Goal: Task Accomplishment & Management: Manage account settings

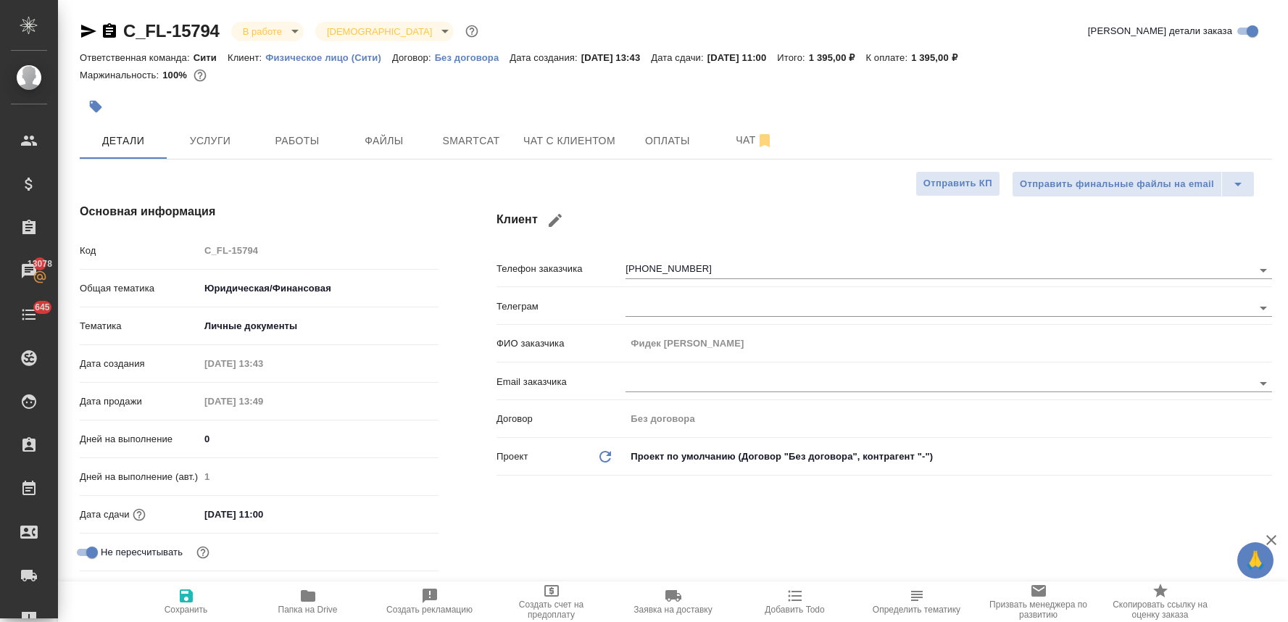
select select "RU"
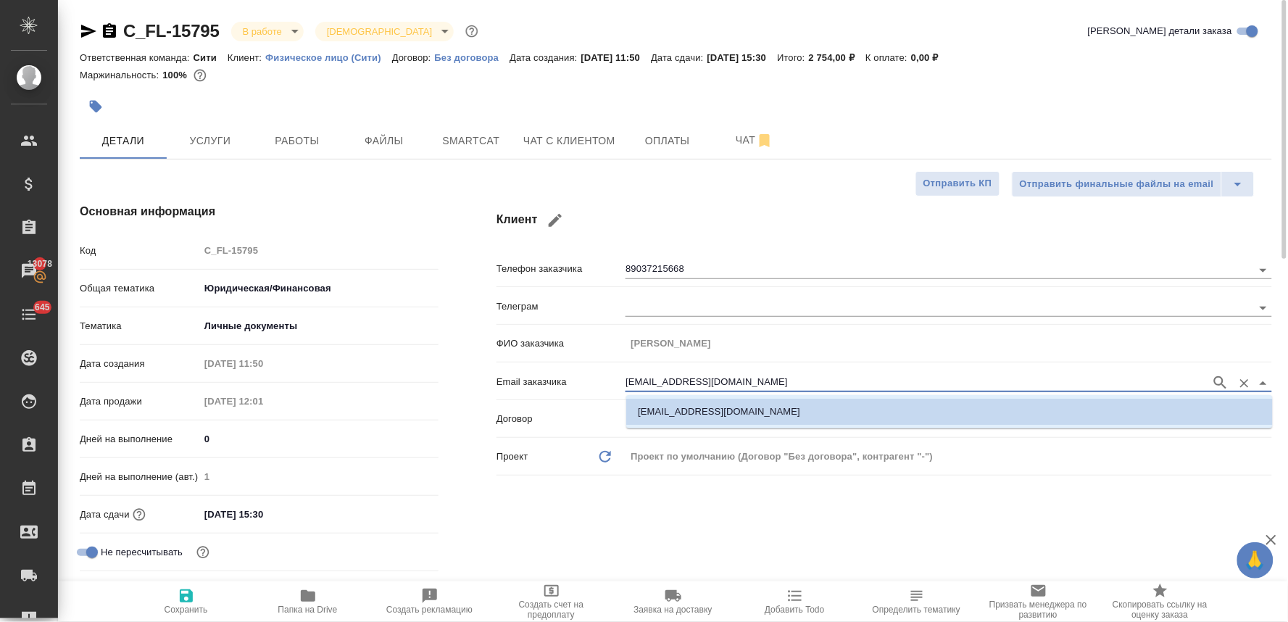
drag, startPoint x: 741, startPoint y: 379, endPoint x: 549, endPoint y: 383, distance: 192.1
click at [552, 383] on div "Email заказчика yar.motrunich@mail.ru" at bounding box center [884, 380] width 776 height 25
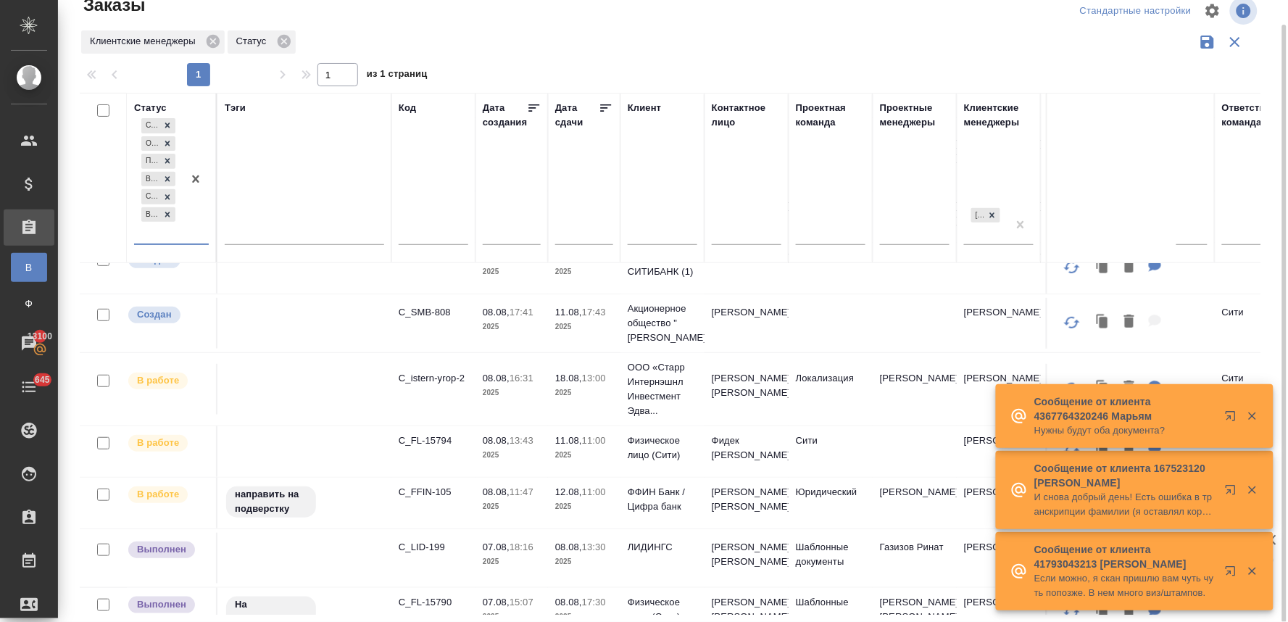
scroll to position [161, 0]
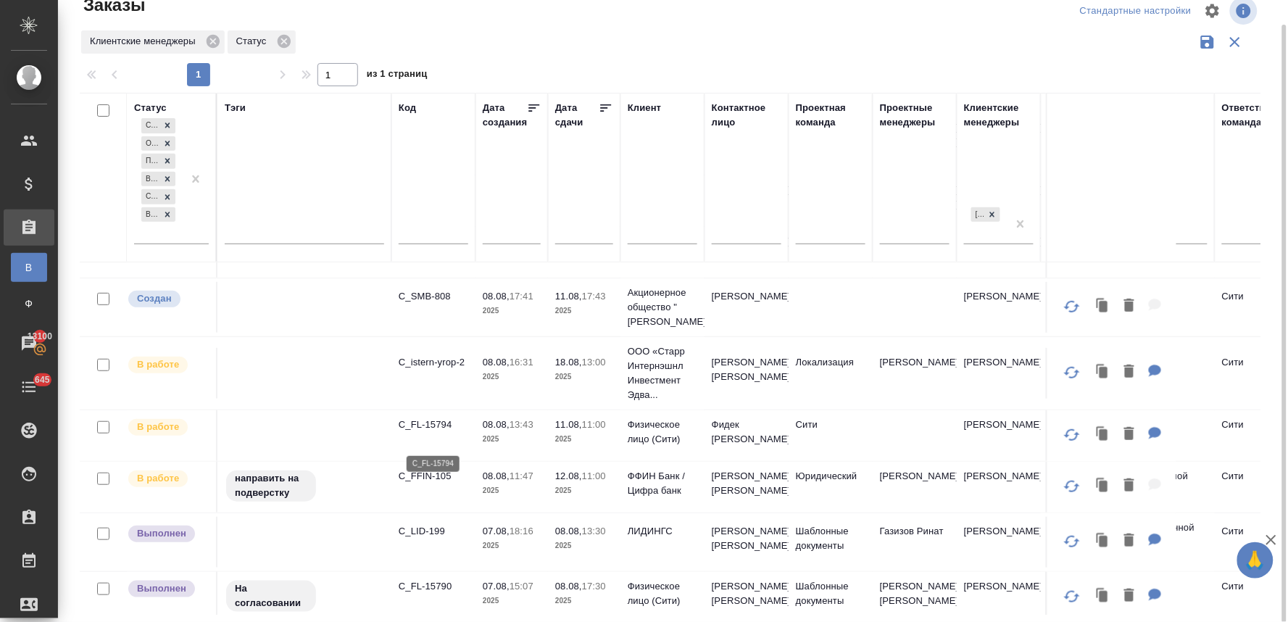
click at [423, 432] on p "C_FL-15794" at bounding box center [434, 424] width 70 height 14
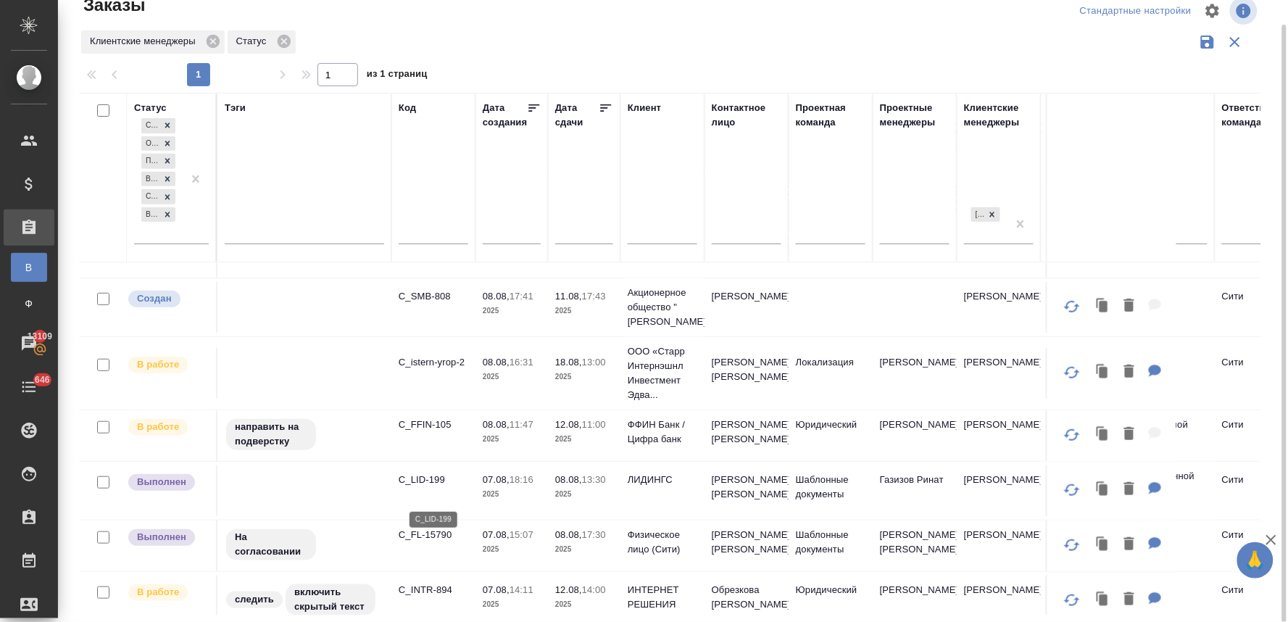
click at [424, 487] on p "C_LID-199" at bounding box center [434, 480] width 70 height 14
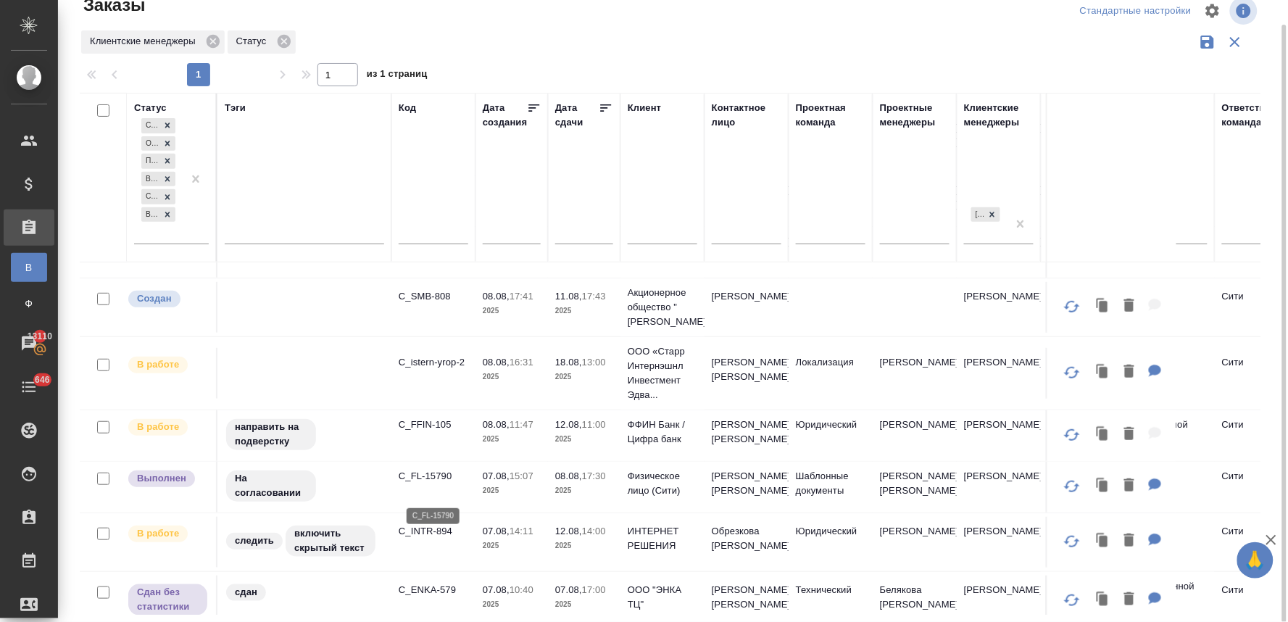
click at [428, 483] on p "C_FL-15790" at bounding box center [434, 476] width 70 height 14
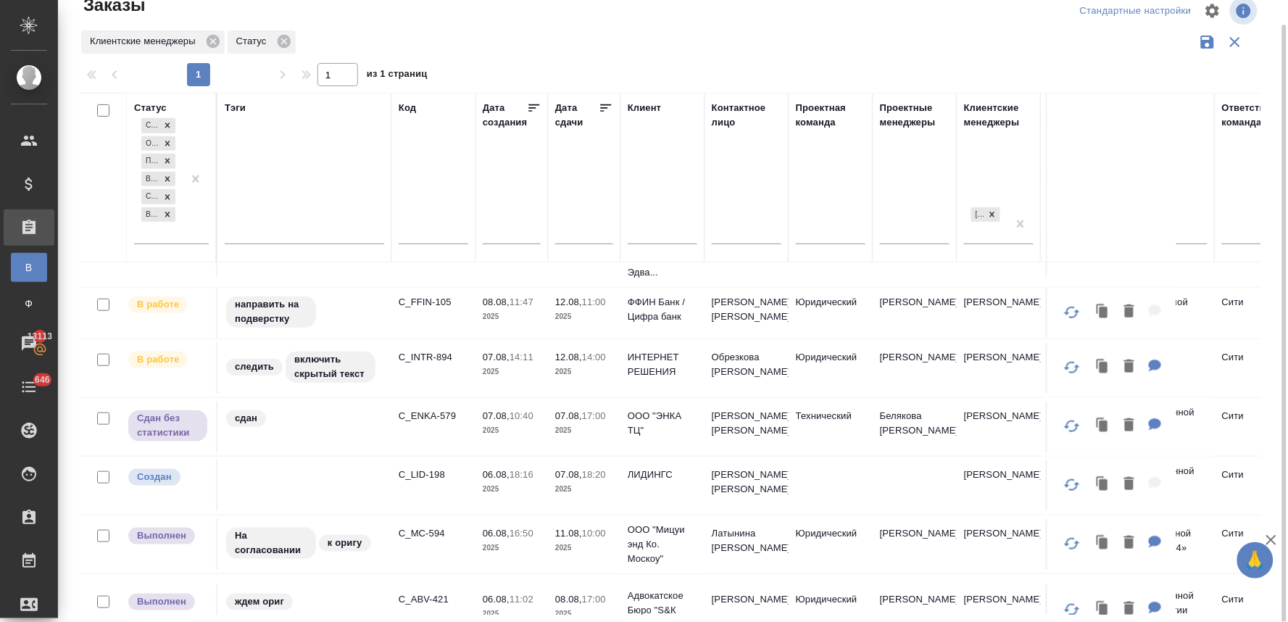
scroll to position [322, 0]
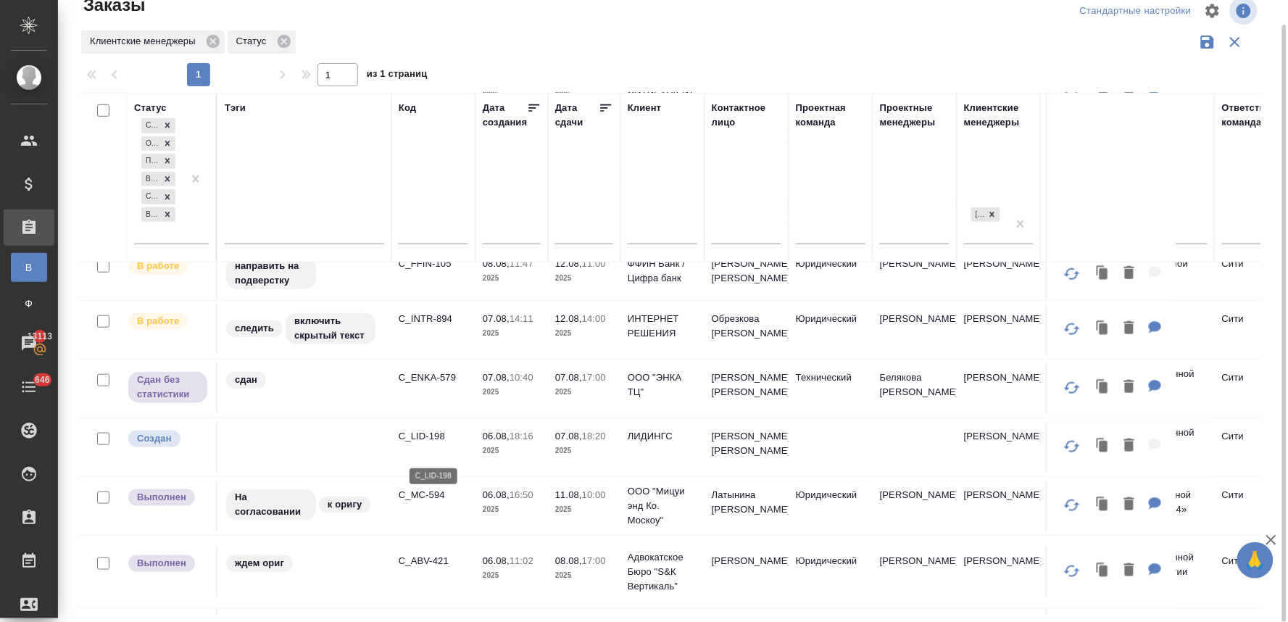
click at [425, 444] on p "C_LID-198" at bounding box center [434, 436] width 70 height 14
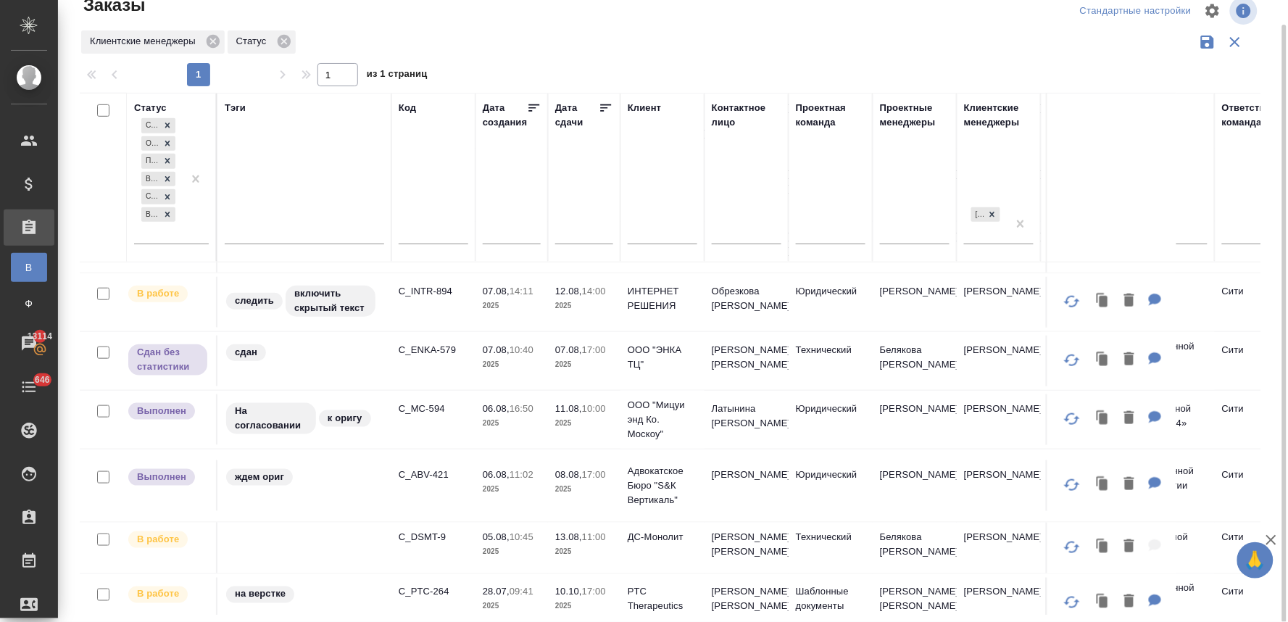
scroll to position [0, 0]
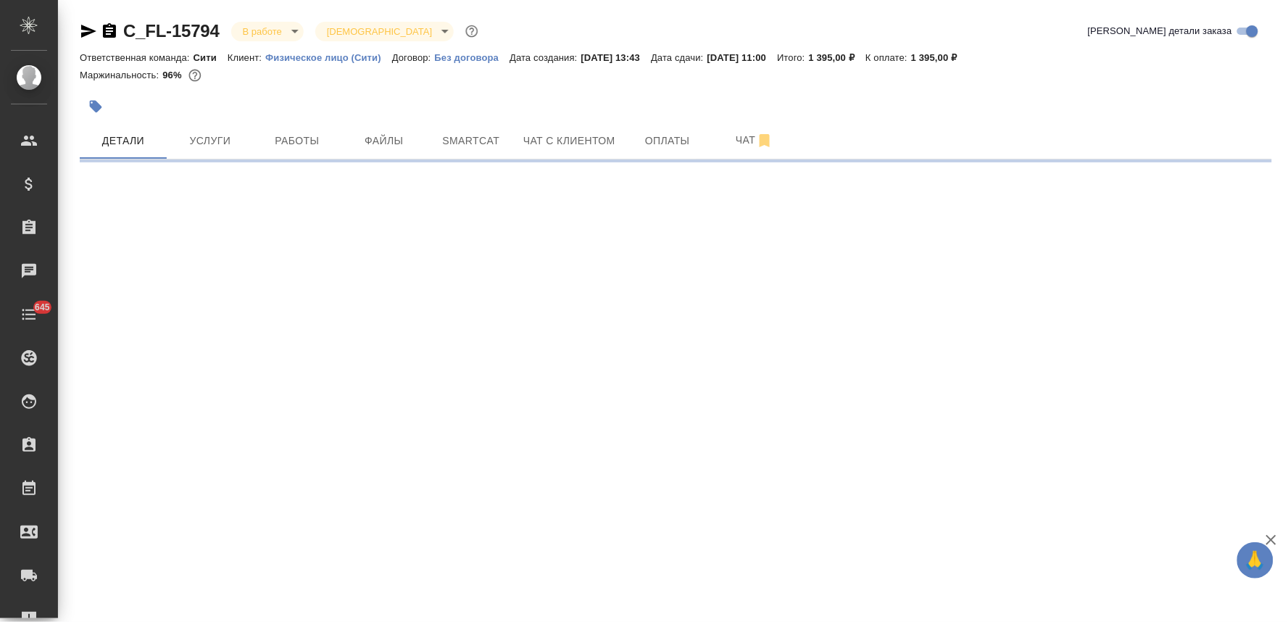
select select "RU"
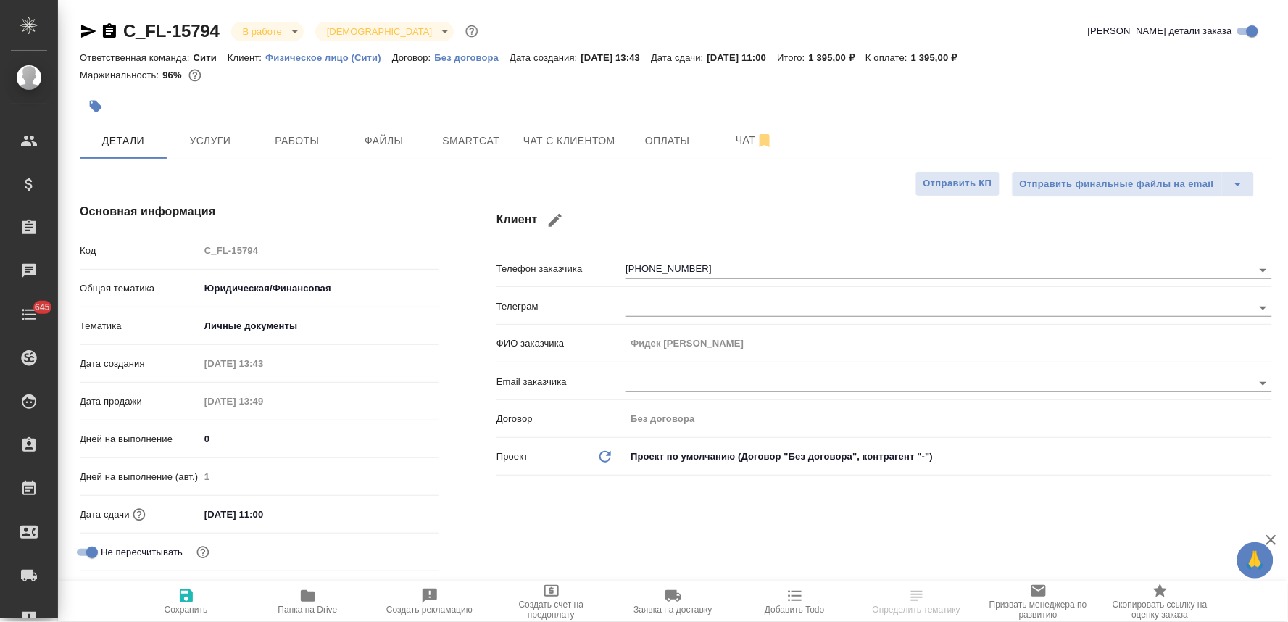
type textarea "x"
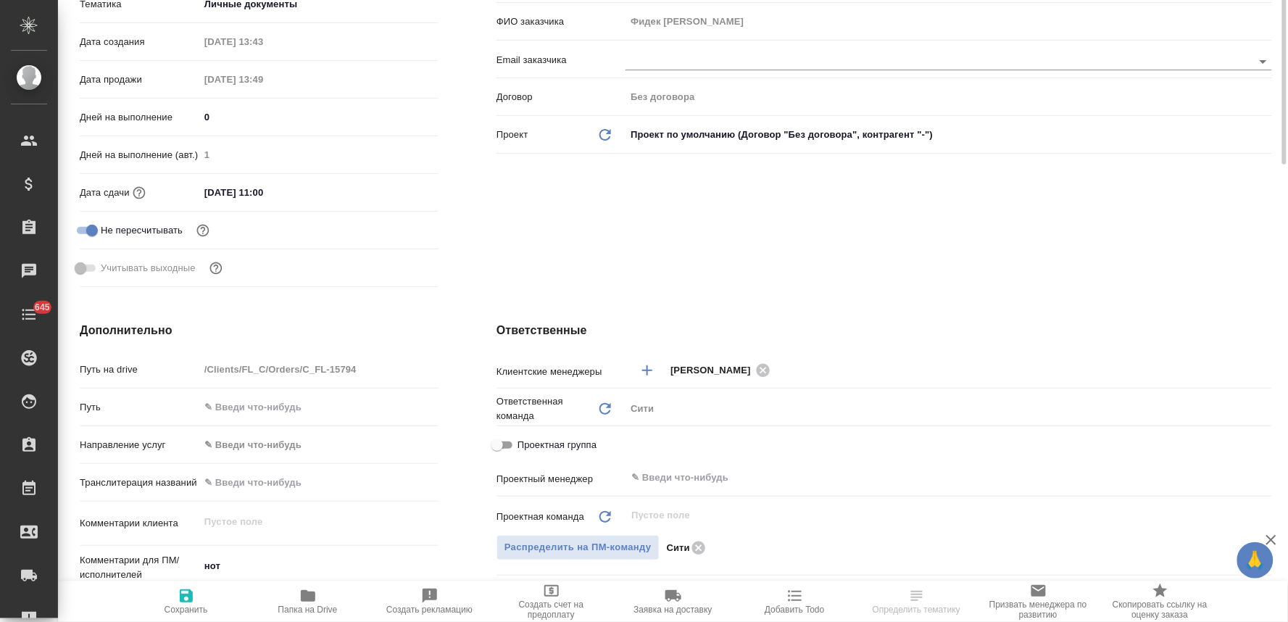
scroll to position [402, 0]
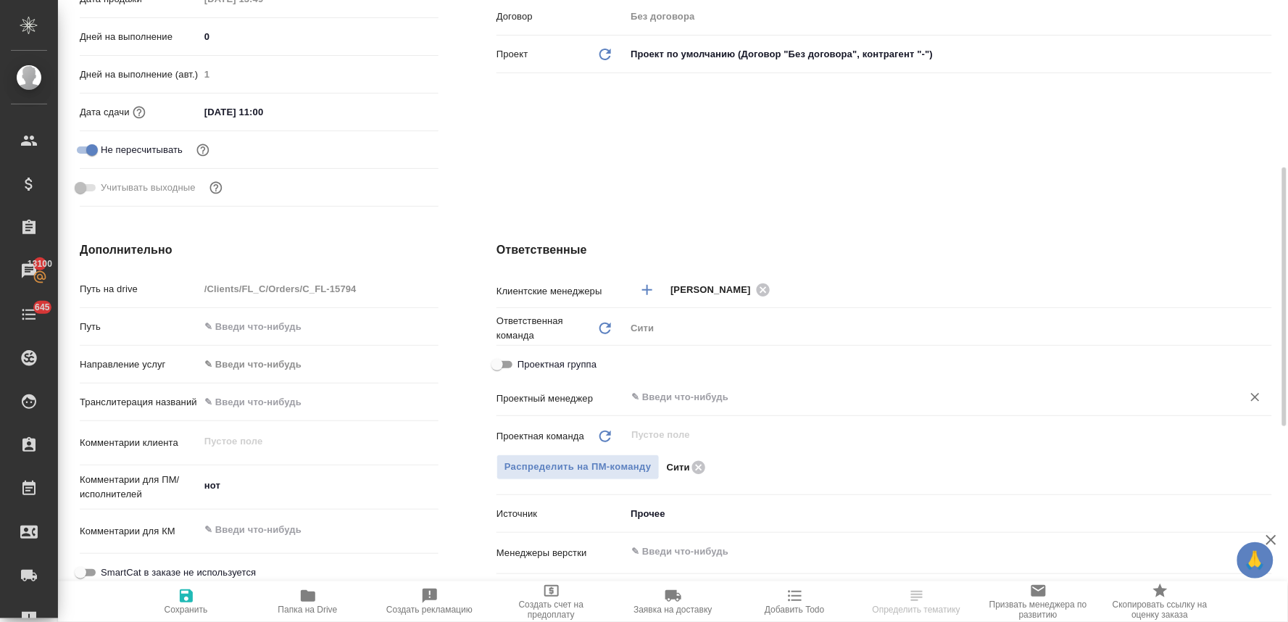
click at [669, 399] on input "text" at bounding box center [924, 396] width 589 height 17
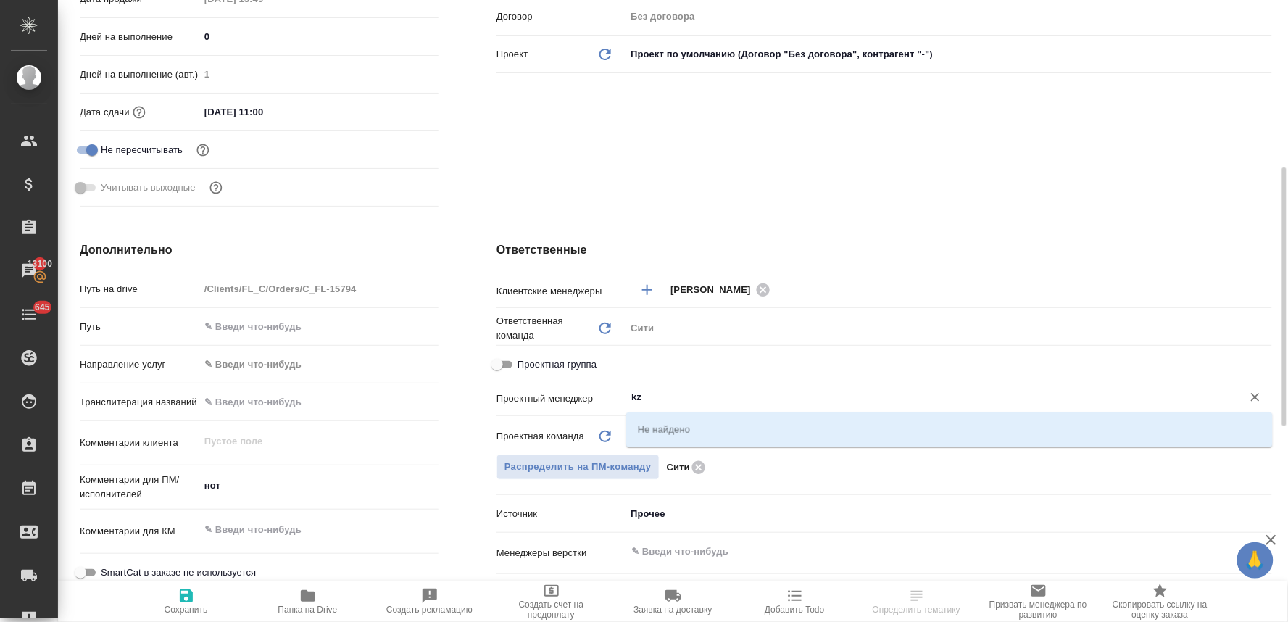
type input "k"
type textarea "x"
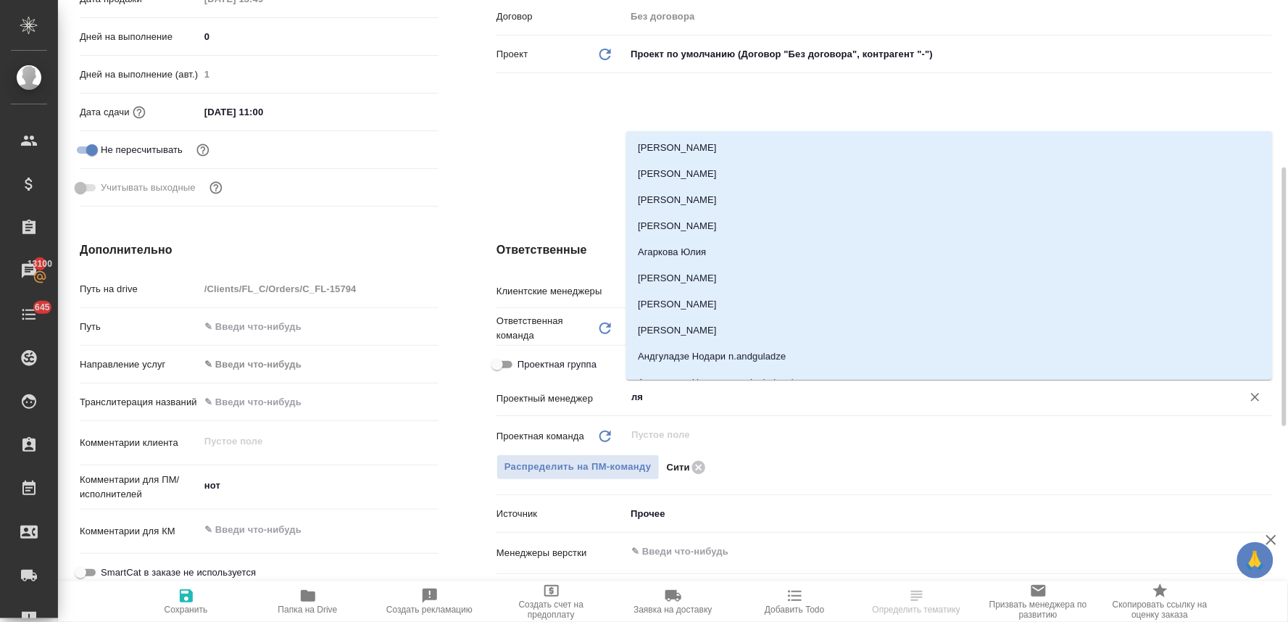
type input "лям"
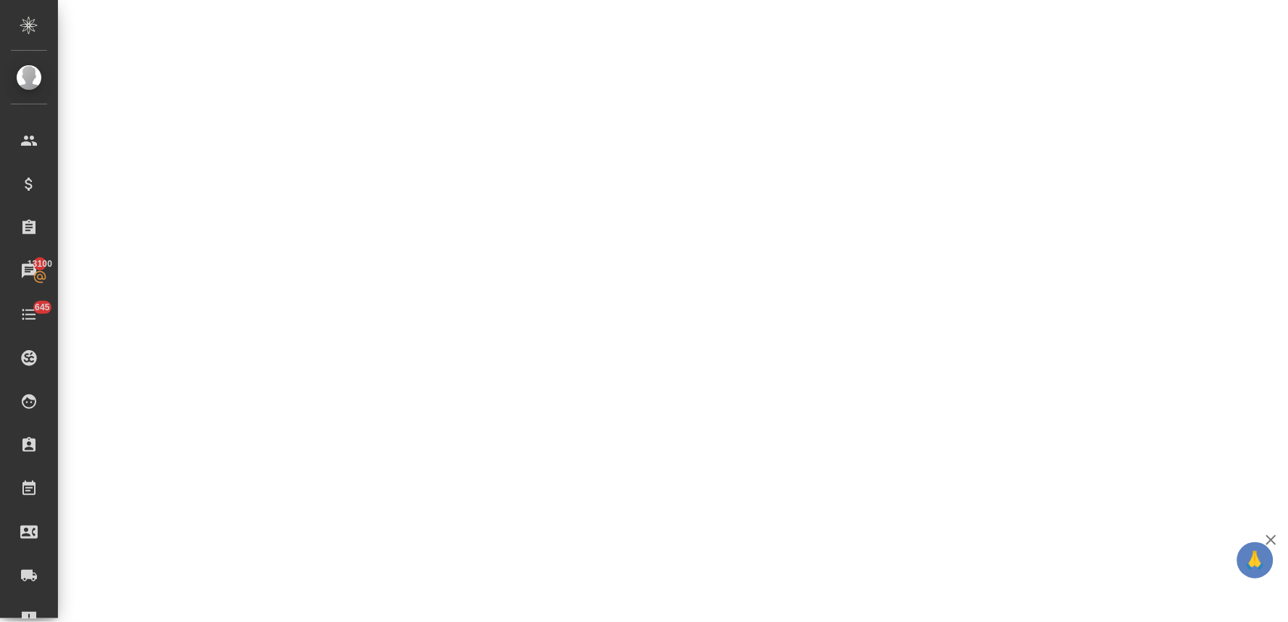
select select "RU"
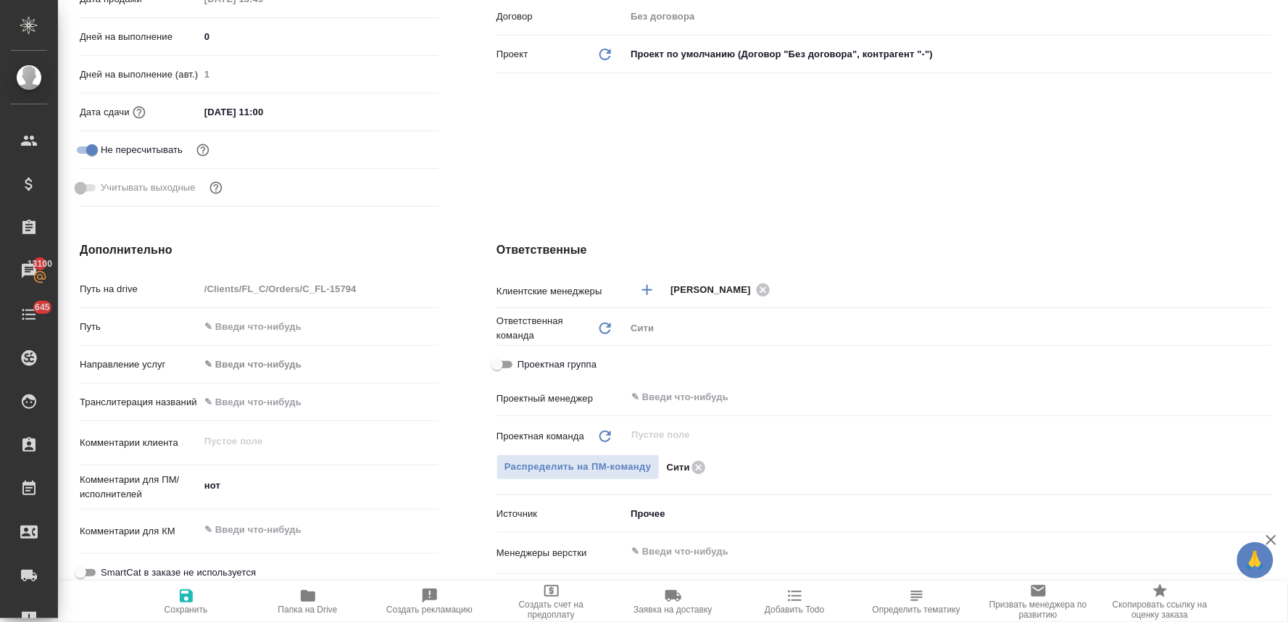
type textarea "x"
click at [667, 386] on div "​" at bounding box center [948, 397] width 647 height 26
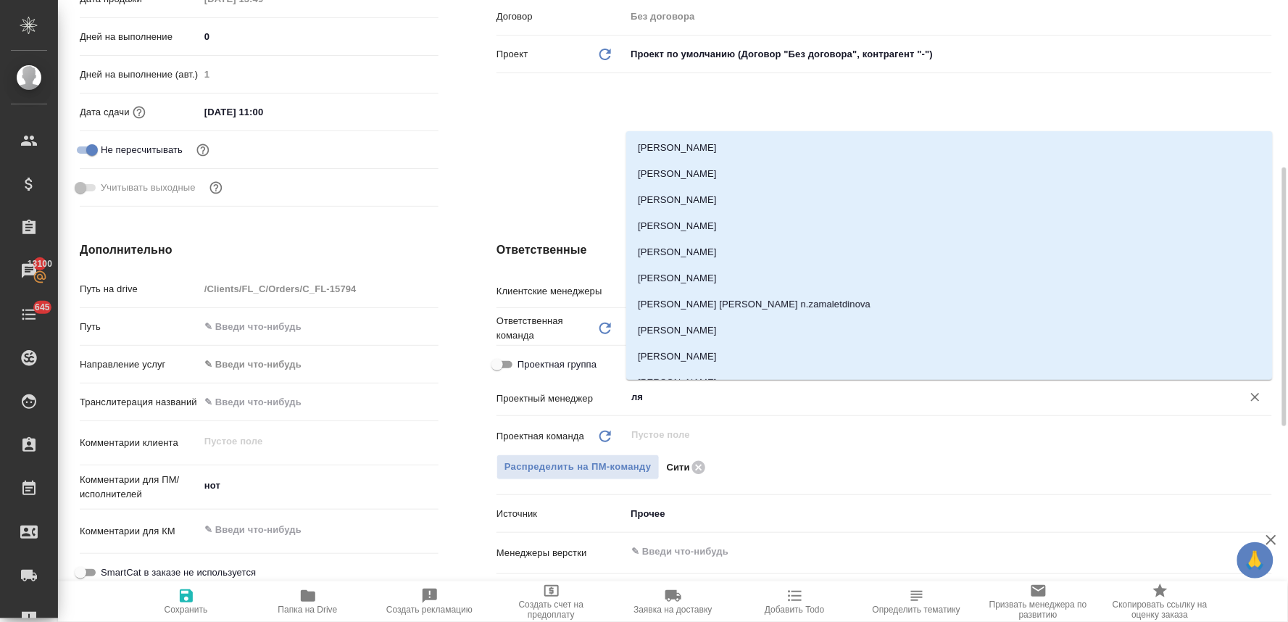
type input "лям"
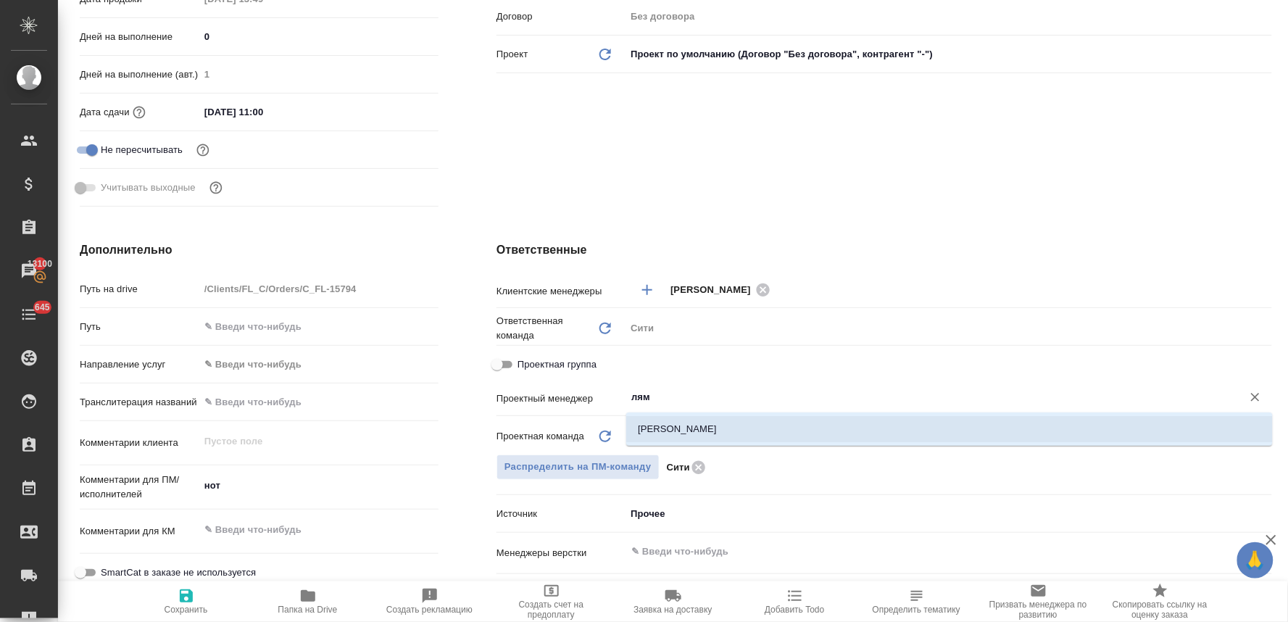
click at [673, 425] on li "Лямина Надежда" at bounding box center [949, 429] width 647 height 26
type textarea "x"
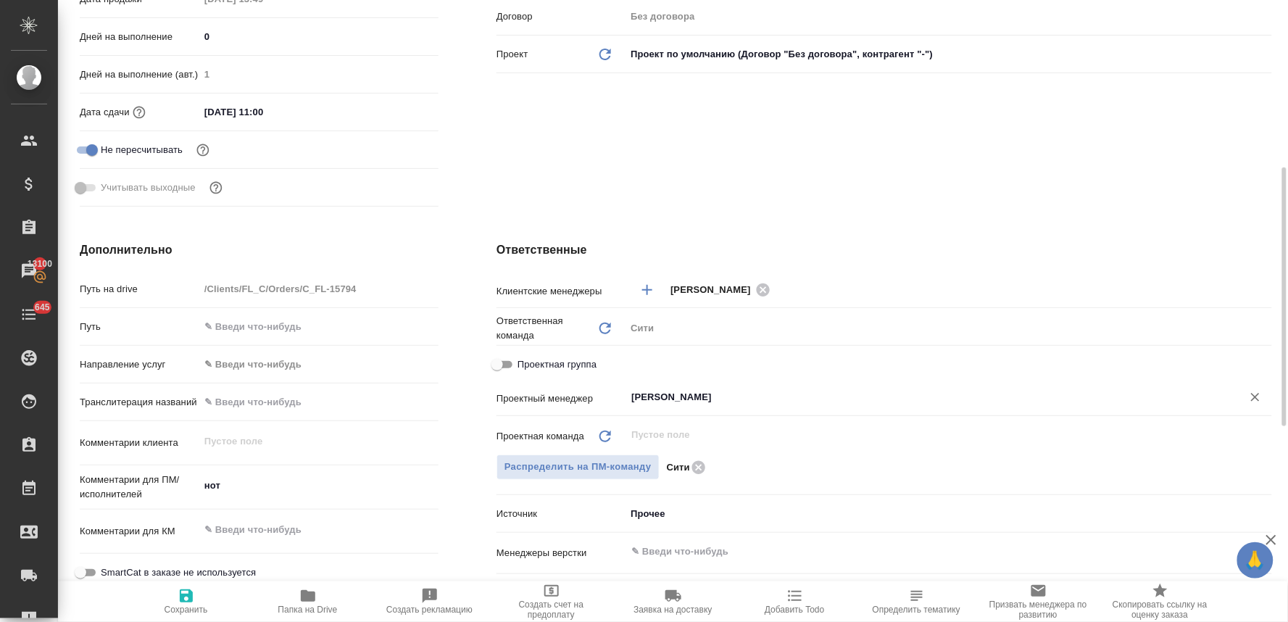
type input "Лямина Надежда"
click at [185, 607] on span "Сохранить" at bounding box center [186, 609] width 43 height 10
type textarea "x"
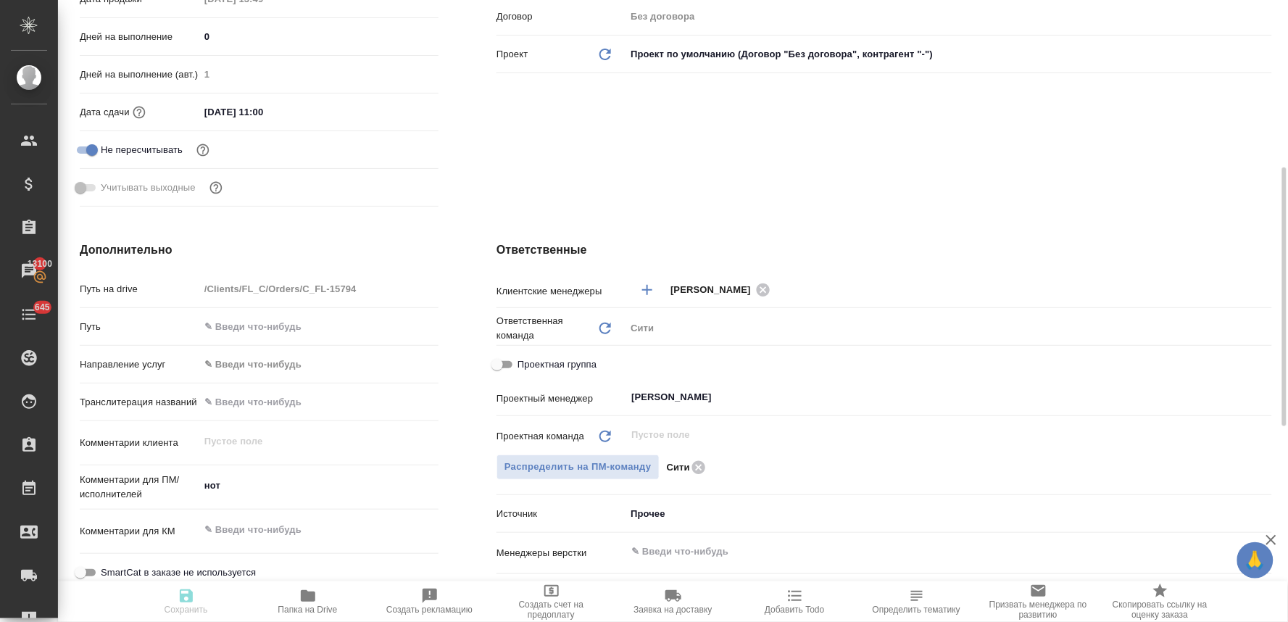
type textarea "x"
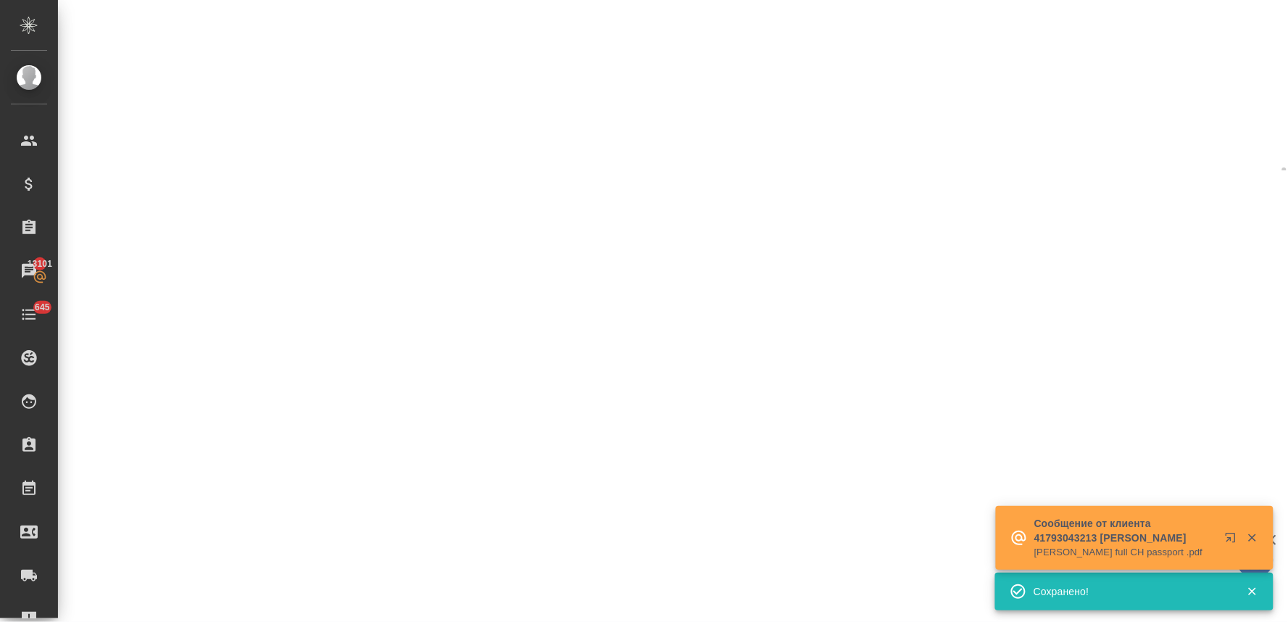
select select "RU"
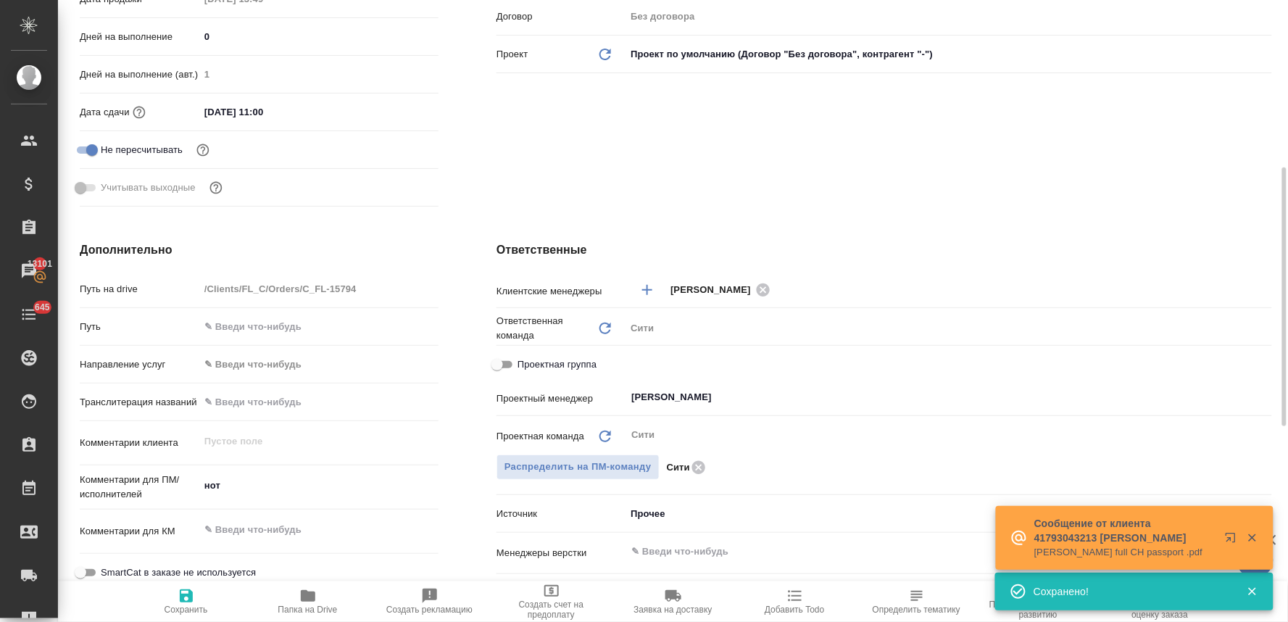
type textarea "x"
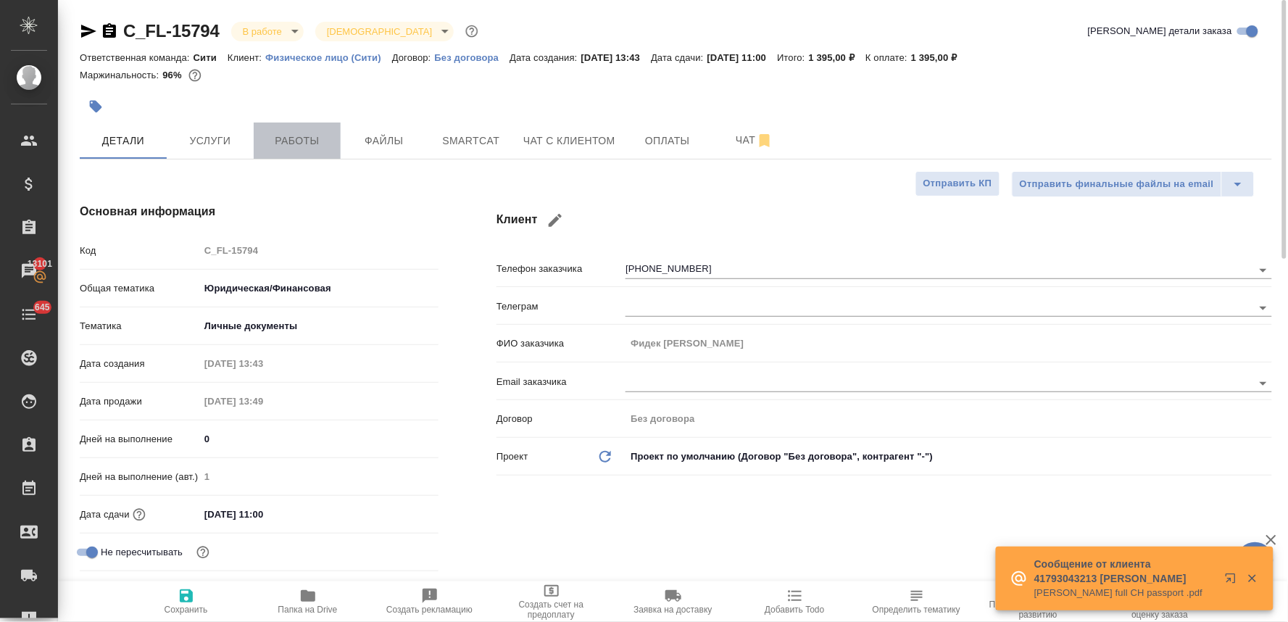
click at [312, 133] on span "Работы" at bounding box center [297, 141] width 70 height 18
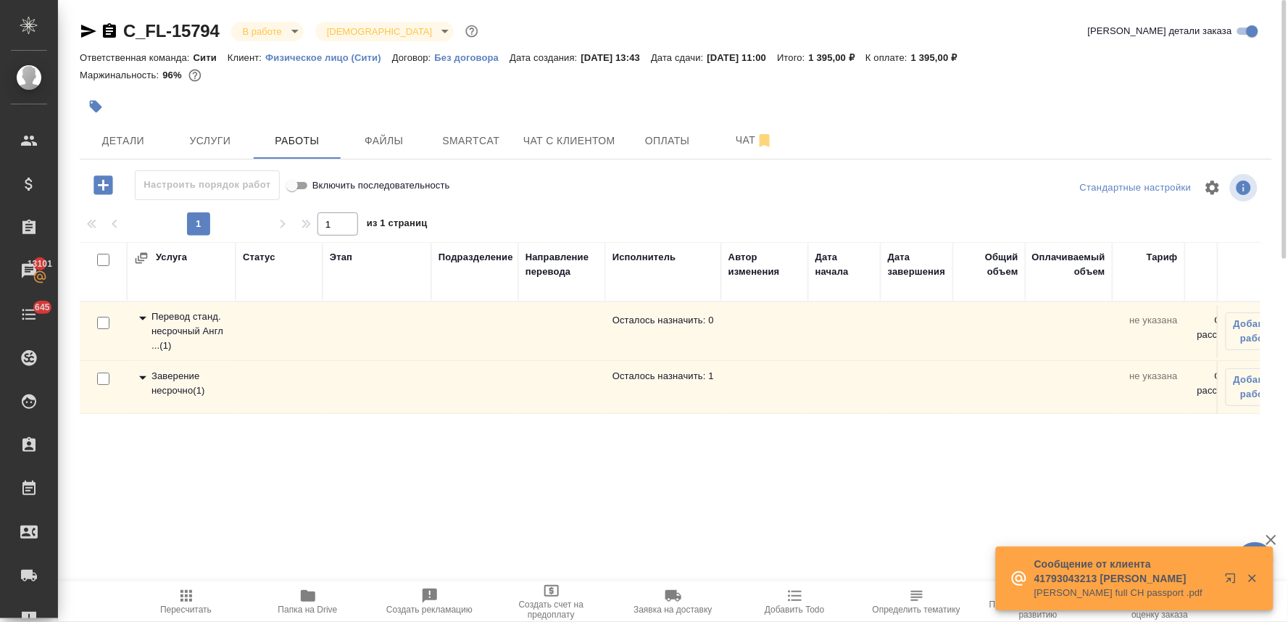
click at [172, 381] on div "Заверение несрочно ( 1 )" at bounding box center [181, 383] width 94 height 29
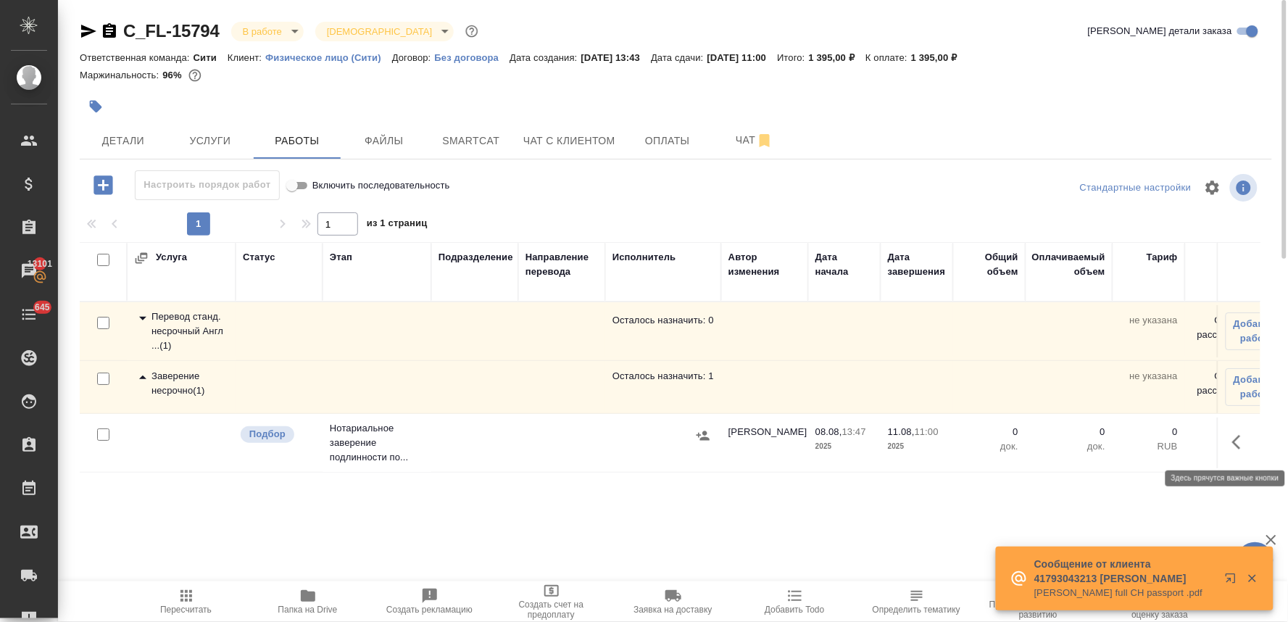
click at [1243, 444] on icon "button" at bounding box center [1240, 441] width 17 height 17
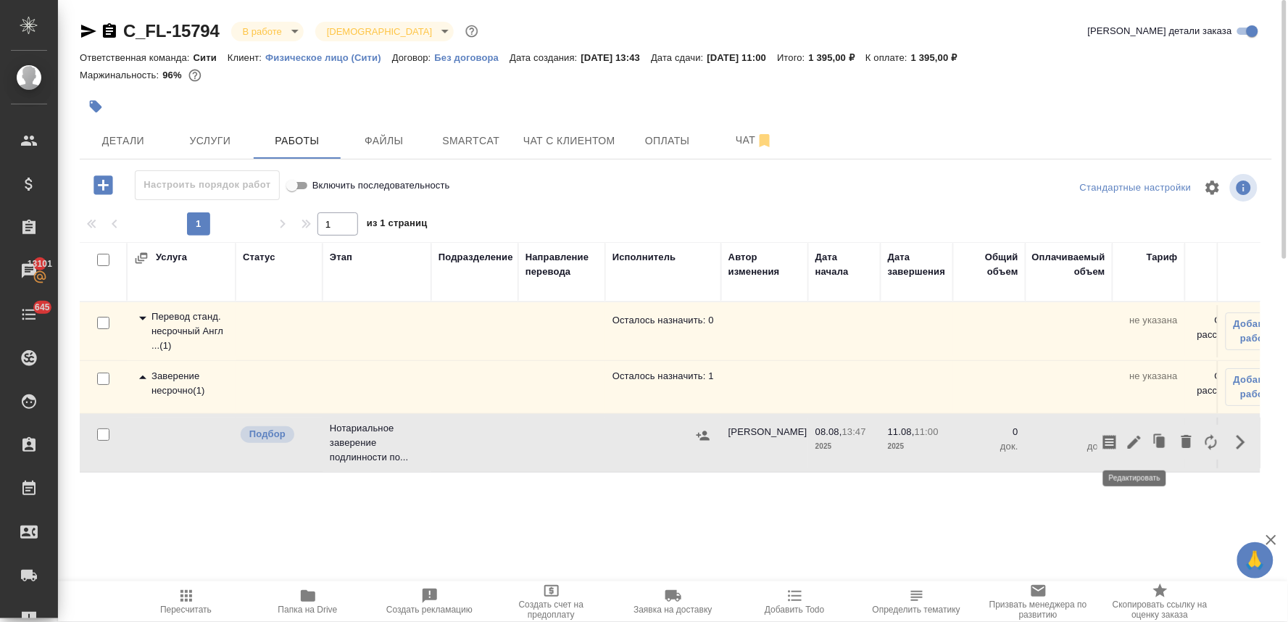
click at [1128, 441] on icon "button" at bounding box center [1134, 441] width 17 height 17
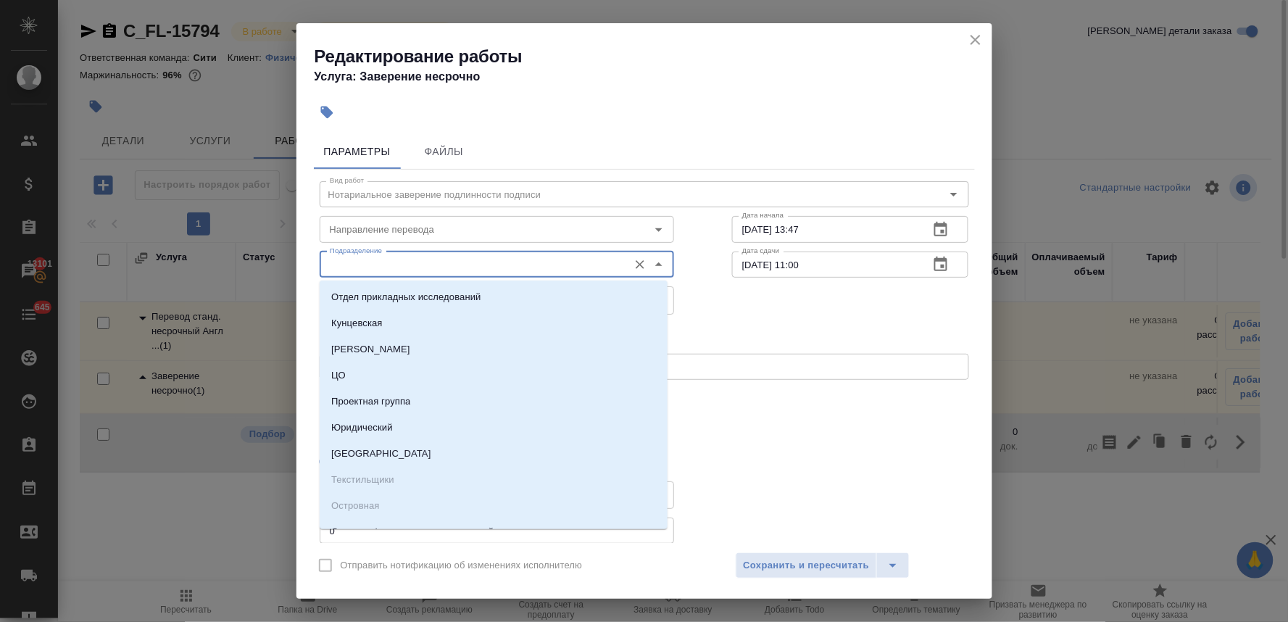
click at [378, 258] on input "Подразделение" at bounding box center [472, 264] width 297 height 17
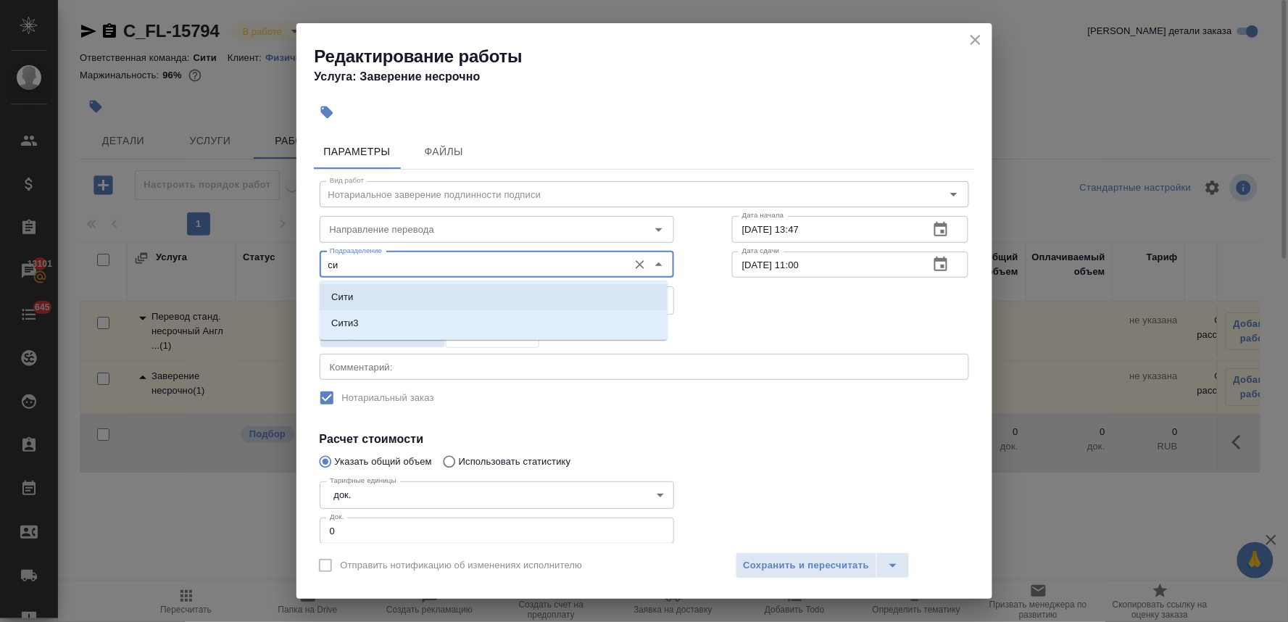
click at [382, 297] on li "Сити" at bounding box center [494, 297] width 348 height 26
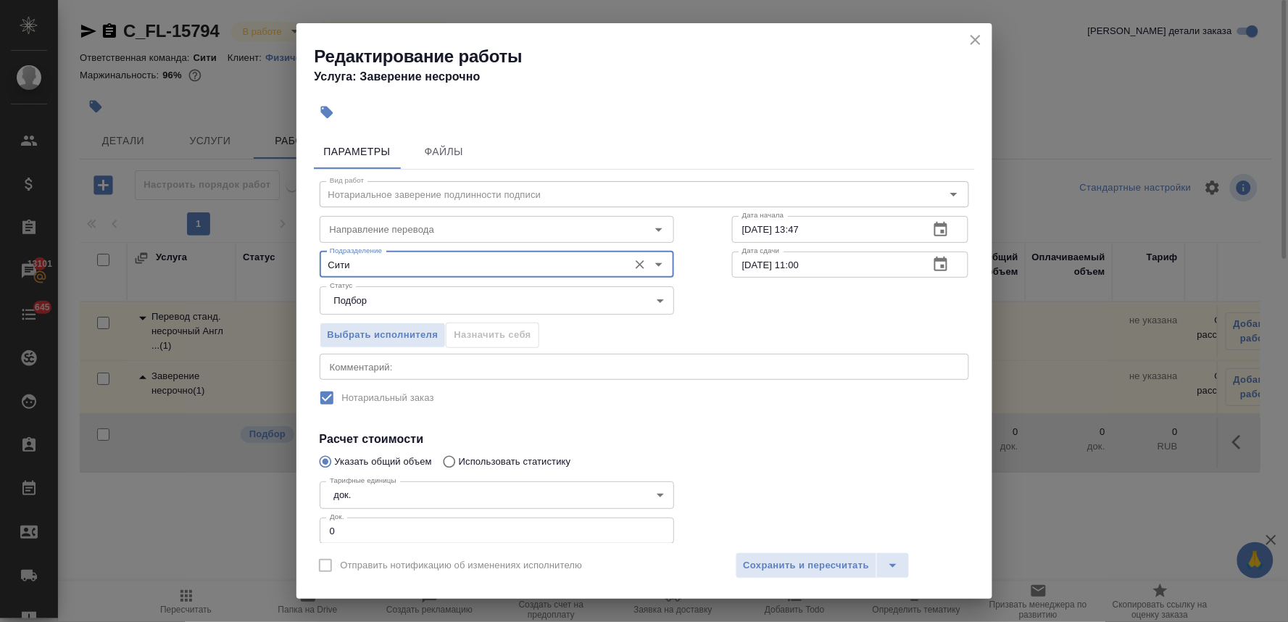
type input "Сити"
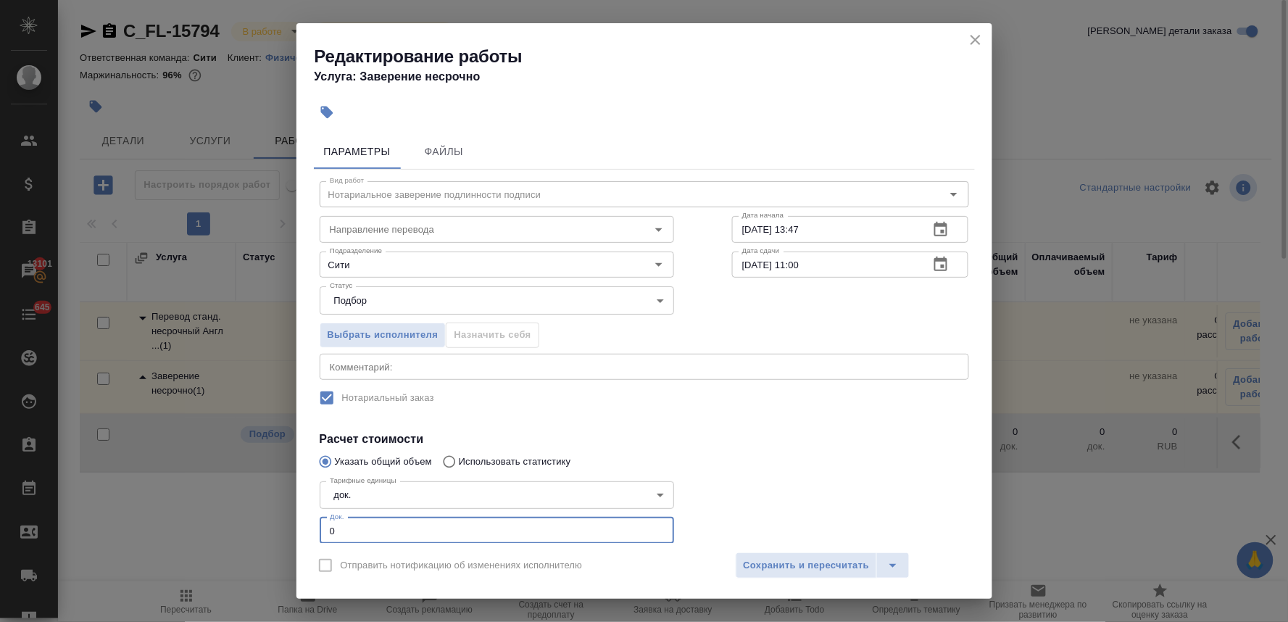
drag, startPoint x: 342, startPoint y: 537, endPoint x: 295, endPoint y: 535, distance: 47.2
click at [295, 535] on div "Редактирование работы Услуга: Заверение несрочно Параметры Файлы Вид работ Нота…" at bounding box center [644, 311] width 1288 height 622
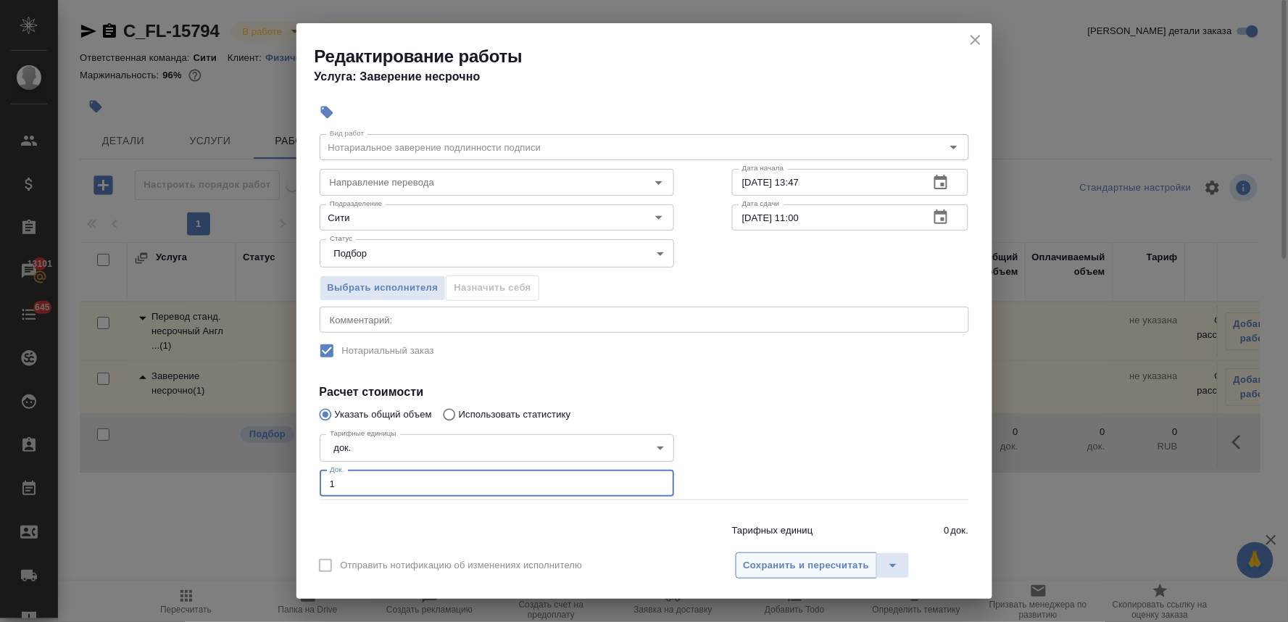
type input "1"
click at [812, 565] on span "Сохранить и пересчитать" at bounding box center [807, 565] width 126 height 17
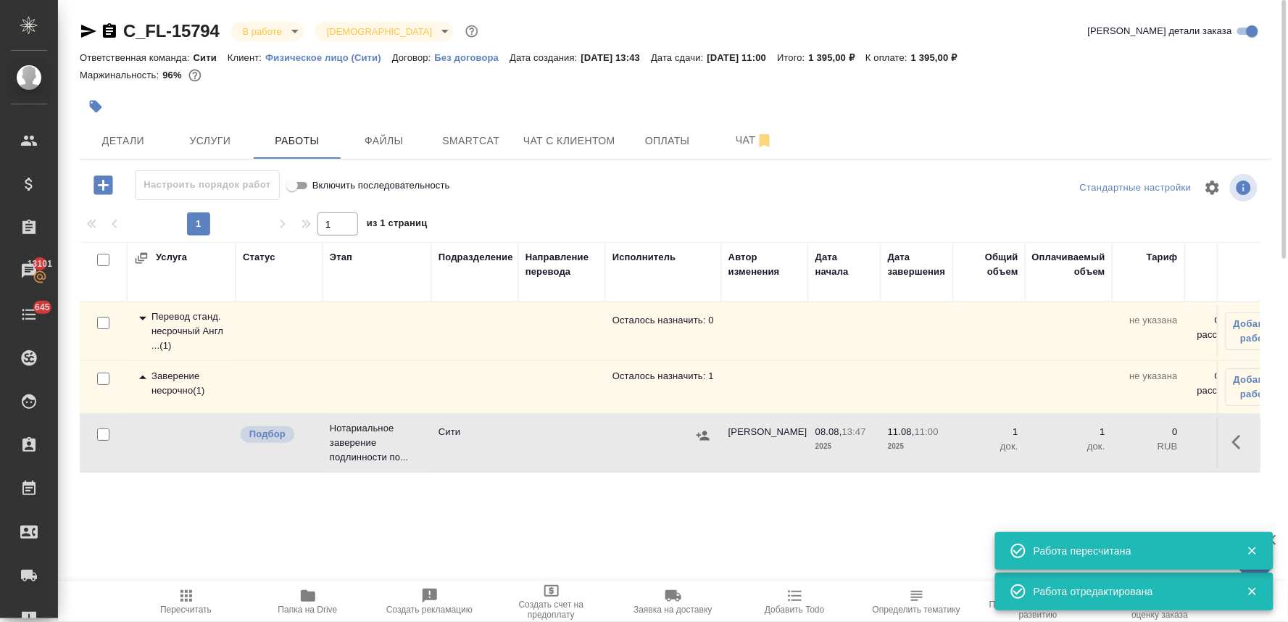
click at [701, 439] on icon "button" at bounding box center [703, 435] width 13 height 9
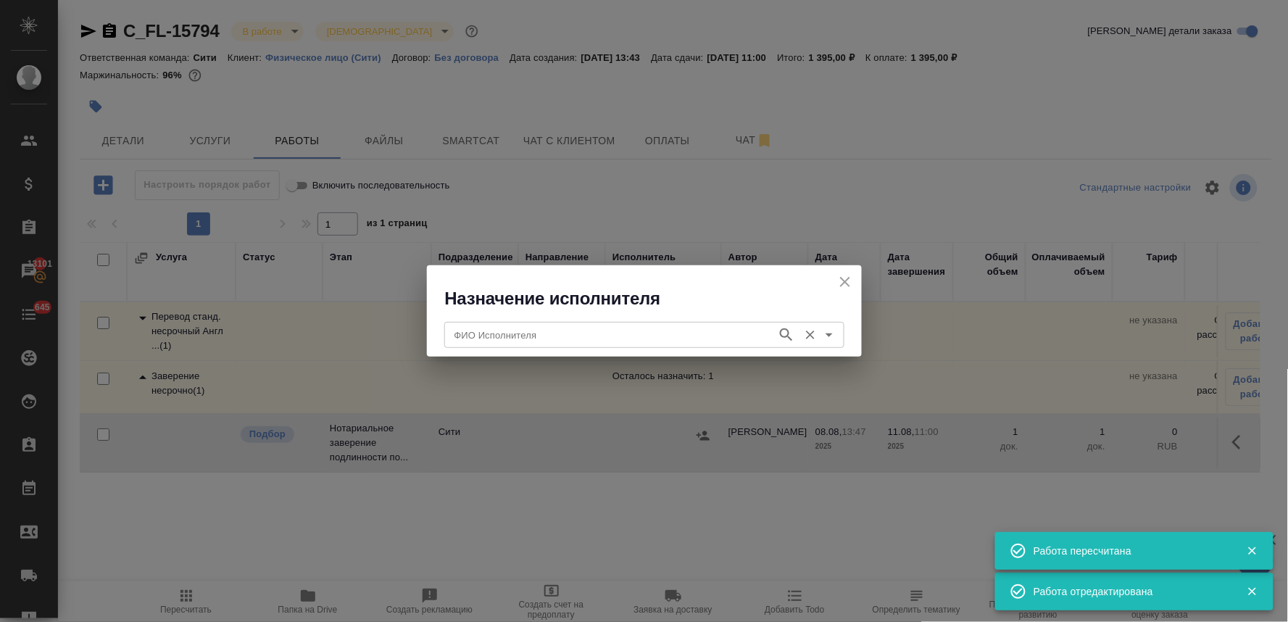
click at [558, 337] on input "ФИО Исполнителя" at bounding box center [609, 334] width 321 height 17
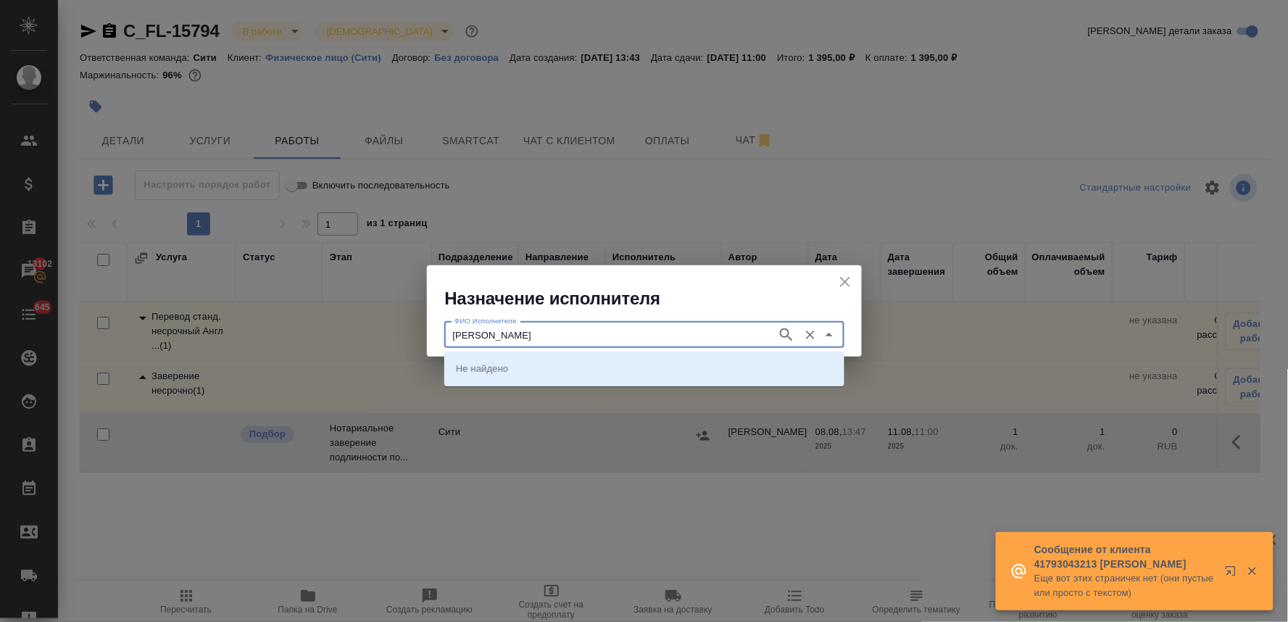
type input "крылова"
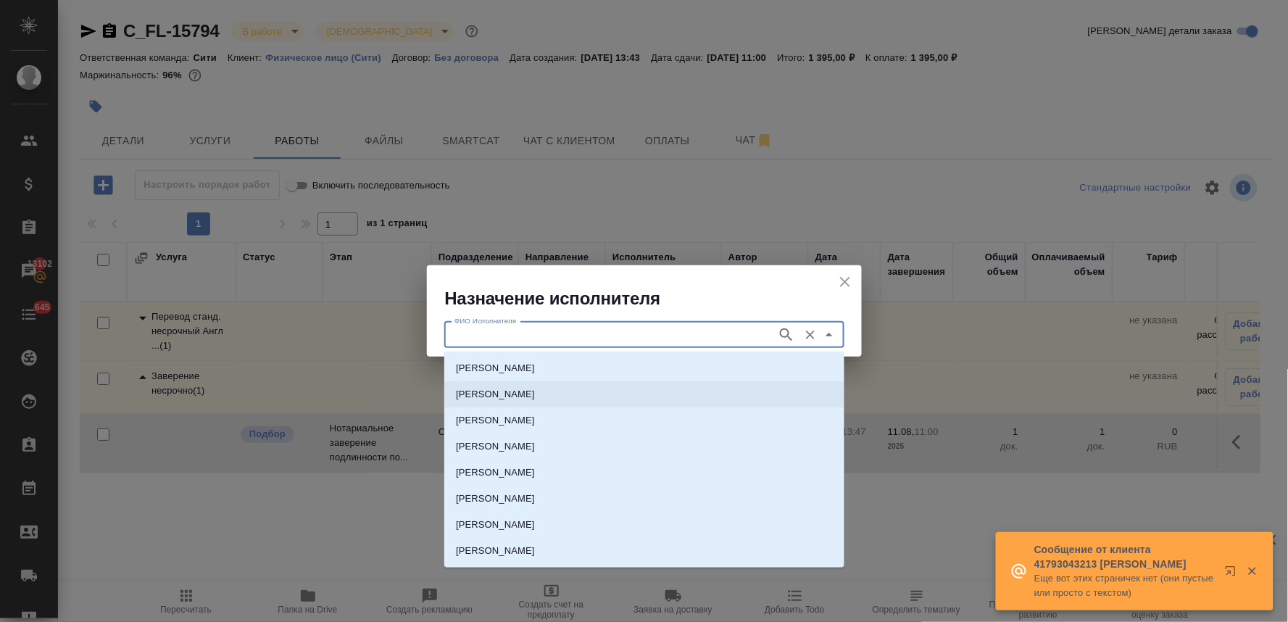
click at [535, 395] on p "НОТАРИУС Крылова Юлия Владимировна" at bounding box center [495, 394] width 79 height 14
type input "НОТАРИУС Крылова Юлия Владимировна"
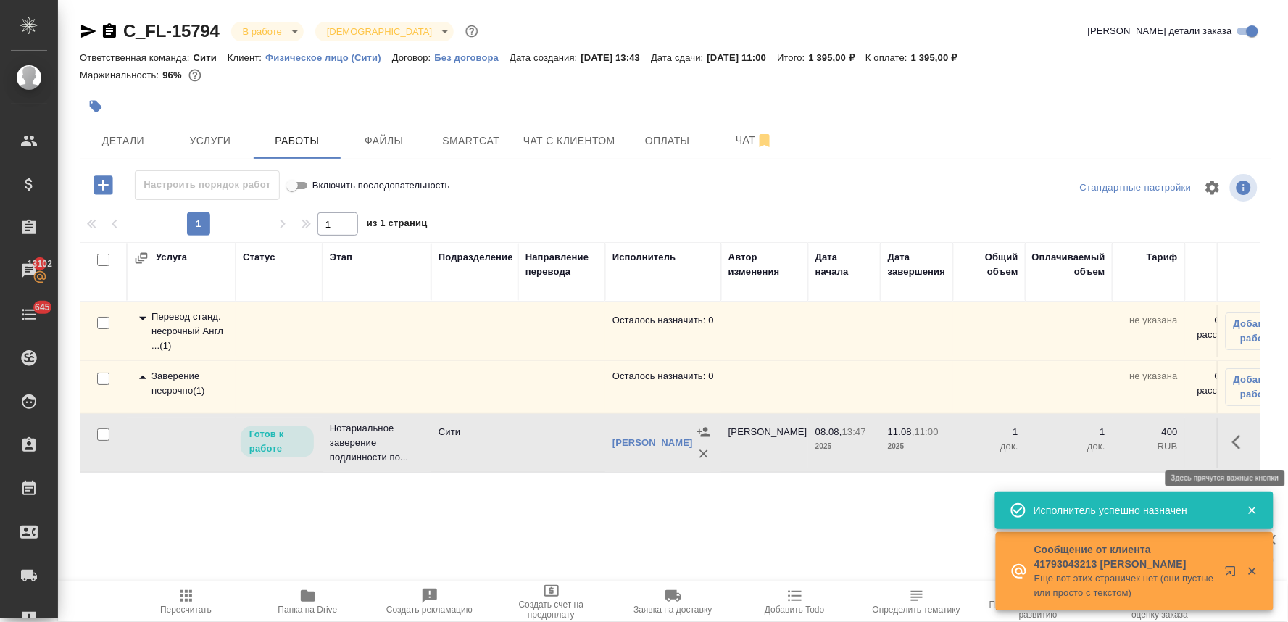
click at [1241, 441] on icon "button" at bounding box center [1240, 441] width 17 height 17
click at [1129, 447] on icon "button" at bounding box center [1134, 442] width 13 height 13
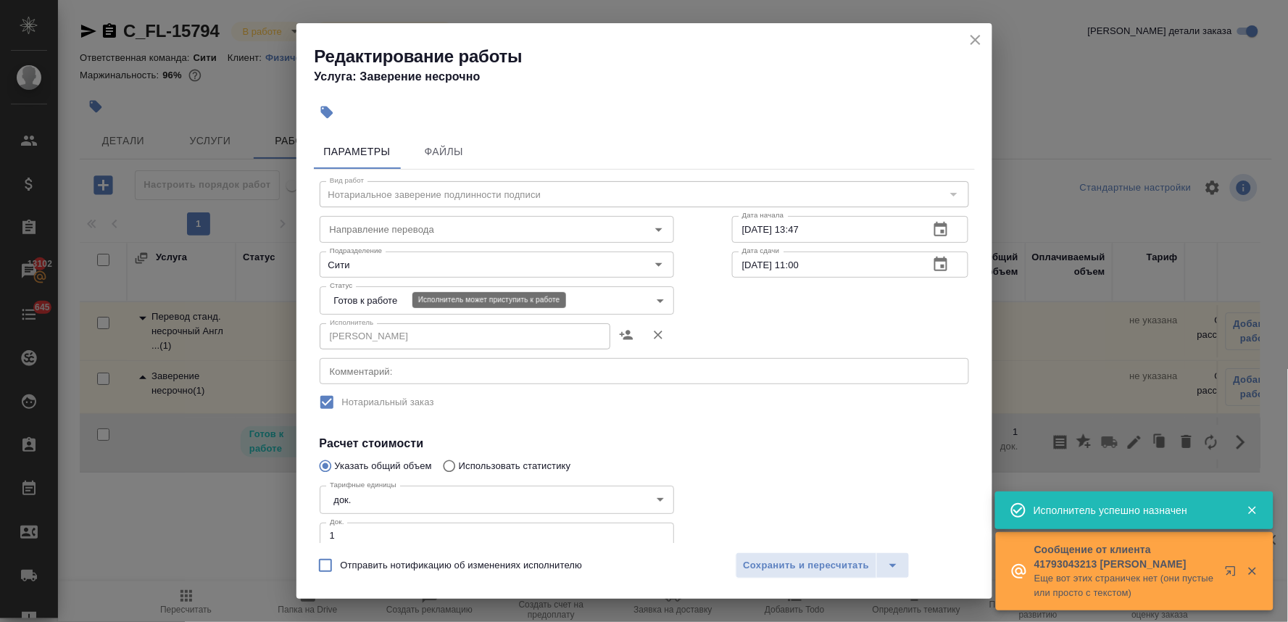
click at [387, 299] on body "🙏 .cls-1 fill:#fff; AWATERA Lyamina Nadezhda Клиенты Спецификации Заказы 13102 …" at bounding box center [644, 311] width 1288 height 622
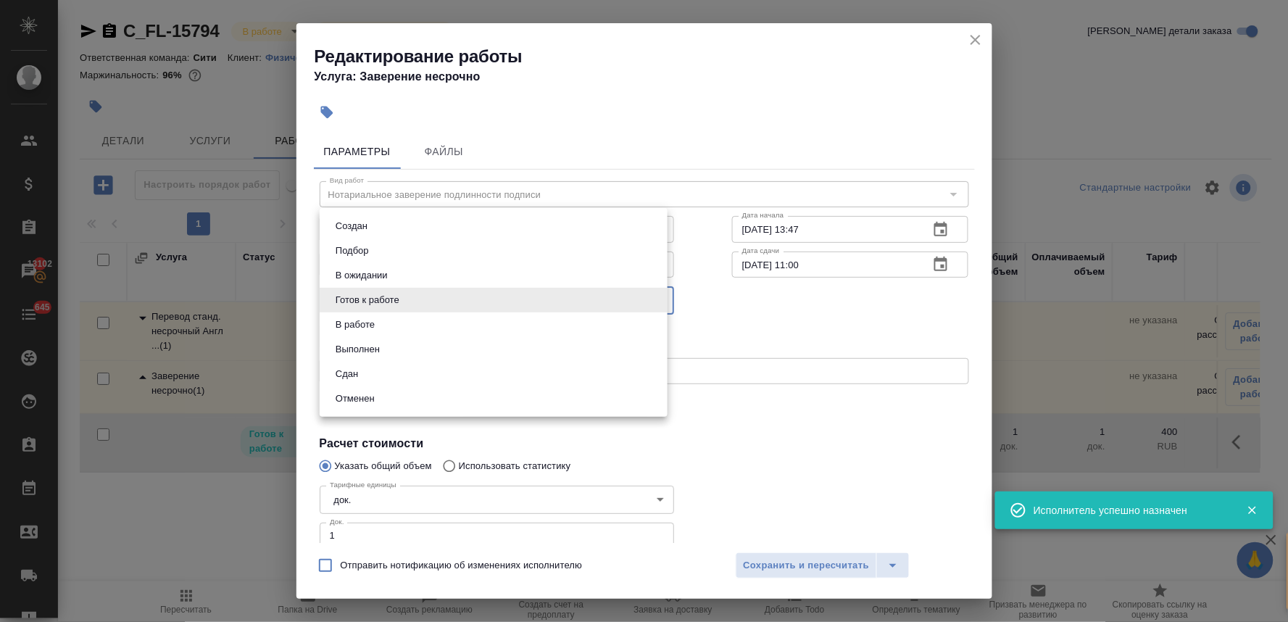
click at [383, 371] on li "Сдан" at bounding box center [494, 374] width 348 height 25
type input "closed"
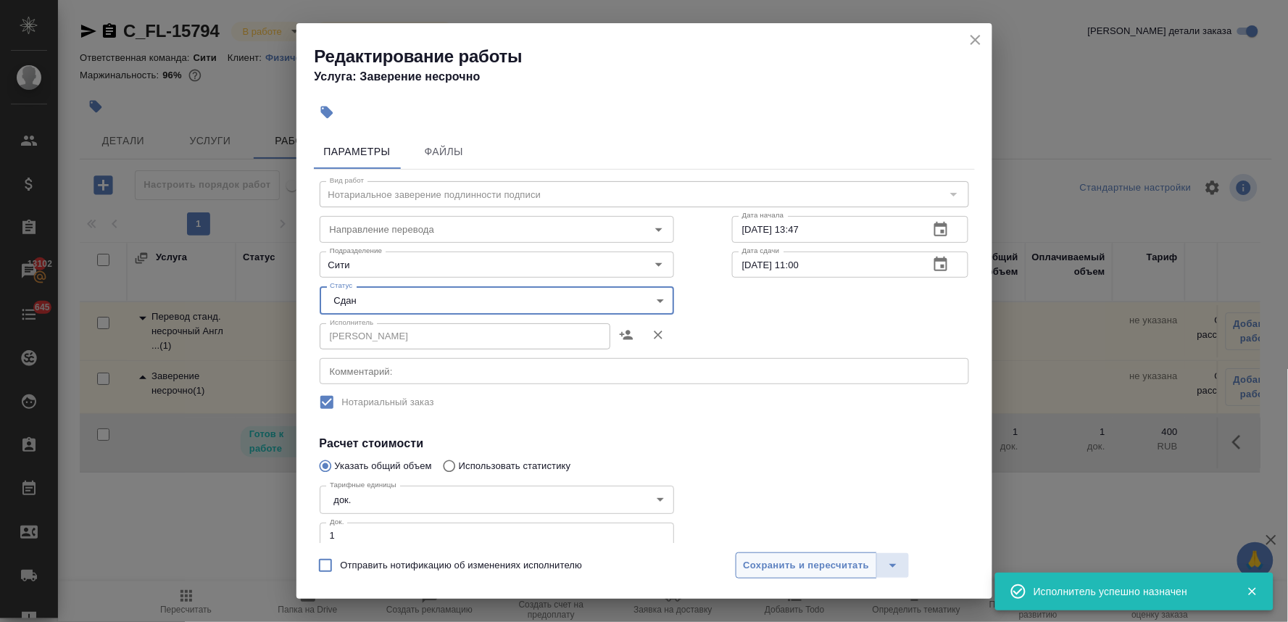
click at [786, 571] on span "Сохранить и пересчитать" at bounding box center [807, 565] width 126 height 17
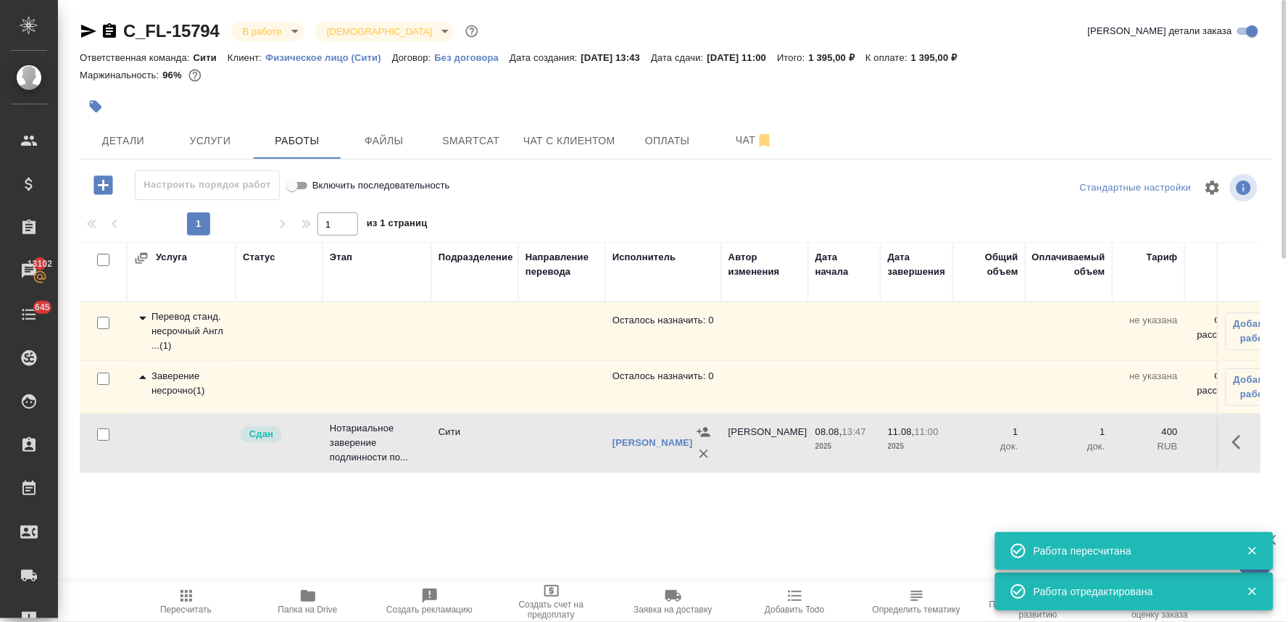
click at [183, 599] on icon "button" at bounding box center [186, 596] width 12 height 12
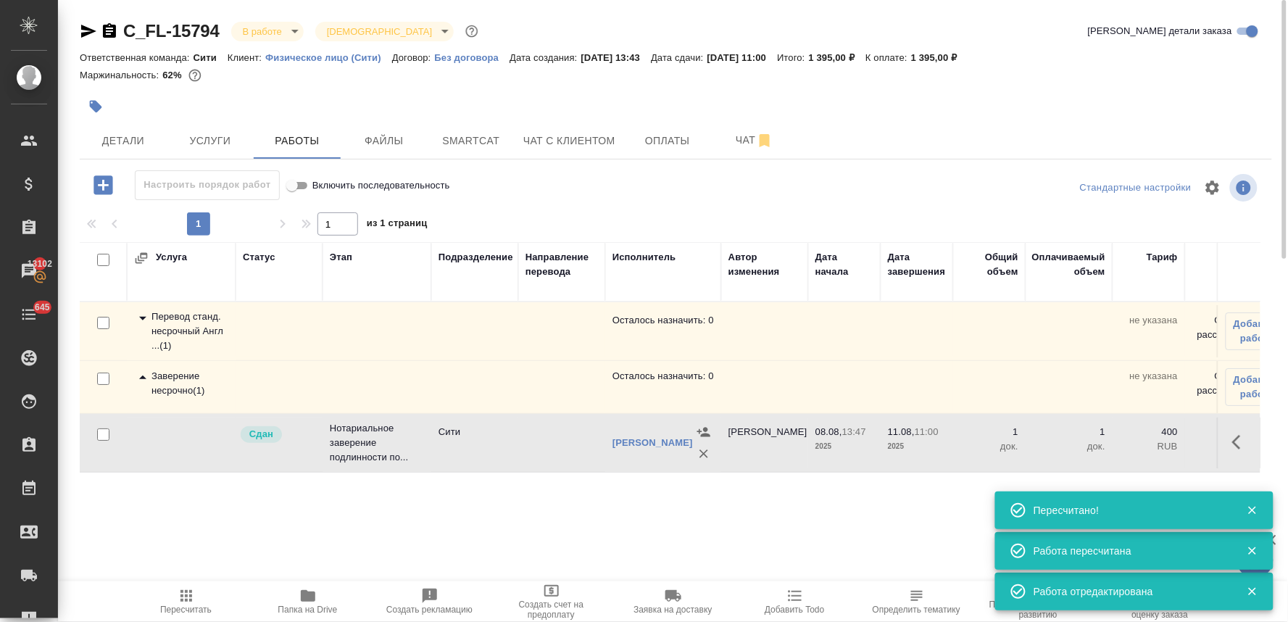
click at [245, 33] on body "🙏 .cls-1 fill:#fff; AWATERA Lyamina Nadezhda Клиенты Спецификации Заказы 13102 …" at bounding box center [644, 311] width 1288 height 622
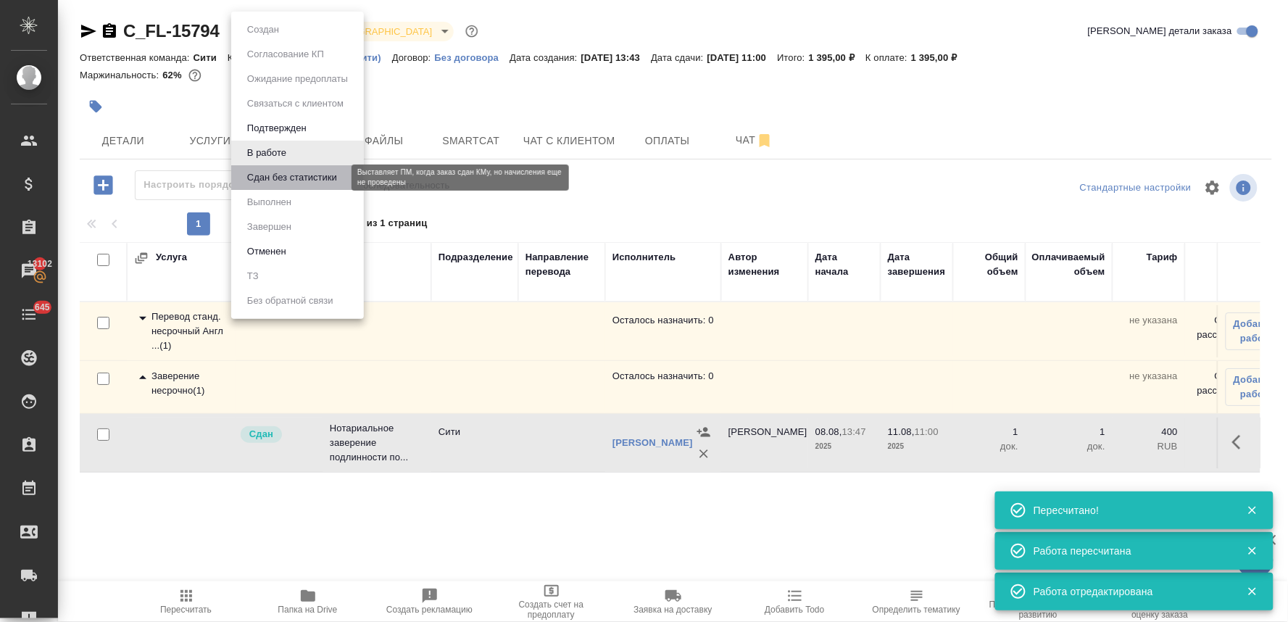
click at [264, 172] on button "Сдан без статистики" at bounding box center [292, 178] width 99 height 16
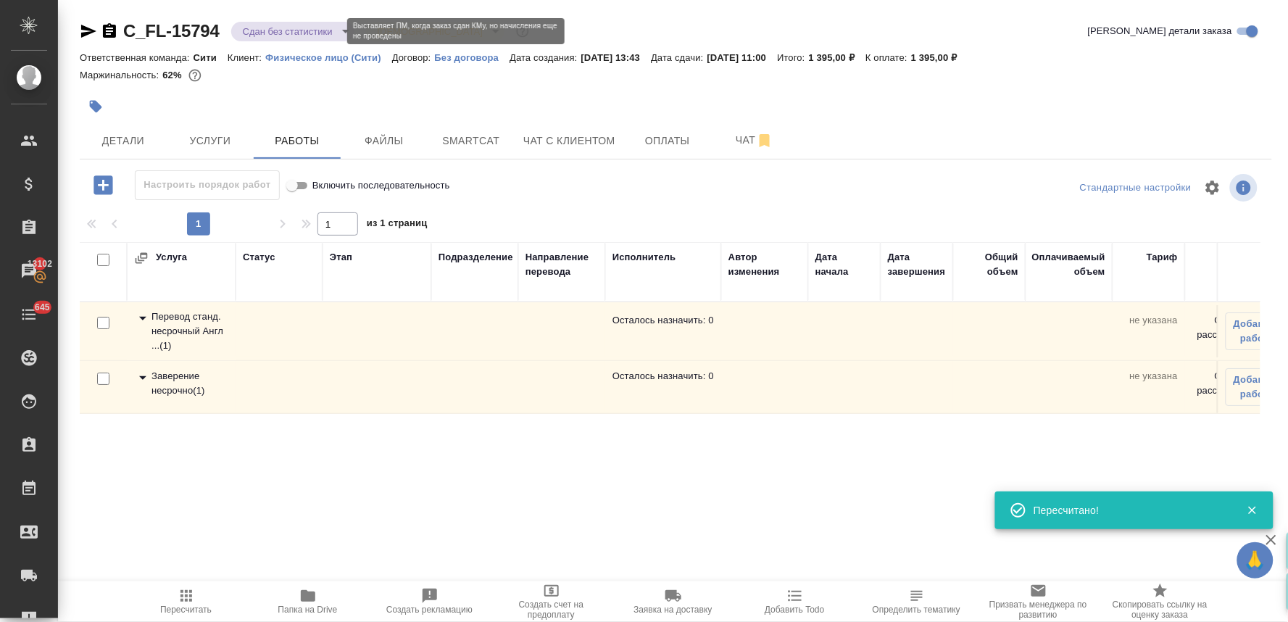
click at [263, 35] on body "🙏 .cls-1 fill:#fff; AWATERA Lyamina Nadezhda Клиенты Спецификации Заказы 13102 …" at bounding box center [644, 311] width 1288 height 622
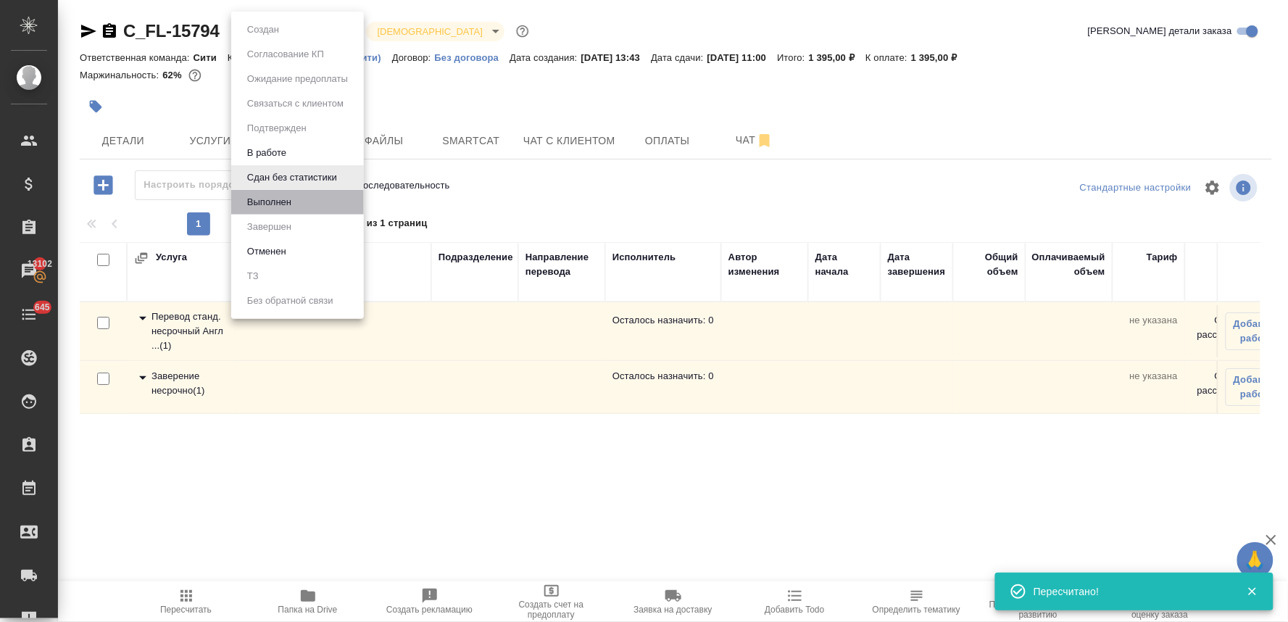
click at [301, 199] on li "Выполнен" at bounding box center [297, 202] width 133 height 25
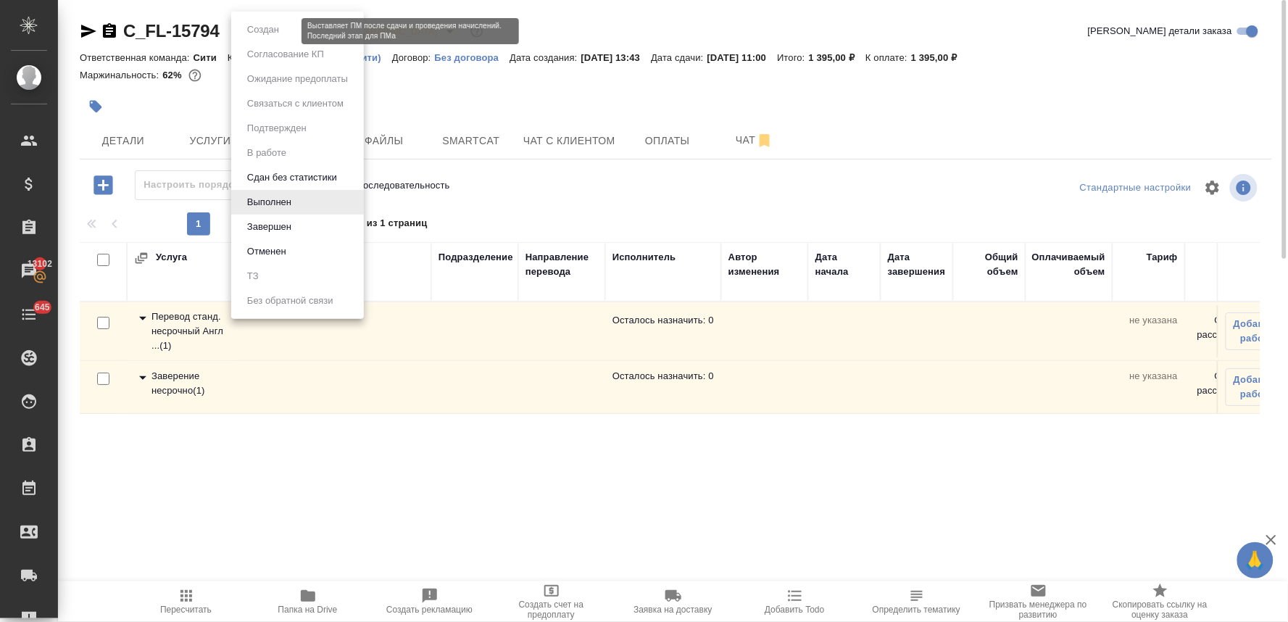
click at [273, 35] on body "🙏 .cls-1 fill:#fff; AWATERA Lyamina Nadezhda Клиенты Спецификации Заказы 13102 …" at bounding box center [644, 311] width 1288 height 622
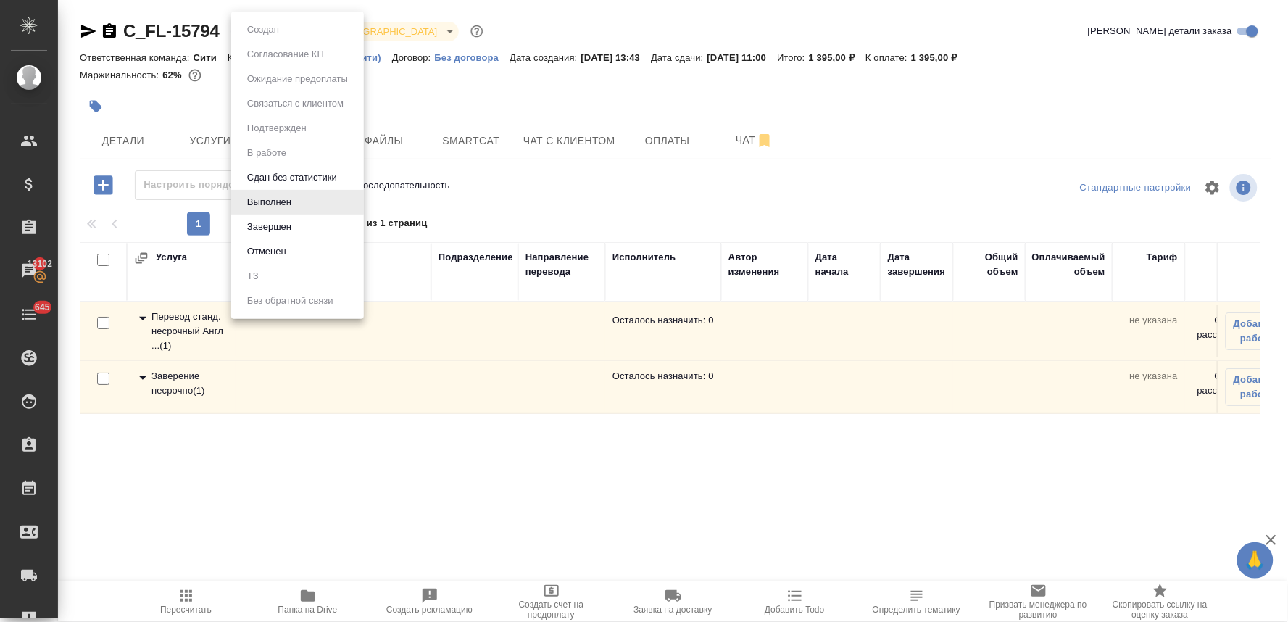
click at [317, 228] on li "Завершен" at bounding box center [297, 227] width 133 height 25
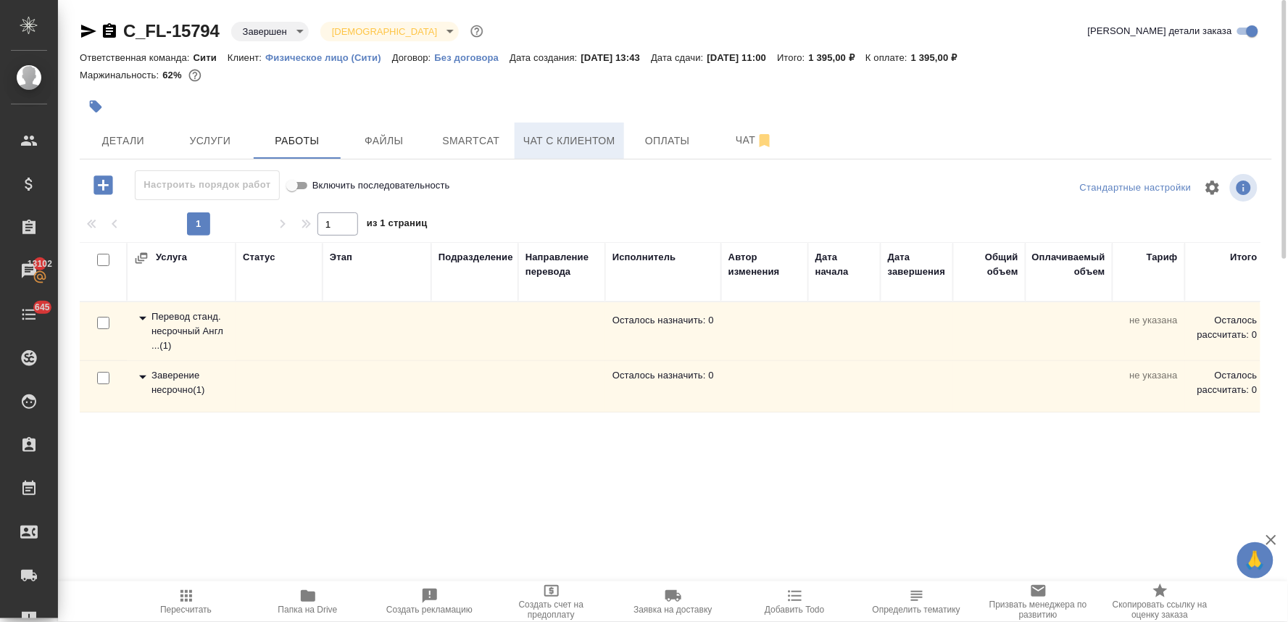
click at [599, 142] on span "Чат с клиентом" at bounding box center [569, 141] width 92 height 18
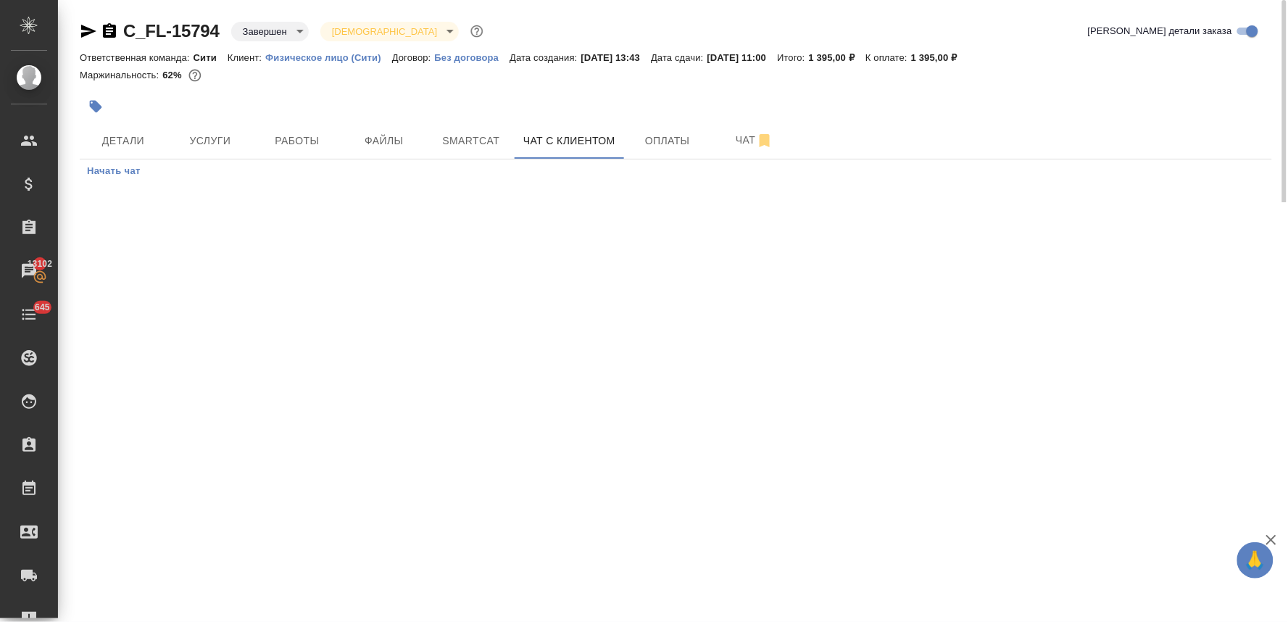
click at [128, 170] on span "Начать чат" at bounding box center [114, 171] width 54 height 17
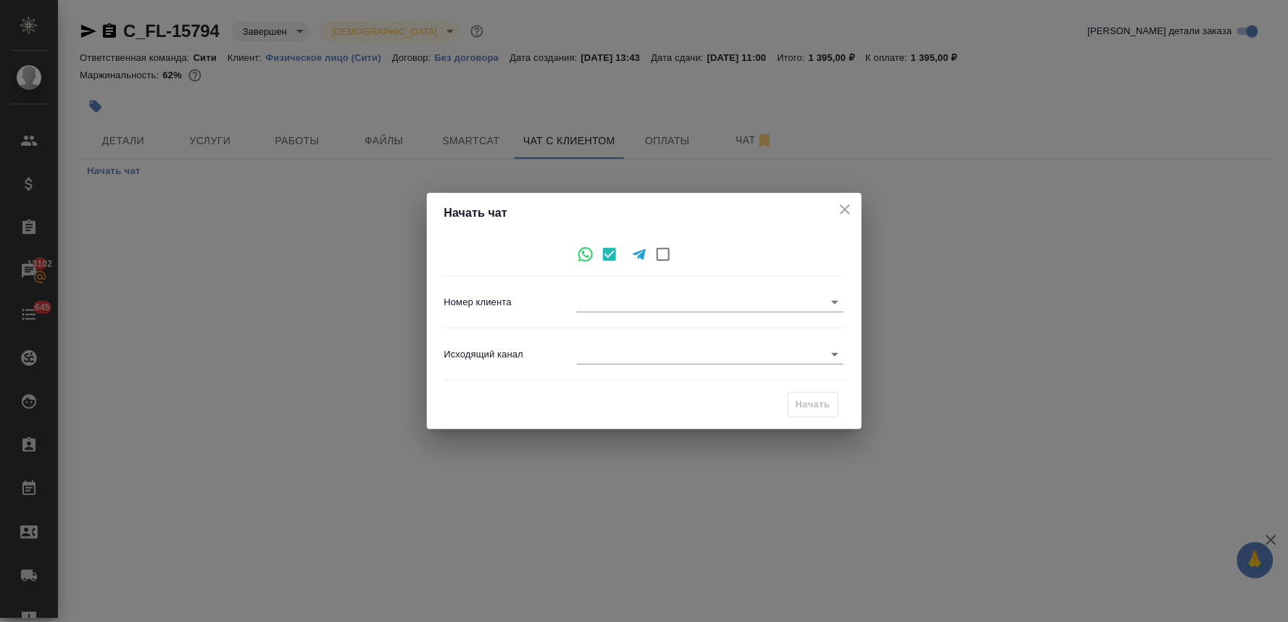
type input "e2156ea1ecd6007c30c839c9"
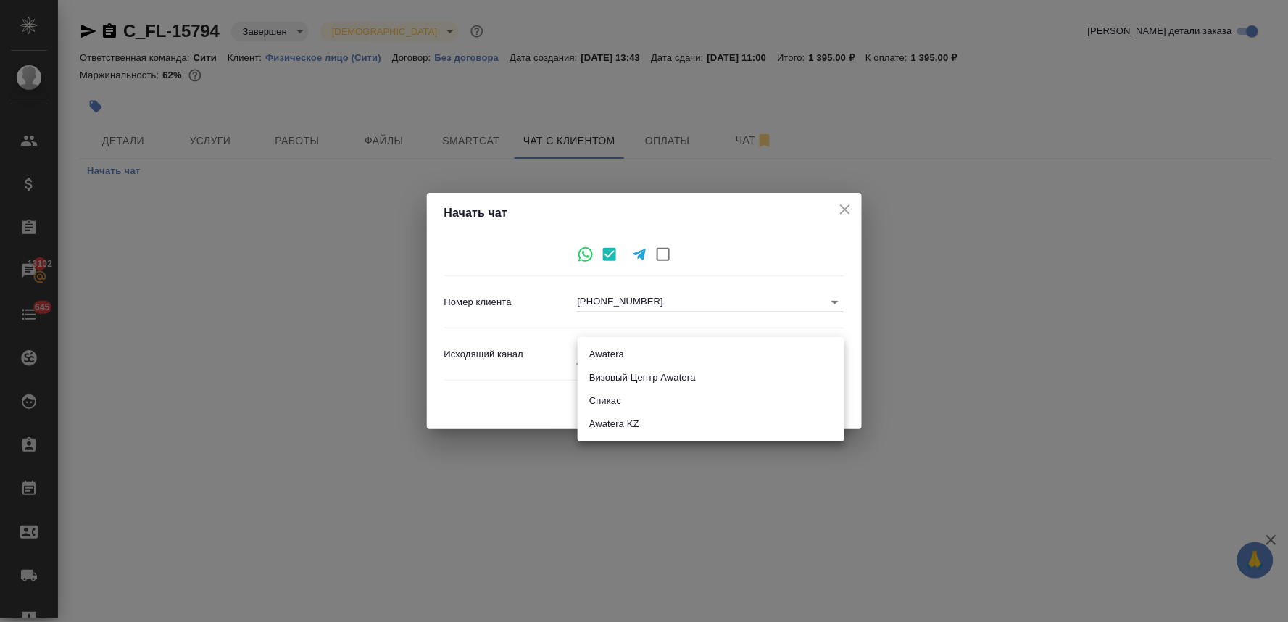
click at [641, 357] on body "🙏 .cls-1 fill:#fff; AWATERA Lyamina Nadezhda Клиенты Спецификации Заказы 13102 …" at bounding box center [644, 311] width 1288 height 622
click at [635, 352] on li "Awatera" at bounding box center [711, 354] width 267 height 23
type input "2"
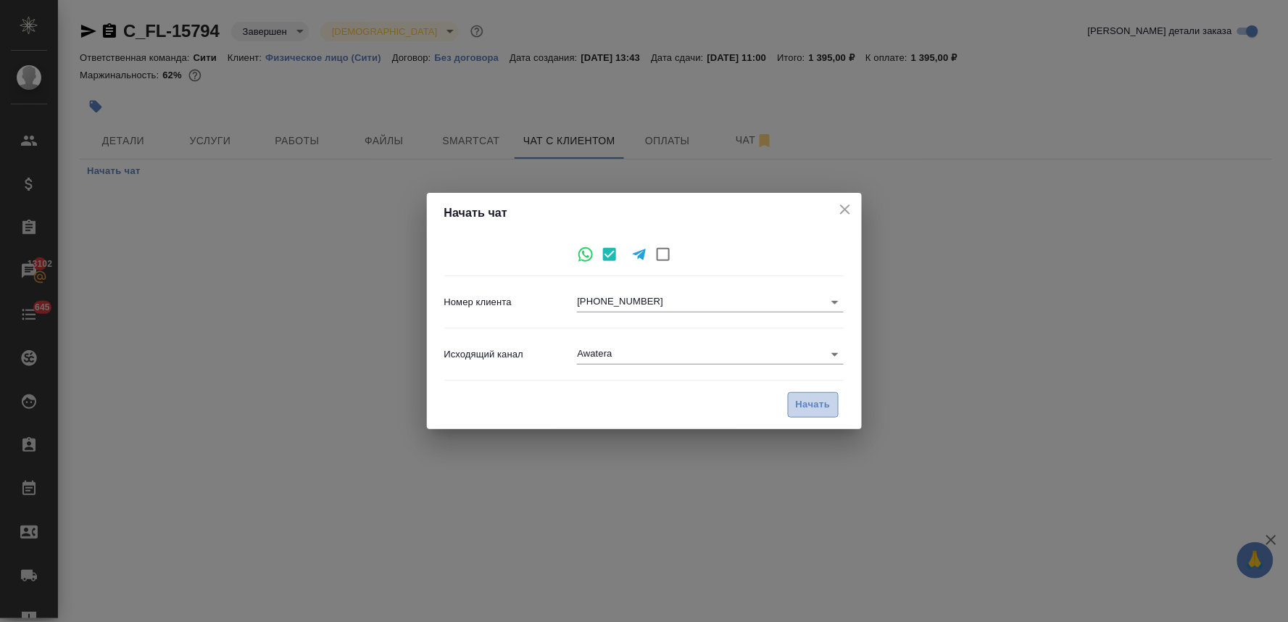
click at [812, 410] on span "Начать" at bounding box center [813, 404] width 35 height 17
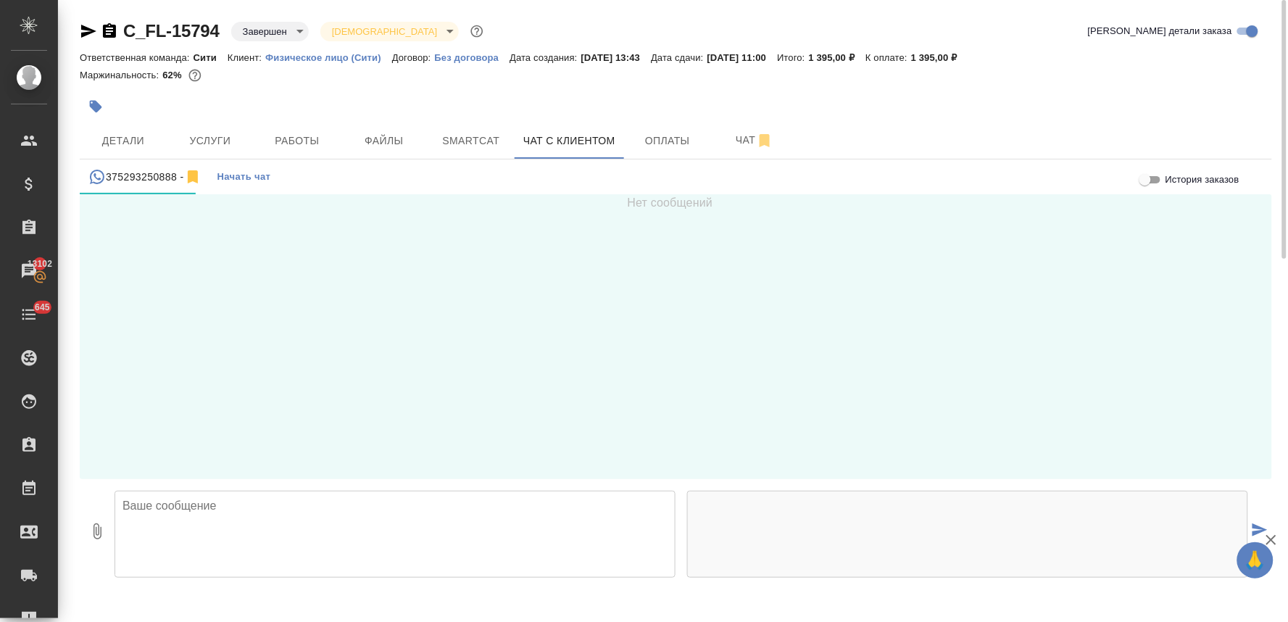
click at [249, 511] on textarea at bounding box center [395, 534] width 561 height 87
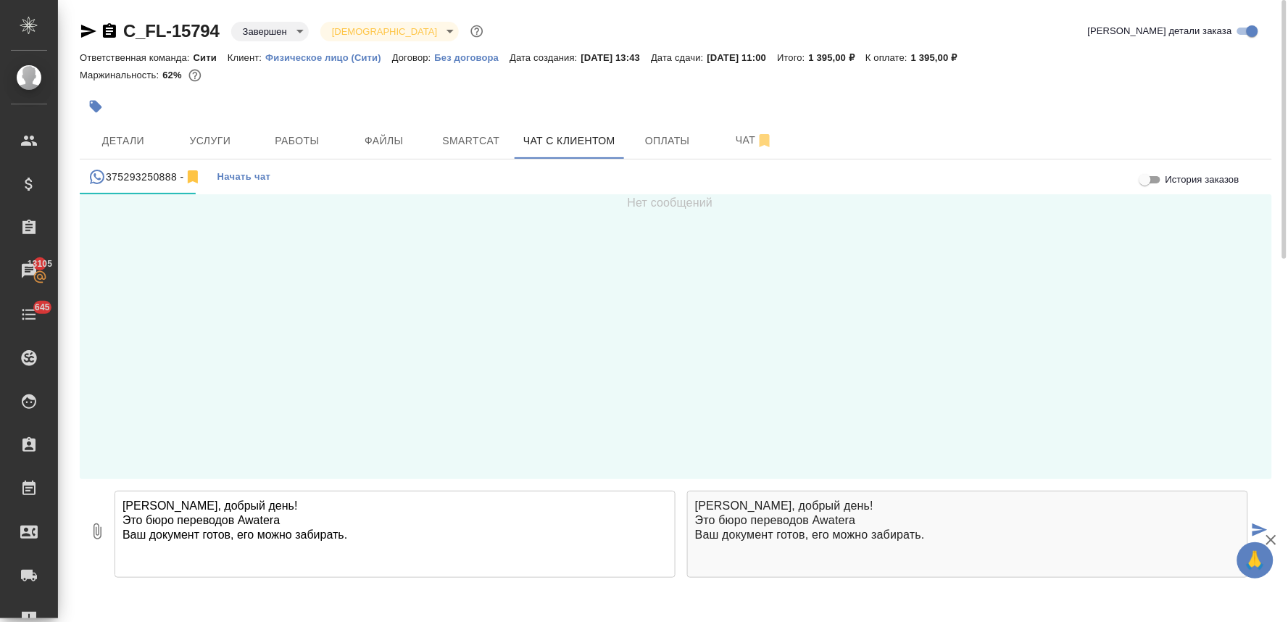
type textarea "Алексей, добрый день! Это бюро переводов Awatera Ваш документ готов, его можно …"
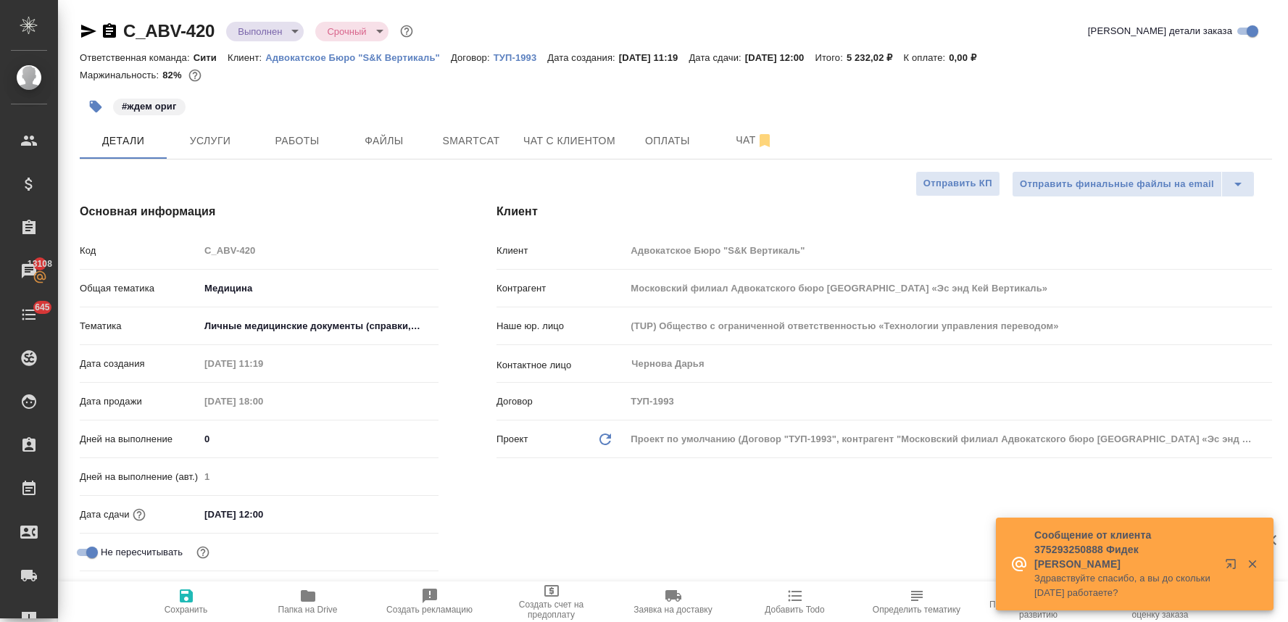
select select "RU"
click at [309, 132] on span "Работы" at bounding box center [297, 141] width 70 height 18
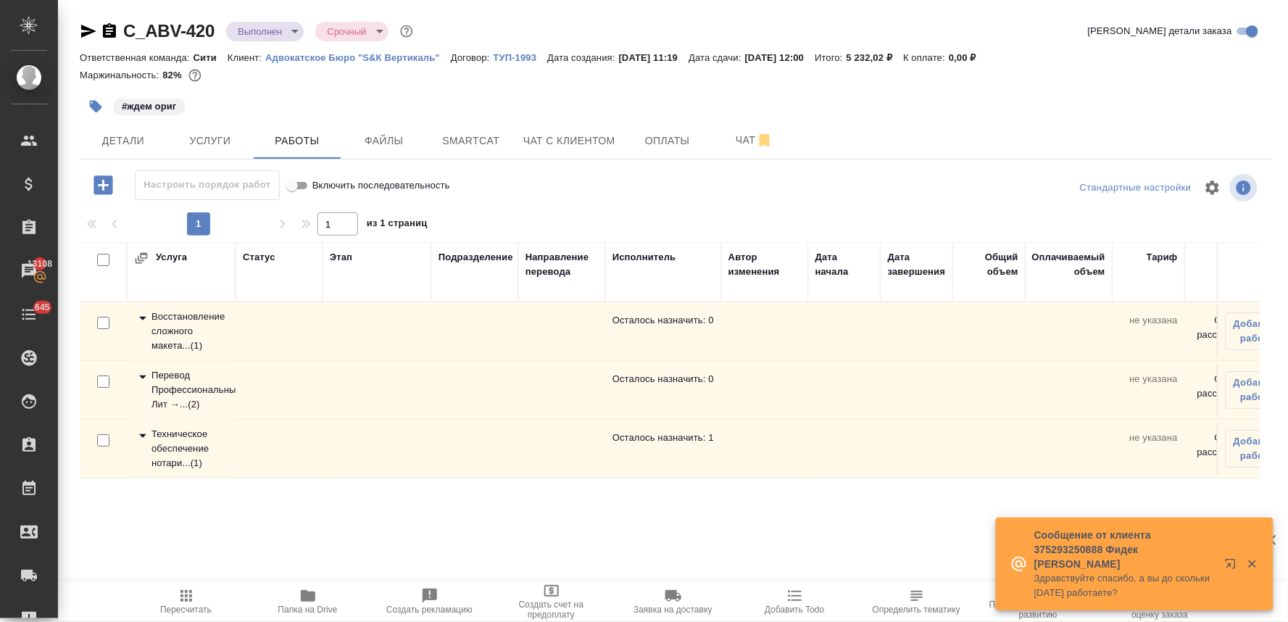
click at [186, 446] on div "Техническое обеспечение нотари... ( 1 )" at bounding box center [181, 448] width 94 height 43
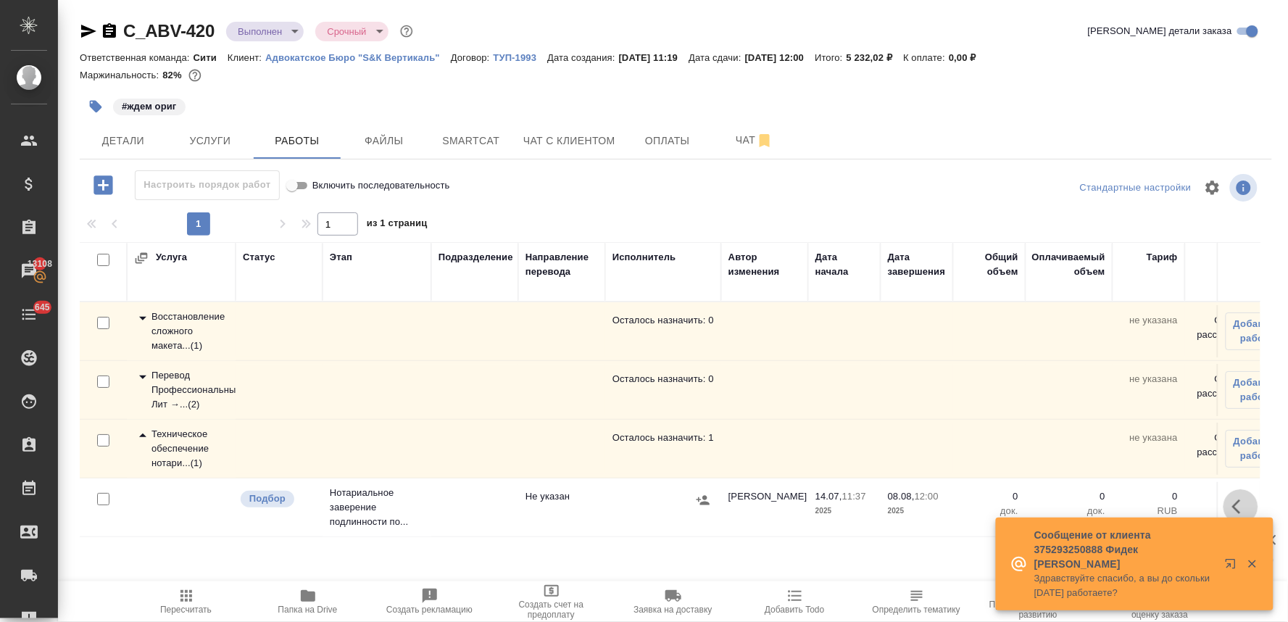
click at [1242, 502] on icon "button" at bounding box center [1240, 506] width 17 height 17
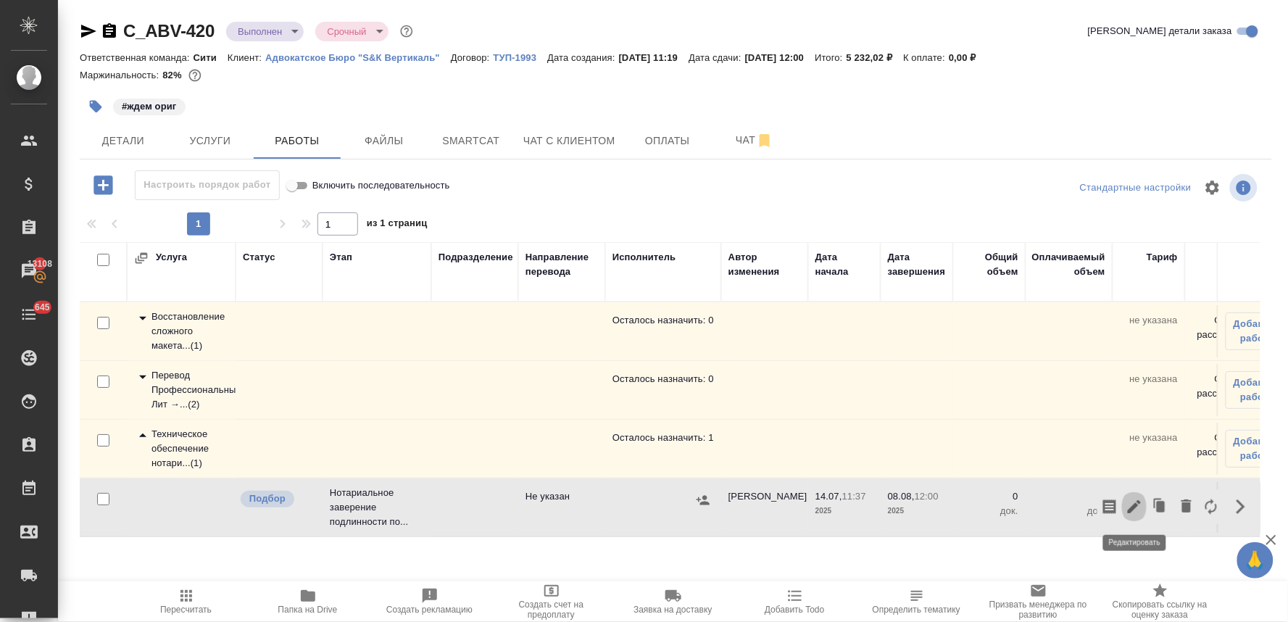
click at [1129, 507] on icon "button" at bounding box center [1134, 506] width 17 height 17
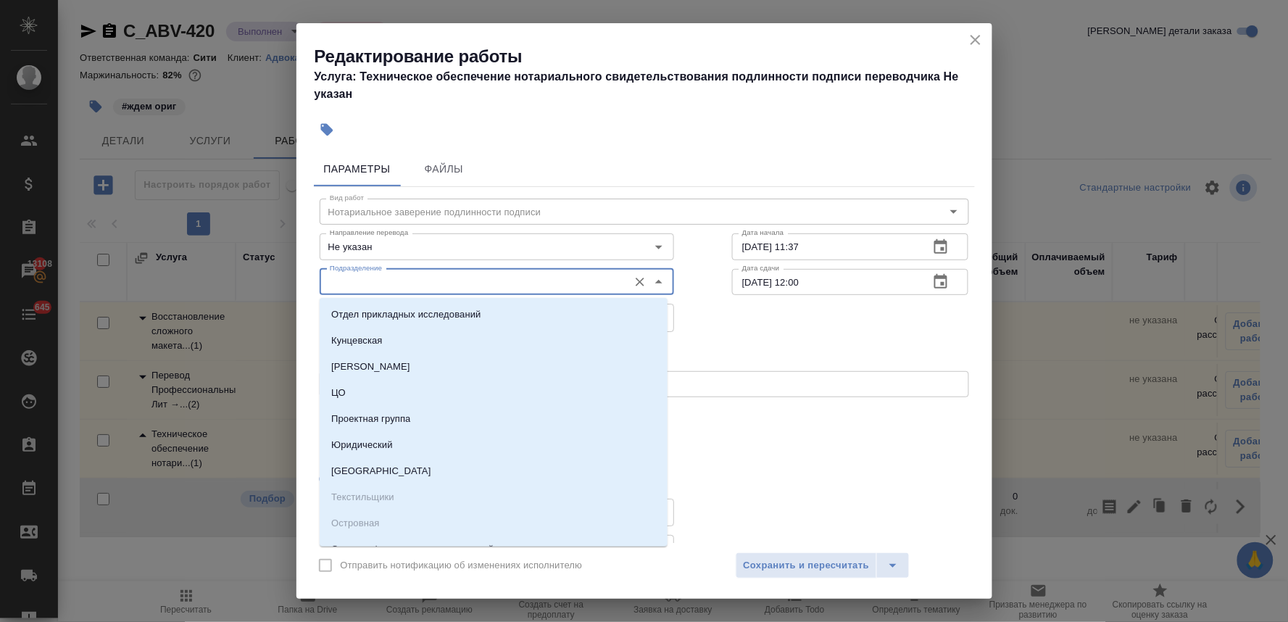
click at [415, 278] on input "Подразделение" at bounding box center [472, 281] width 297 height 17
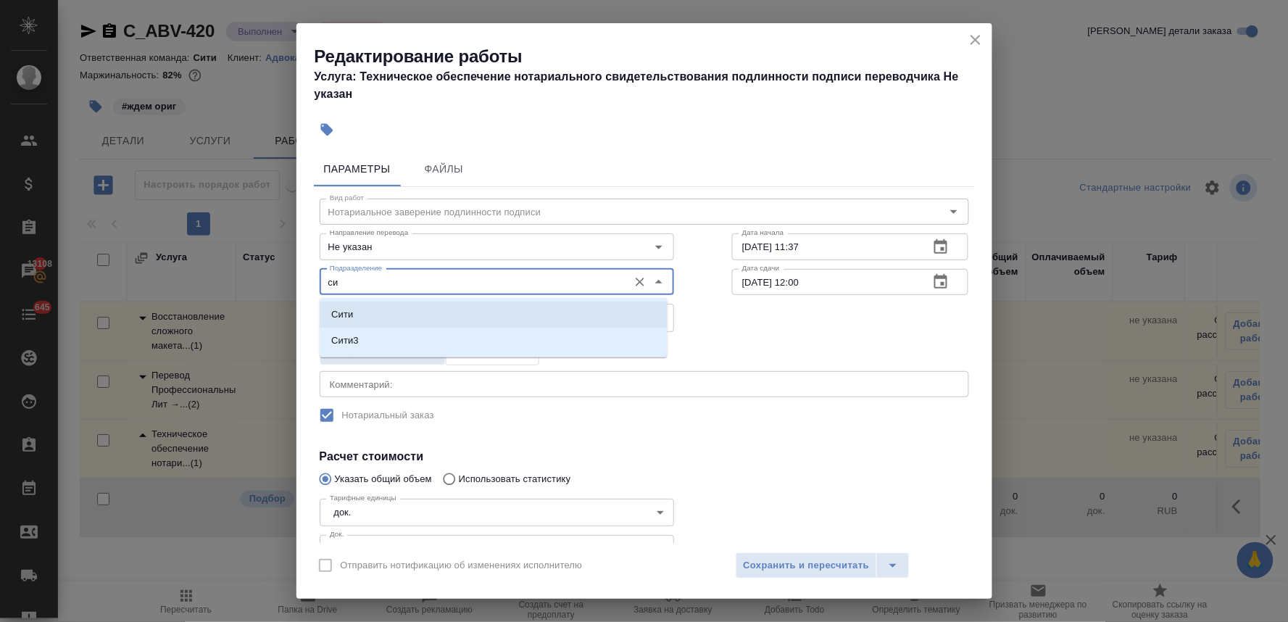
click at [404, 317] on li "Сити" at bounding box center [494, 315] width 348 height 26
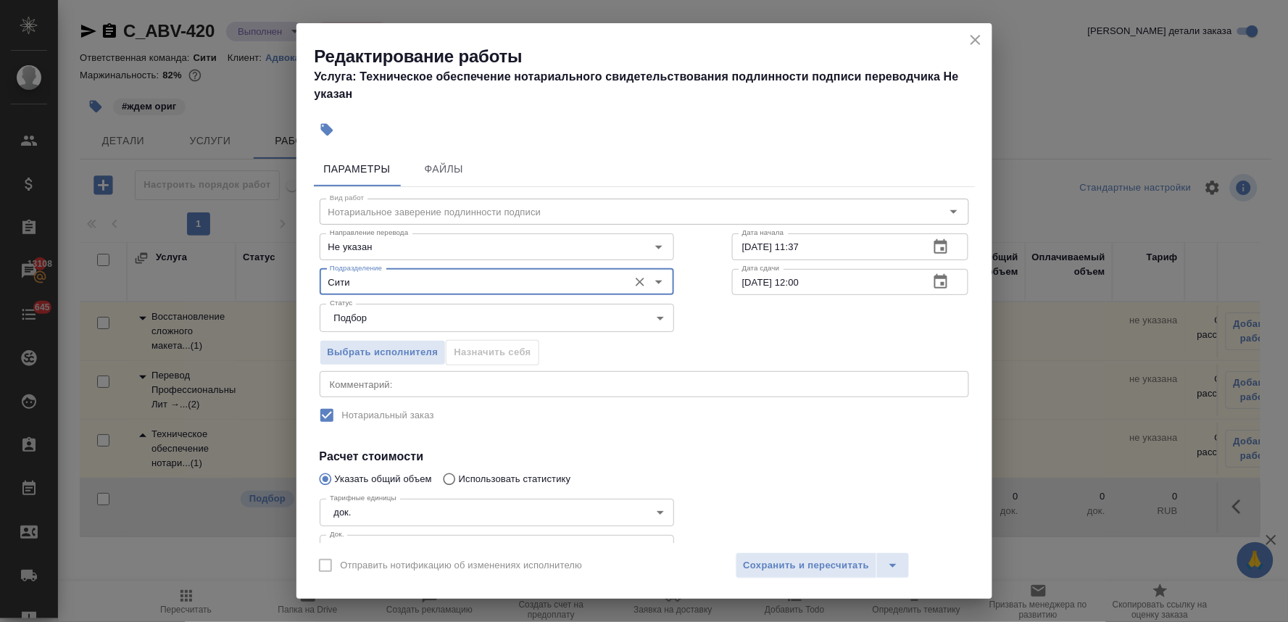
type input "Сити"
click at [740, 438] on div "Вид работ Нотариальное заверение подлинности подписи Вид работ Направление пере…" at bounding box center [644, 407] width 661 height 441
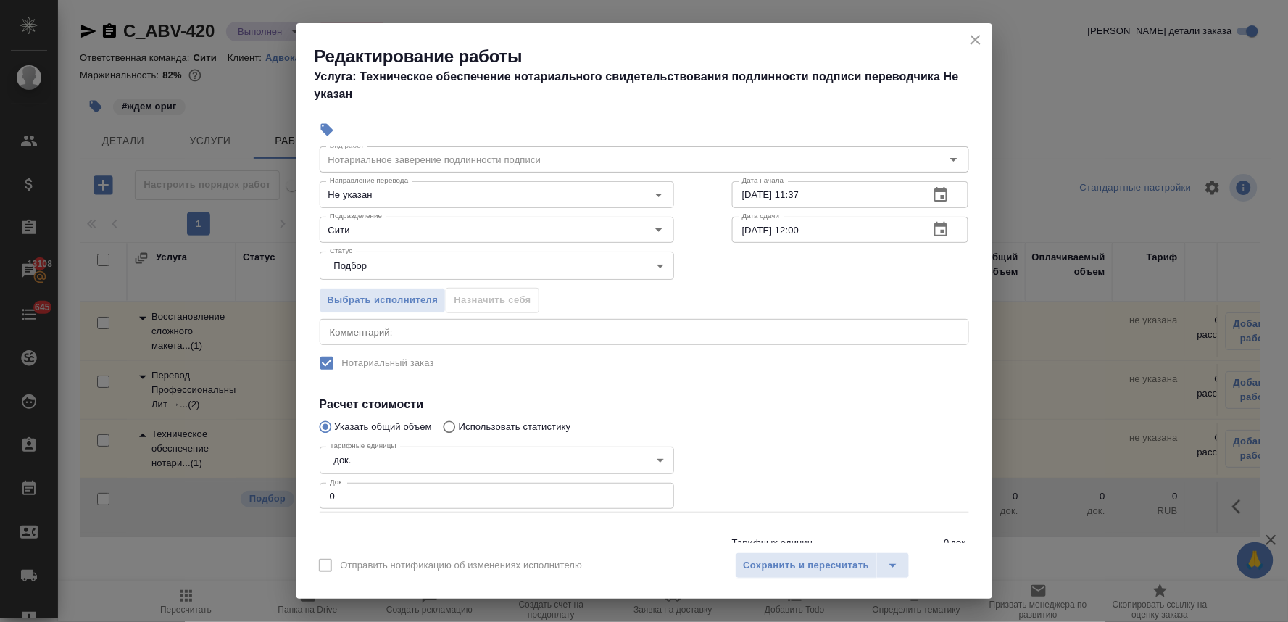
scroll to position [80, 0]
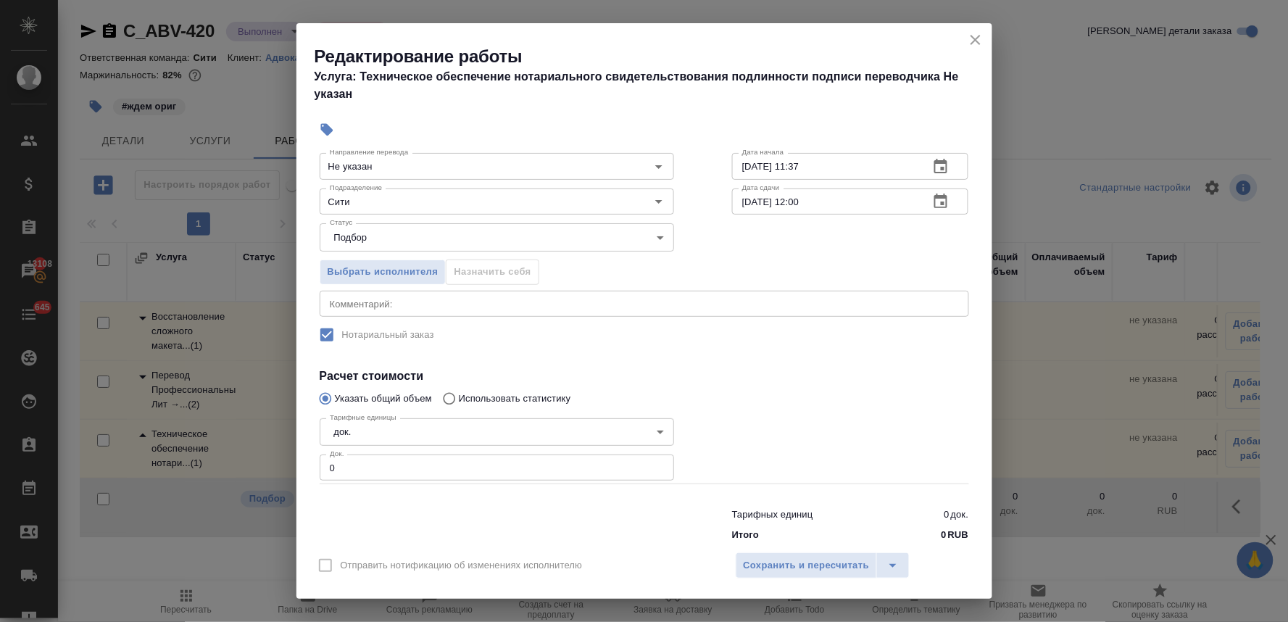
click at [309, 473] on div "Параметры Файлы Вид работ Нотариальное заверение подлинности подписи Вид работ …" at bounding box center [644, 344] width 696 height 397
type input "1"
click at [802, 570] on span "Сохранить и пересчитать" at bounding box center [807, 565] width 126 height 17
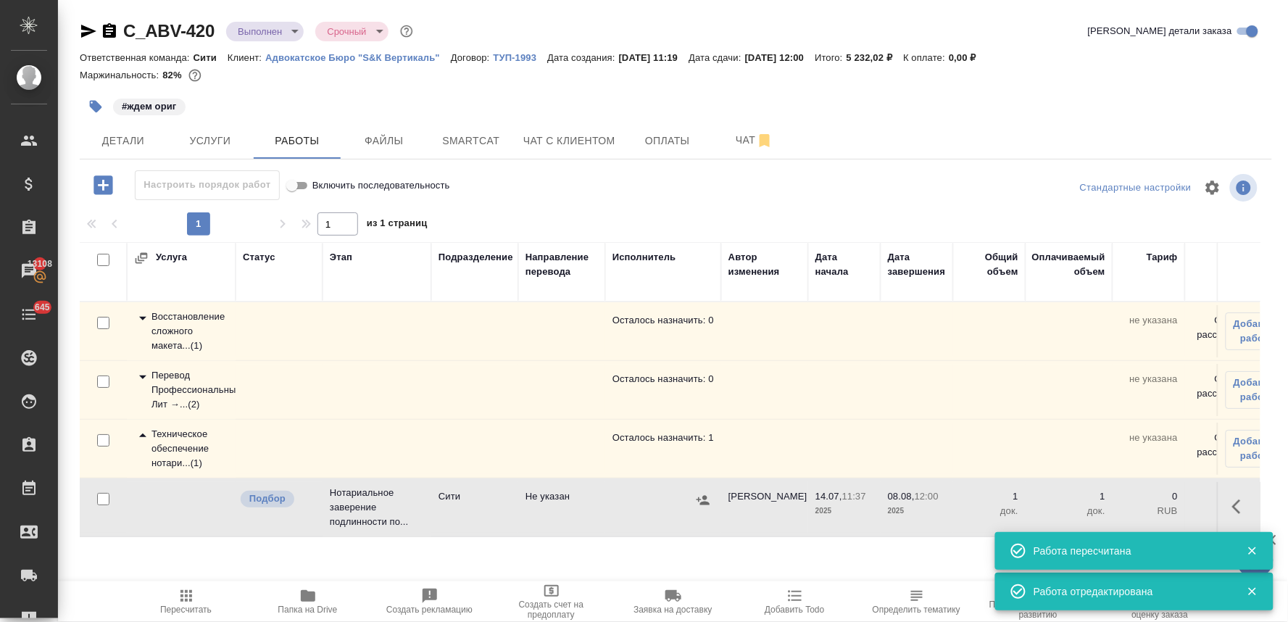
click at [707, 496] on icon "button" at bounding box center [703, 500] width 14 height 14
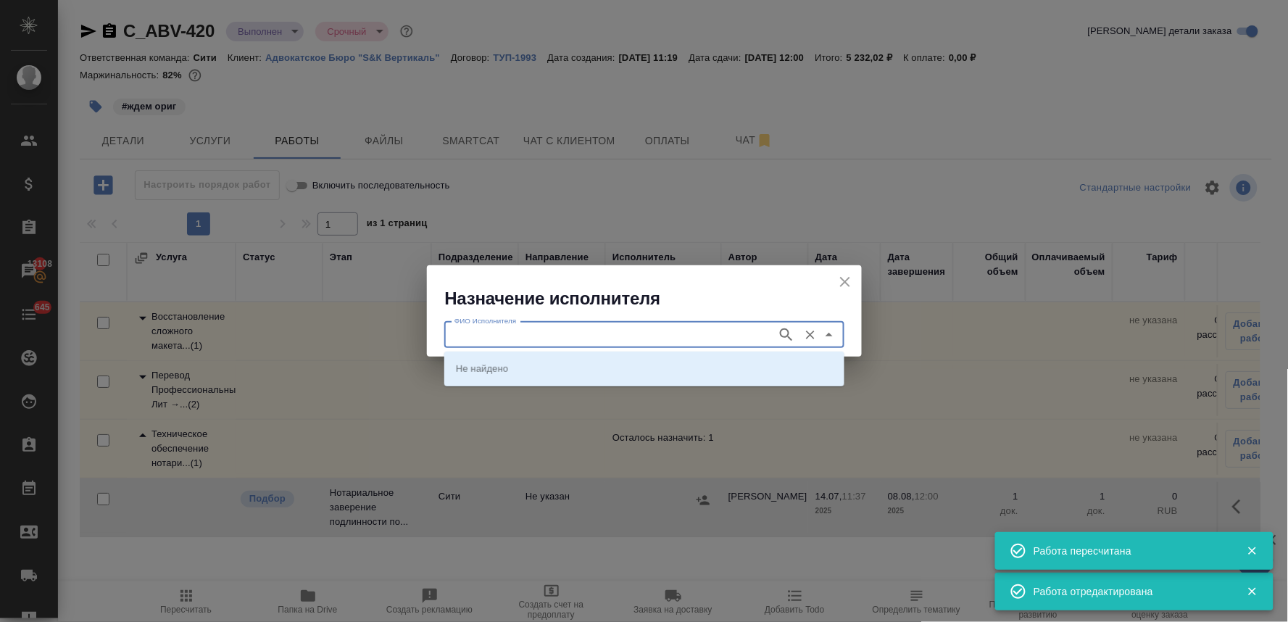
click at [590, 337] on input "ФИО Исполнителя" at bounding box center [609, 334] width 321 height 17
type input "крылова"
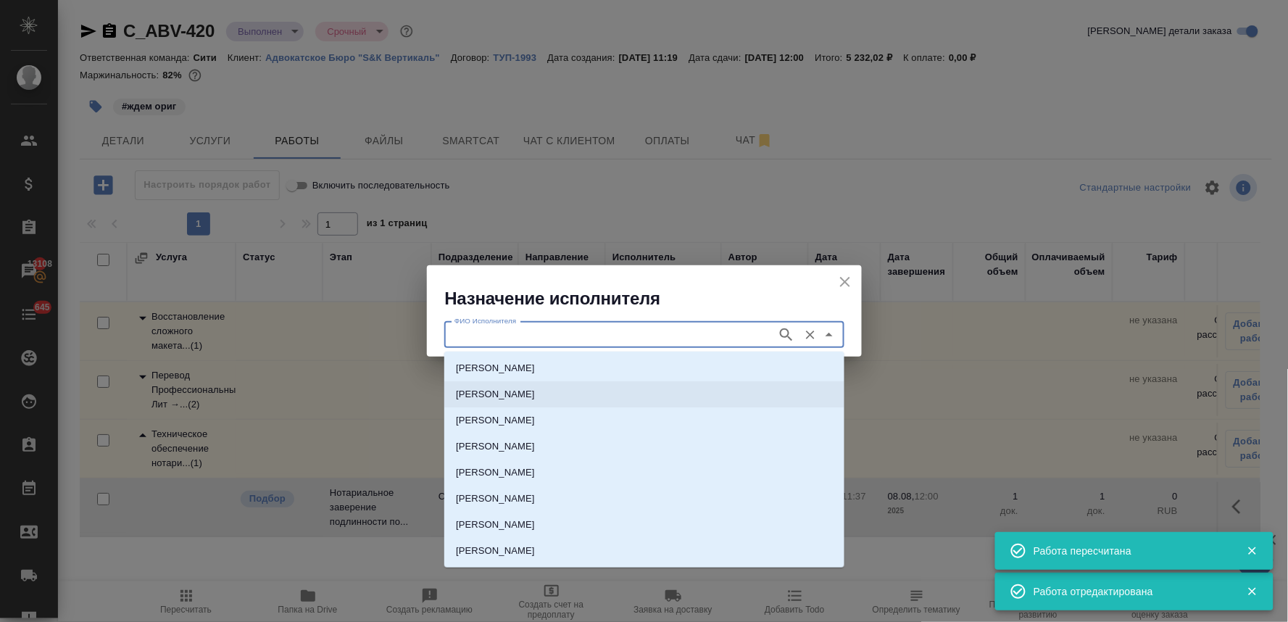
click at [535, 388] on p "НОТАРИУС Крылова Юлия Владимировна" at bounding box center [495, 394] width 79 height 14
type input "НОТАРИУС Крылова Юлия Владимировна"
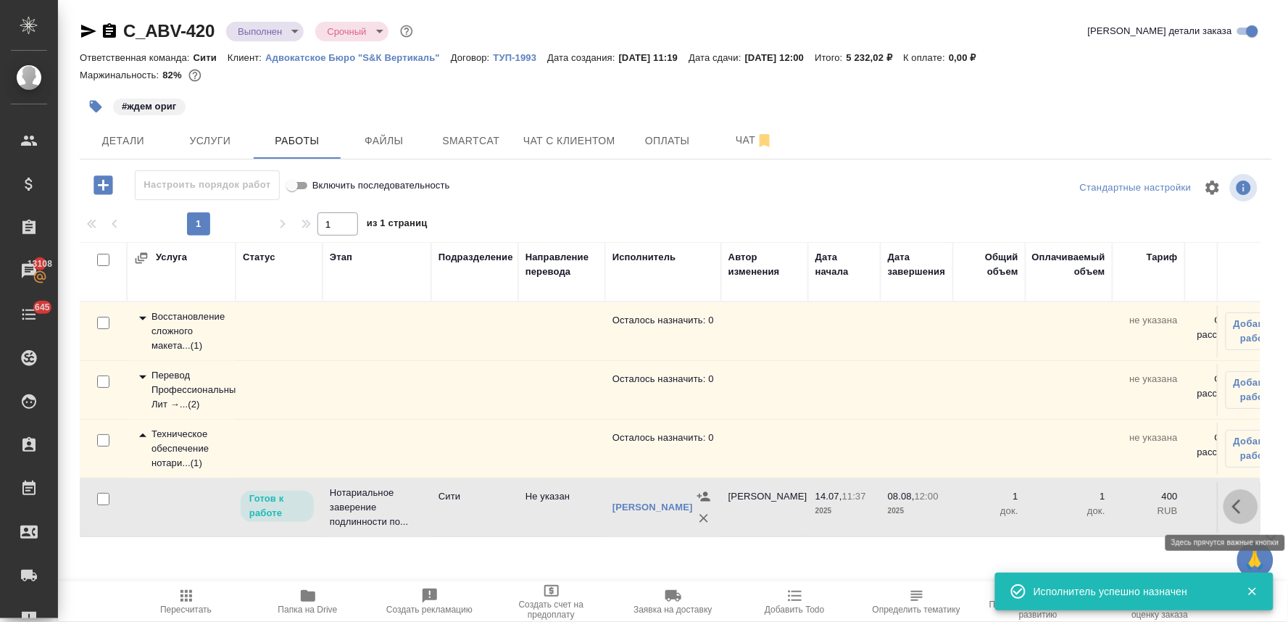
click at [1240, 503] on icon "button" at bounding box center [1240, 506] width 17 height 17
click at [1126, 504] on icon "button" at bounding box center [1134, 506] width 17 height 17
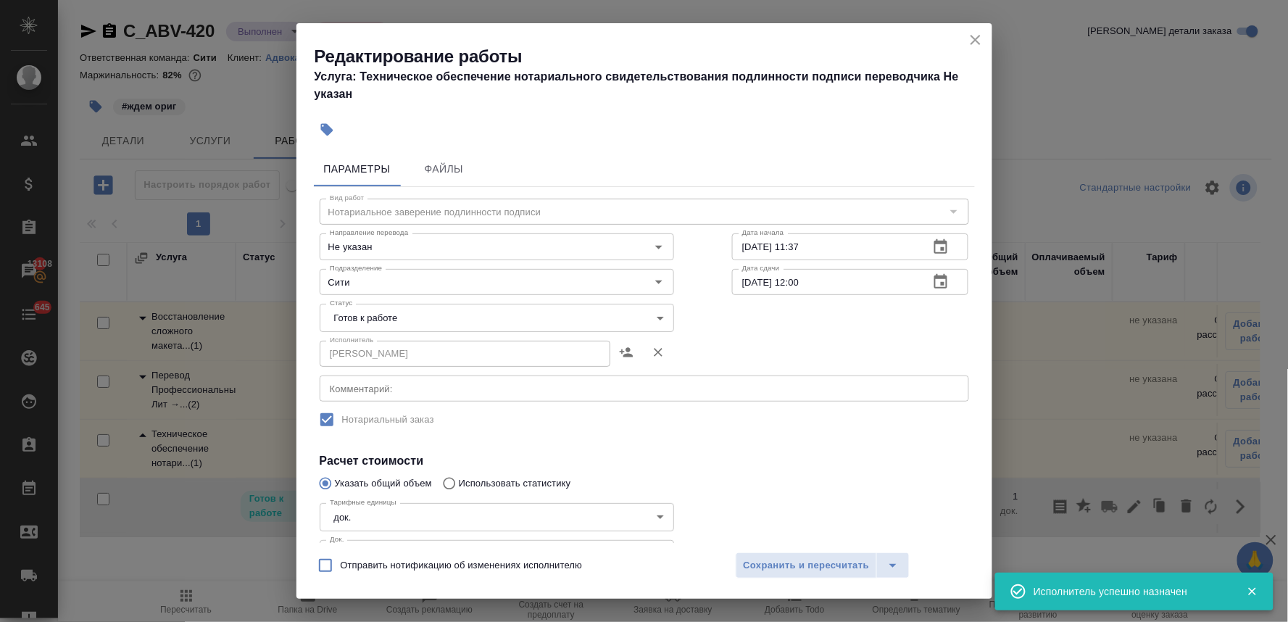
click at [417, 312] on body "🙏 .cls-1 fill:#fff; AWATERA Lyamina Nadezhda Клиенты Спецификации Заказы 13108 …" at bounding box center [644, 311] width 1288 height 622
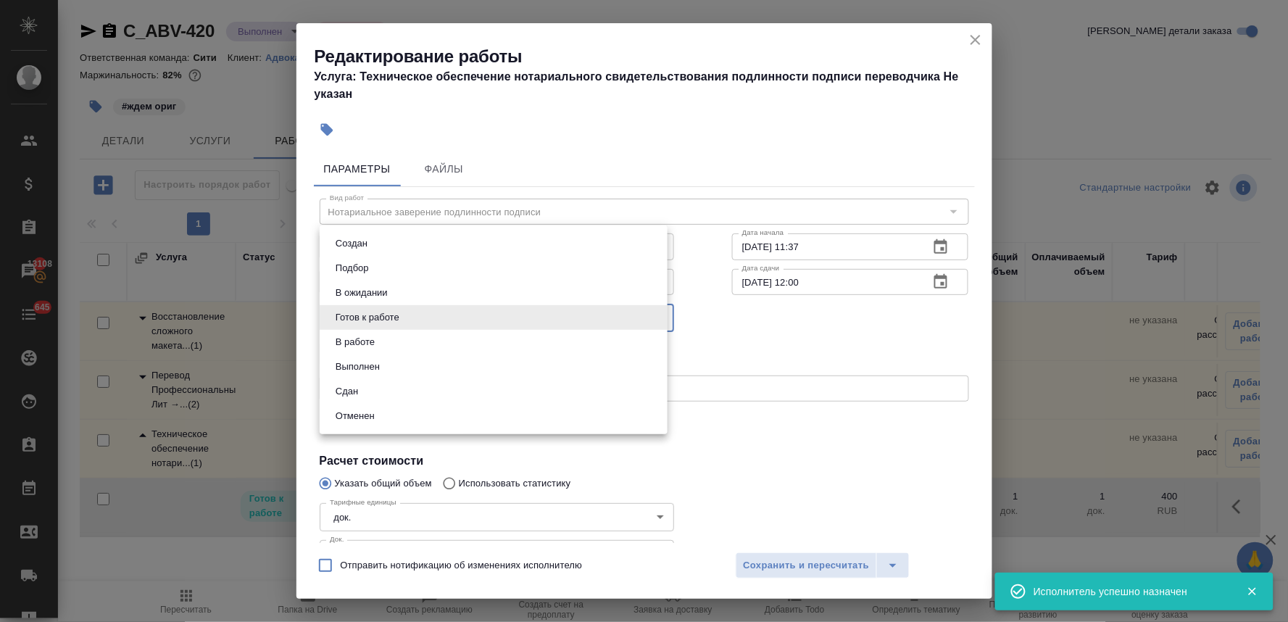
click at [383, 381] on li "Сдан" at bounding box center [494, 391] width 348 height 25
type input "closed"
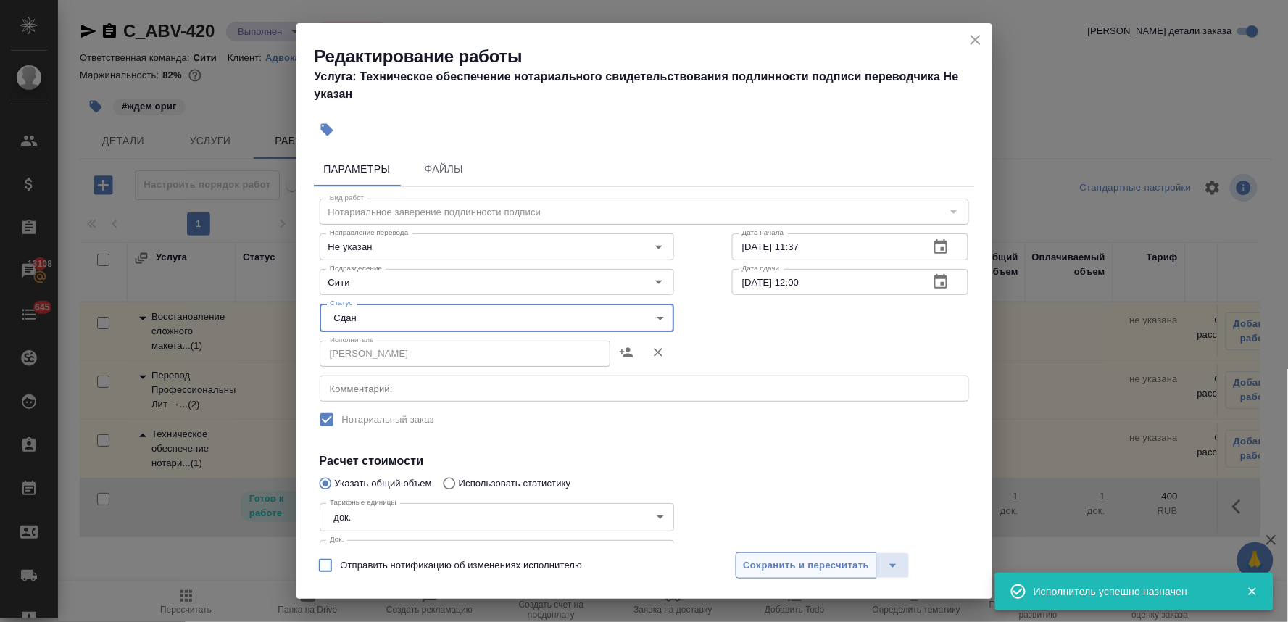
click at [798, 573] on span "Сохранить и пересчитать" at bounding box center [807, 565] width 126 height 17
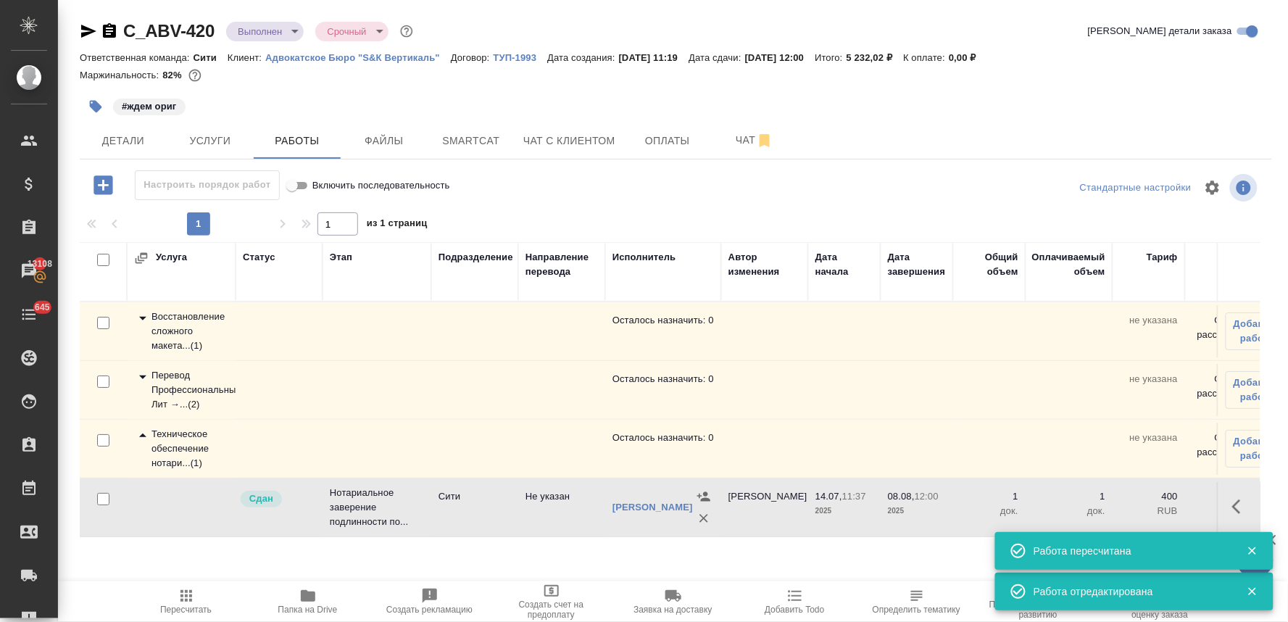
click at [184, 604] on span "Пересчитать" at bounding box center [185, 609] width 51 height 10
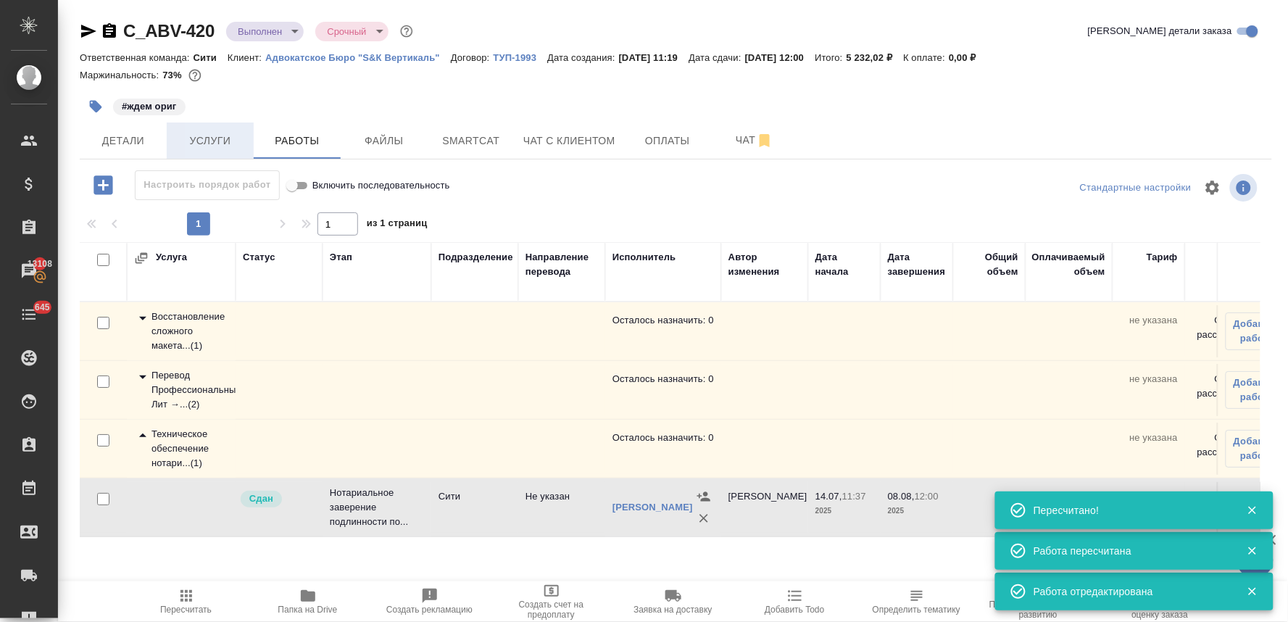
click at [207, 133] on span "Услуги" at bounding box center [210, 141] width 70 height 18
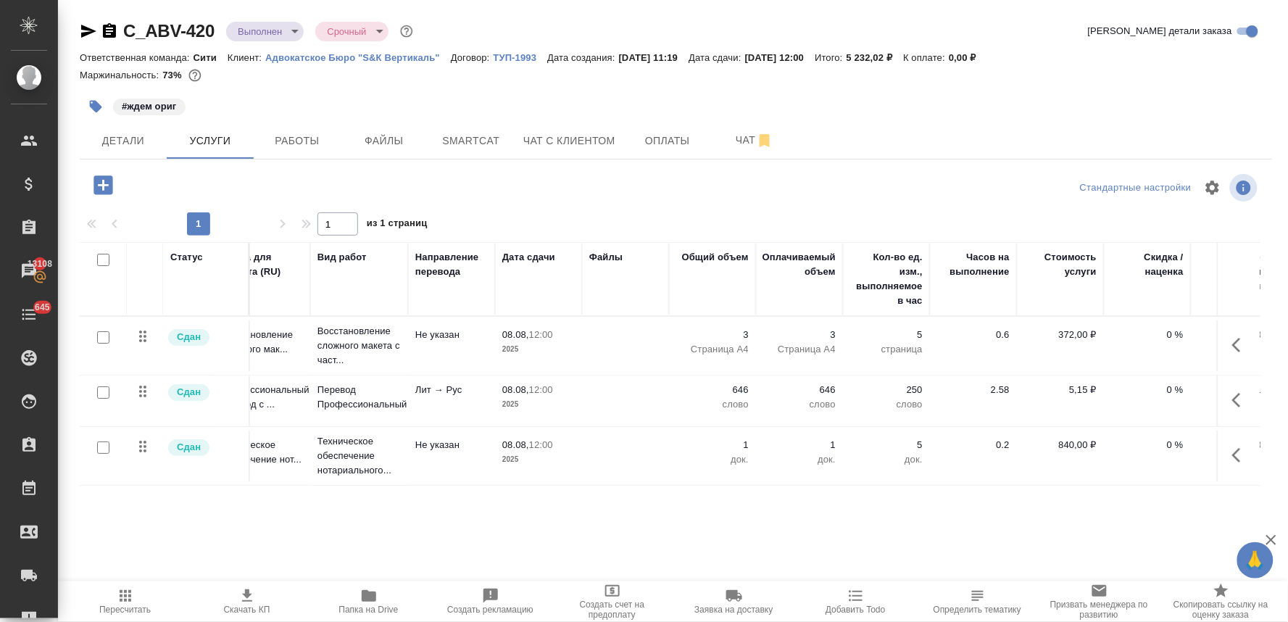
scroll to position [0, 184]
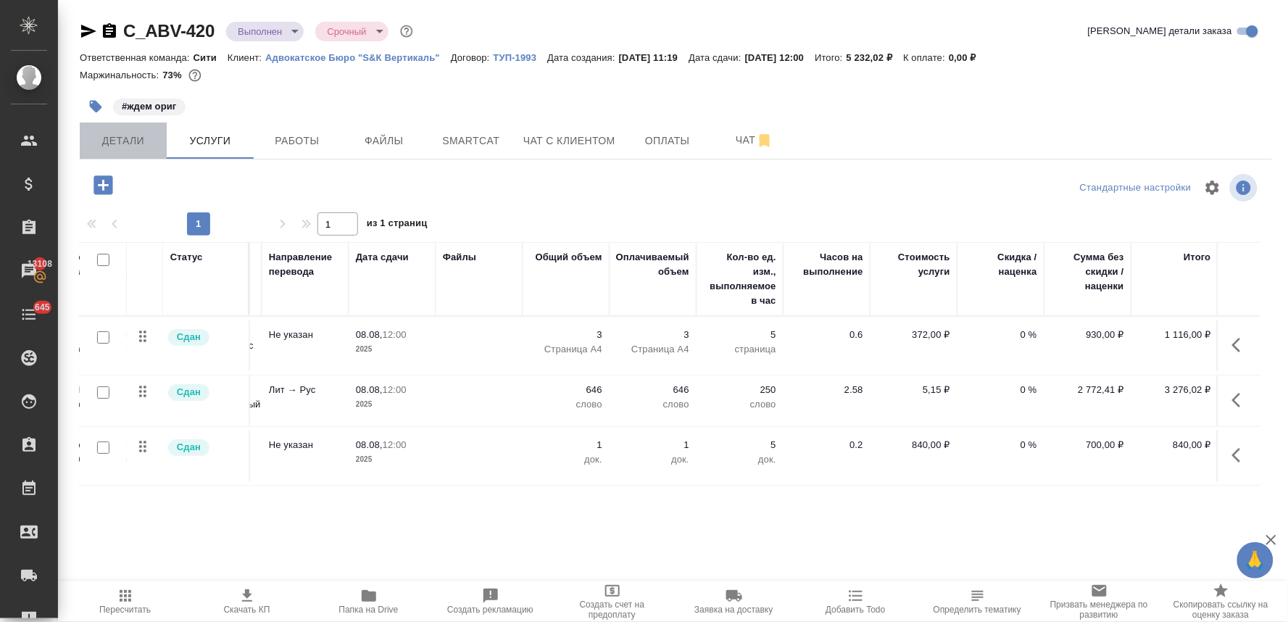
click at [99, 132] on span "Детали" at bounding box center [123, 141] width 70 height 18
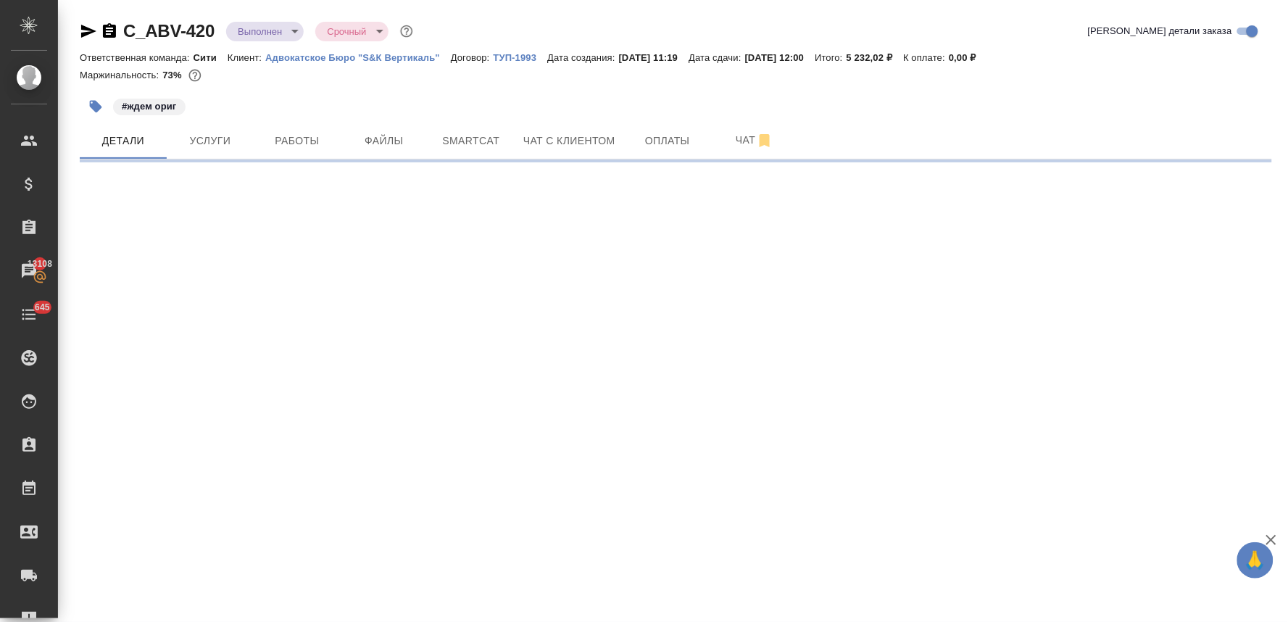
select select "RU"
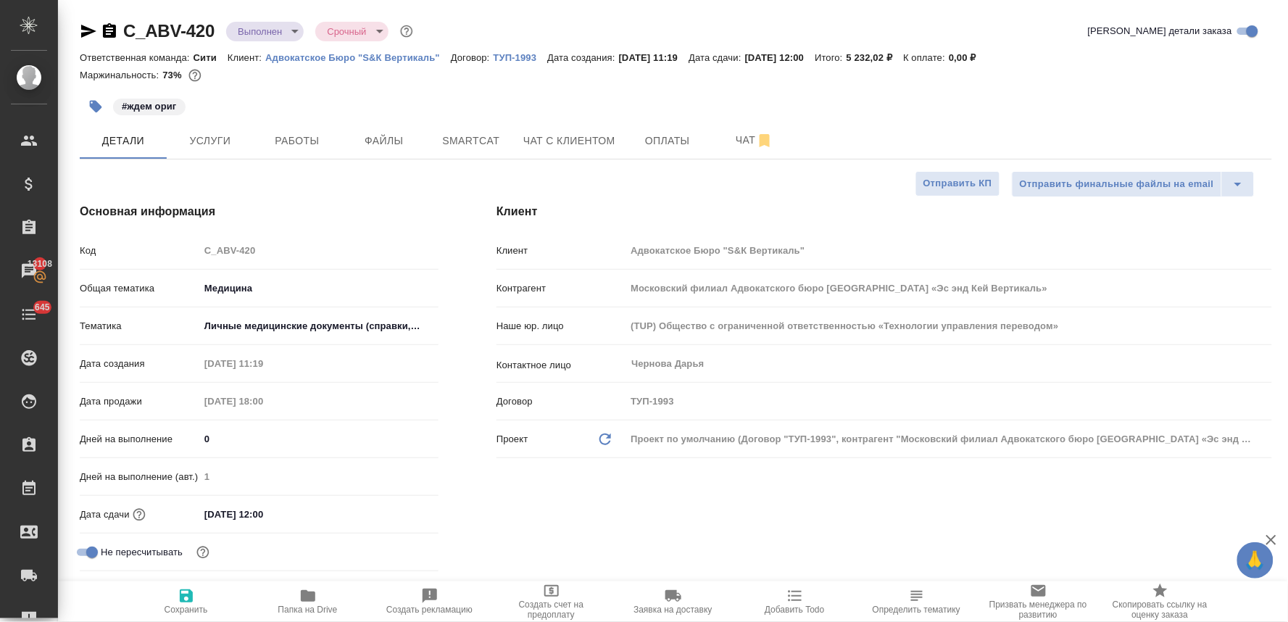
type textarea "x"
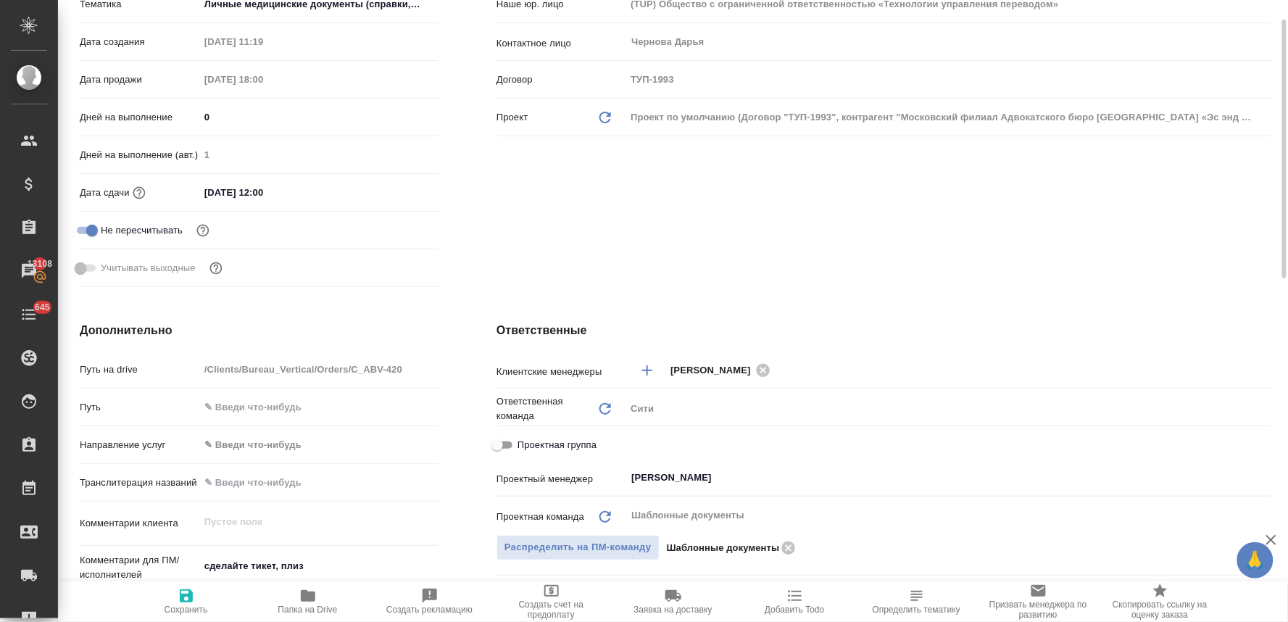
scroll to position [402, 0]
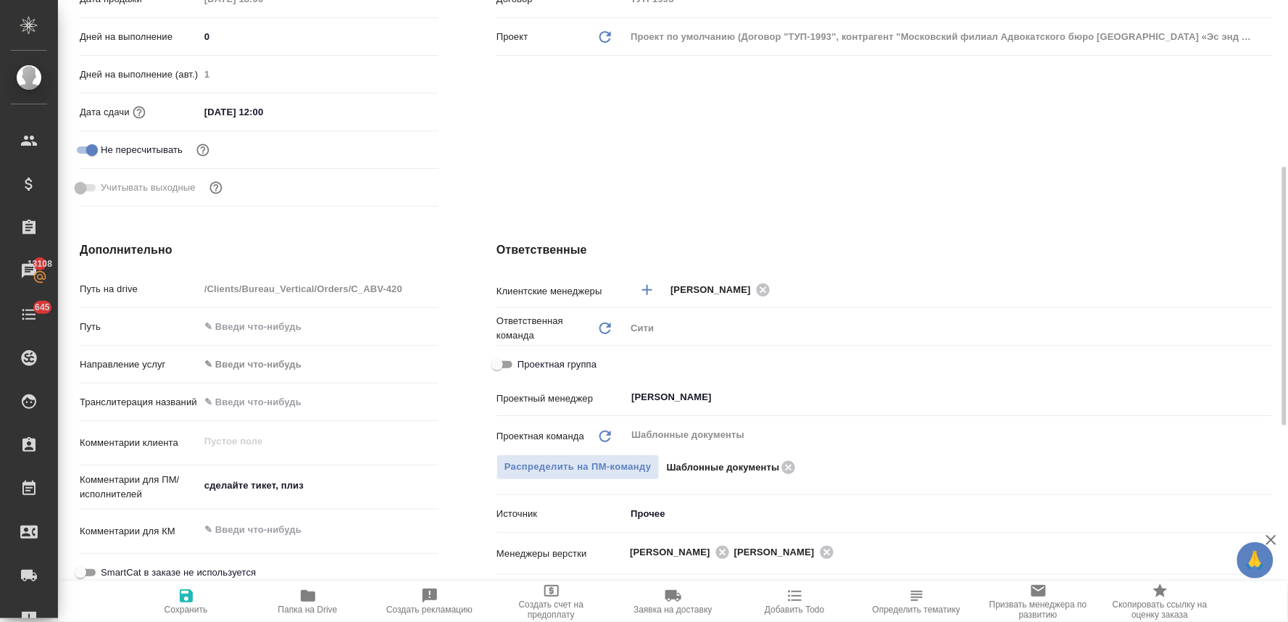
click at [532, 366] on span "Проектная группа" at bounding box center [556, 364] width 79 height 14
click at [523, 366] on input "Проектная группа" at bounding box center [497, 364] width 52 height 17
checkbox input "true"
type textarea "x"
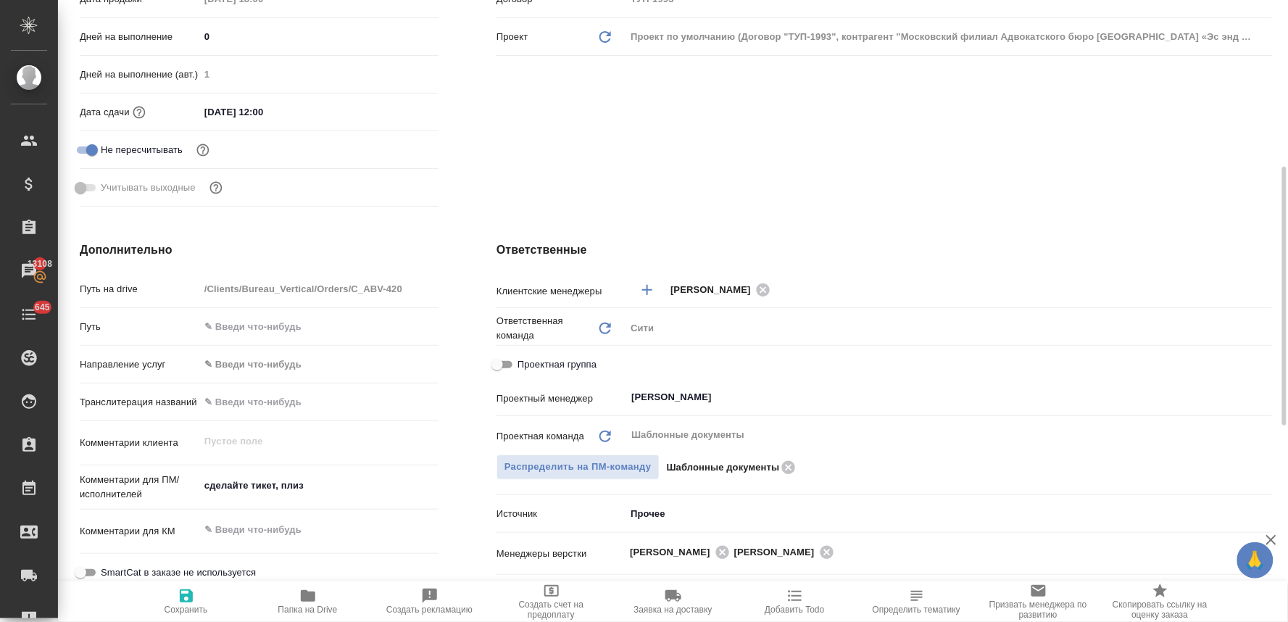
type textarea "x"
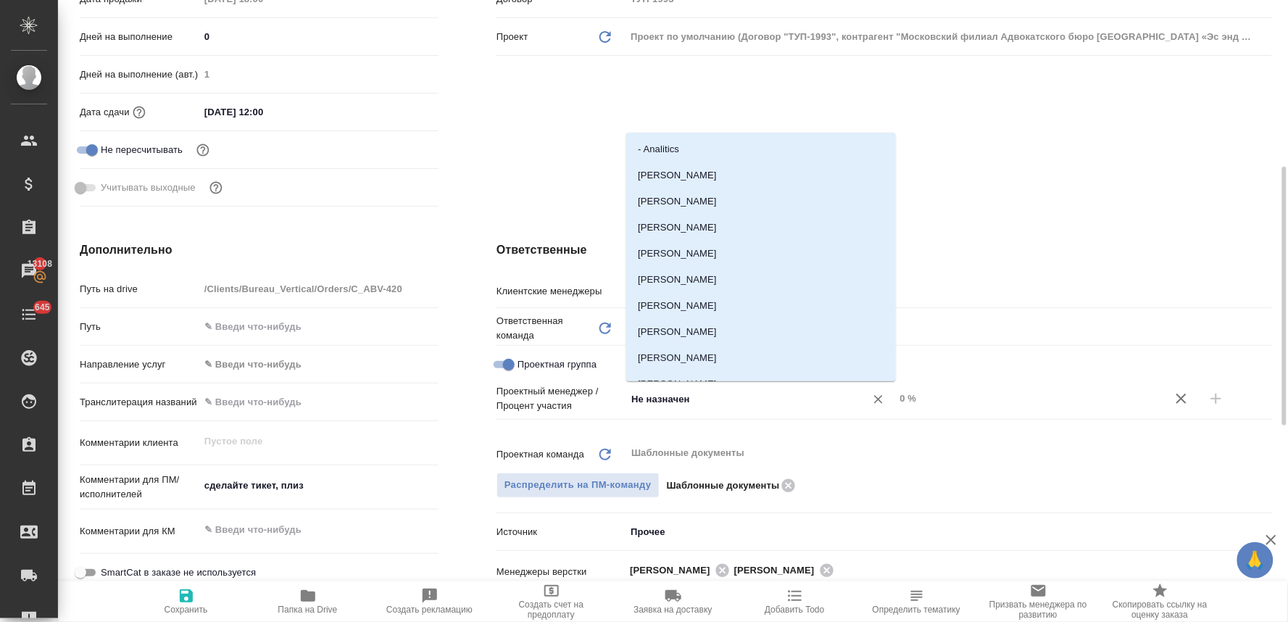
click at [649, 390] on input "Не назначен" at bounding box center [736, 398] width 212 height 17
type input "тараб"
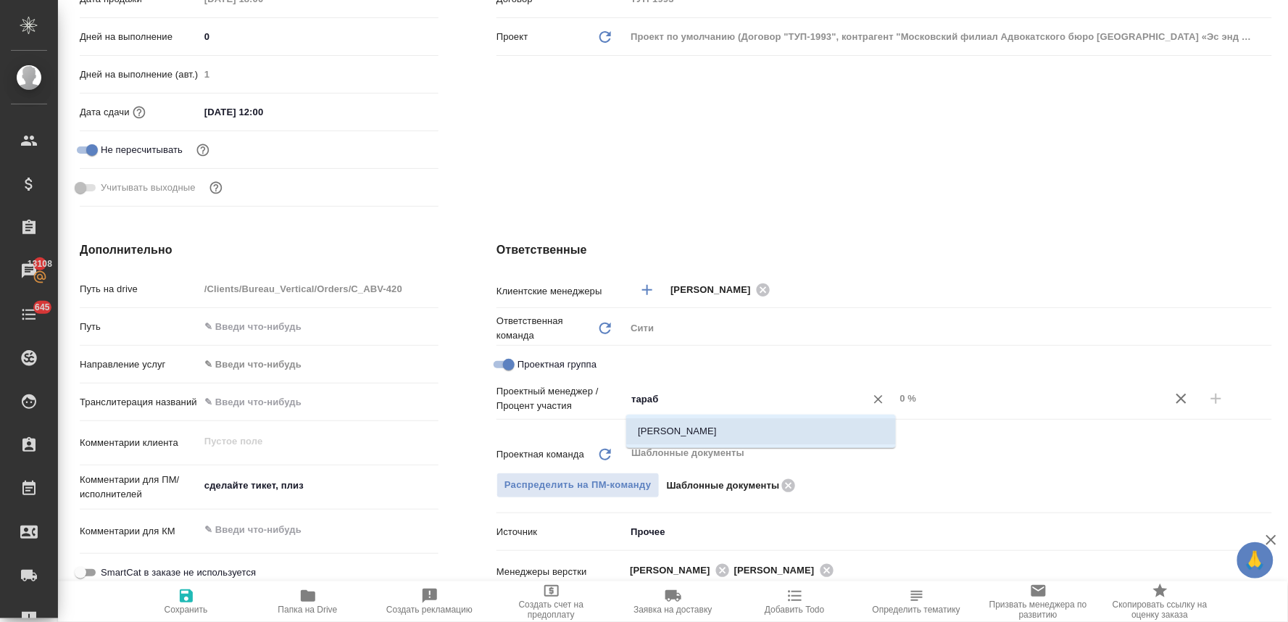
click at [704, 428] on li "[PERSON_NAME]" at bounding box center [761, 431] width 270 height 26
type textarea "x"
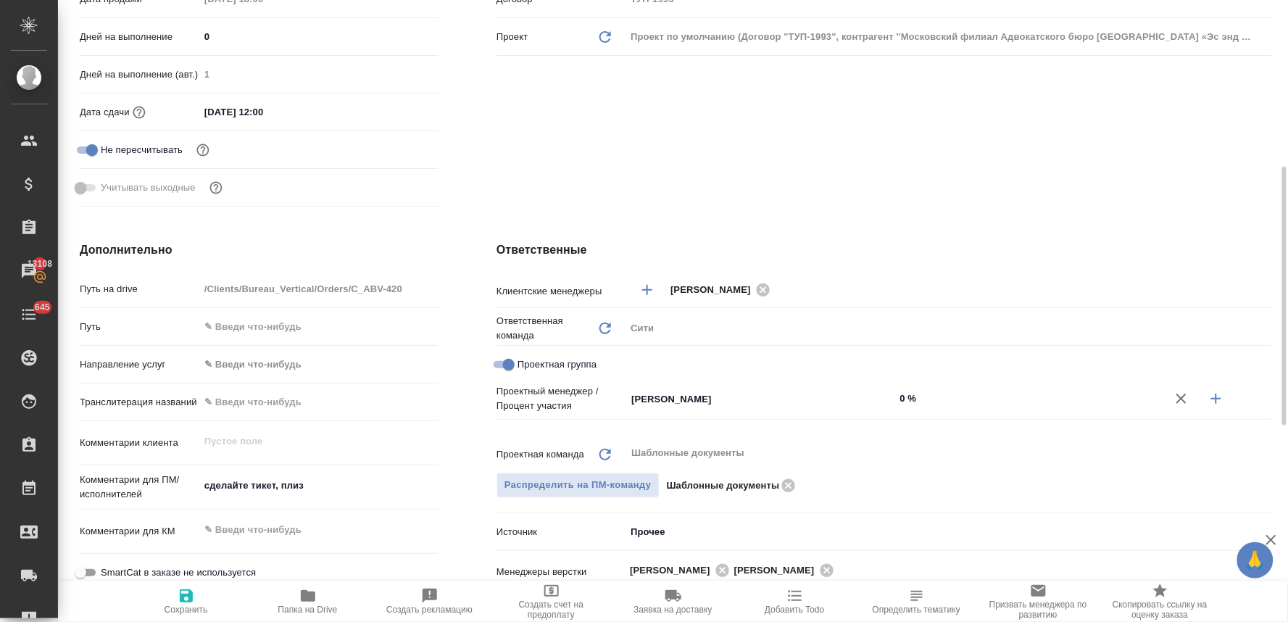
click at [1223, 394] on icon "button" at bounding box center [1215, 398] width 17 height 17
type textarea "x"
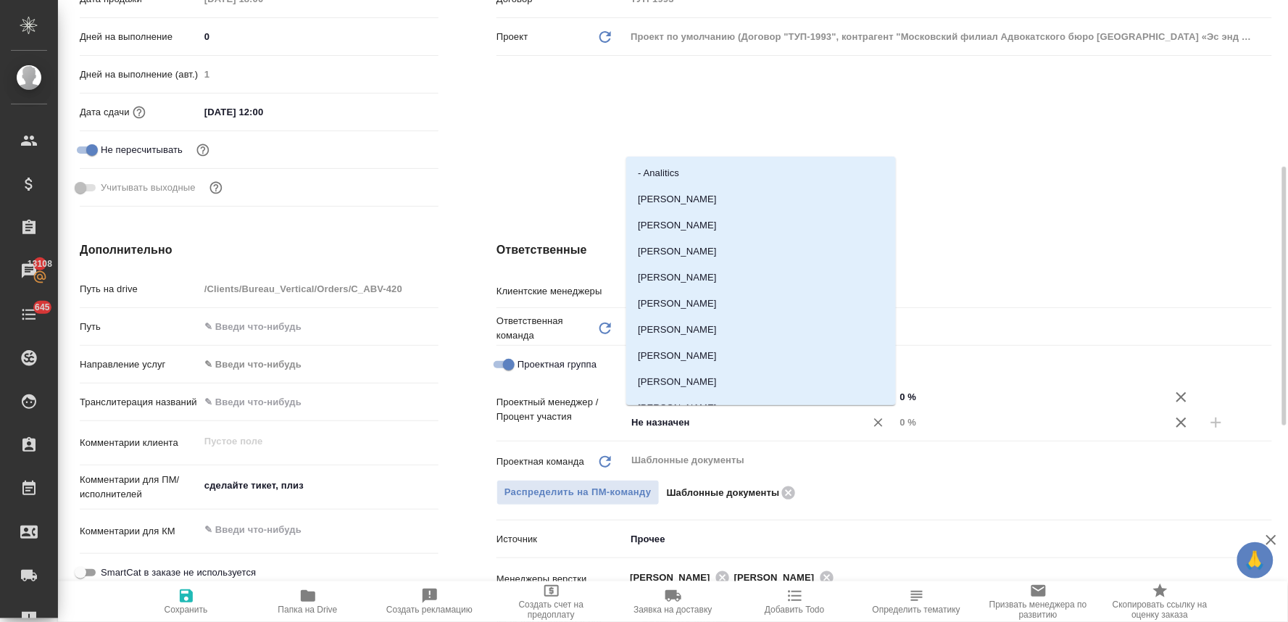
click at [747, 419] on input "Не назначен" at bounding box center [736, 422] width 212 height 17
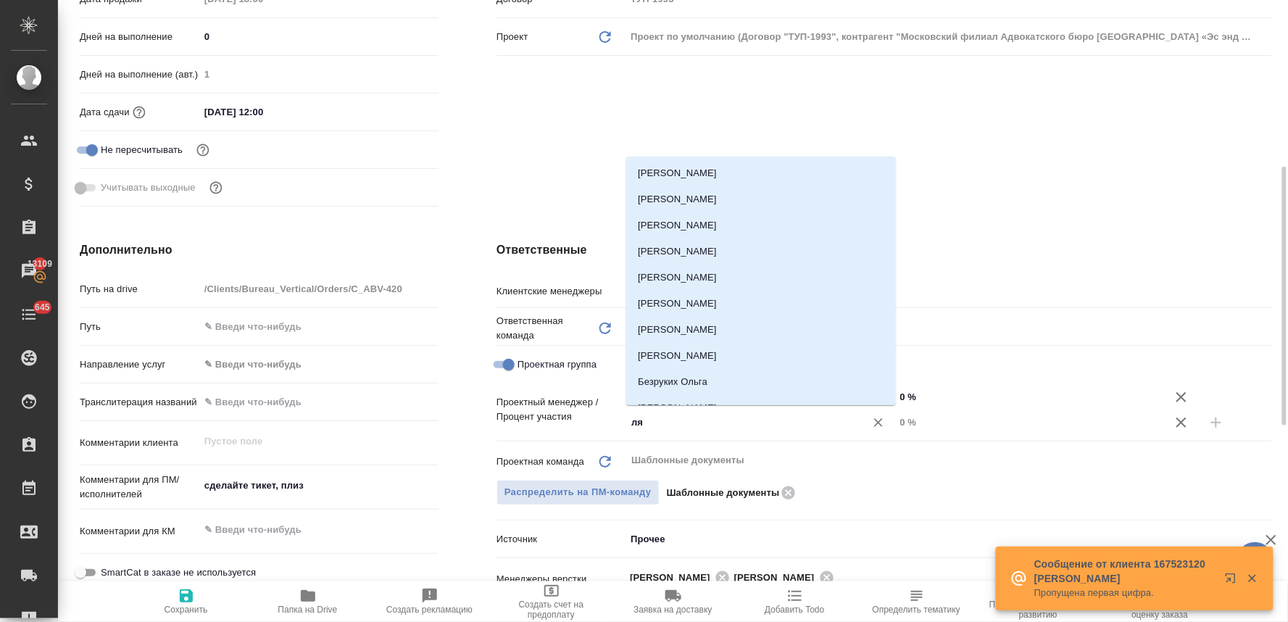
type input "лям"
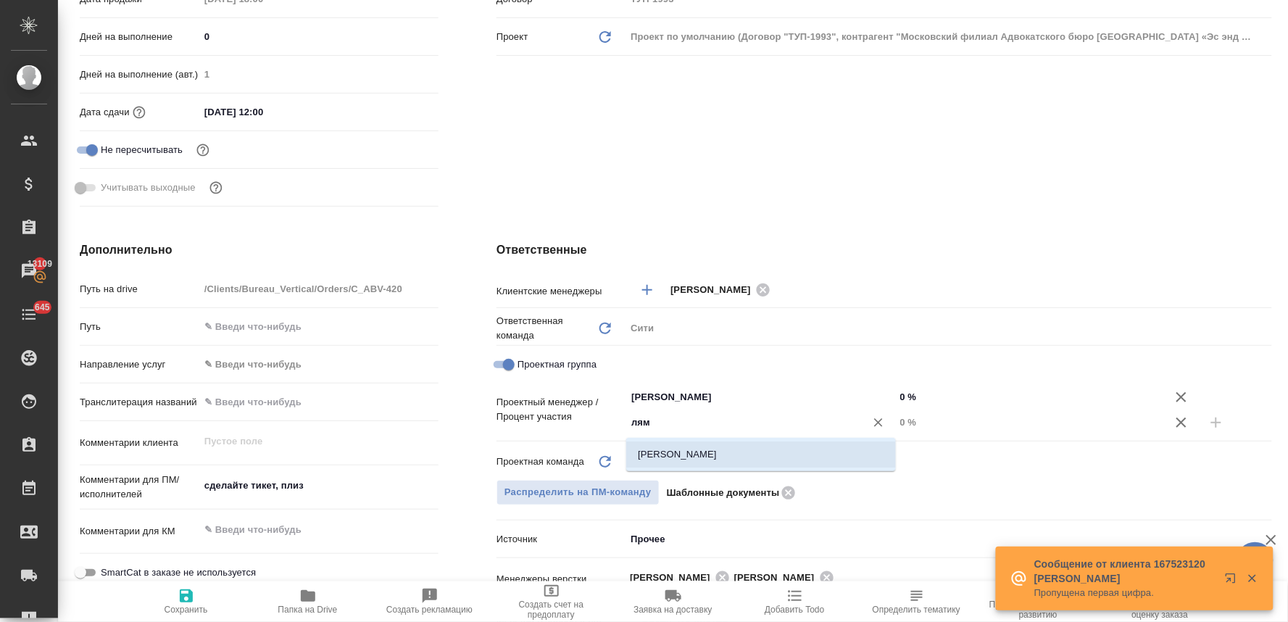
click at [747, 457] on li "Лямина Надежда" at bounding box center [761, 454] width 270 height 26
type textarea "x"
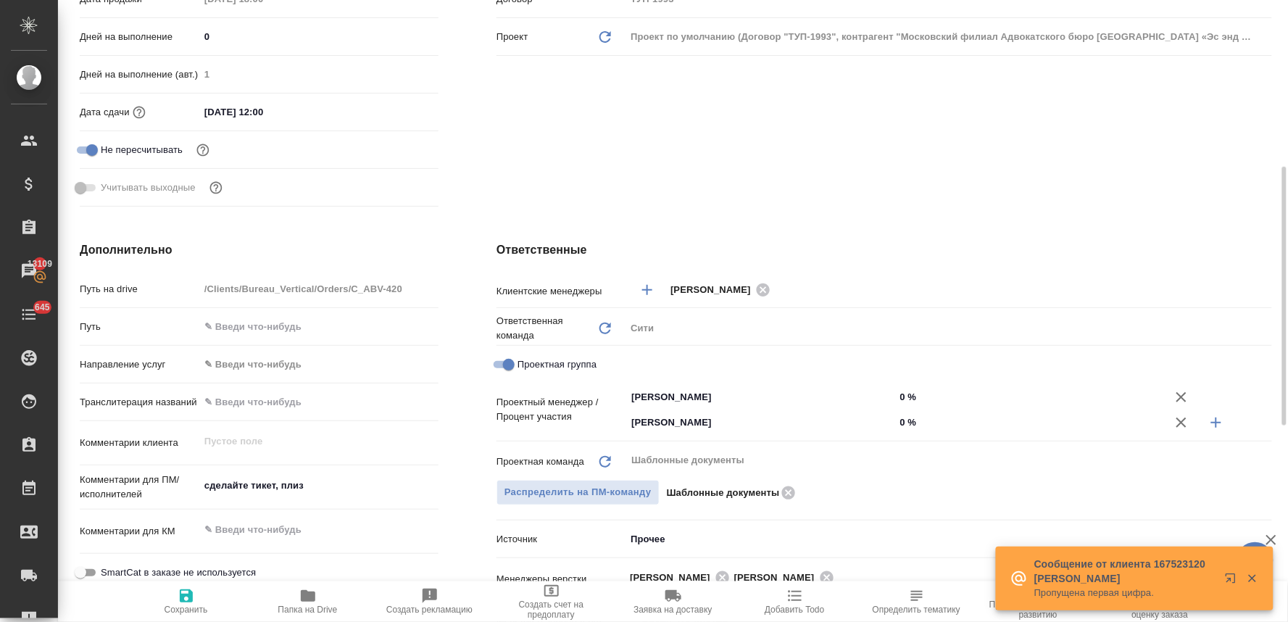
click at [910, 410] on div "Лямина Надежда ​ 0 %" at bounding box center [948, 422] width 647 height 25
click at [906, 419] on input "0 %" at bounding box center [1030, 422] width 270 height 21
type textarea "x"
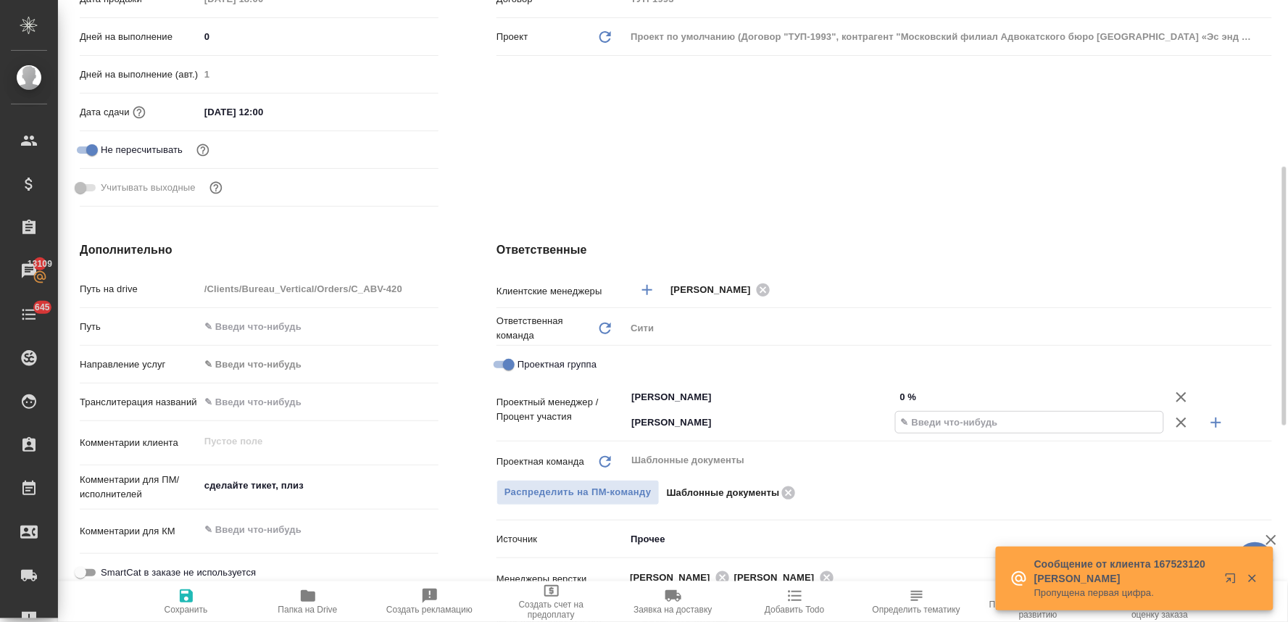
type textarea "x"
type input "16 %"
type textarea "x"
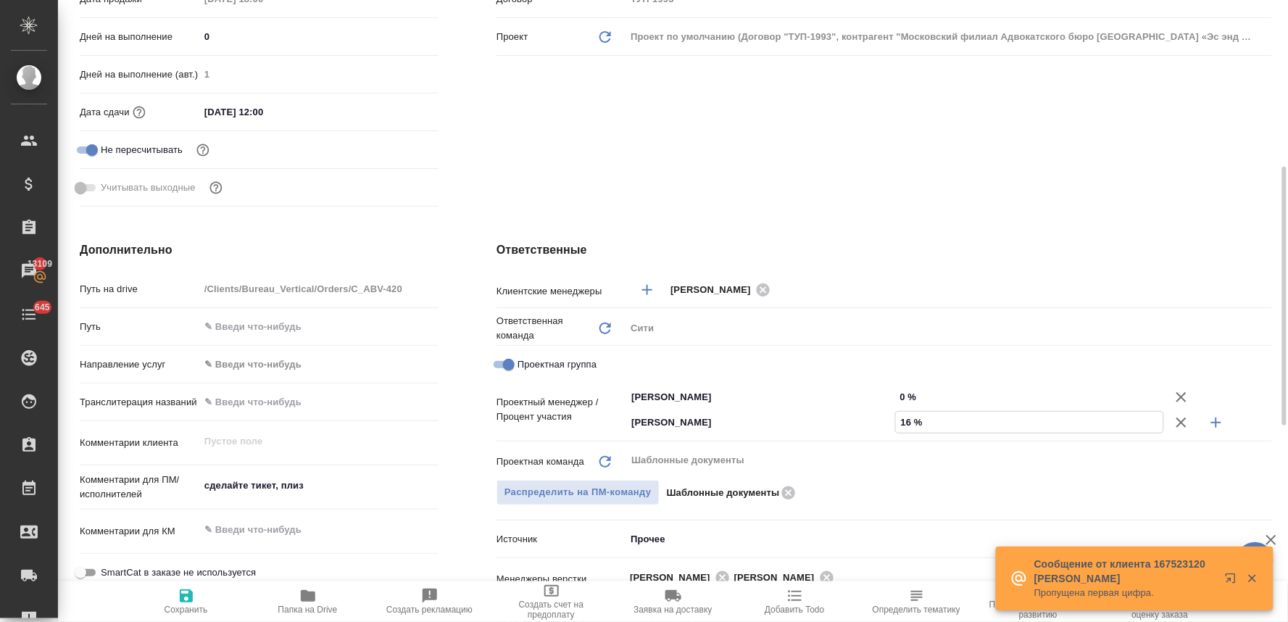
type textarea "x"
type input "16 %"
click at [909, 394] on input "0 %" at bounding box center [1030, 396] width 268 height 21
type textarea "x"
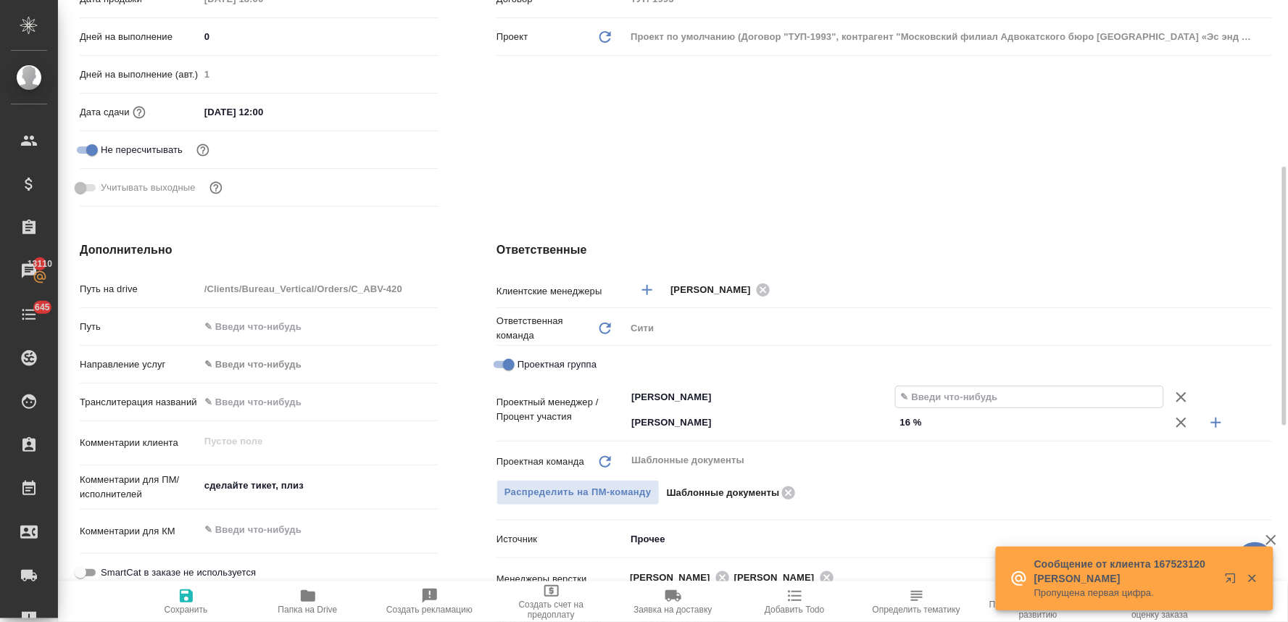
type textarea "x"
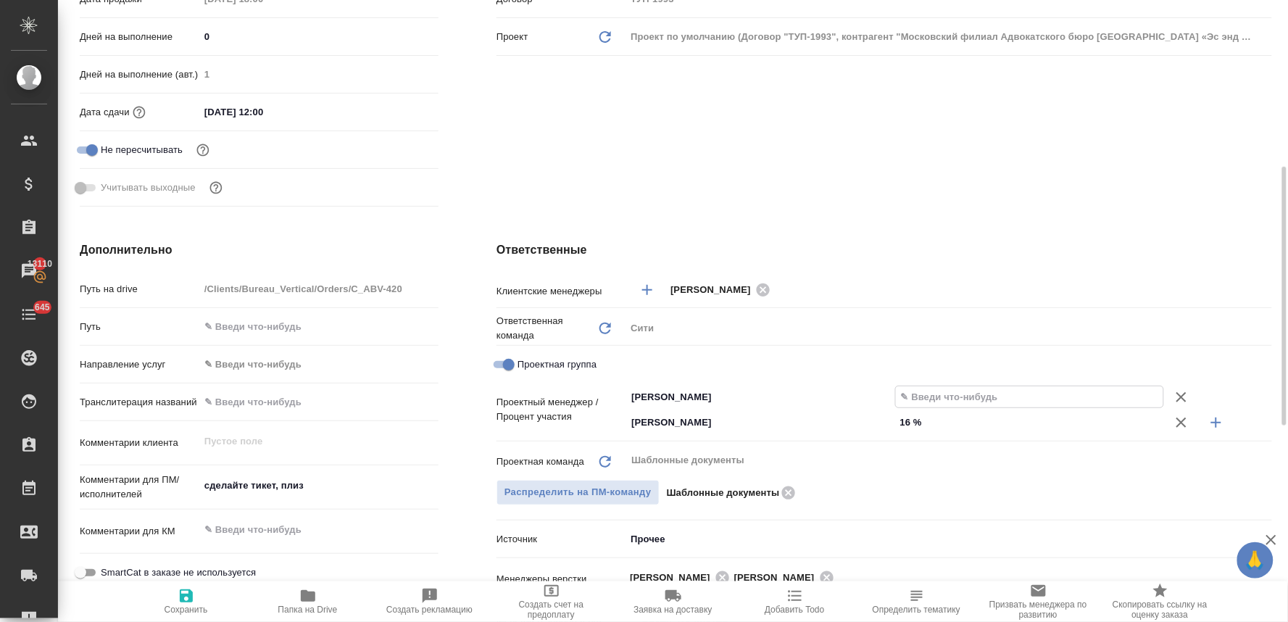
type input "8 %"
type textarea "x"
type input "84 %"
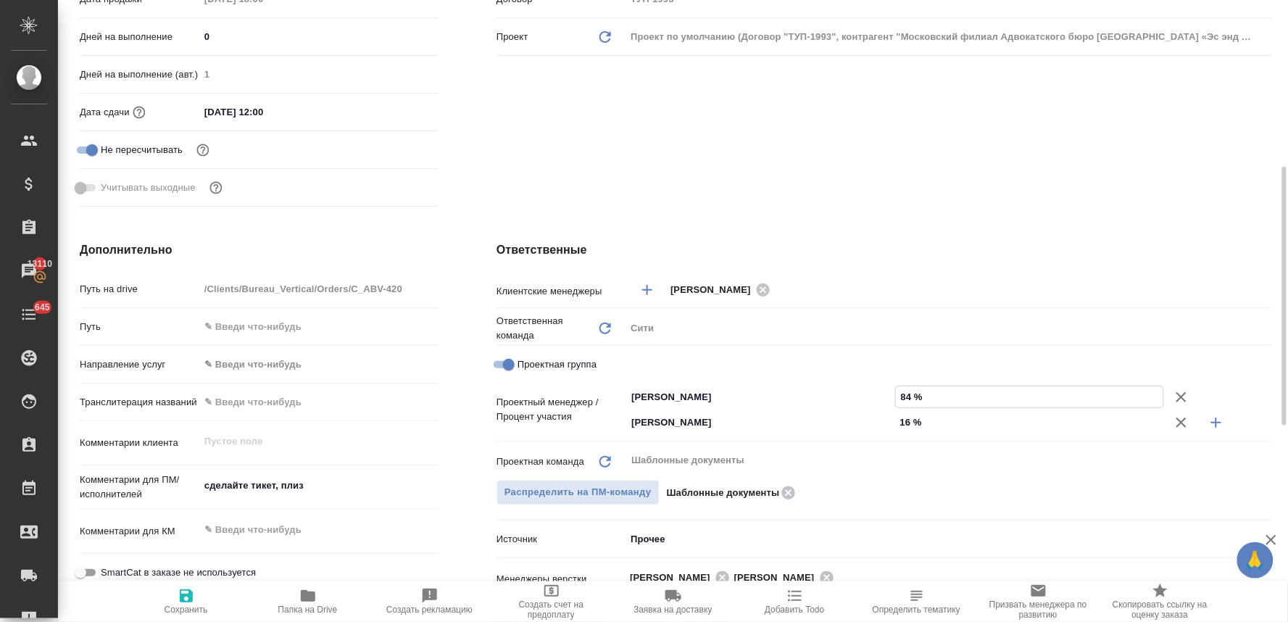
type textarea "x"
type input "84 %"
click at [191, 604] on span "Сохранить" at bounding box center [186, 609] width 43 height 10
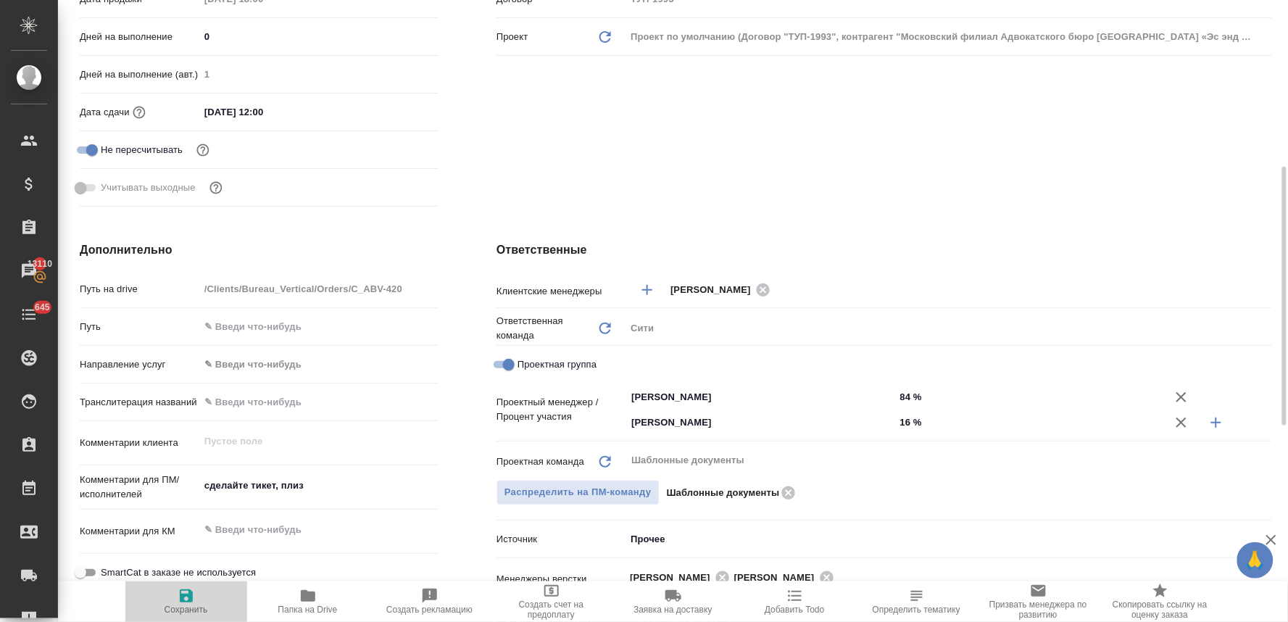
type textarea "x"
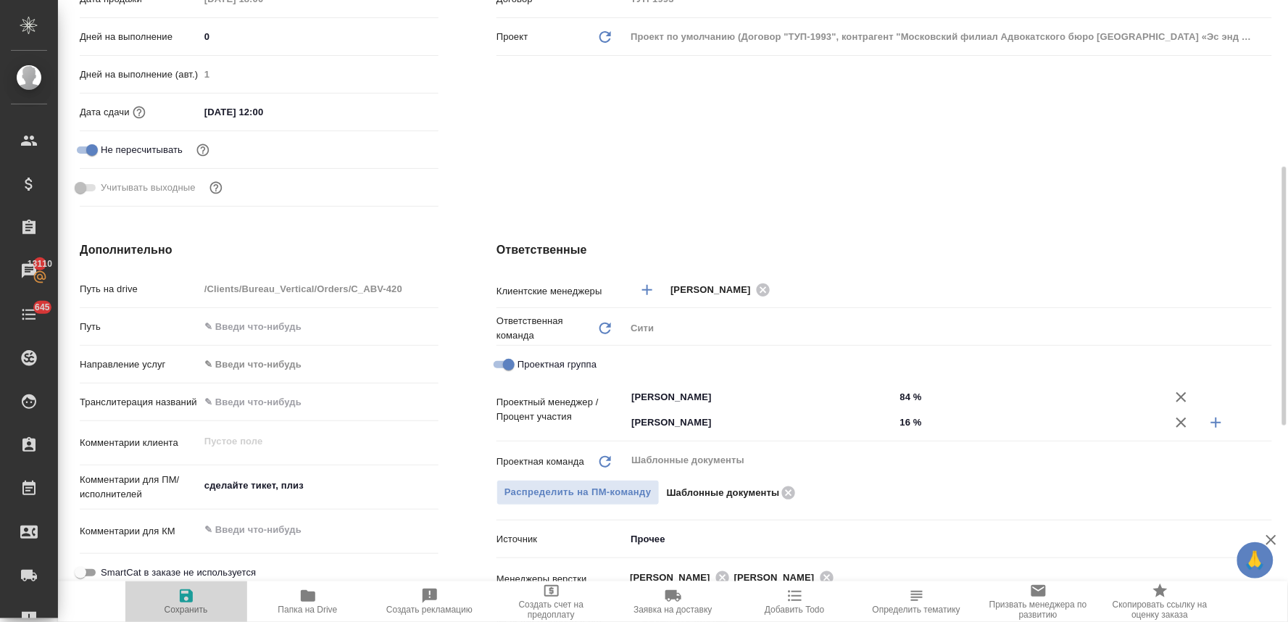
type textarea "x"
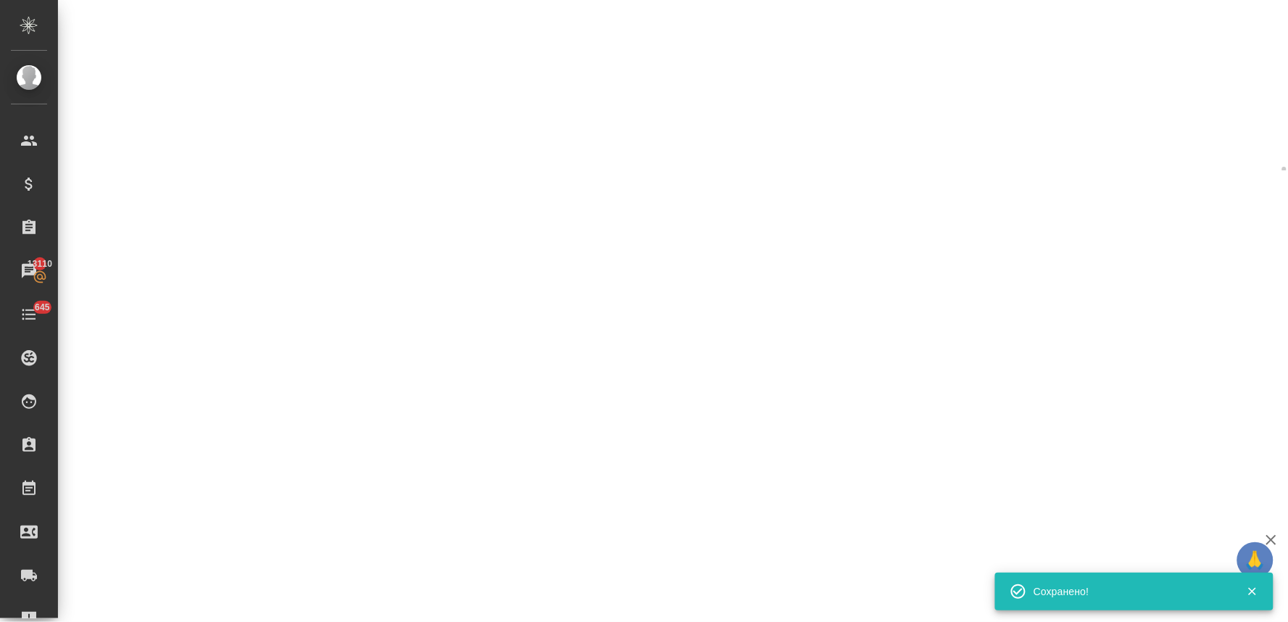
select select "RU"
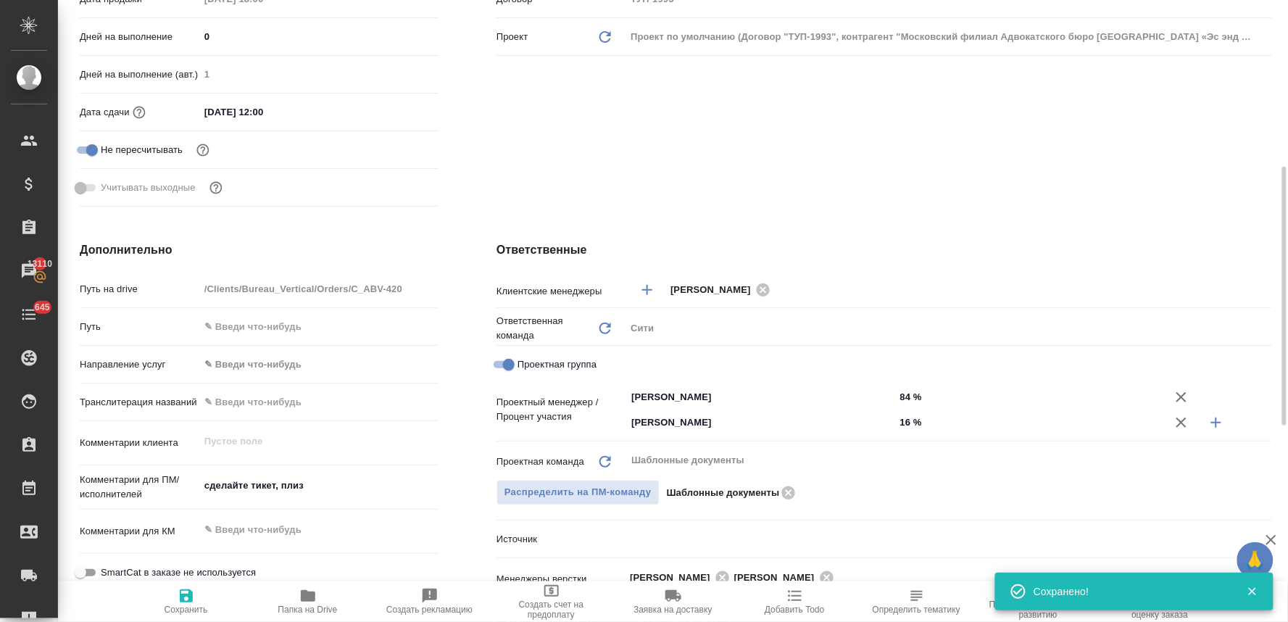
type textarea "x"
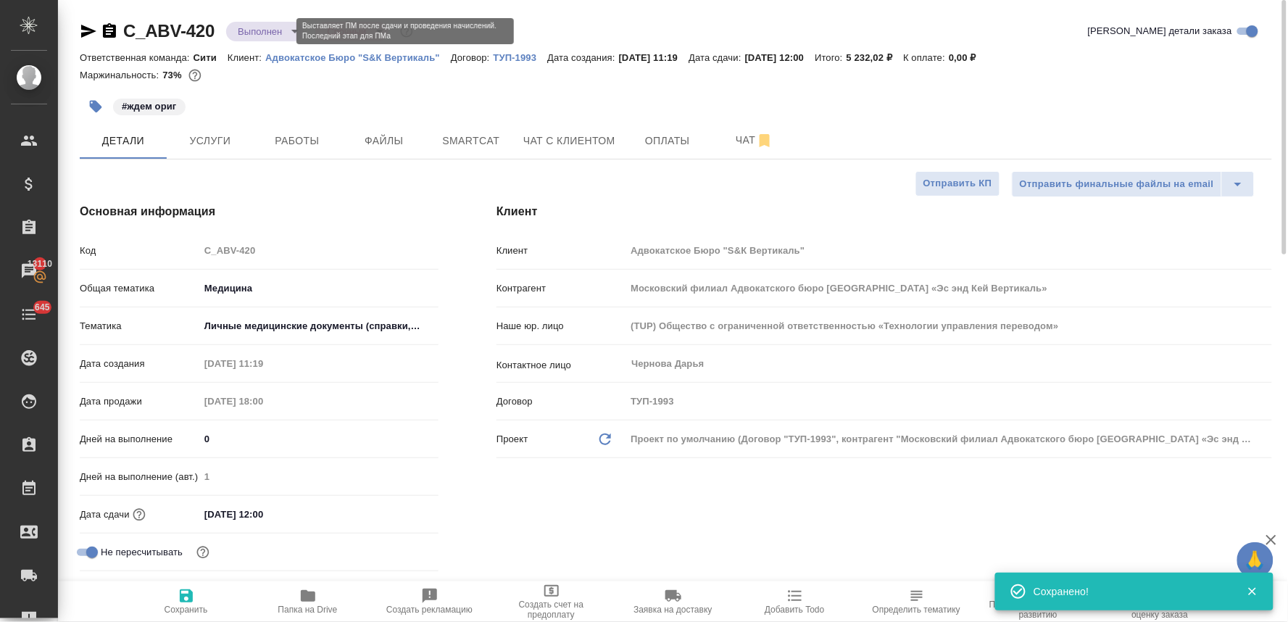
click at [273, 27] on body "🙏 .cls-1 fill:#fff; AWATERA Lyamina Nadezhda Клиенты Спецификации Заказы 13110 …" at bounding box center [644, 311] width 1288 height 622
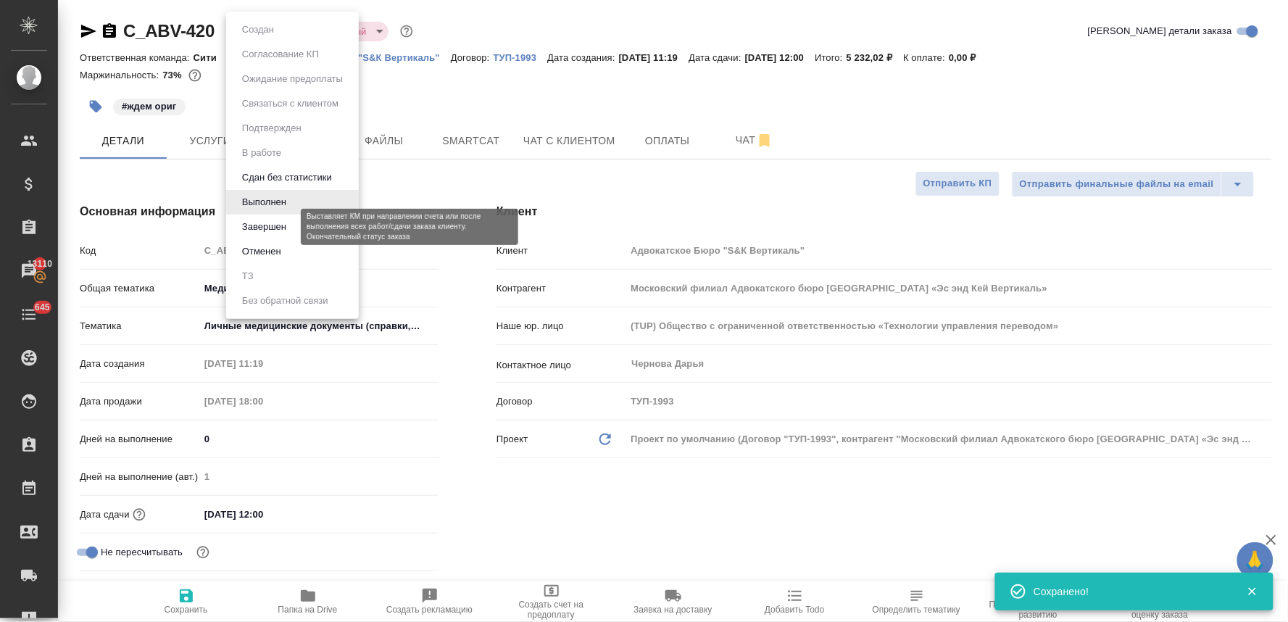
click at [288, 223] on button "Завершен" at bounding box center [264, 227] width 53 height 16
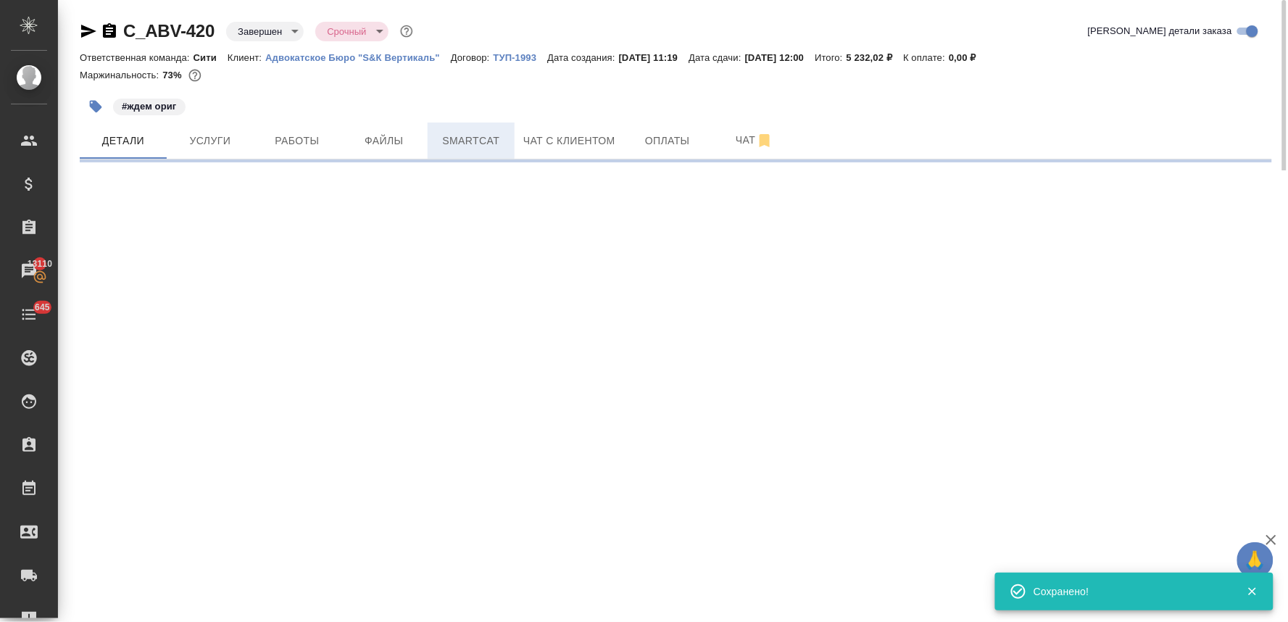
select select "RU"
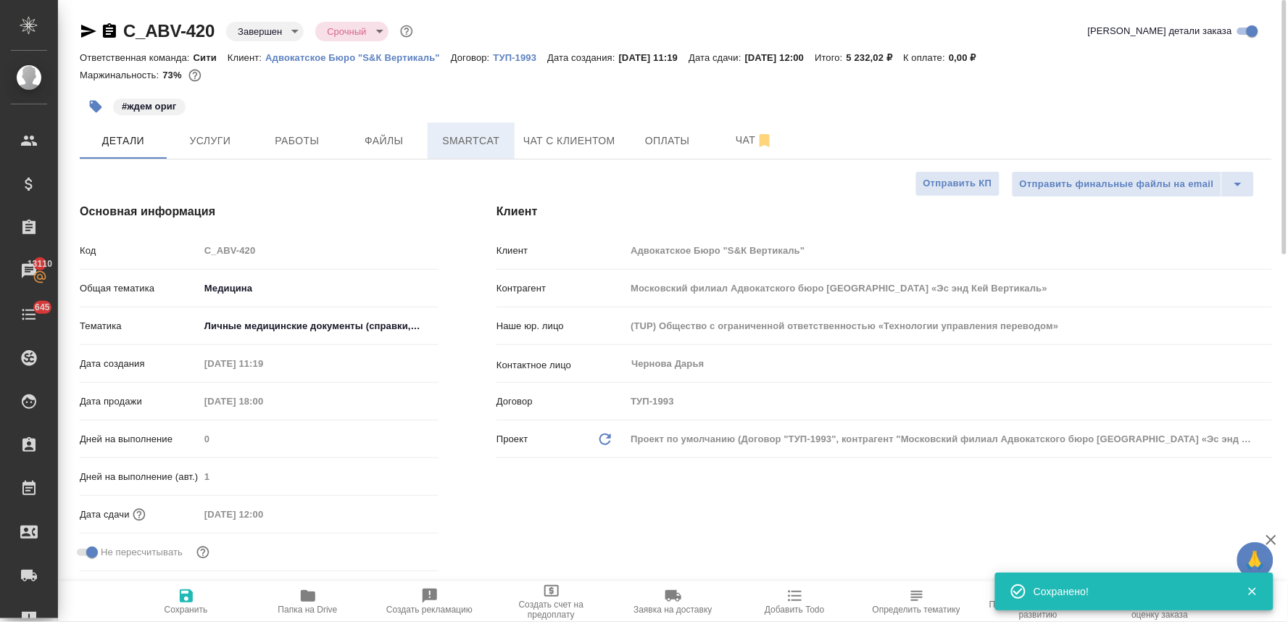
type textarea "x"
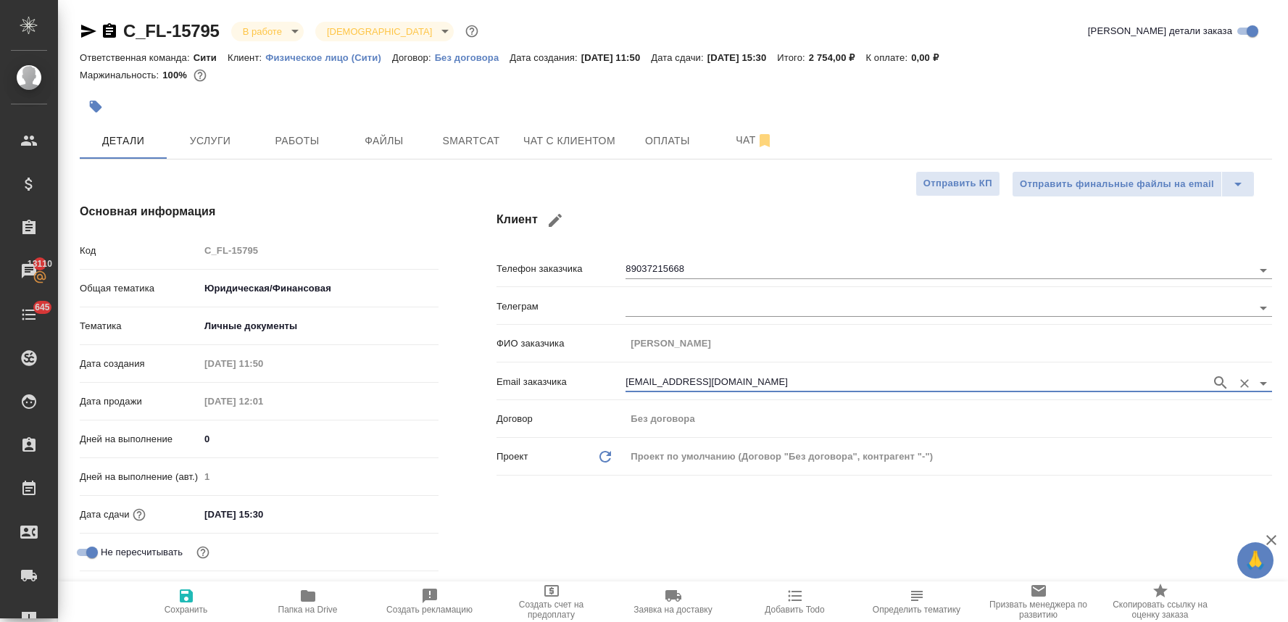
select select "RU"
click at [796, 611] on span "Добавить Todo" at bounding box center [794, 609] width 59 height 10
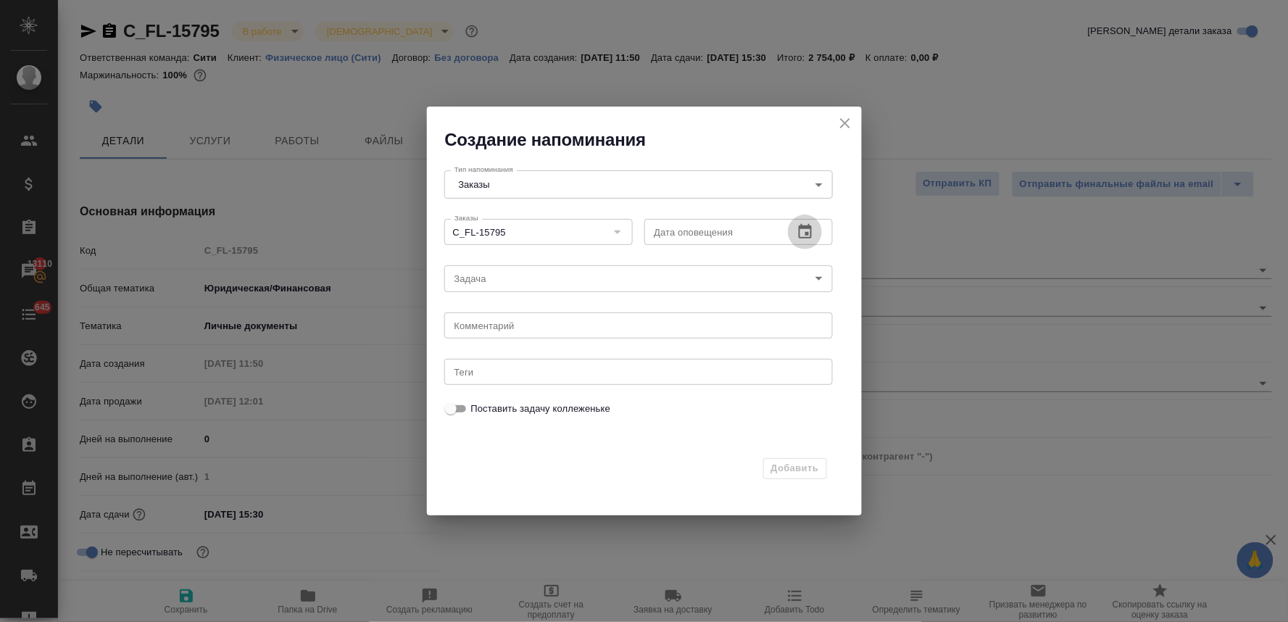
click at [805, 227] on icon "button" at bounding box center [805, 231] width 13 height 14
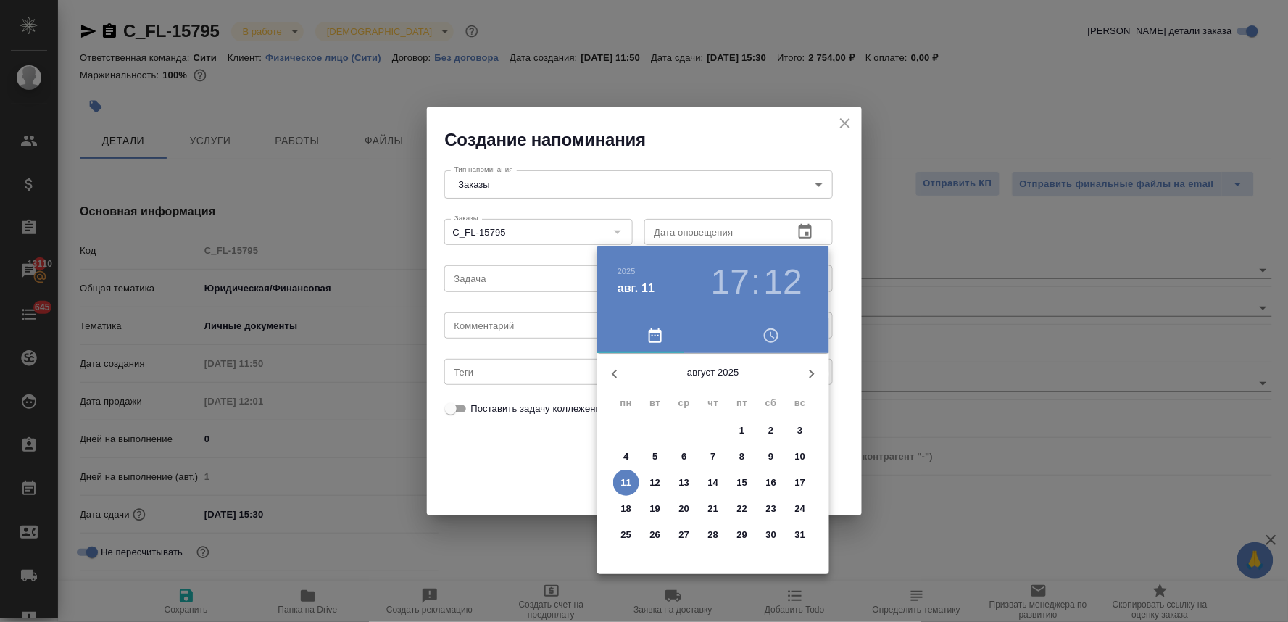
click at [654, 481] on p "12" at bounding box center [655, 482] width 11 height 14
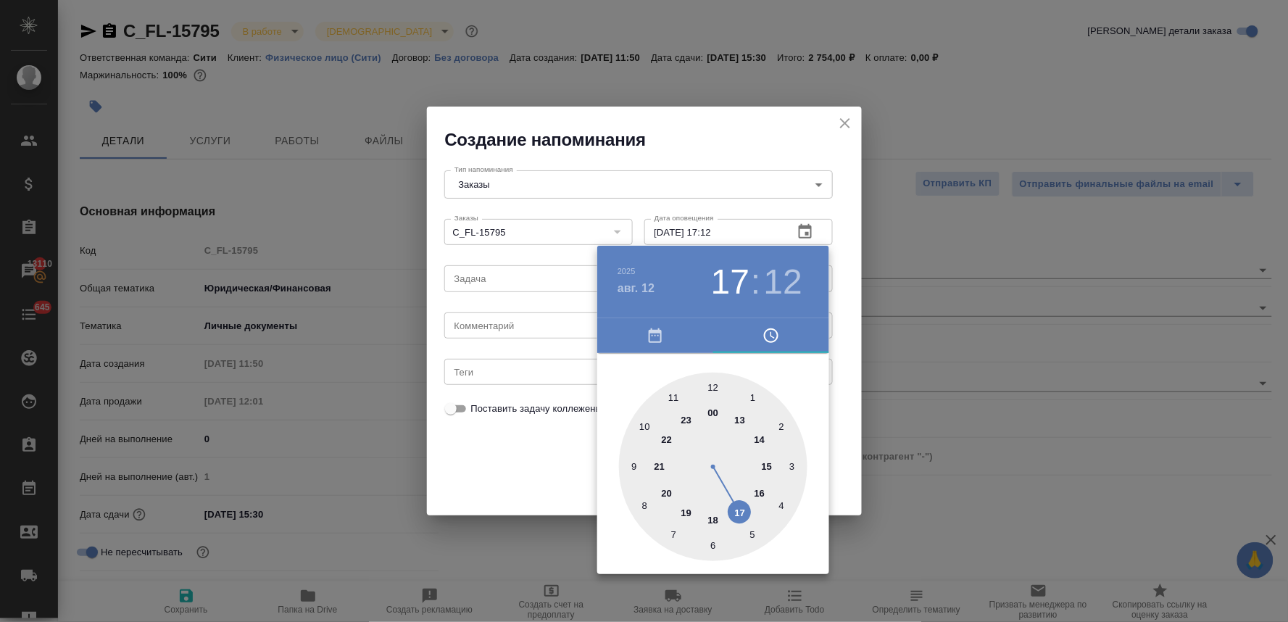
click at [641, 425] on div at bounding box center [713, 467] width 188 height 188
click at [752, 396] on div at bounding box center [713, 467] width 188 height 188
type input "12.08.2025 10:05"
click at [517, 484] on div at bounding box center [644, 311] width 1288 height 622
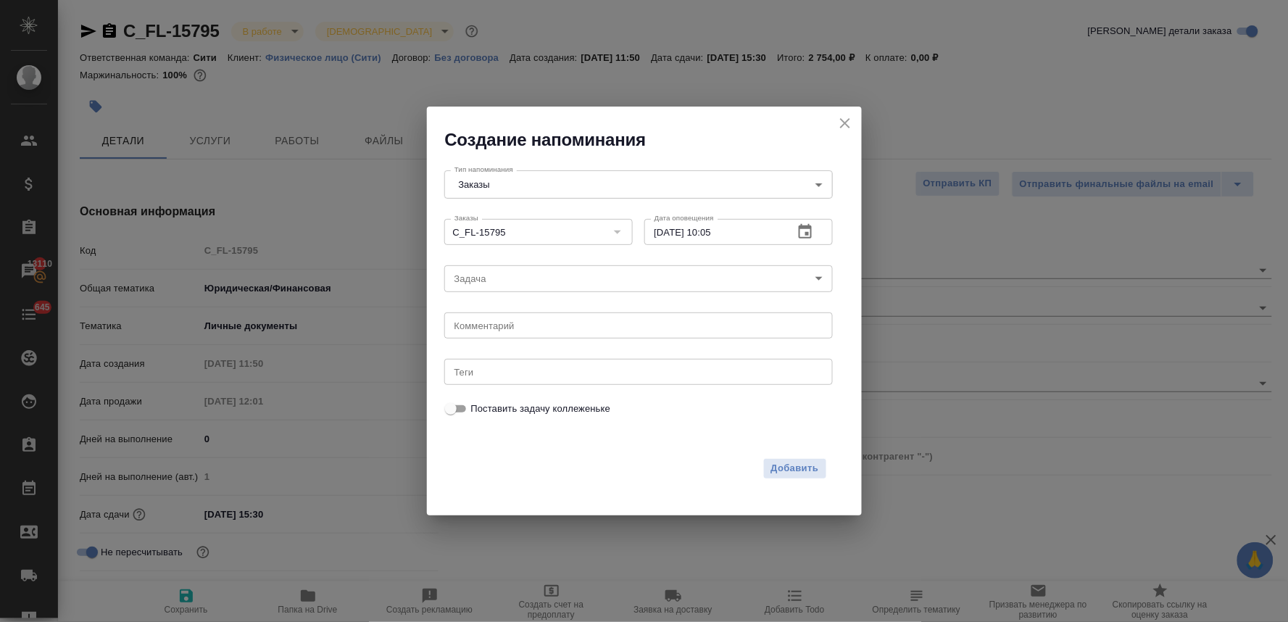
click at [505, 280] on body "🙏 .cls-1 fill:#fff; AWATERA Lyamina Nadezhda Клиенты Спецификации Заказы 13110 …" at bounding box center [644, 311] width 1288 height 622
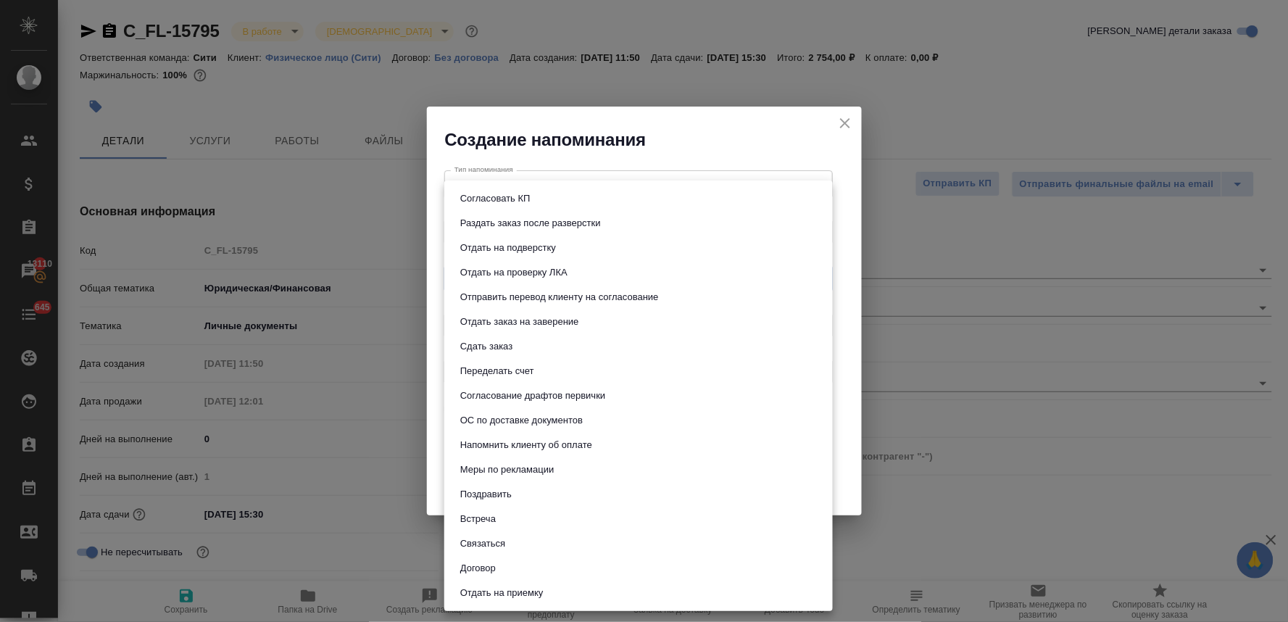
click at [510, 307] on li "Отправить перевод клиенту на согласование" at bounding box center [638, 297] width 388 height 25
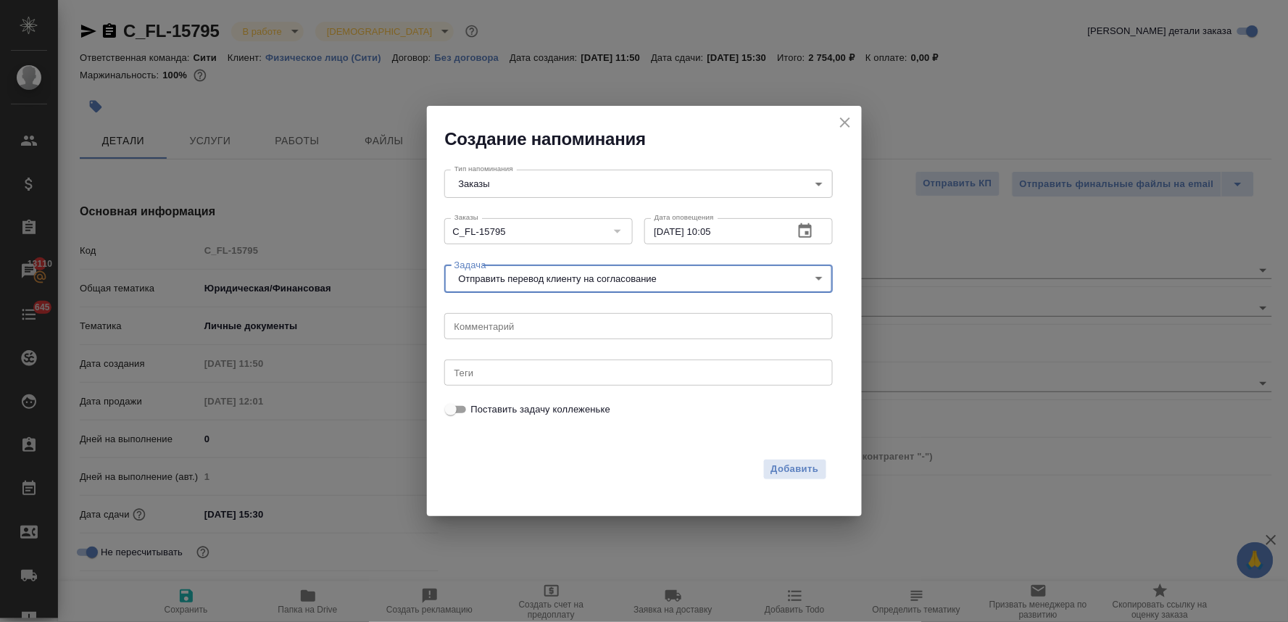
click at [570, 277] on body "🙏 .cls-1 fill:#fff; AWATERA Lyamina Nadezhda Клиенты Спецификации Заказы 13110 …" at bounding box center [644, 311] width 1288 height 622
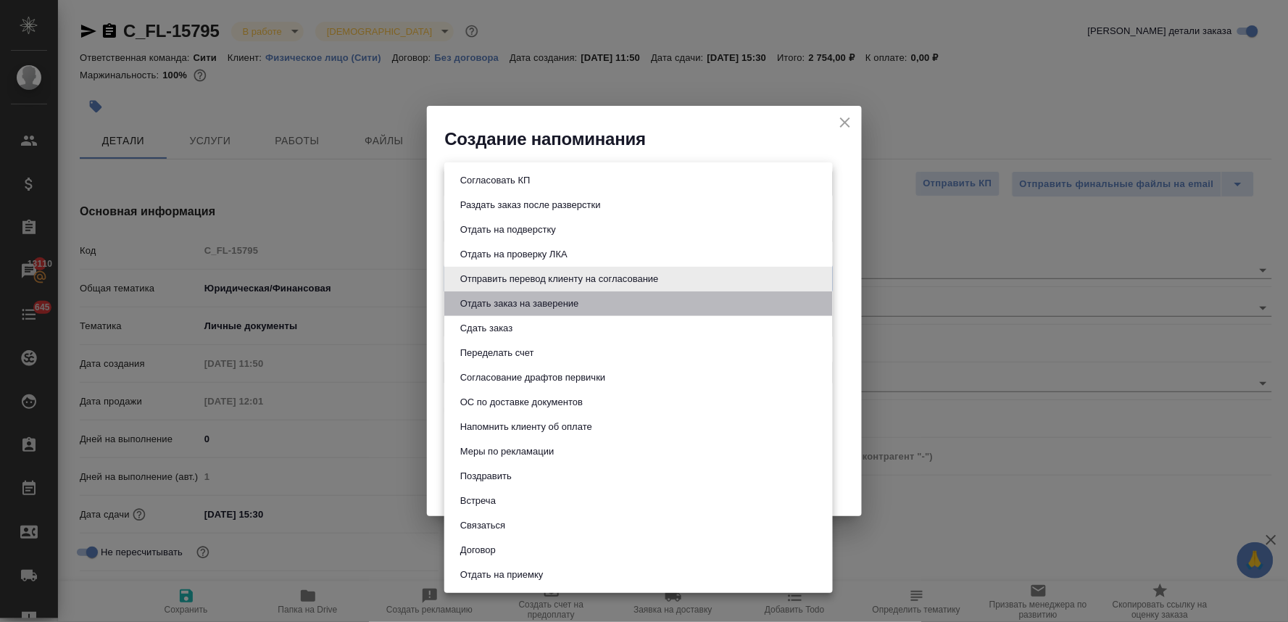
click at [552, 299] on button "Отдать заказ на заверение" at bounding box center [520, 304] width 128 height 16
type input "Отдать заказ на заверение"
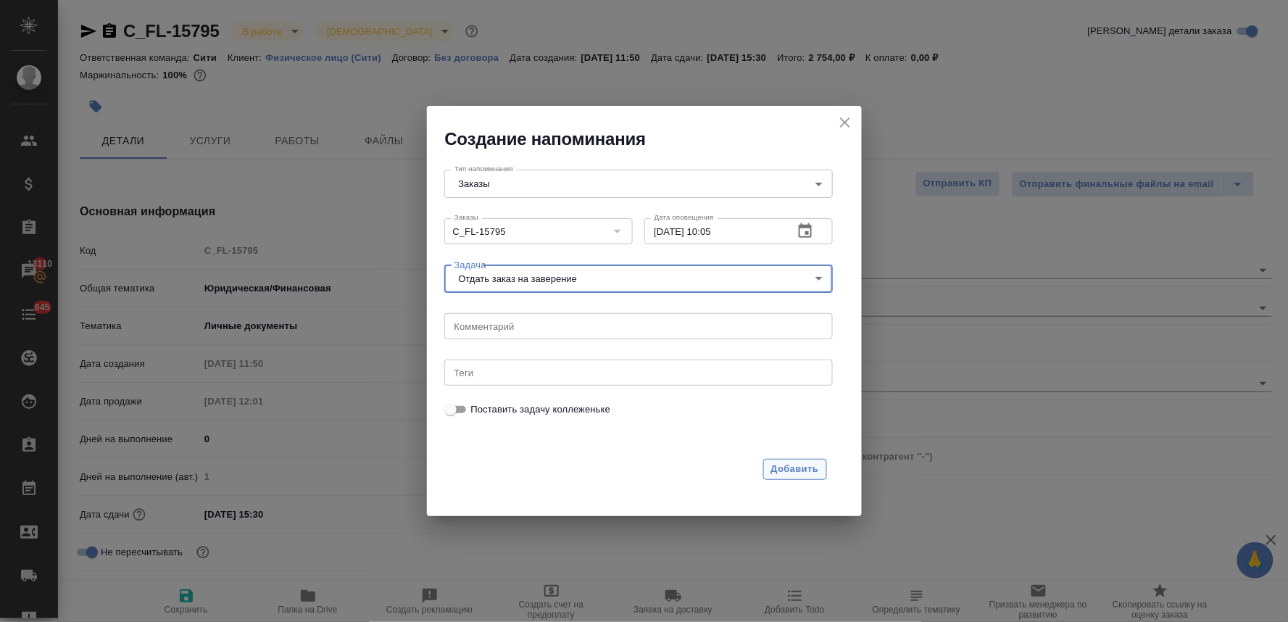
click at [795, 477] on button "Добавить" at bounding box center [795, 469] width 64 height 21
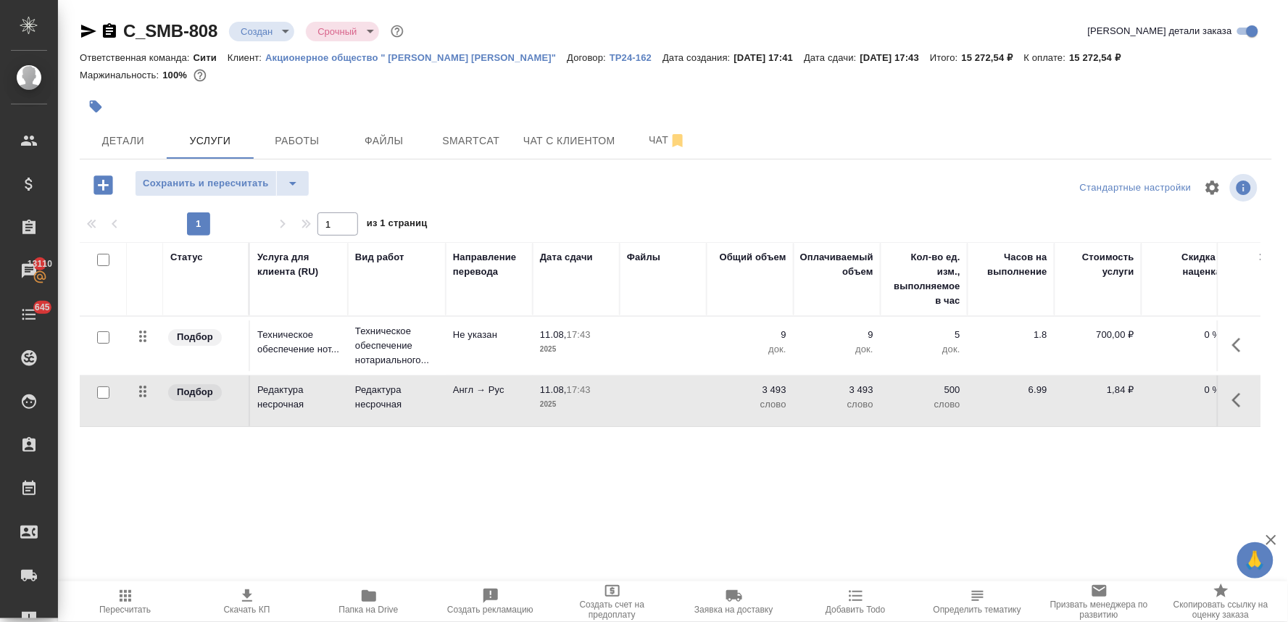
scroll to position [0, 184]
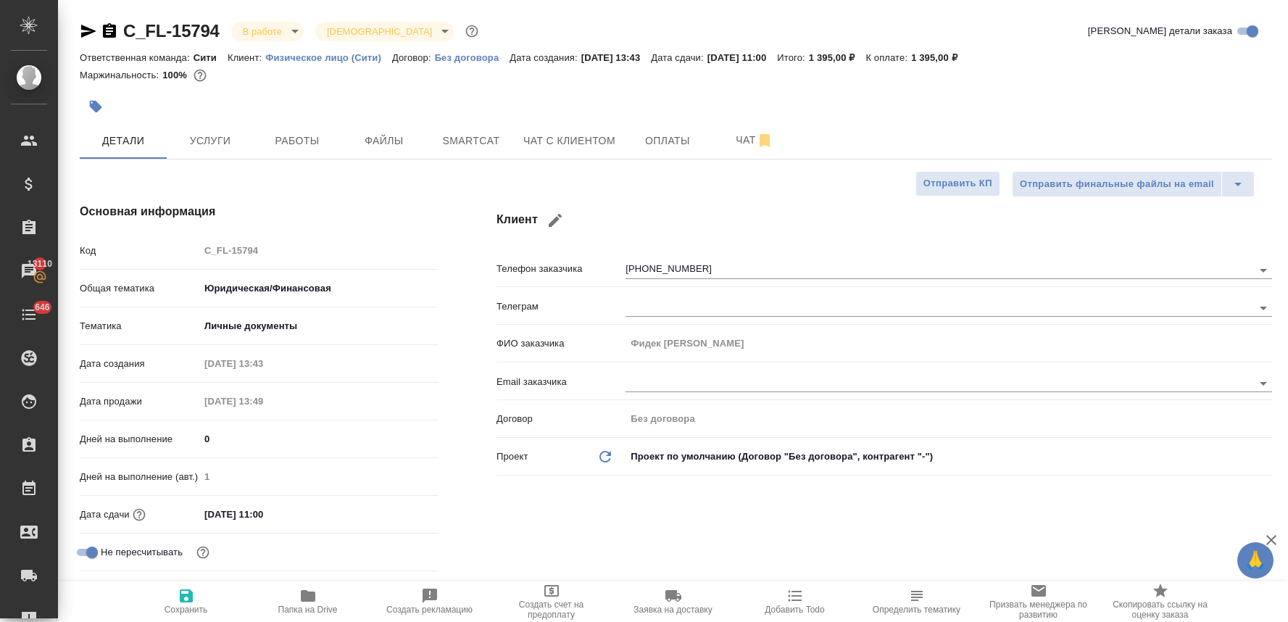
select select "RU"
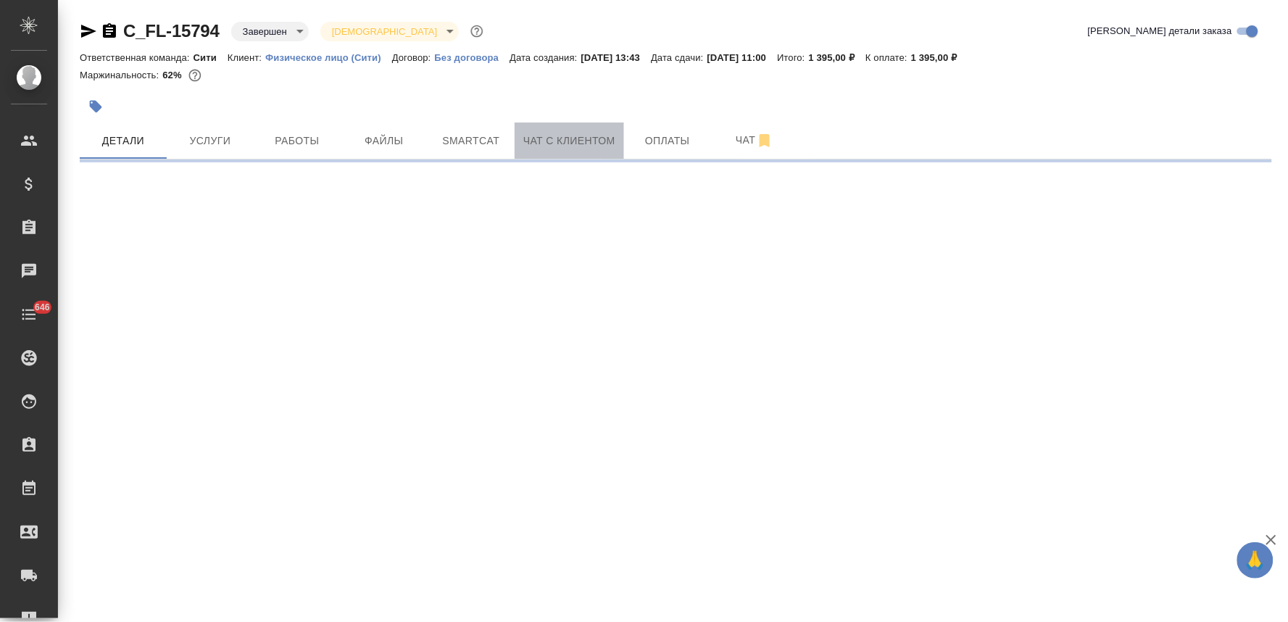
click at [580, 130] on button "Чат с клиентом" at bounding box center [569, 140] width 109 height 36
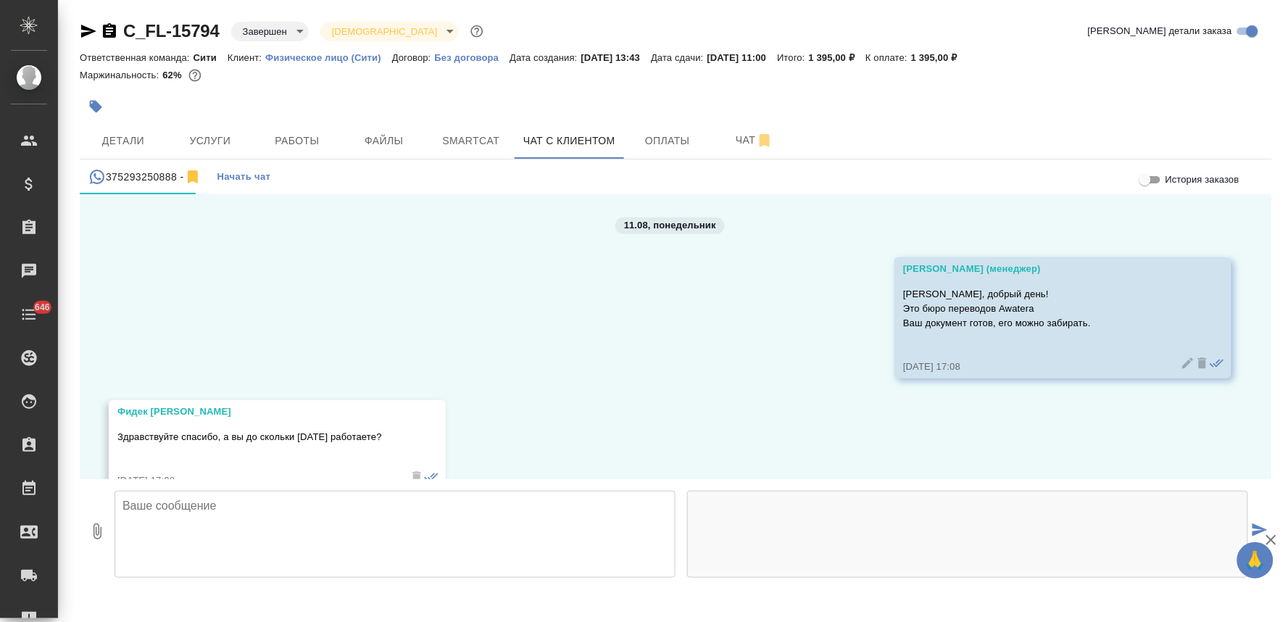
scroll to position [33, 0]
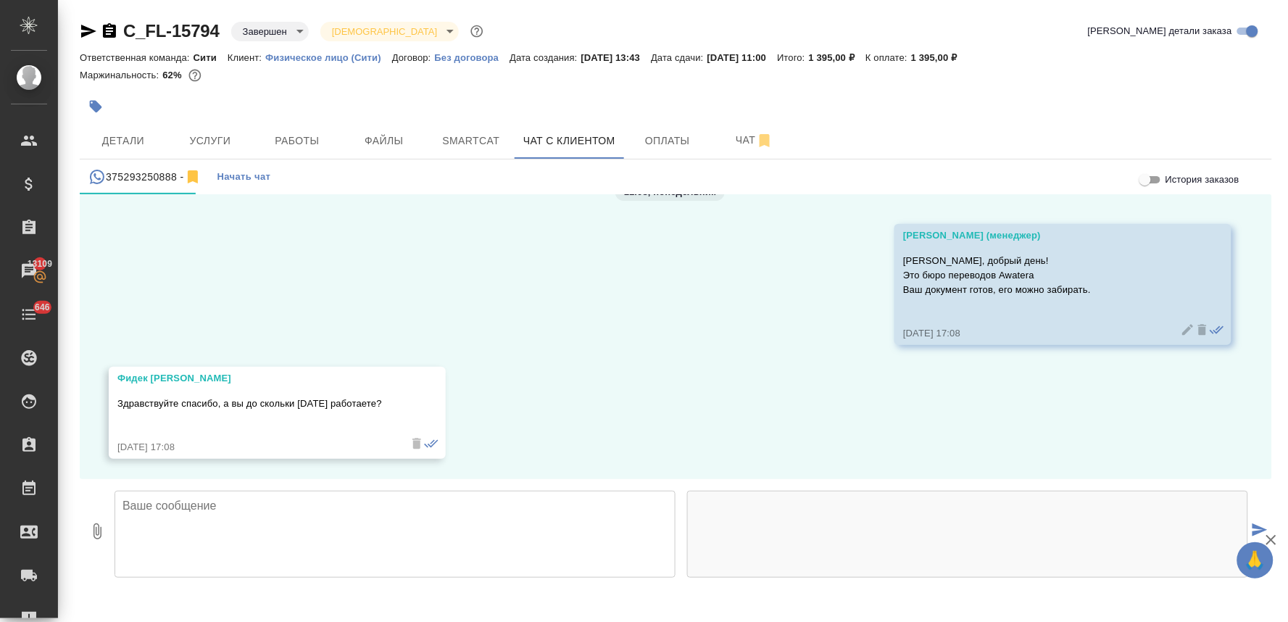
click at [553, 526] on textarea at bounding box center [395, 534] width 561 height 87
type textarea "[PERSON_NAME] работает до 19 часов"
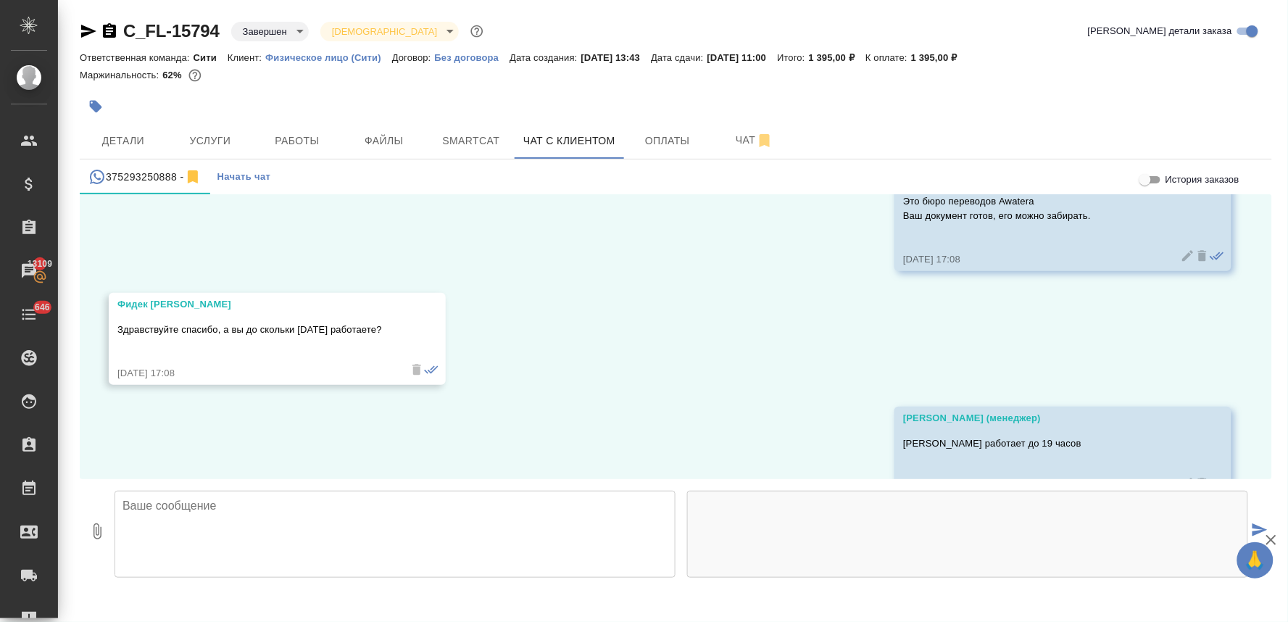
scroll to position [147, 0]
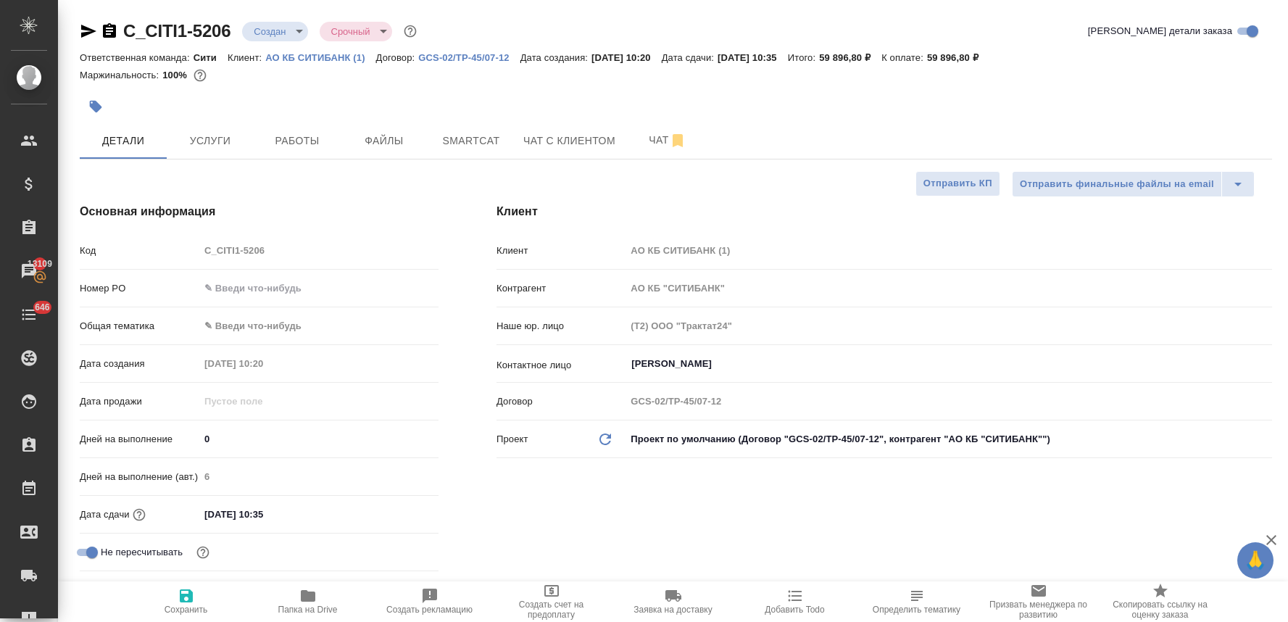
select select "RU"
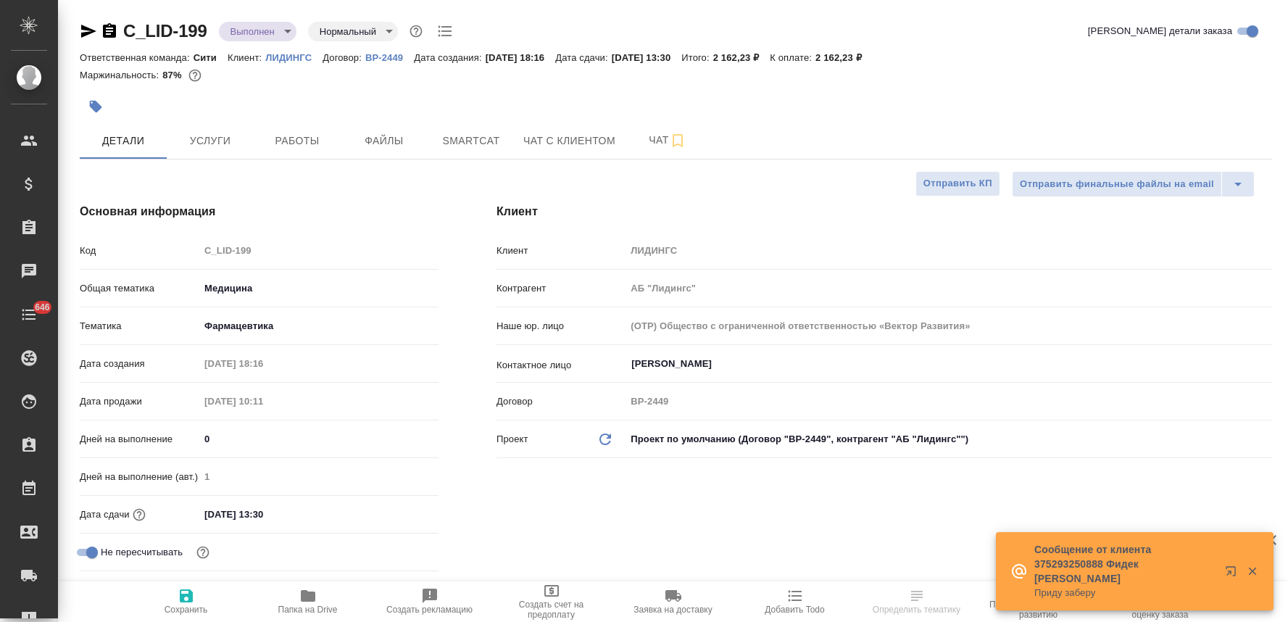
select select "RU"
click at [307, 144] on span "Работы" at bounding box center [297, 141] width 70 height 18
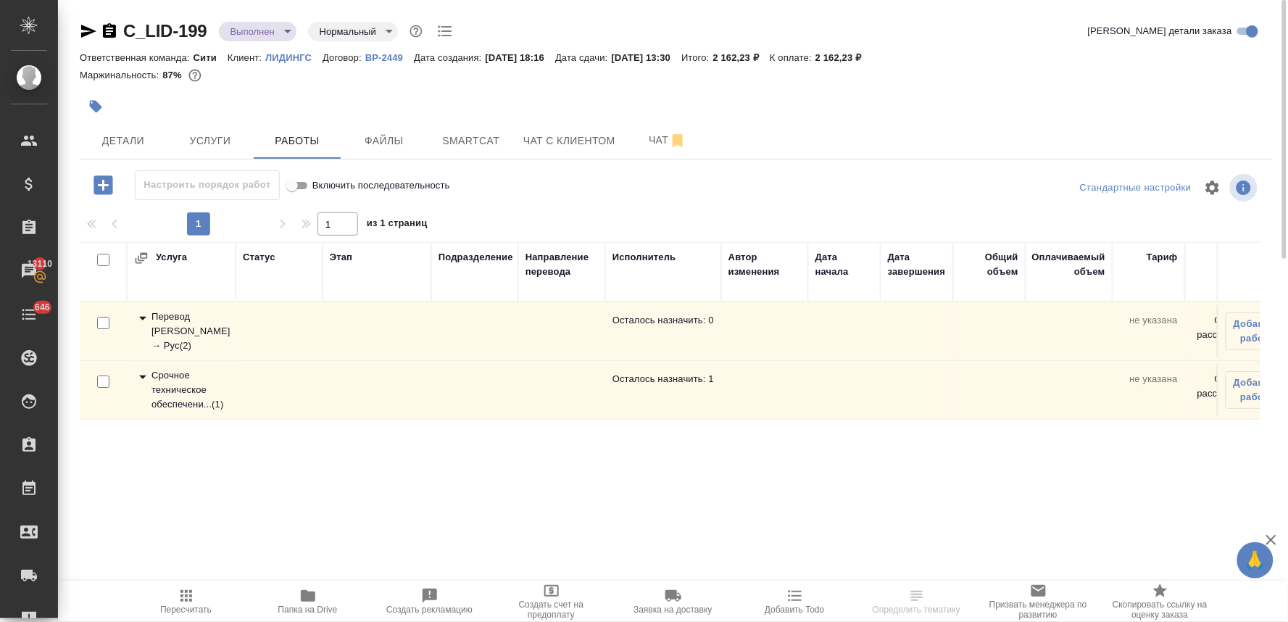
click at [192, 388] on div "Срочное техническое обеспечени... ( 1 )" at bounding box center [181, 389] width 94 height 43
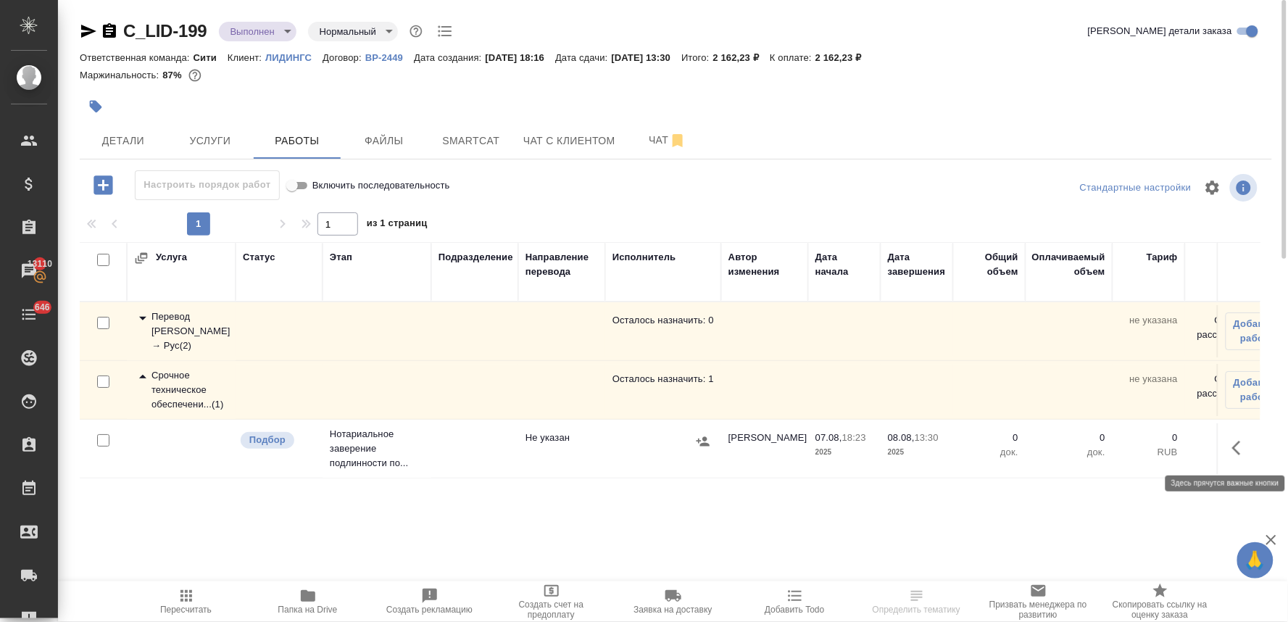
click at [1235, 454] on icon "button" at bounding box center [1240, 447] width 17 height 17
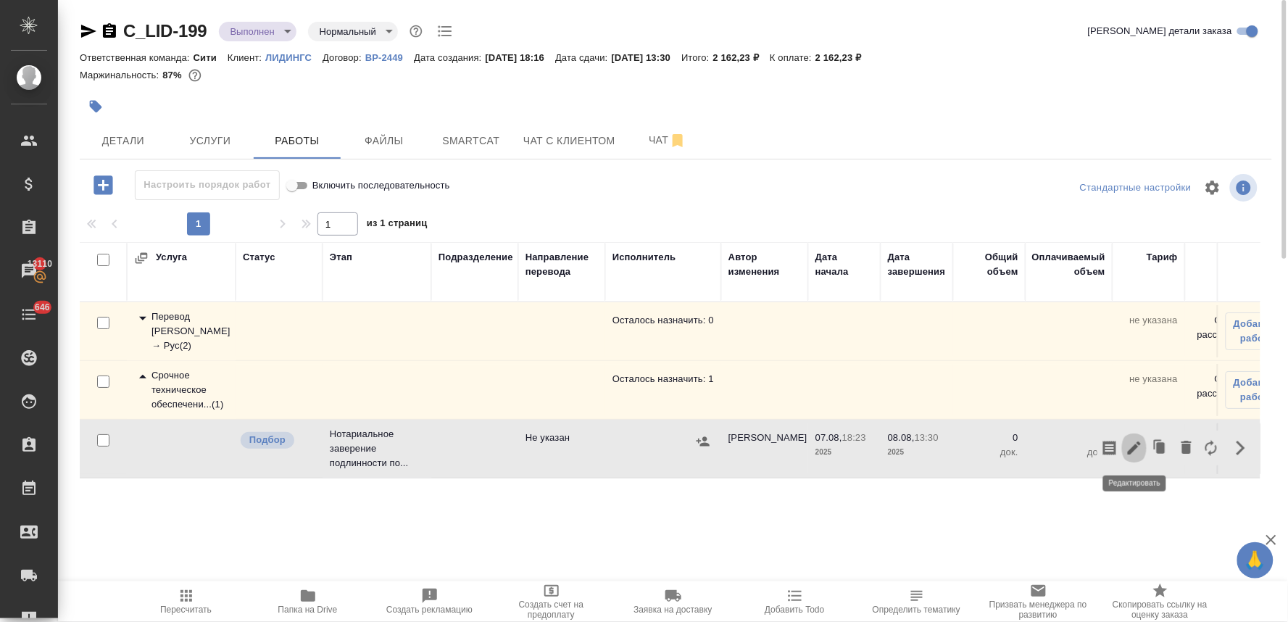
click at [1131, 450] on icon "button" at bounding box center [1134, 447] width 13 height 13
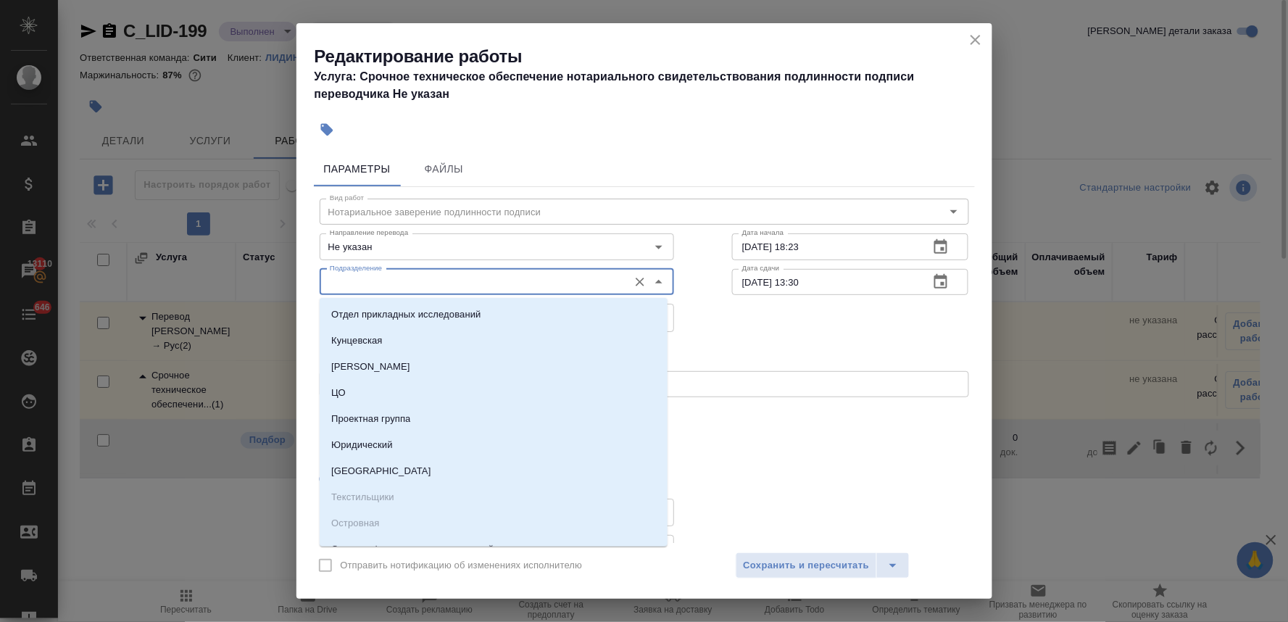
click at [436, 279] on input "Подразделение" at bounding box center [472, 281] width 297 height 17
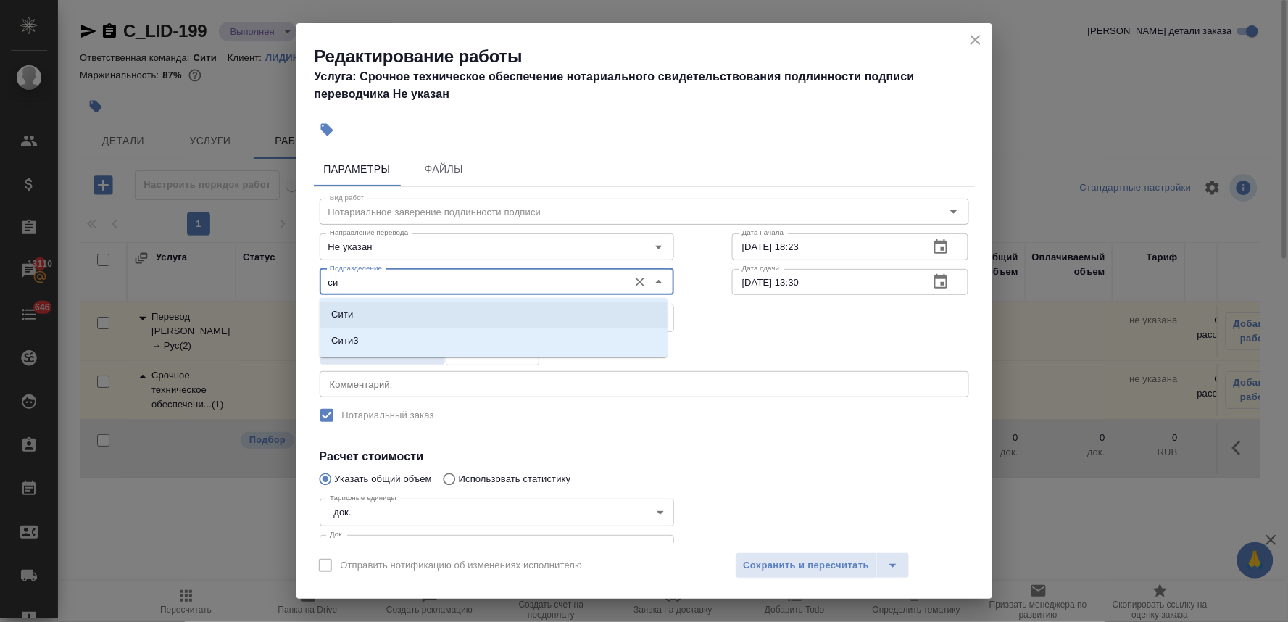
click at [424, 309] on li "Сити" at bounding box center [494, 315] width 348 height 26
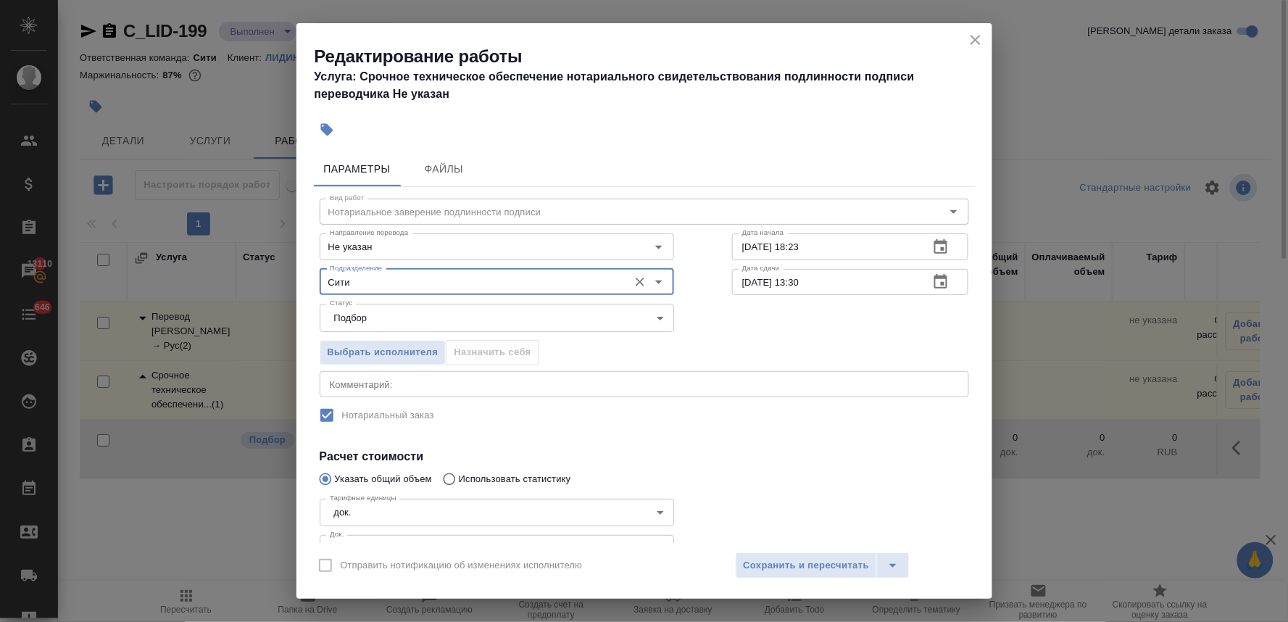
type input "Сити"
click at [708, 460] on h4 "Расчет стоимости" at bounding box center [644, 456] width 649 height 17
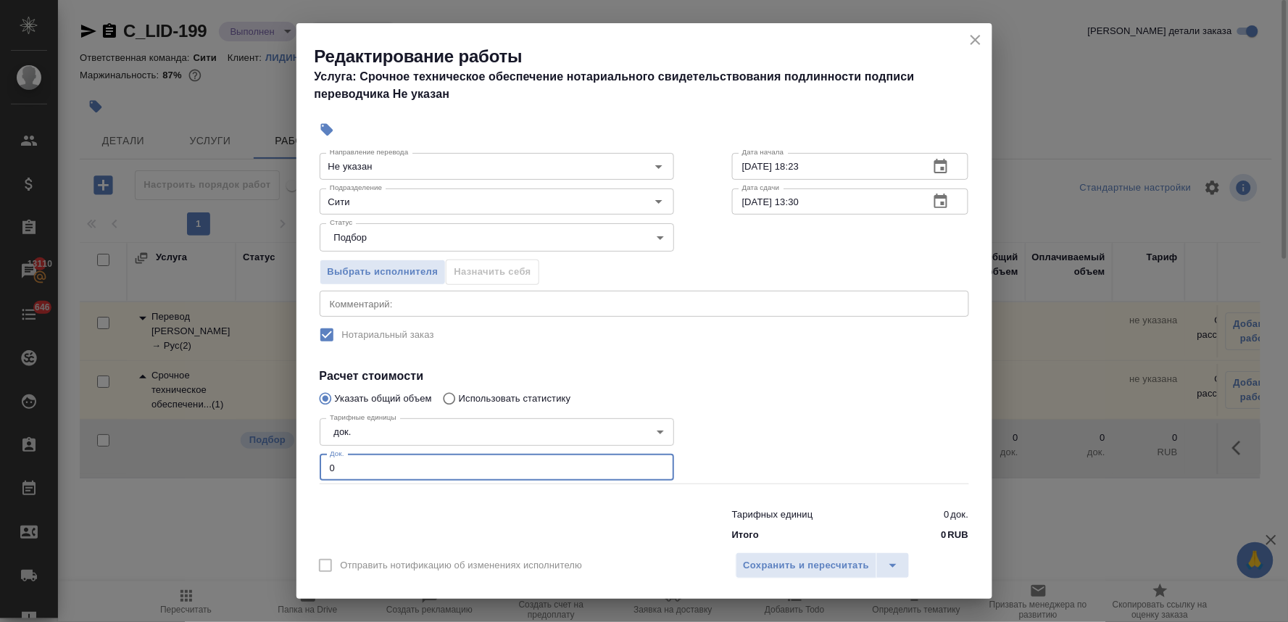
drag, startPoint x: 370, startPoint y: 467, endPoint x: 309, endPoint y: 461, distance: 61.9
click at [274, 461] on div "Редактирование работы Услуга: Срочное техническое обеспечение нотариального сви…" at bounding box center [644, 311] width 1288 height 622
type input "1"
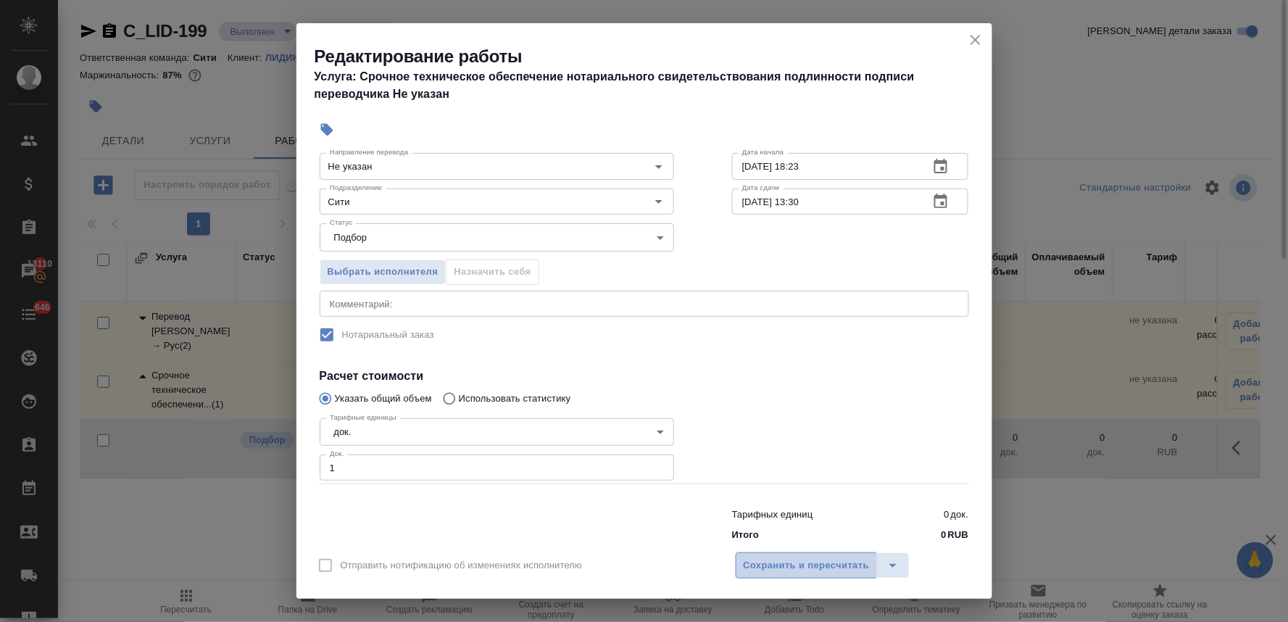
click at [815, 574] on span "Сохранить и пересчитать" at bounding box center [807, 565] width 126 height 17
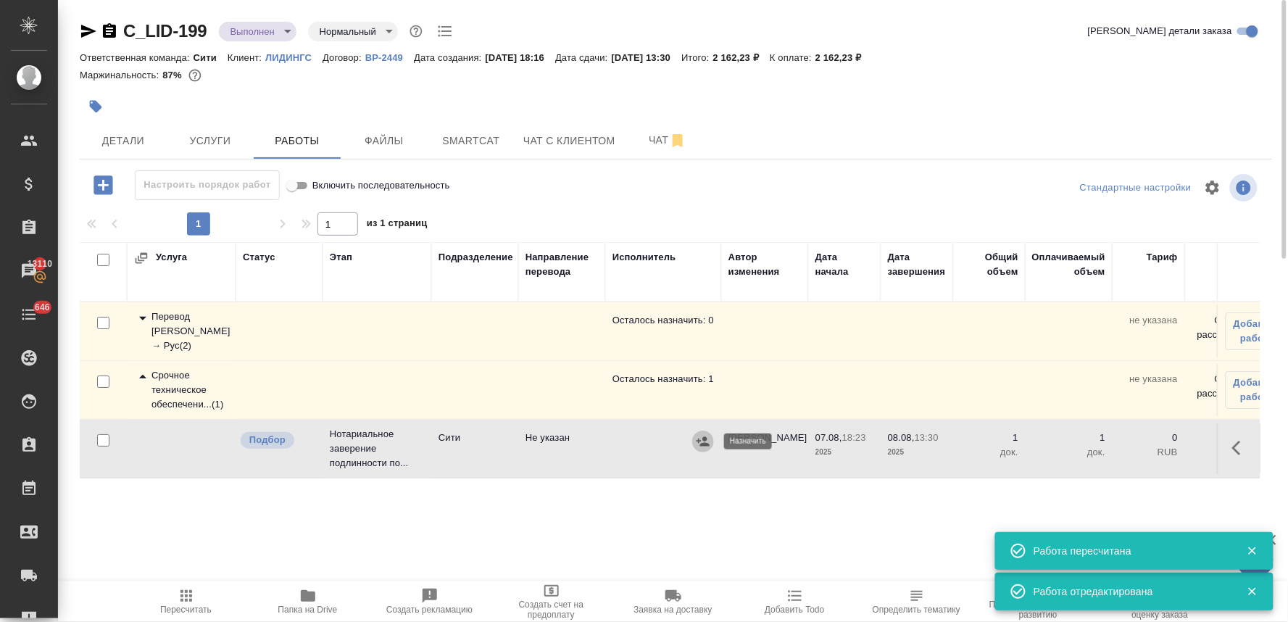
click at [698, 436] on icon "button" at bounding box center [703, 441] width 14 height 14
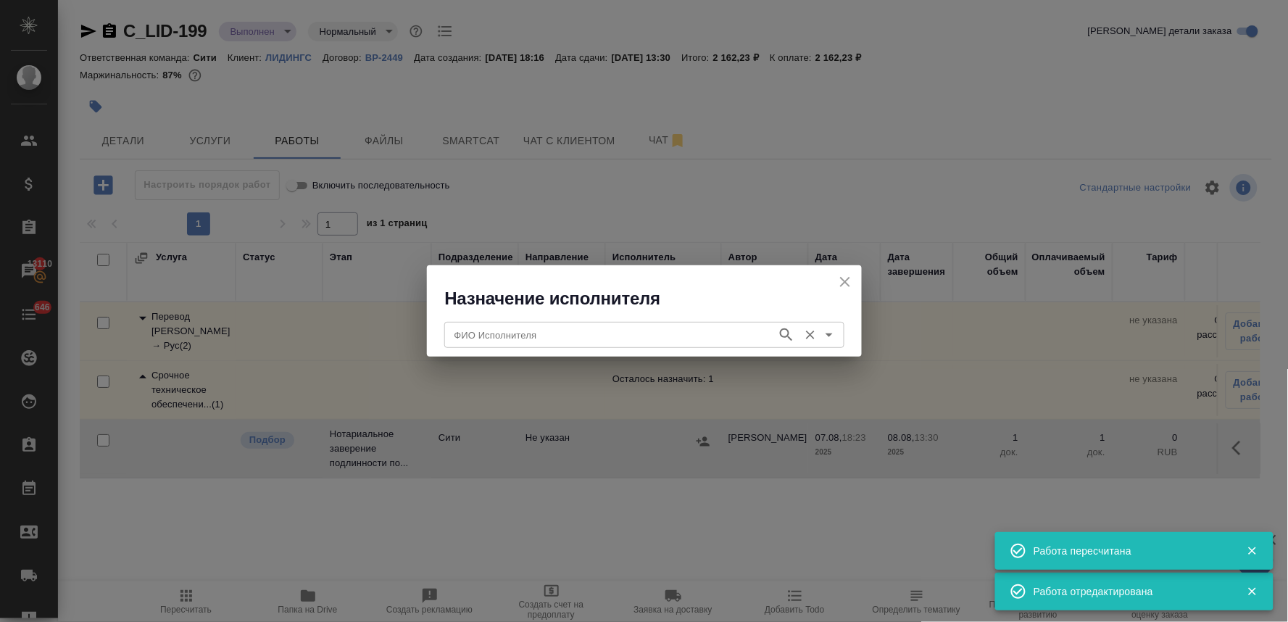
click at [556, 336] on input "ФИО Исполнителя" at bounding box center [609, 334] width 321 height 17
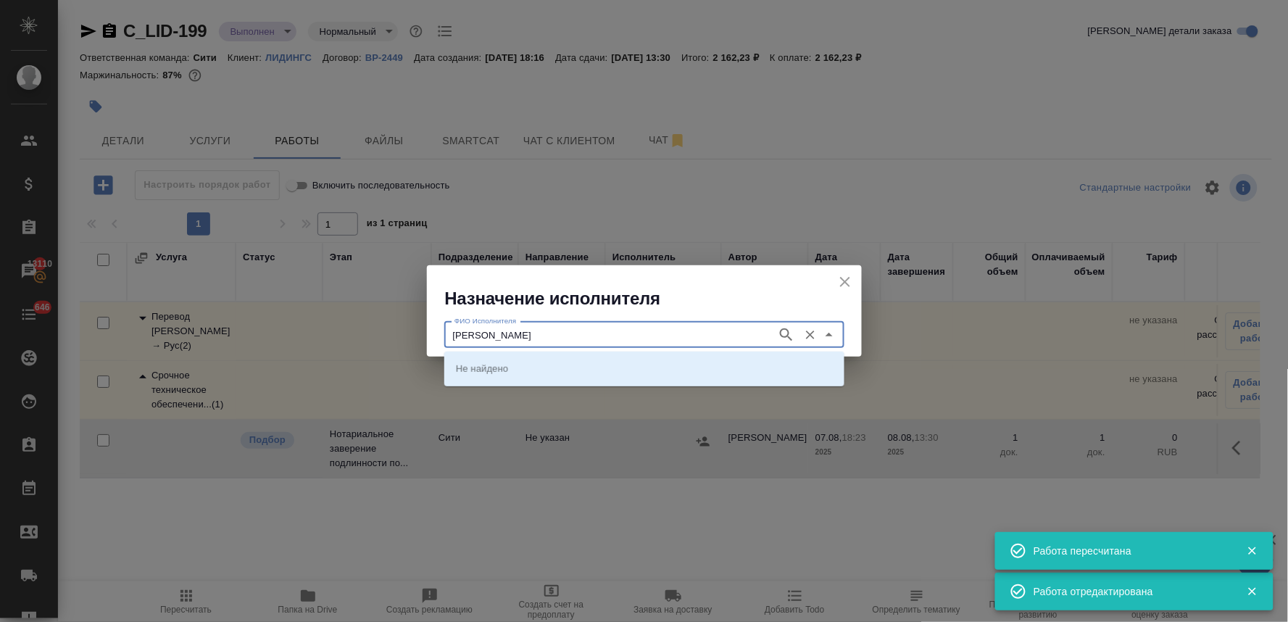
type input "крылова"
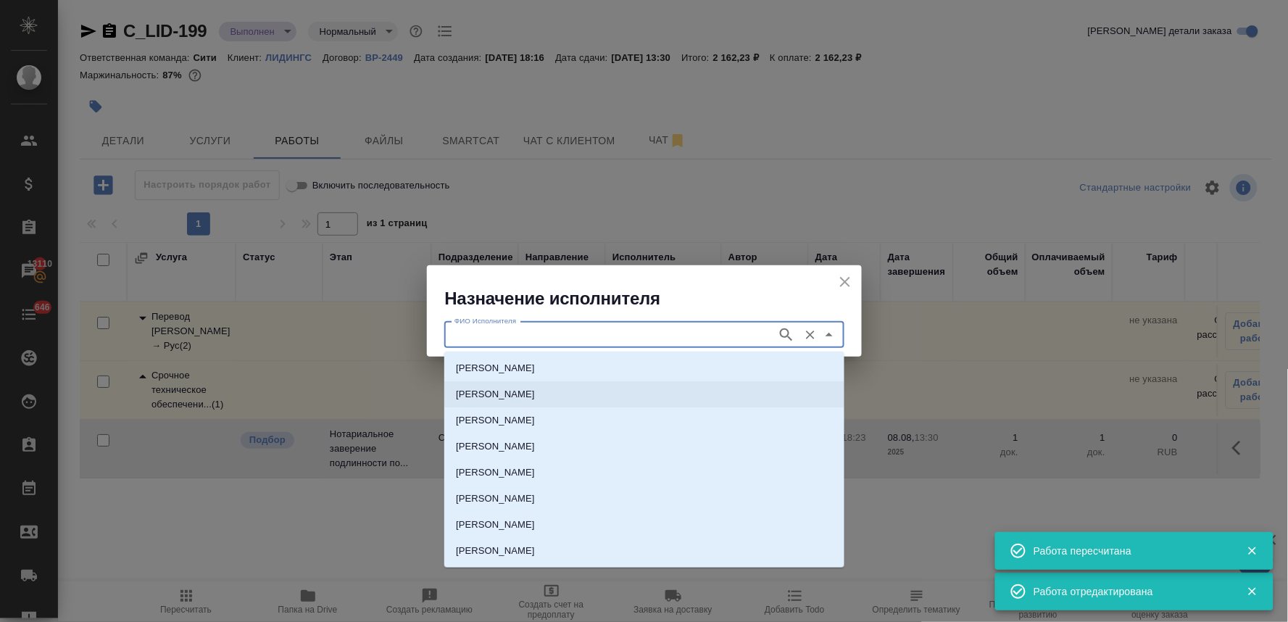
click at [544, 386] on li "НОТАРИУС Крылова Юлия Владимировна" at bounding box center [644, 394] width 400 height 26
type input "НОТАРИУС Крылова Юлия Владимировна"
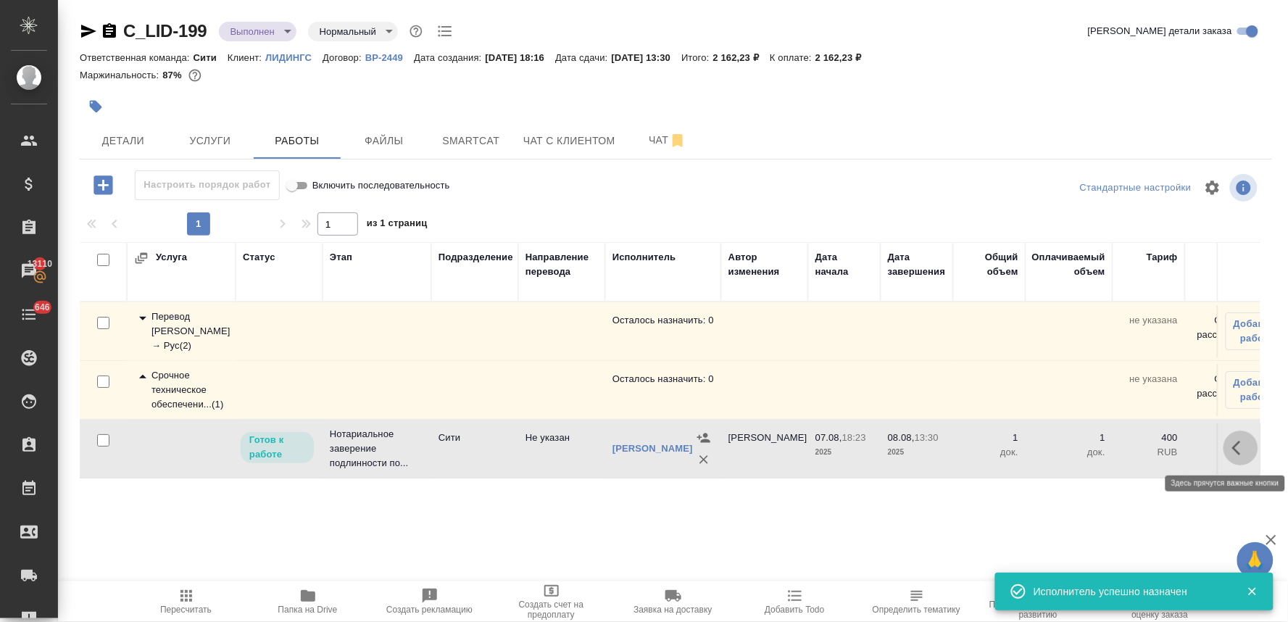
click at [1241, 445] on icon "button" at bounding box center [1240, 447] width 17 height 17
click at [1127, 451] on icon "button" at bounding box center [1134, 447] width 17 height 17
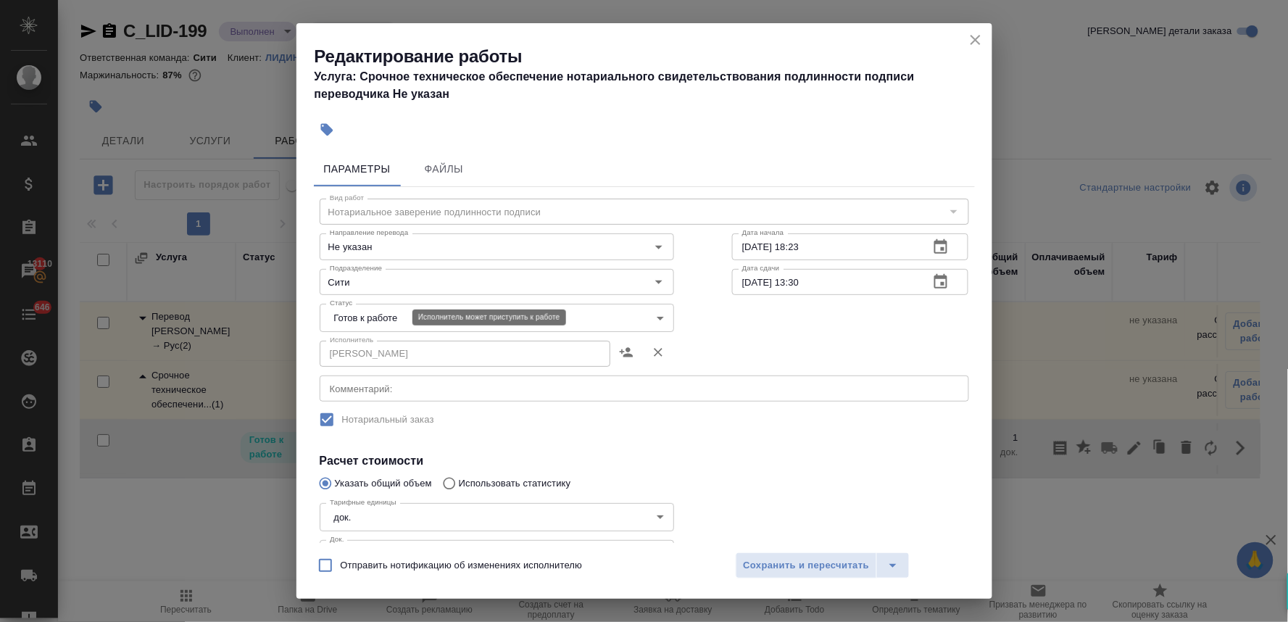
click at [349, 316] on body "🙏 .cls-1 fill:#fff; AWATERA Lyamina Nadezhda Клиенты Спецификации Заказы 13110 …" at bounding box center [644, 311] width 1288 height 622
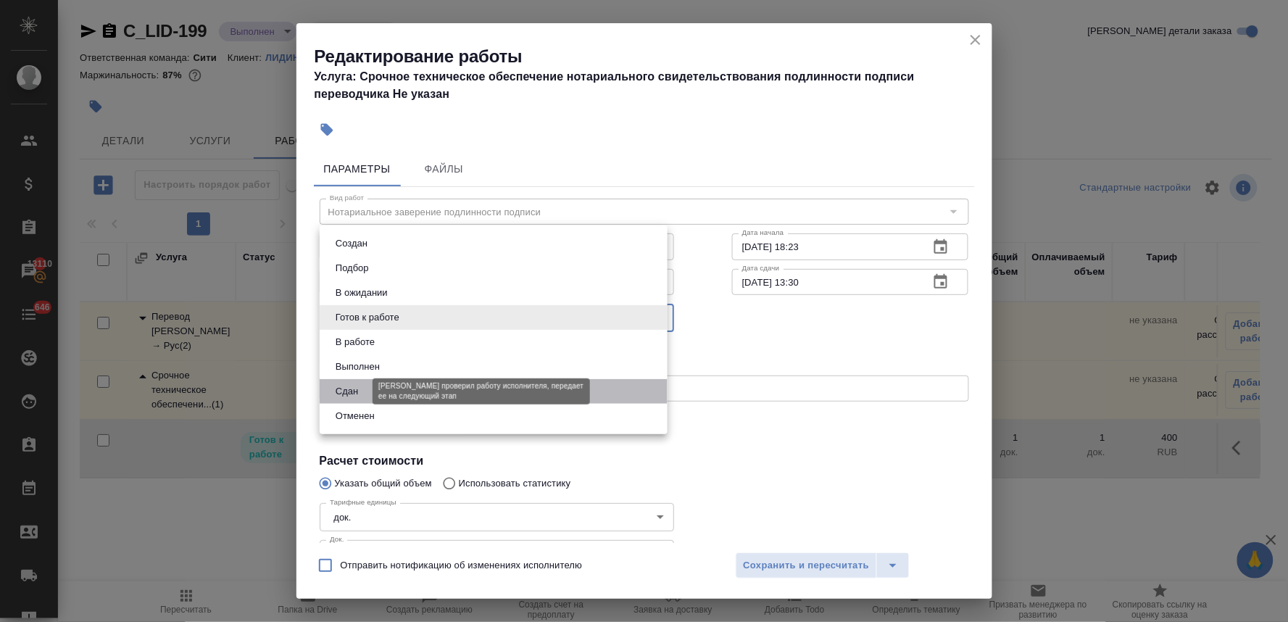
click at [341, 386] on button "Сдан" at bounding box center [346, 391] width 31 height 16
type input "closed"
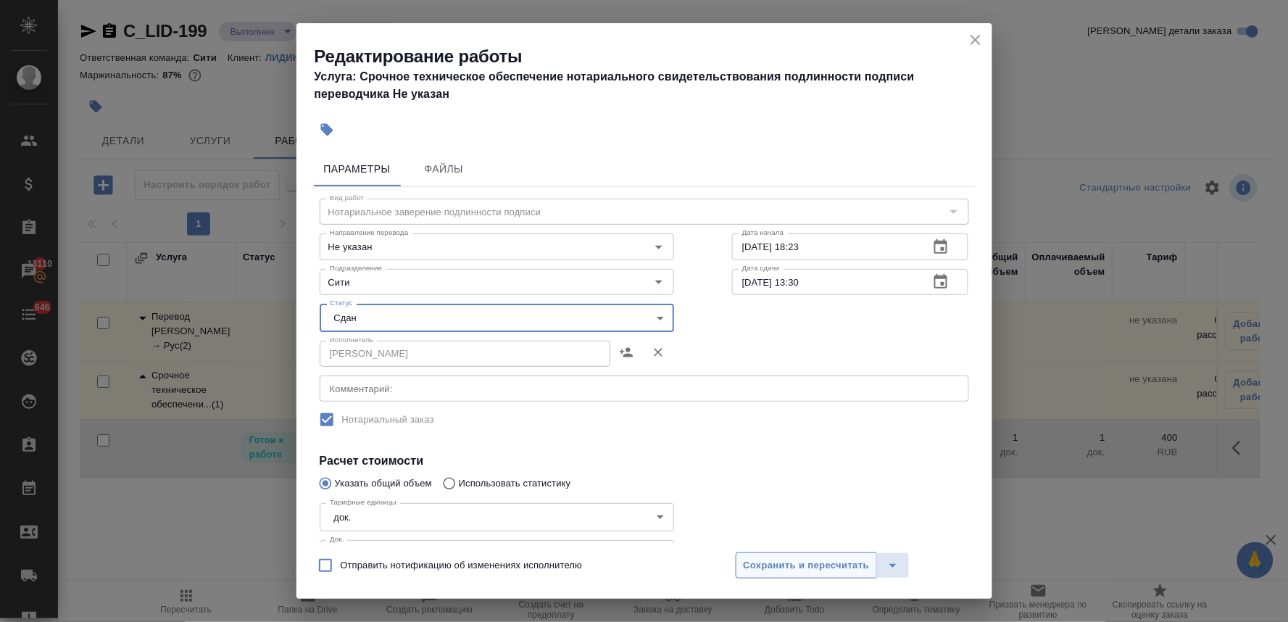
click at [824, 568] on span "Сохранить и пересчитать" at bounding box center [807, 565] width 126 height 17
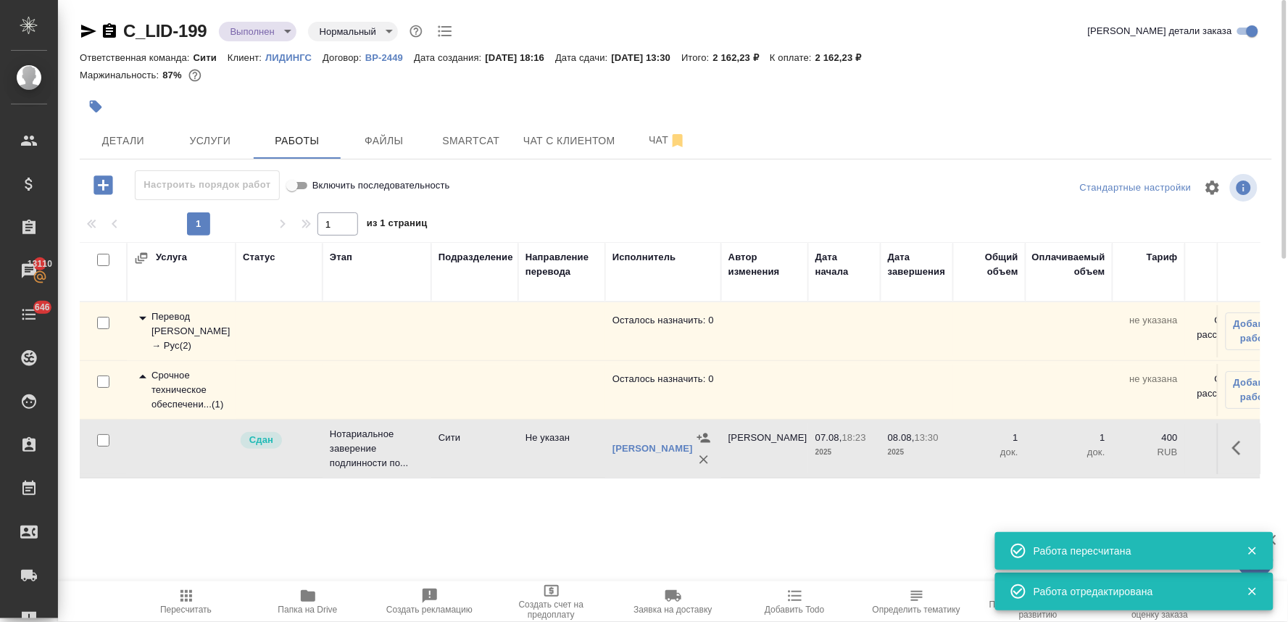
click at [177, 605] on span "Пересчитать" at bounding box center [185, 609] width 51 height 10
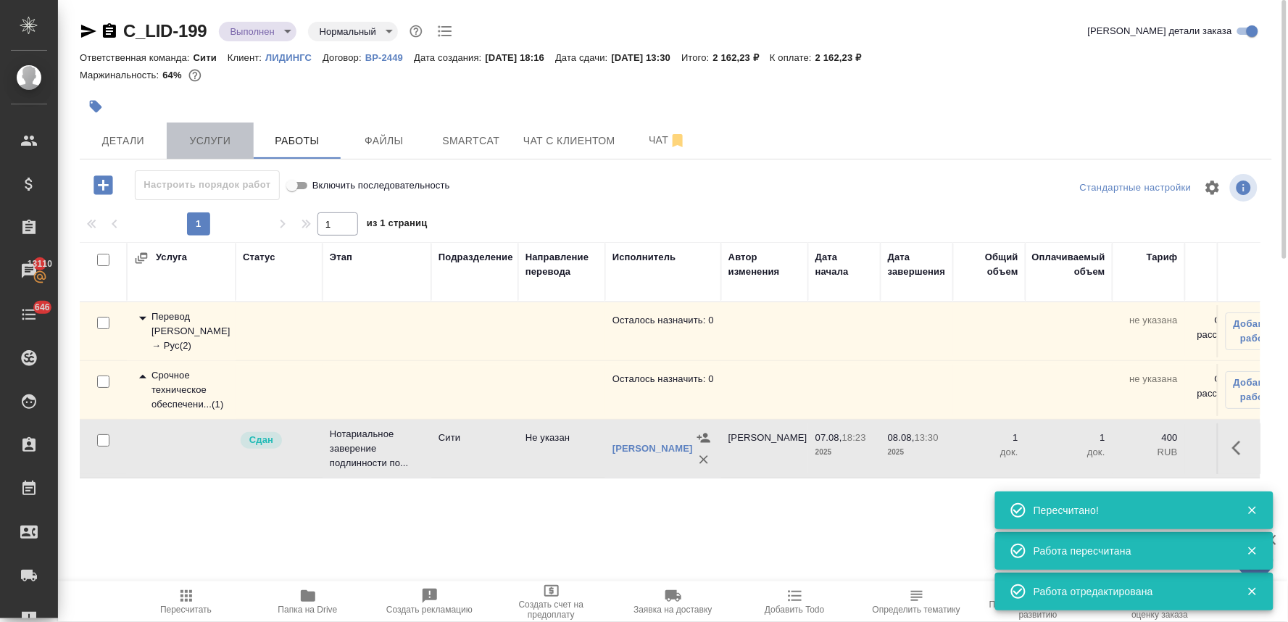
click at [223, 149] on span "Услуги" at bounding box center [210, 141] width 70 height 18
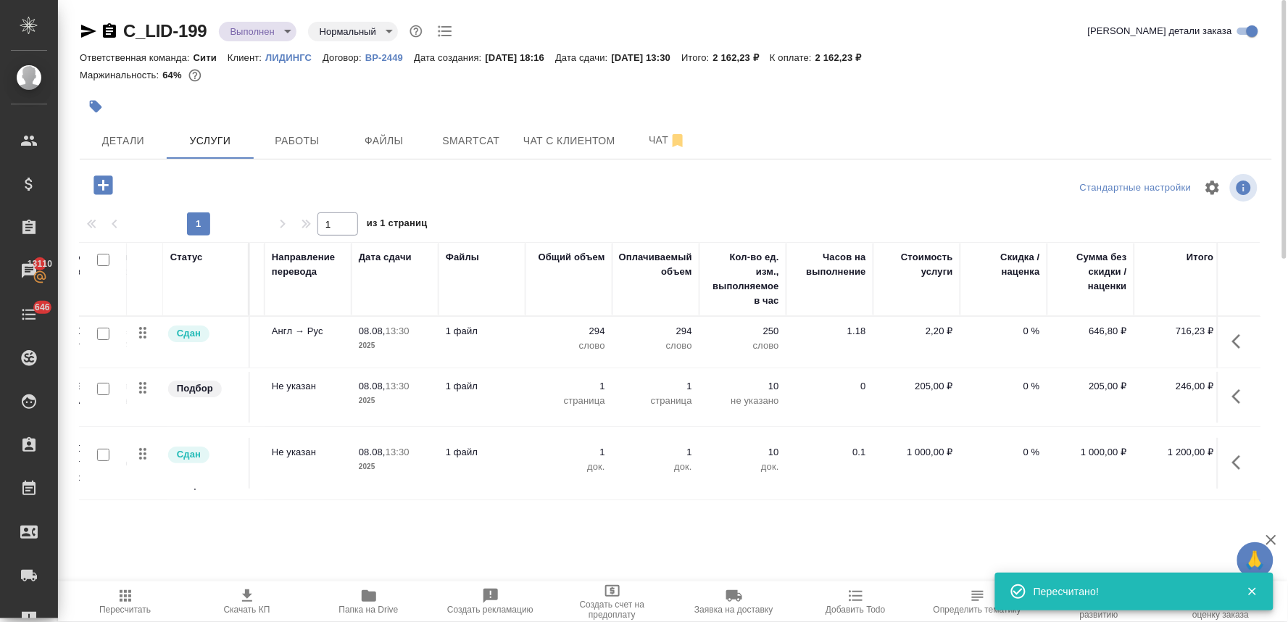
scroll to position [0, 184]
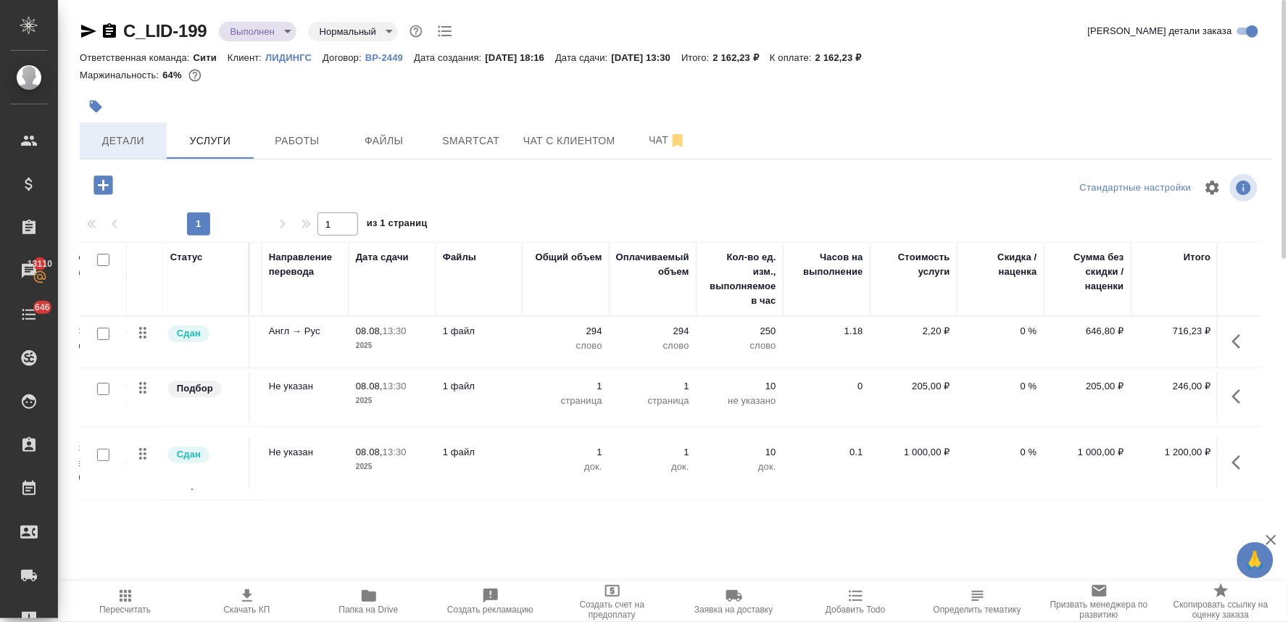
click at [129, 149] on span "Детали" at bounding box center [123, 141] width 70 height 18
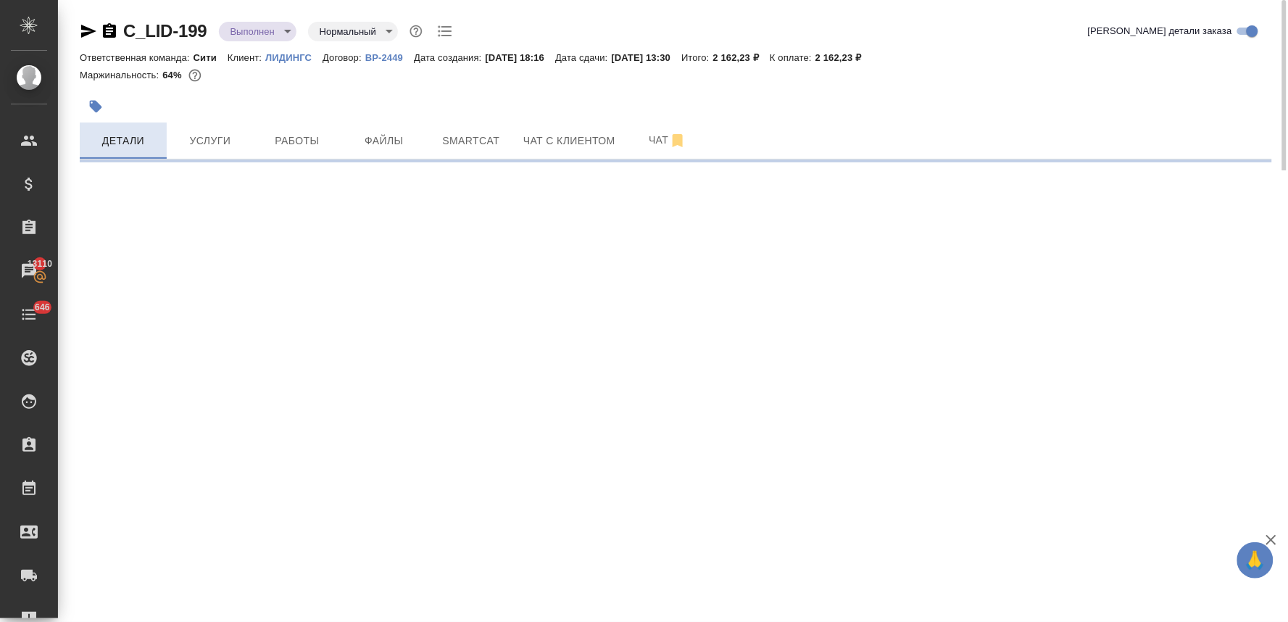
select select "RU"
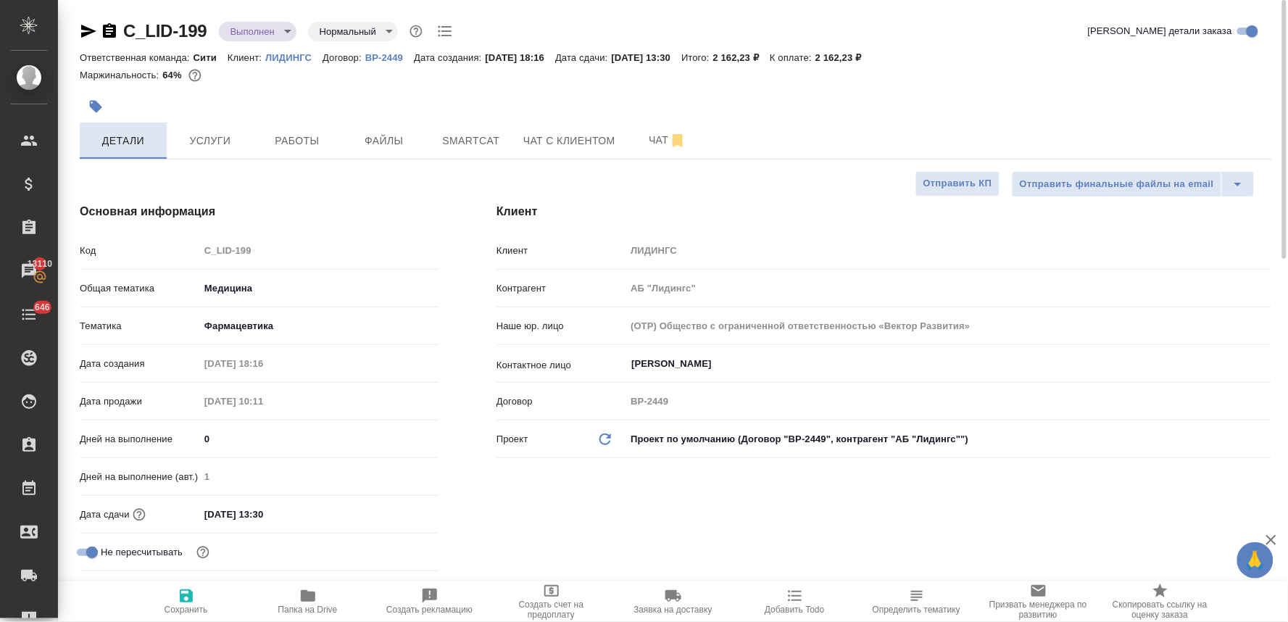
type textarea "x"
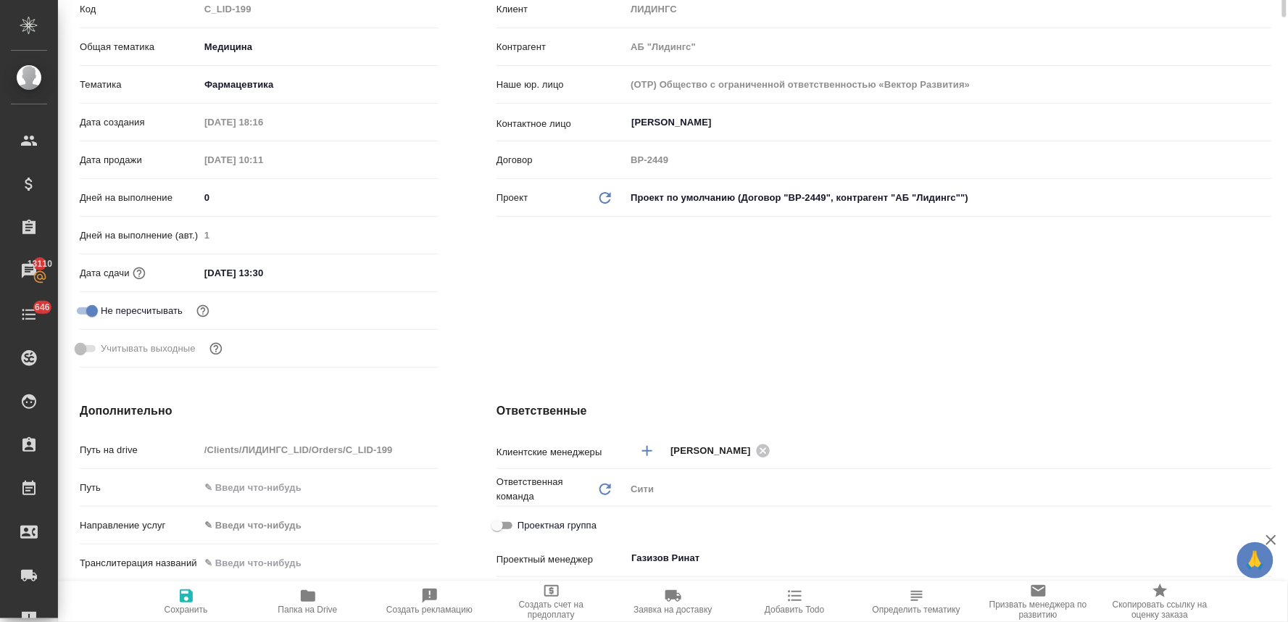
scroll to position [322, 0]
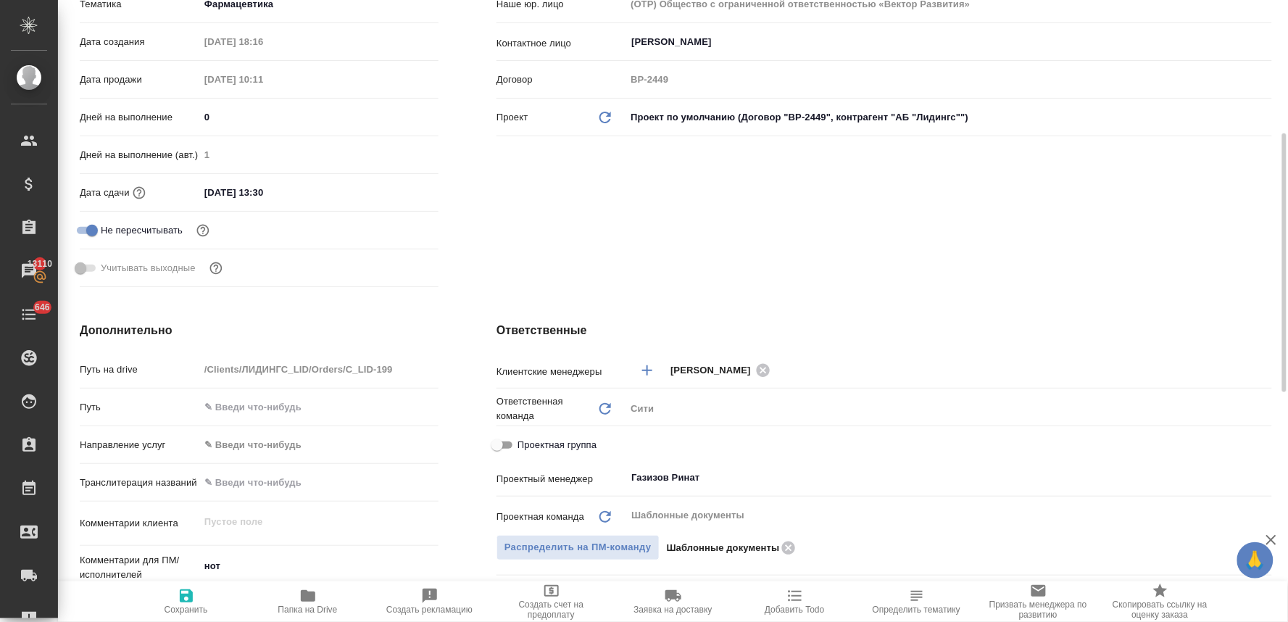
click at [556, 447] on span "Проектная группа" at bounding box center [556, 445] width 79 height 14
click at [523, 447] on input "Проектная группа" at bounding box center [497, 444] width 52 height 17
checkbox input "true"
type textarea "x"
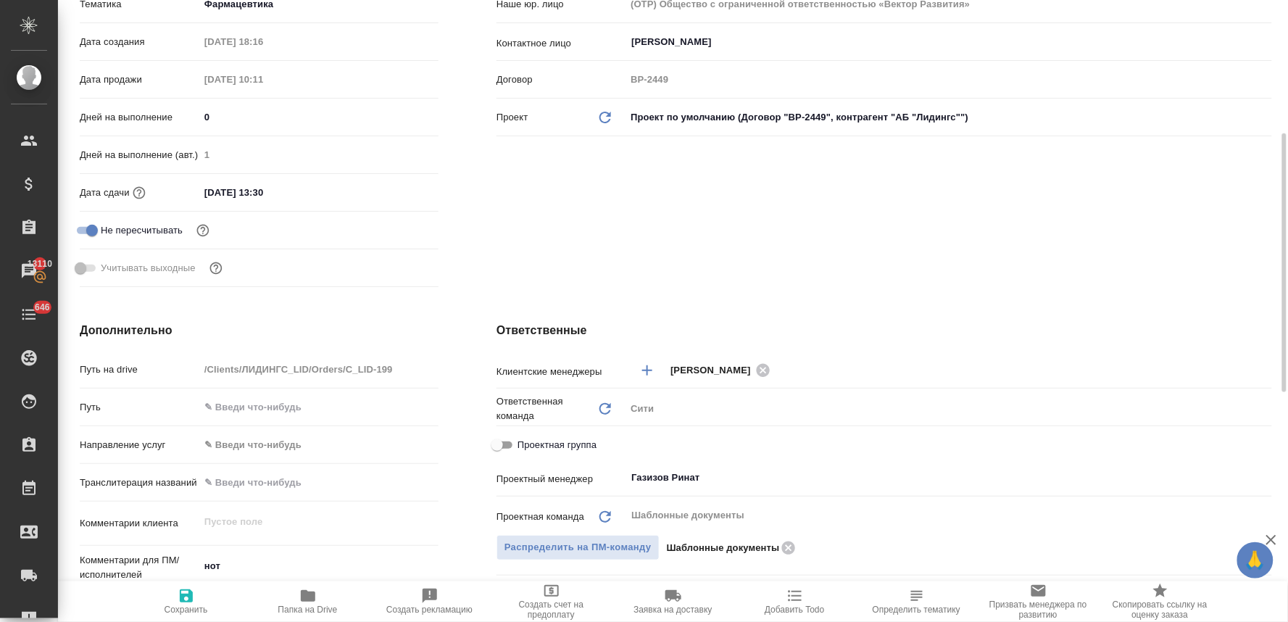
type textarea "x"
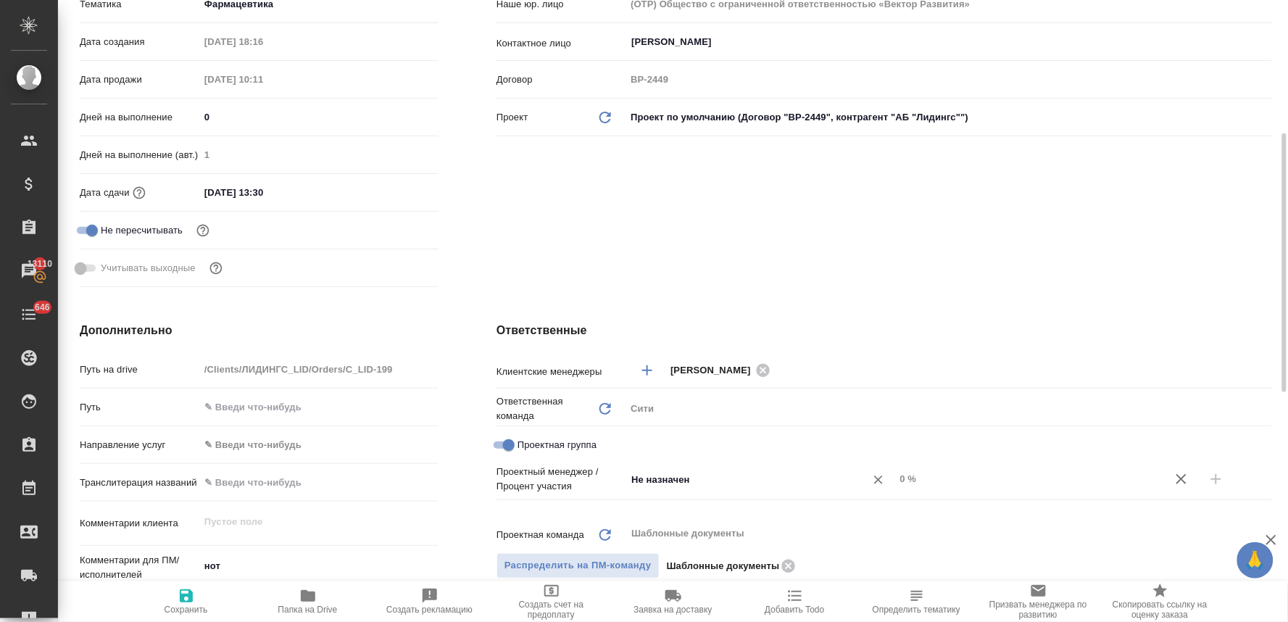
click at [655, 475] on input "Не назначен" at bounding box center [736, 478] width 212 height 17
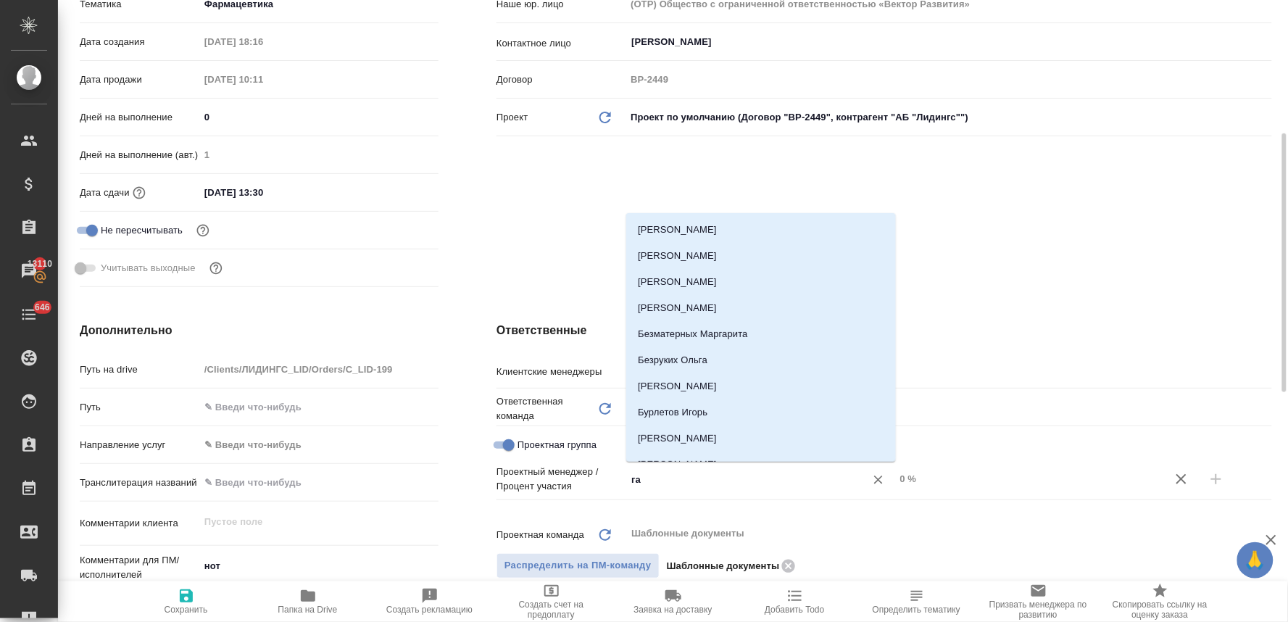
type input "газ"
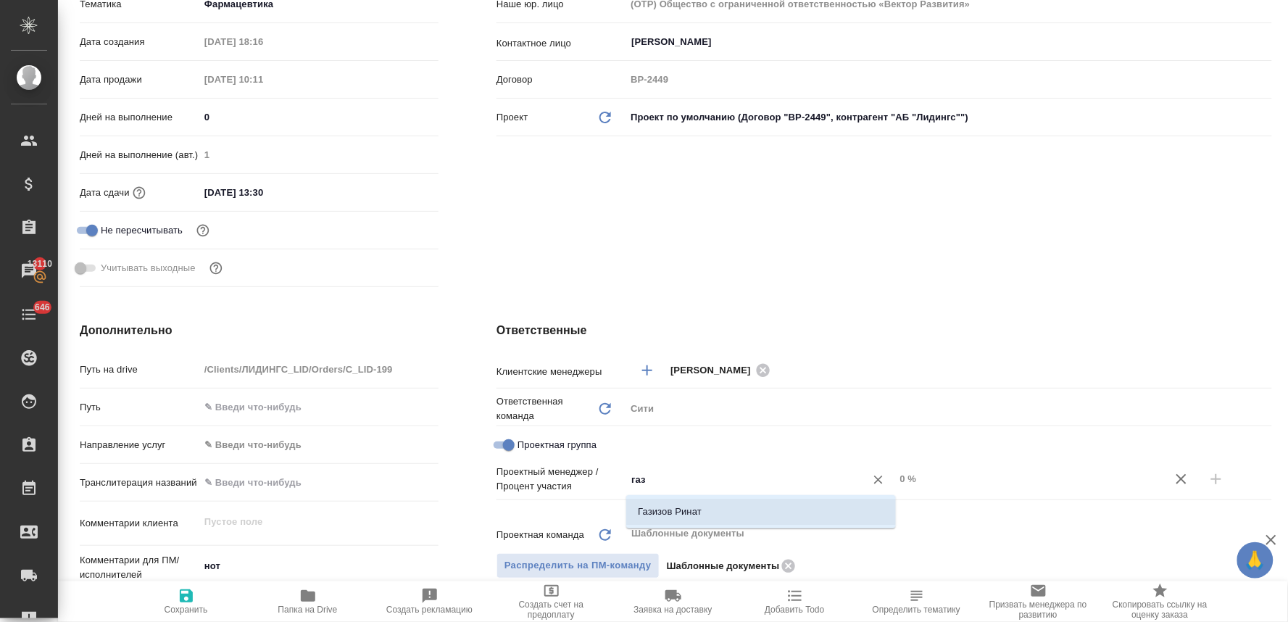
click at [661, 517] on li "Газизов Ринат" at bounding box center [761, 512] width 270 height 26
type textarea "x"
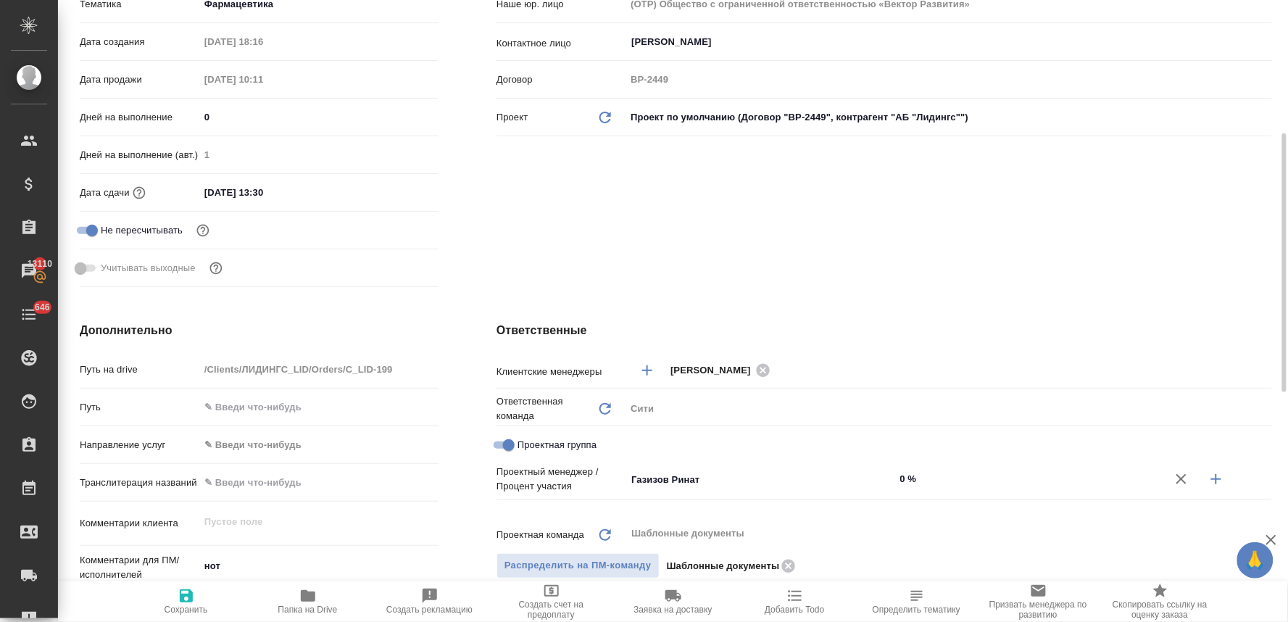
click at [1222, 481] on icon "button" at bounding box center [1215, 478] width 17 height 17
type textarea "x"
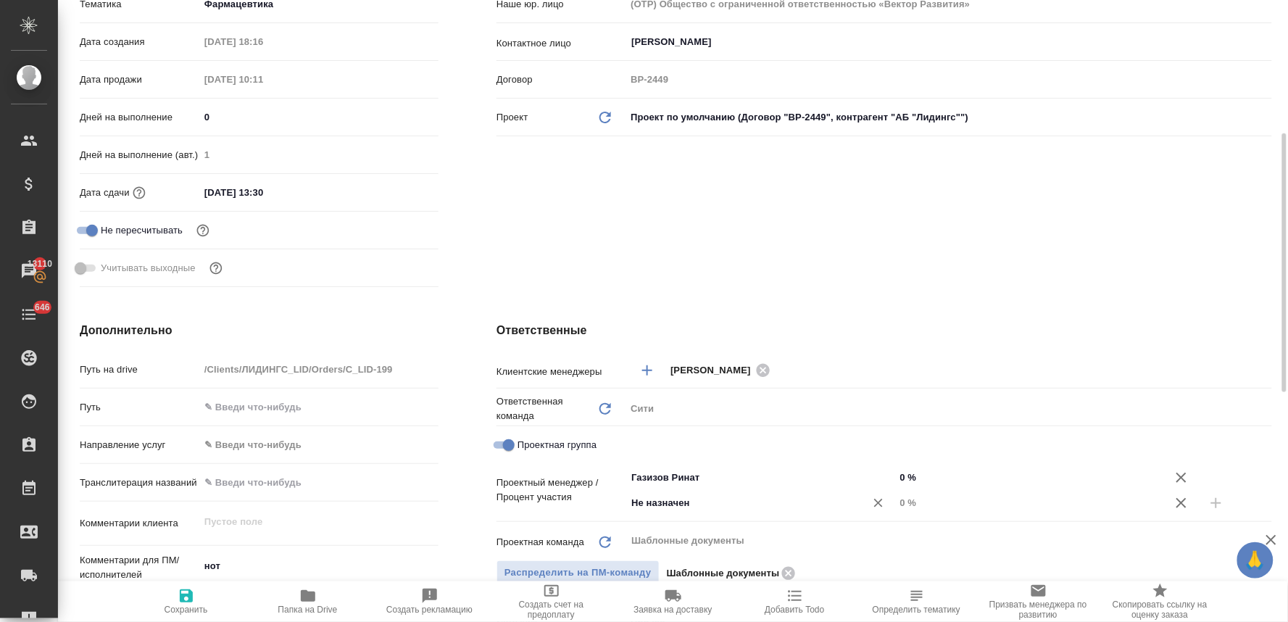
click at [676, 508] on input "Не назначен" at bounding box center [736, 502] width 212 height 17
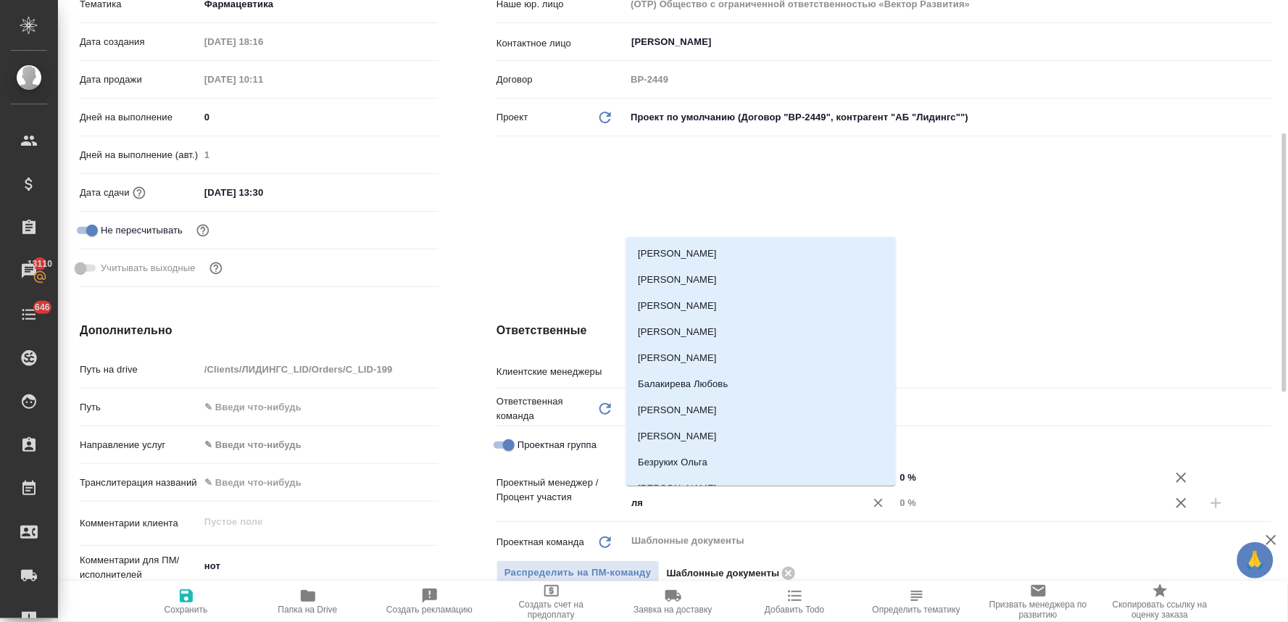
type input "лям"
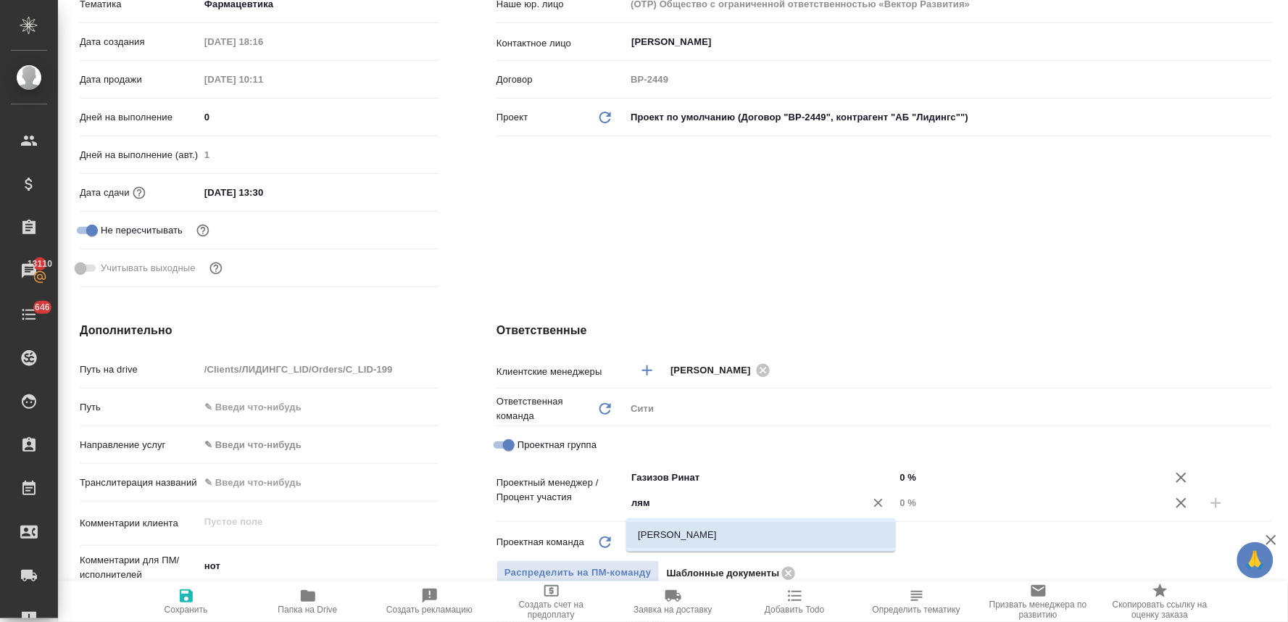
click at [686, 530] on li "[PERSON_NAME]" at bounding box center [761, 535] width 270 height 26
type textarea "x"
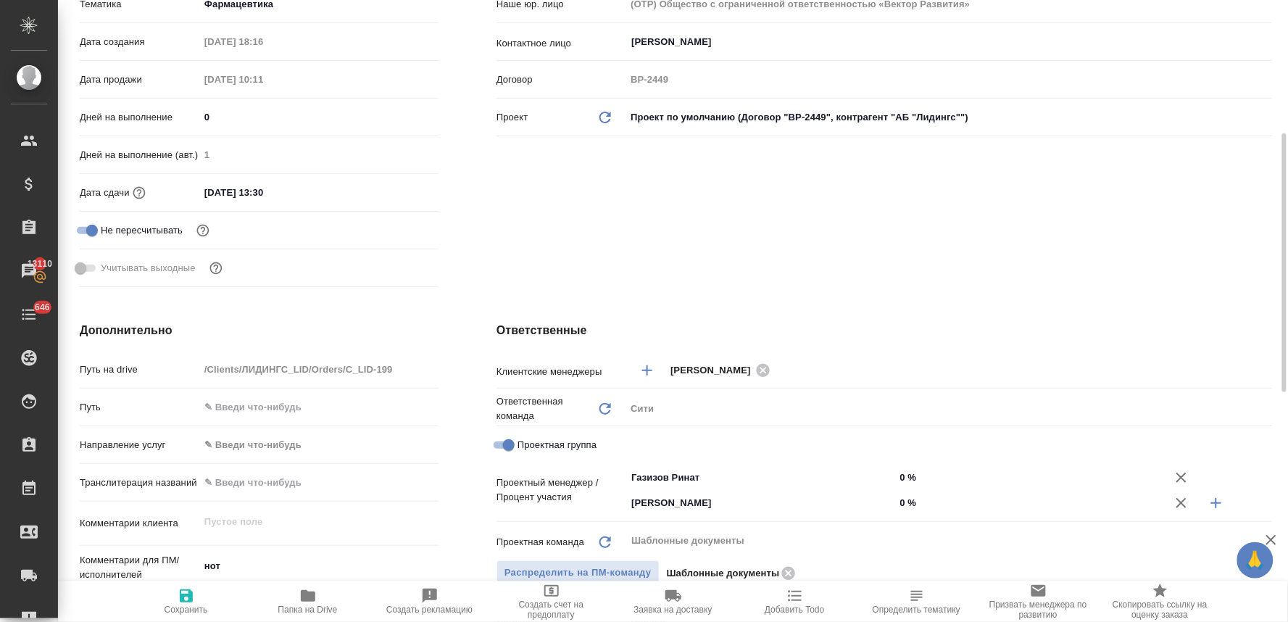
click at [910, 502] on input "0 %" at bounding box center [1030, 502] width 270 height 21
type textarea "x"
type input "5 %"
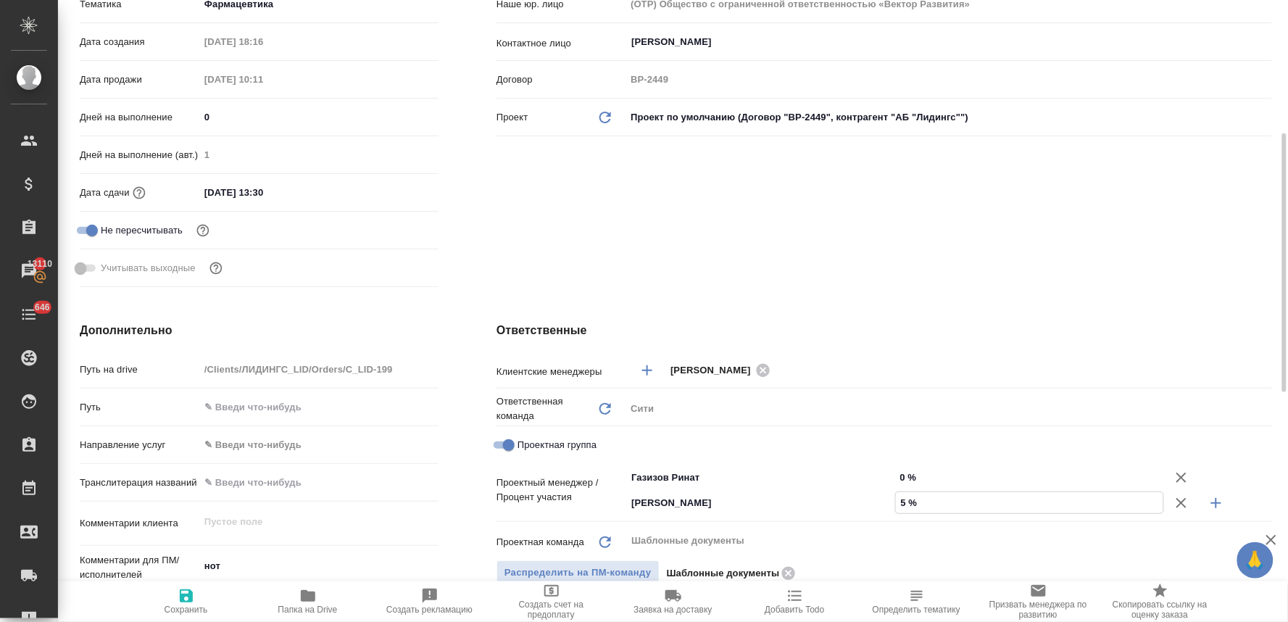
type textarea "x"
type input "55 %"
type textarea "x"
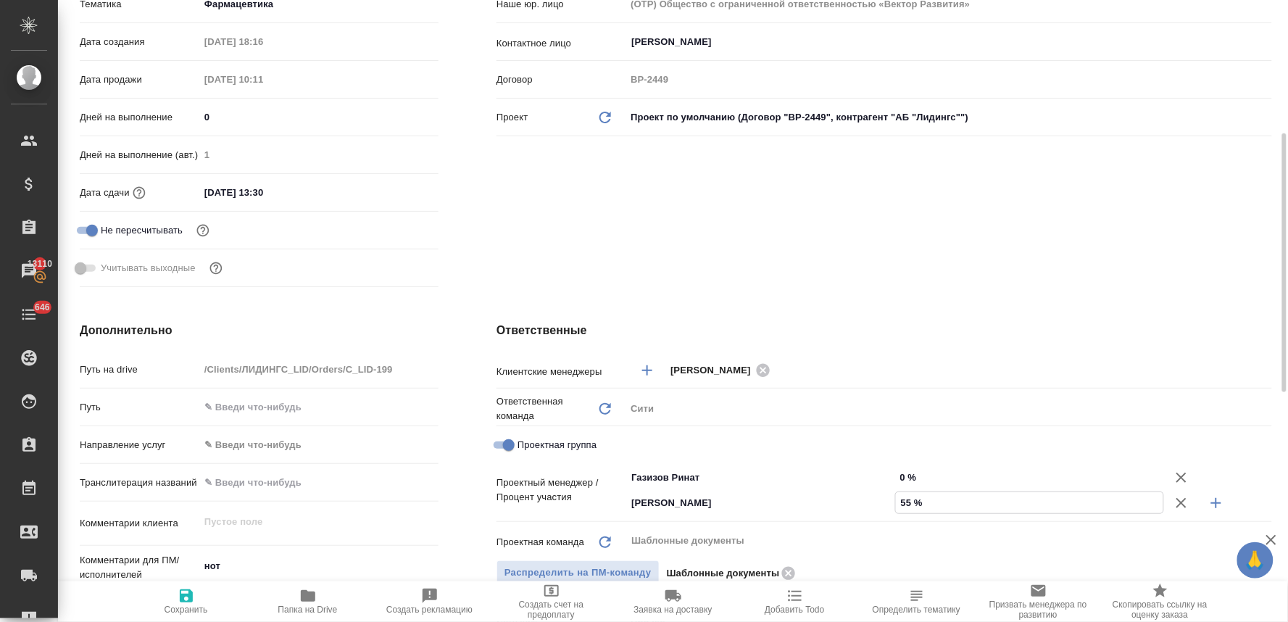
type textarea "x"
type input "55 %"
click at [909, 473] on input "0 %" at bounding box center [1030, 477] width 268 height 21
type textarea "x"
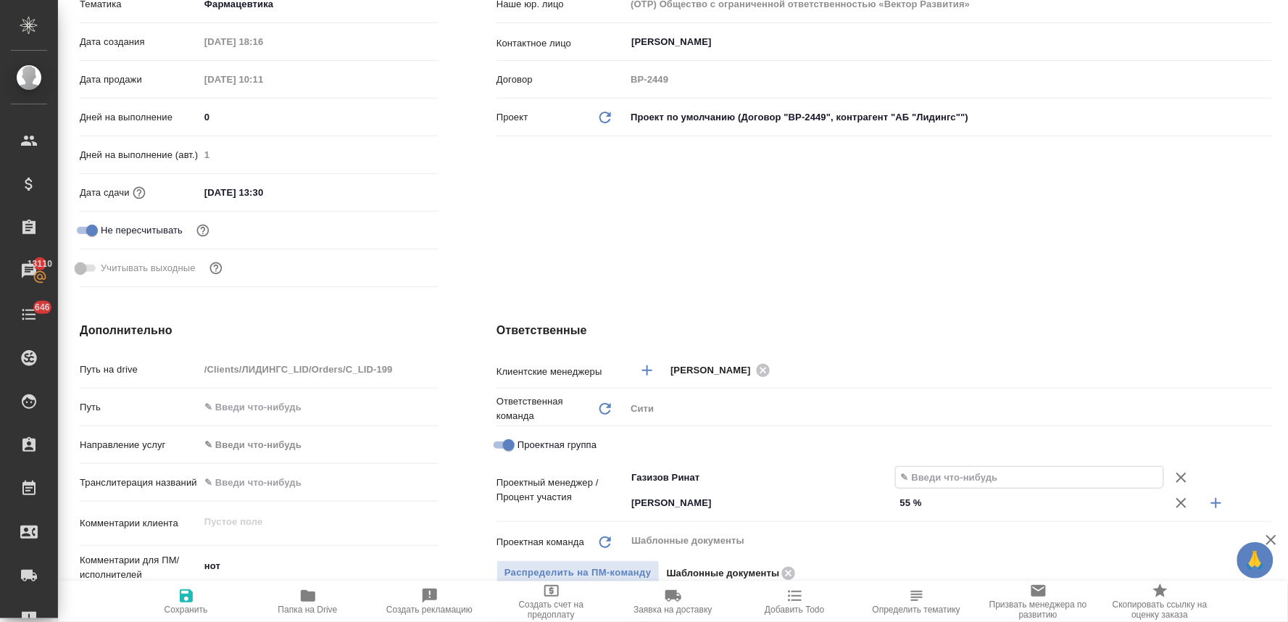
type textarea "x"
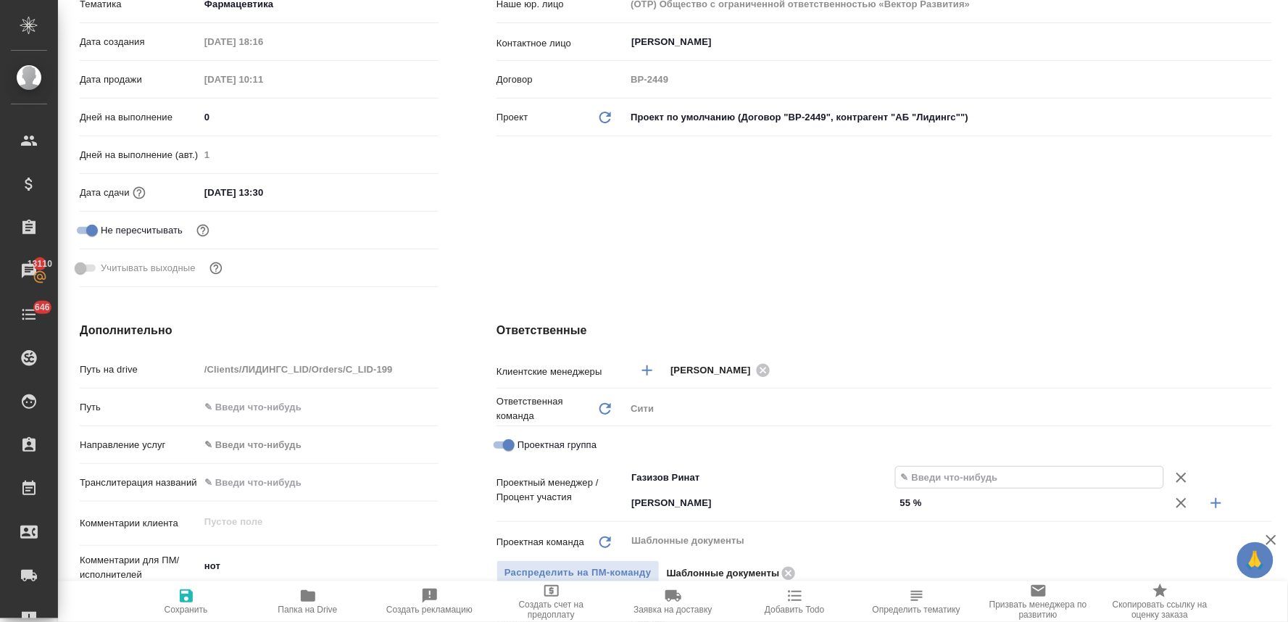
type input "4 %"
type textarea "x"
type input "45 %"
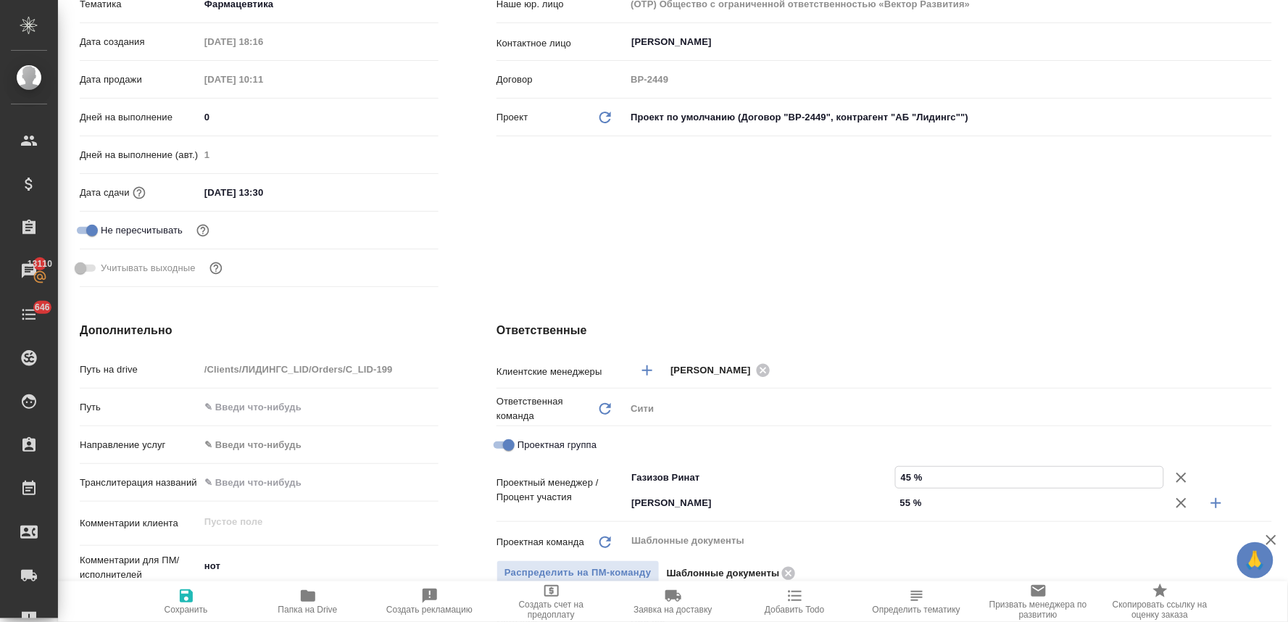
click at [184, 606] on span "Сохранить" at bounding box center [186, 609] width 43 height 10
type textarea "x"
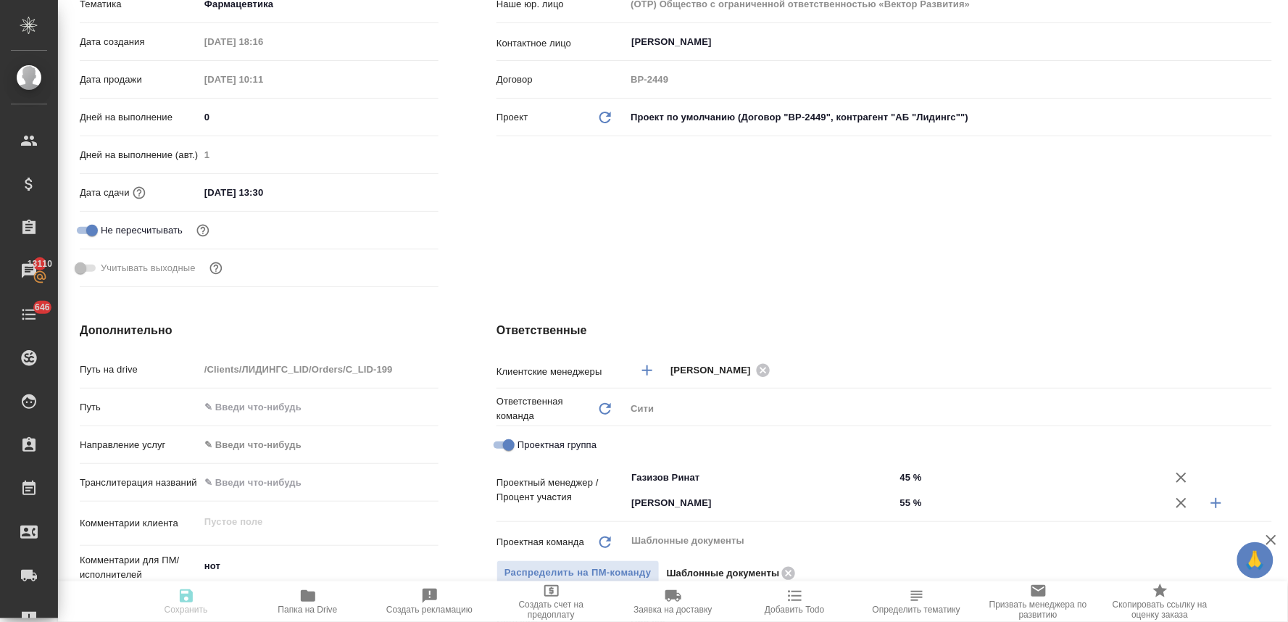
type textarea "x"
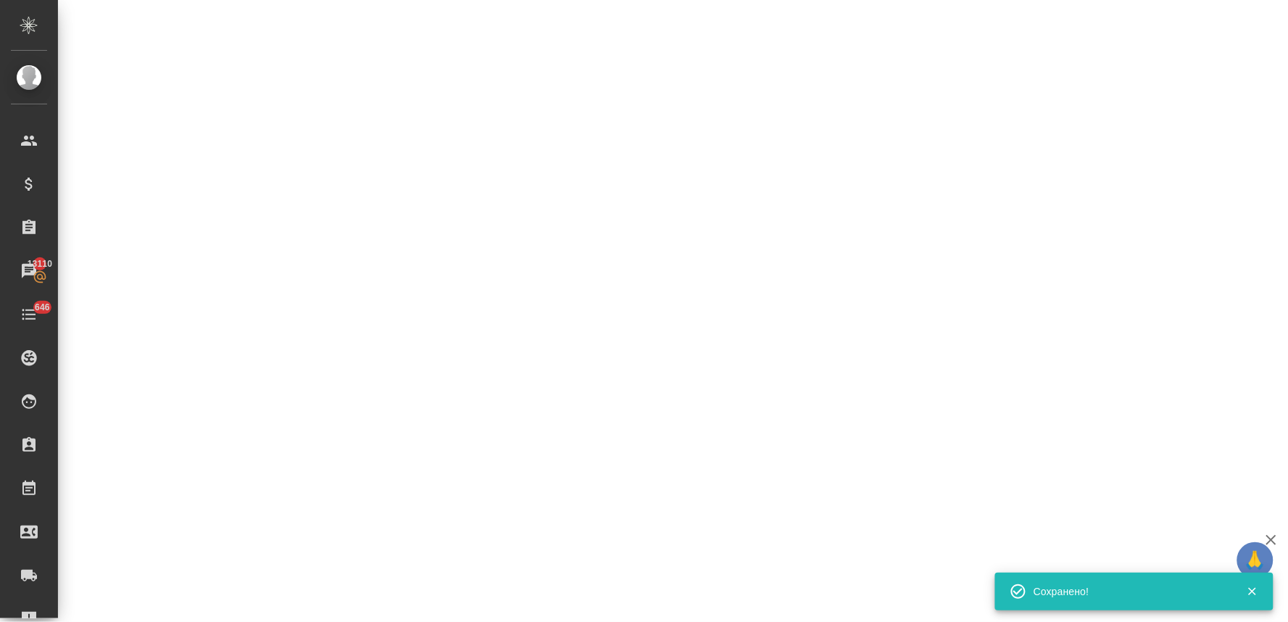
select select "RU"
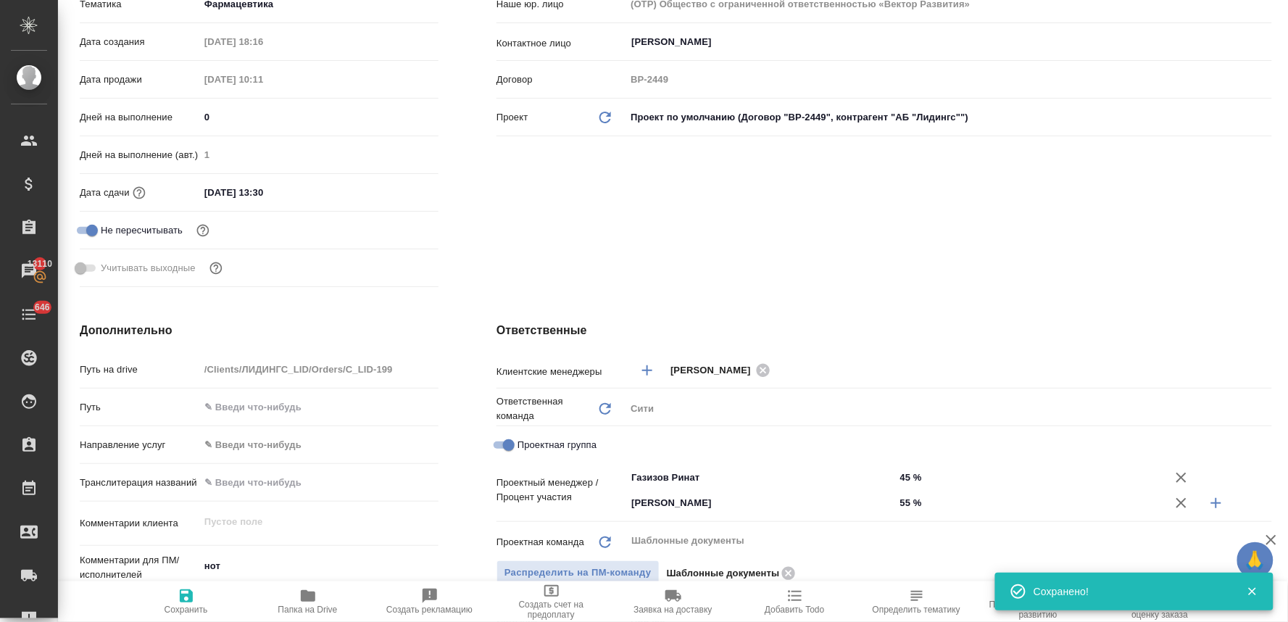
type textarea "x"
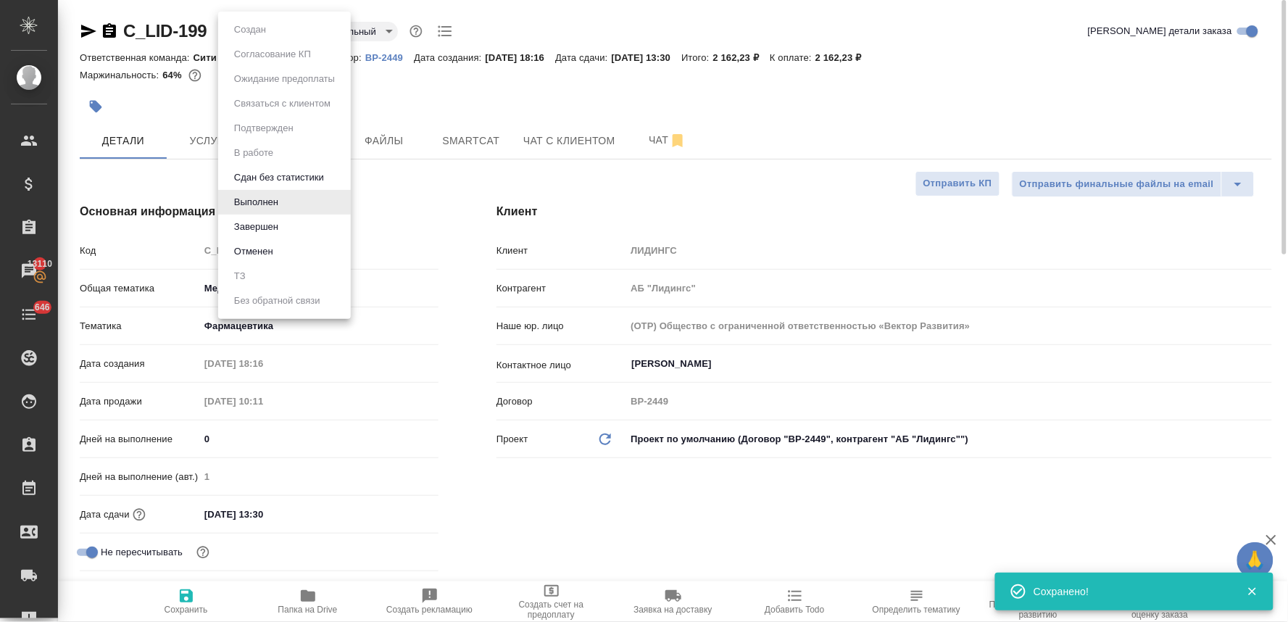
click at [257, 33] on body "🙏 .cls-1 fill:#fff; AWATERA Lyamina Nadezhda Клиенты Спецификации Заказы 13110 …" at bounding box center [644, 311] width 1288 height 622
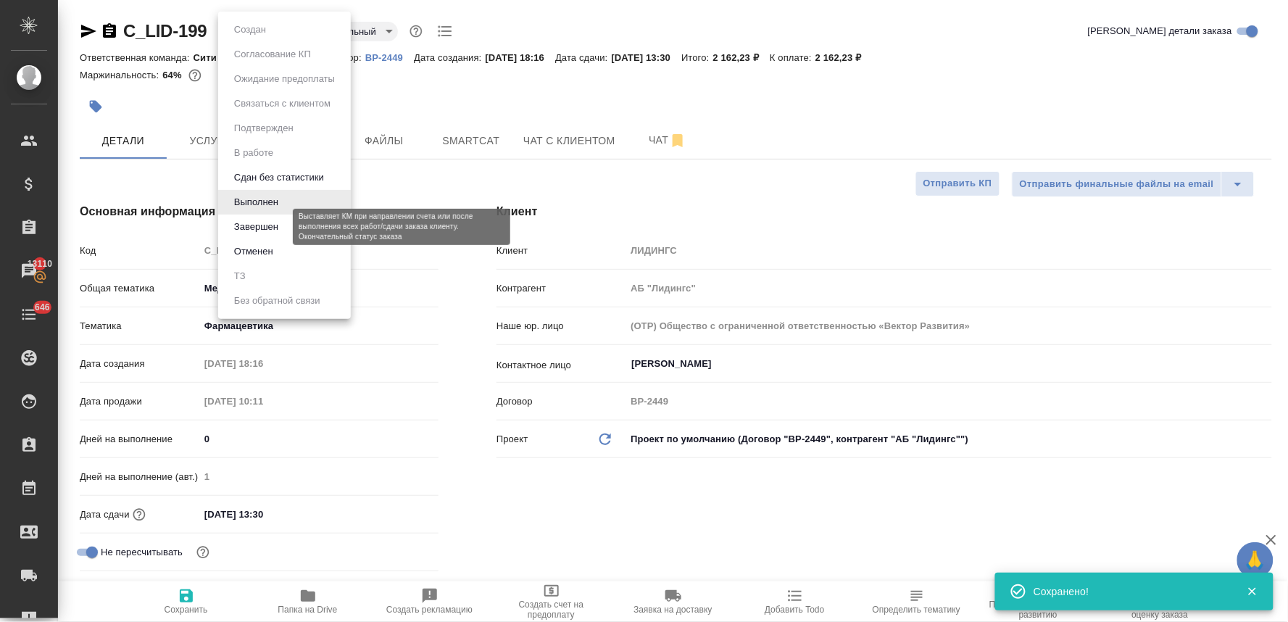
click at [268, 223] on button "Завершен" at bounding box center [256, 227] width 53 height 16
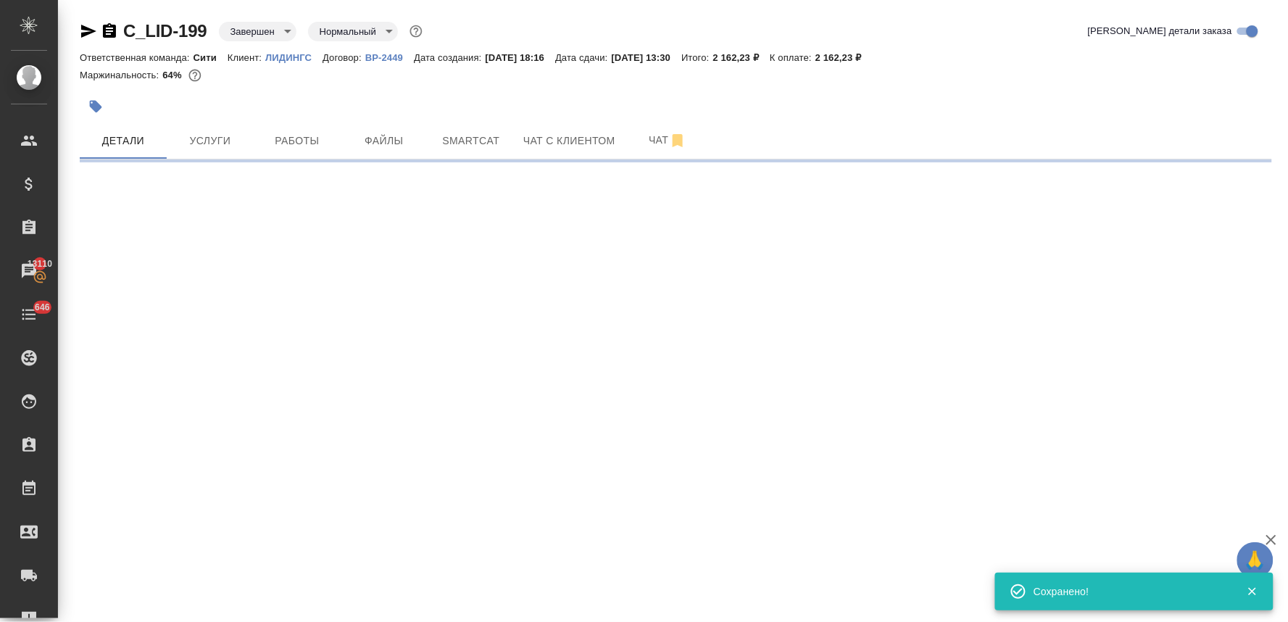
select select "RU"
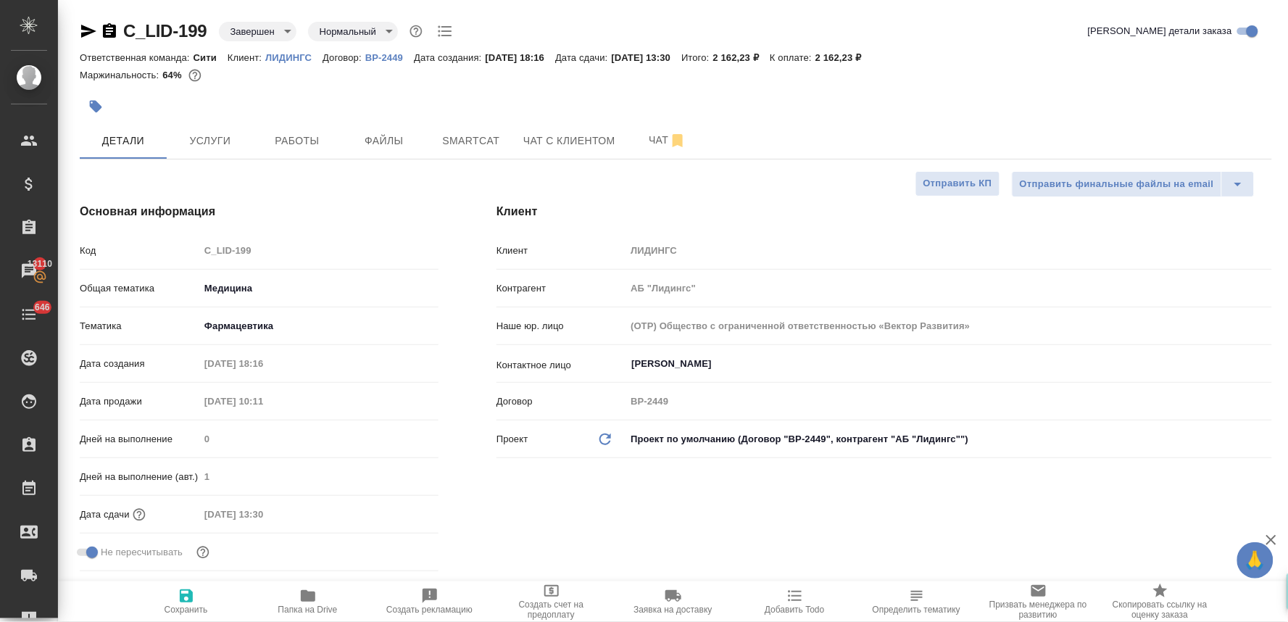
type textarea "x"
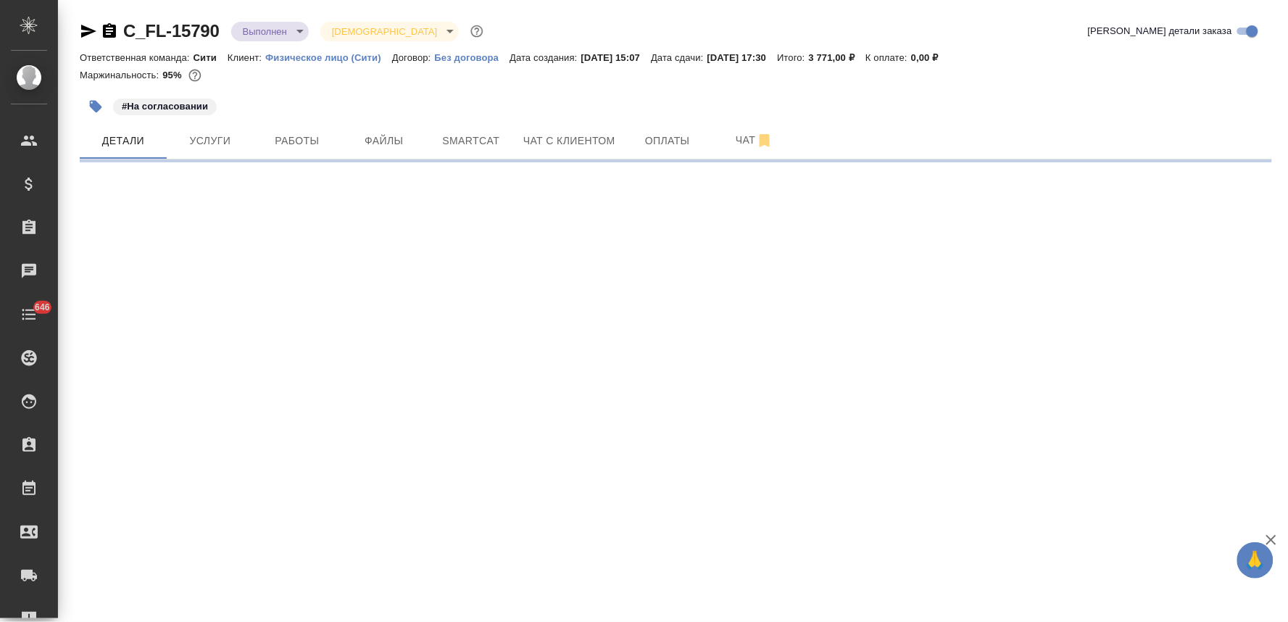
select select "RU"
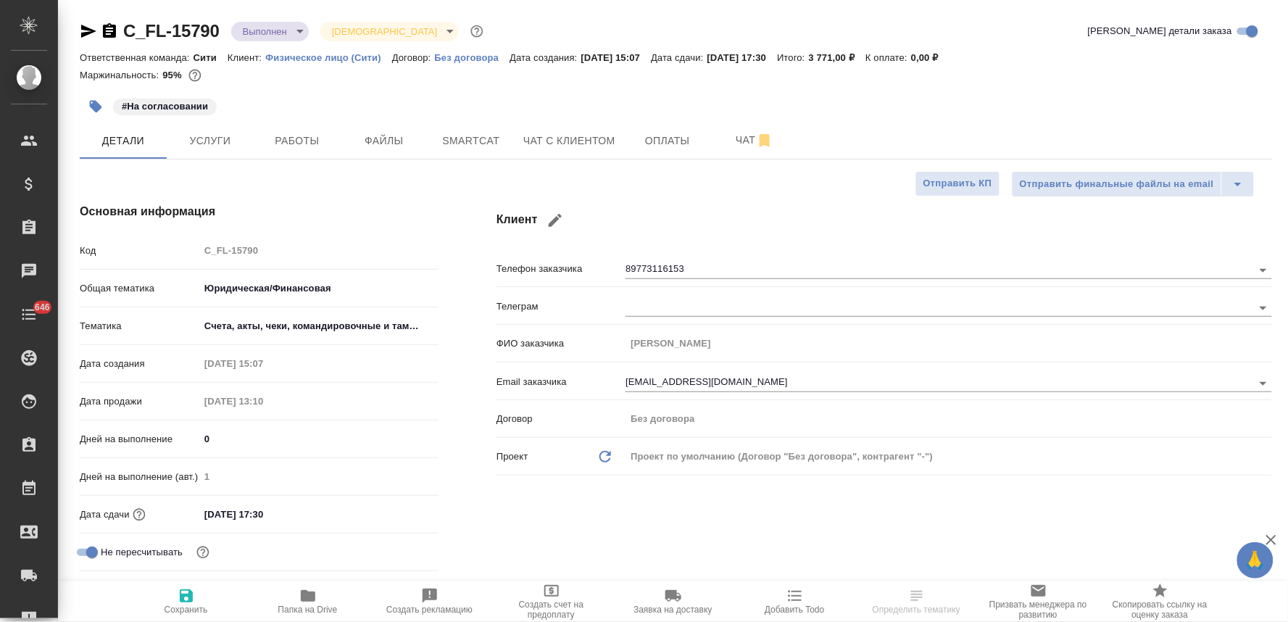
type textarea "x"
click at [302, 153] on button "Работы" at bounding box center [297, 140] width 87 height 36
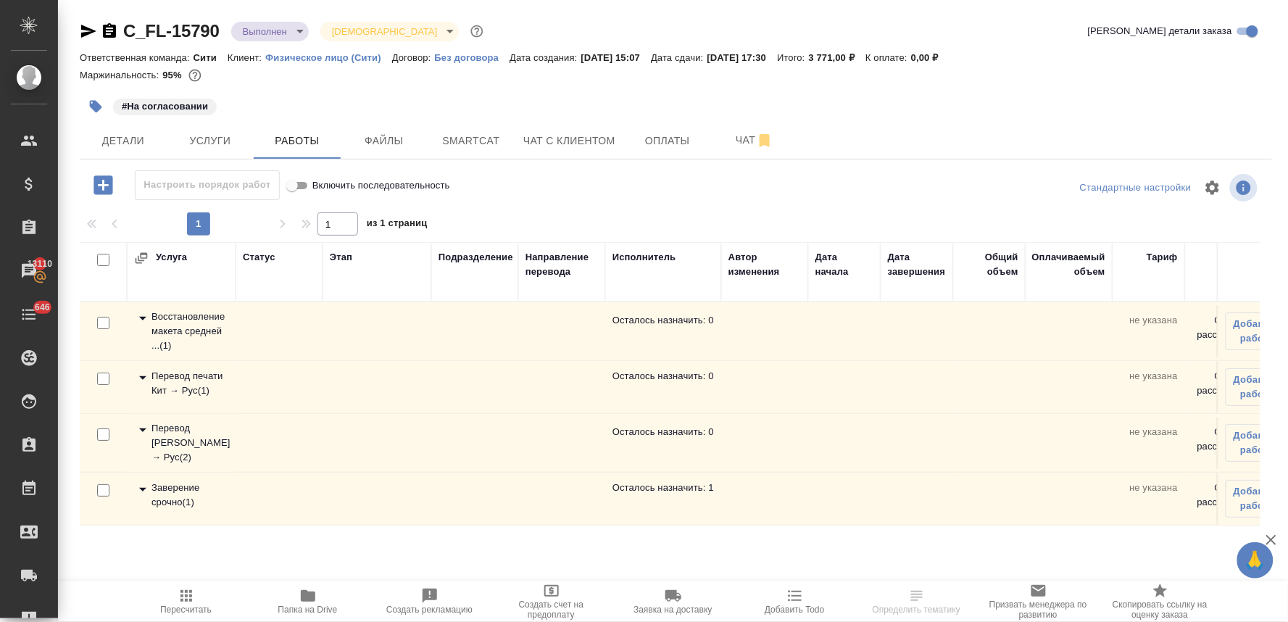
click at [178, 487] on div "Заверение срочно ( 1 )" at bounding box center [181, 495] width 94 height 29
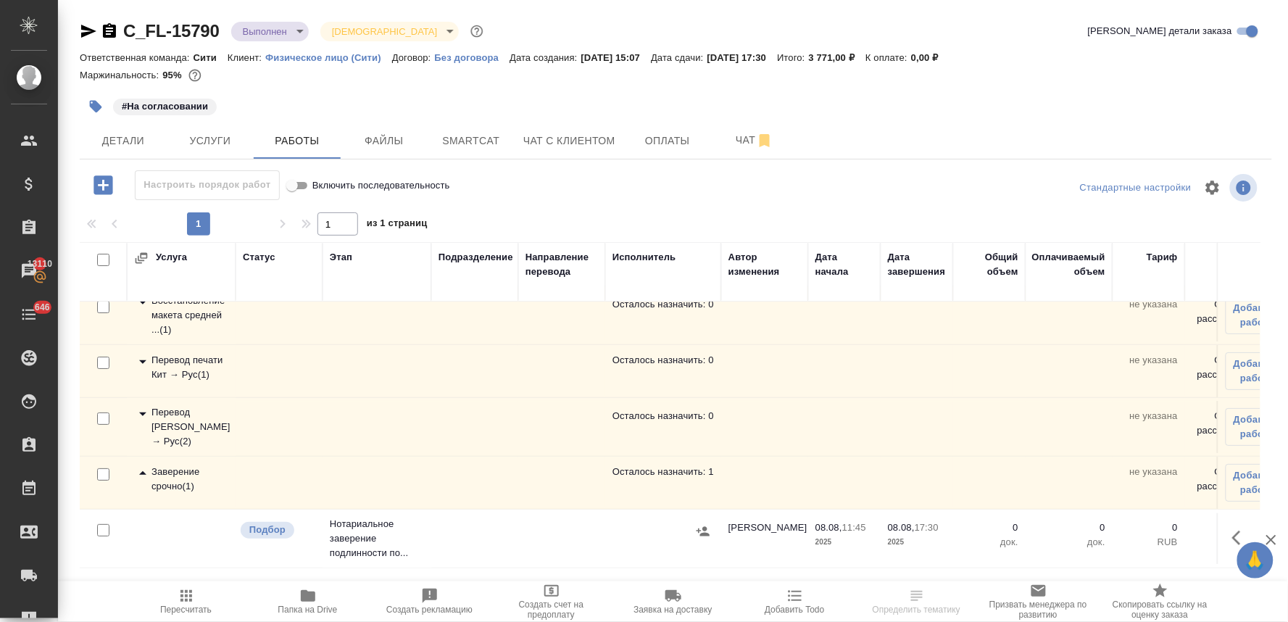
scroll to position [29, 0]
click at [1232, 529] on icon "button" at bounding box center [1240, 537] width 17 height 17
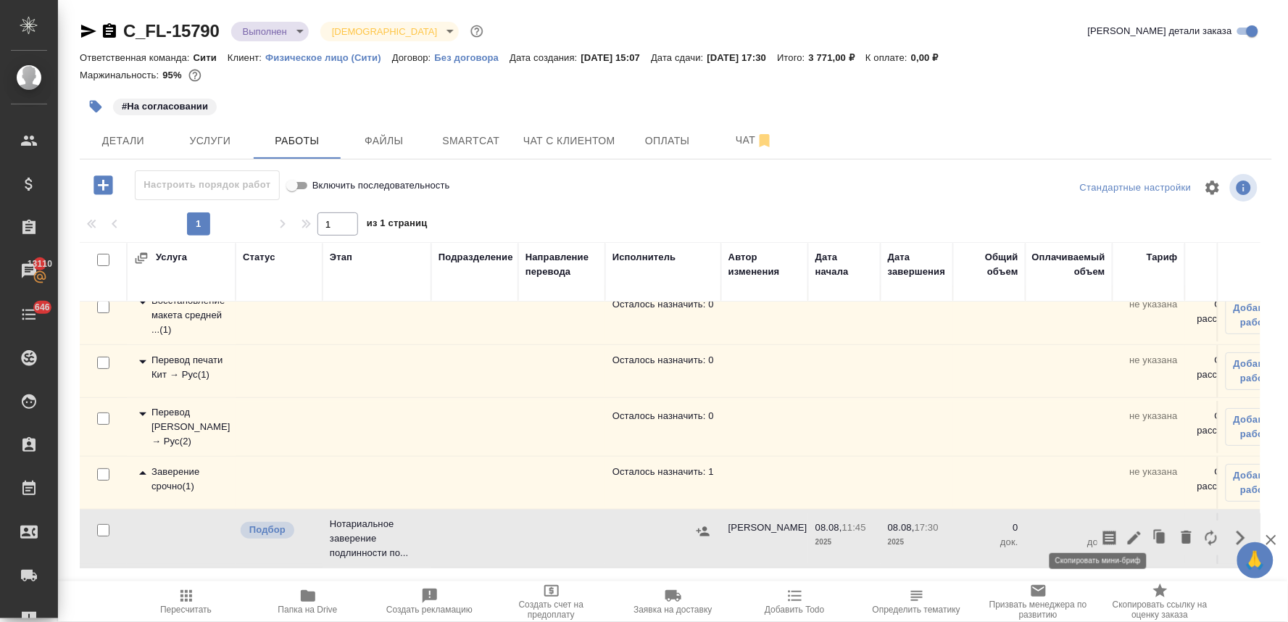
click at [1107, 528] on button "button" at bounding box center [1109, 537] width 25 height 35
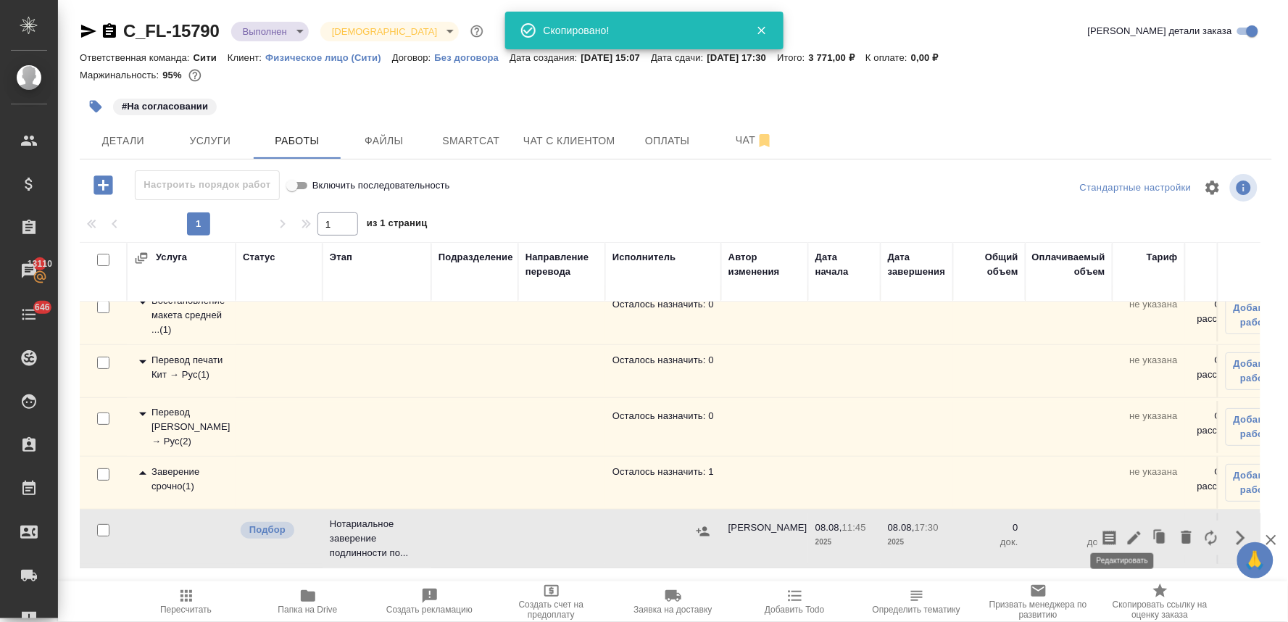
click at [1126, 529] on icon "button" at bounding box center [1134, 537] width 17 height 17
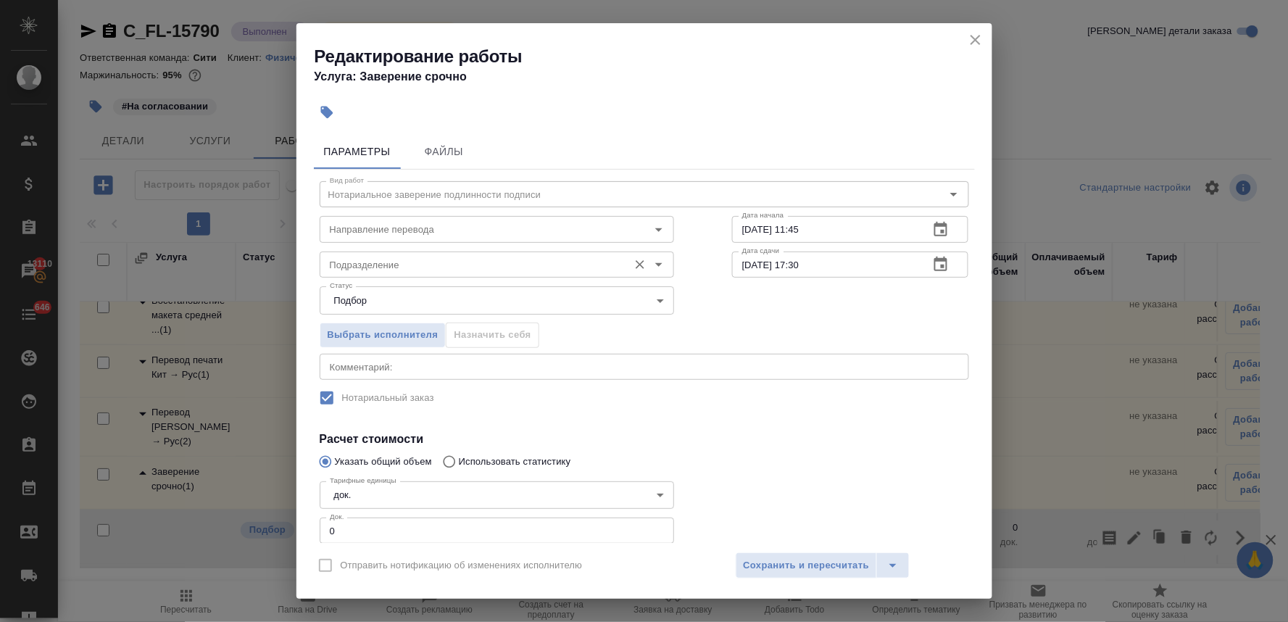
click at [469, 263] on input "Подразделение" at bounding box center [472, 264] width 297 height 17
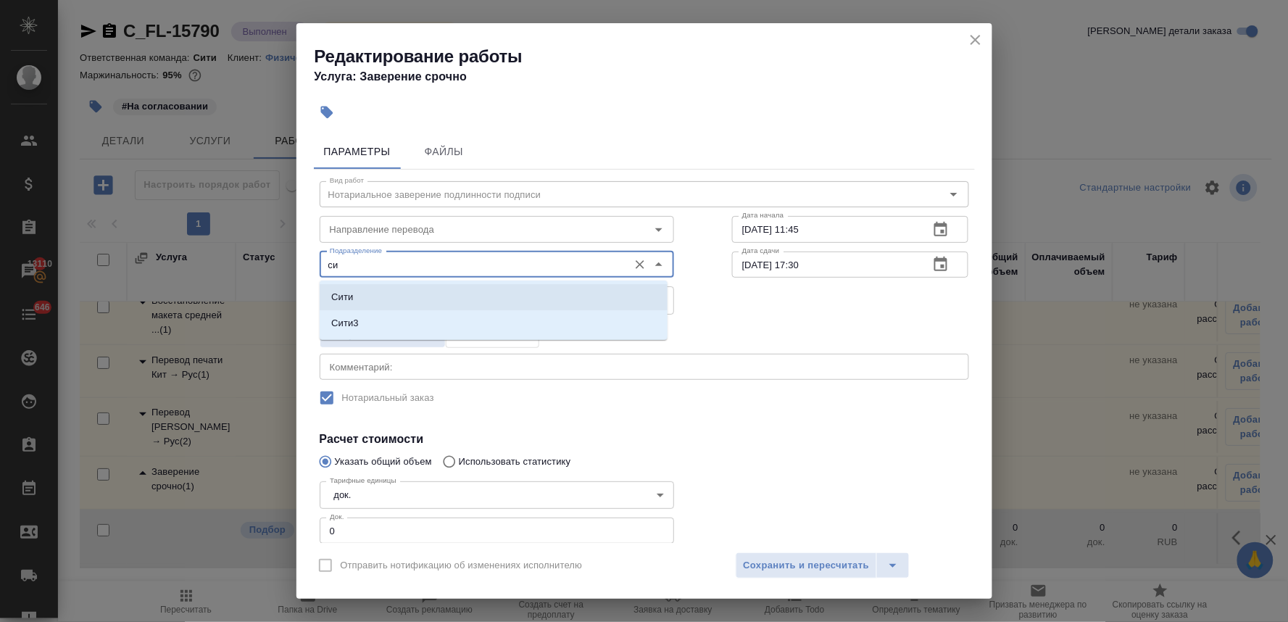
click at [443, 290] on li "Сити" at bounding box center [494, 297] width 348 height 26
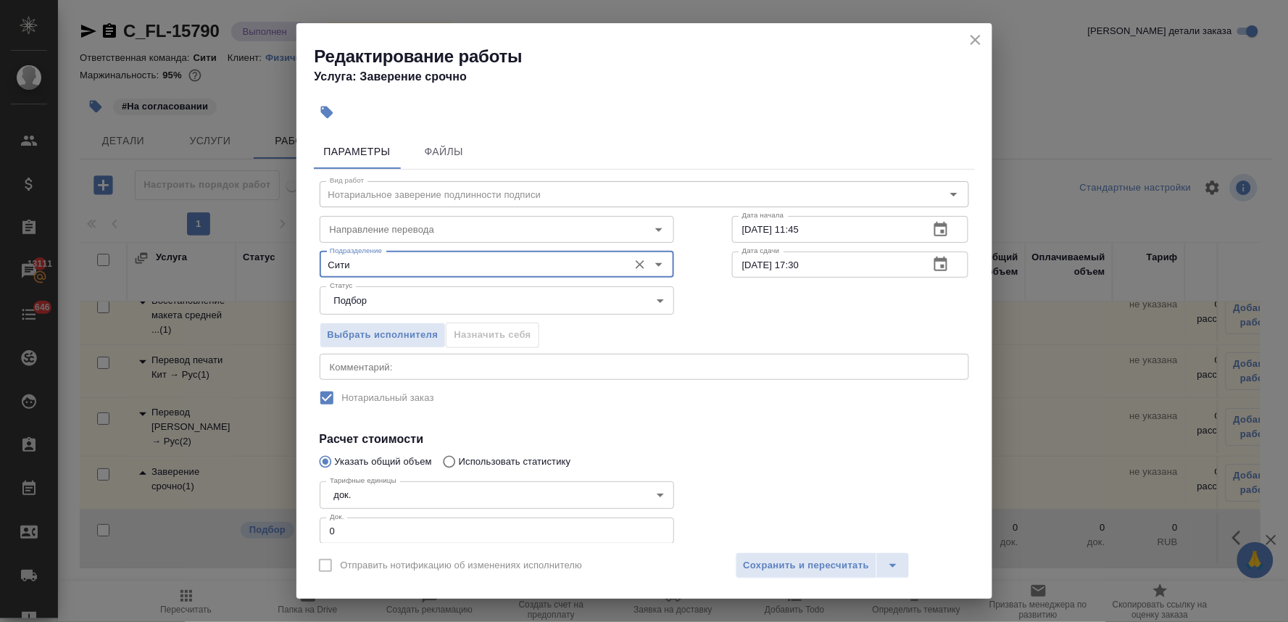
type input "Сити"
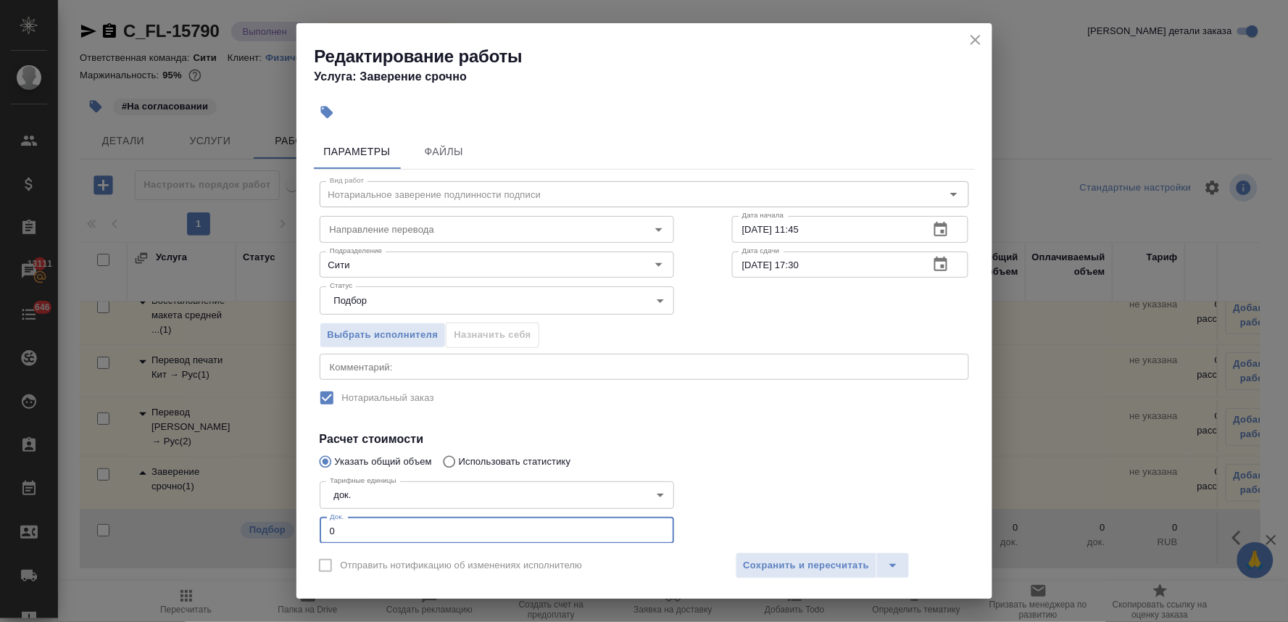
click at [325, 522] on input "0" at bounding box center [497, 530] width 354 height 26
drag, startPoint x: 359, startPoint y: 535, endPoint x: 359, endPoint y: 527, distance: 8.0
click at [317, 529] on div "Вид работ Нотариальное заверение подлинности подписи Вид работ Направление пере…" at bounding box center [644, 390] width 661 height 441
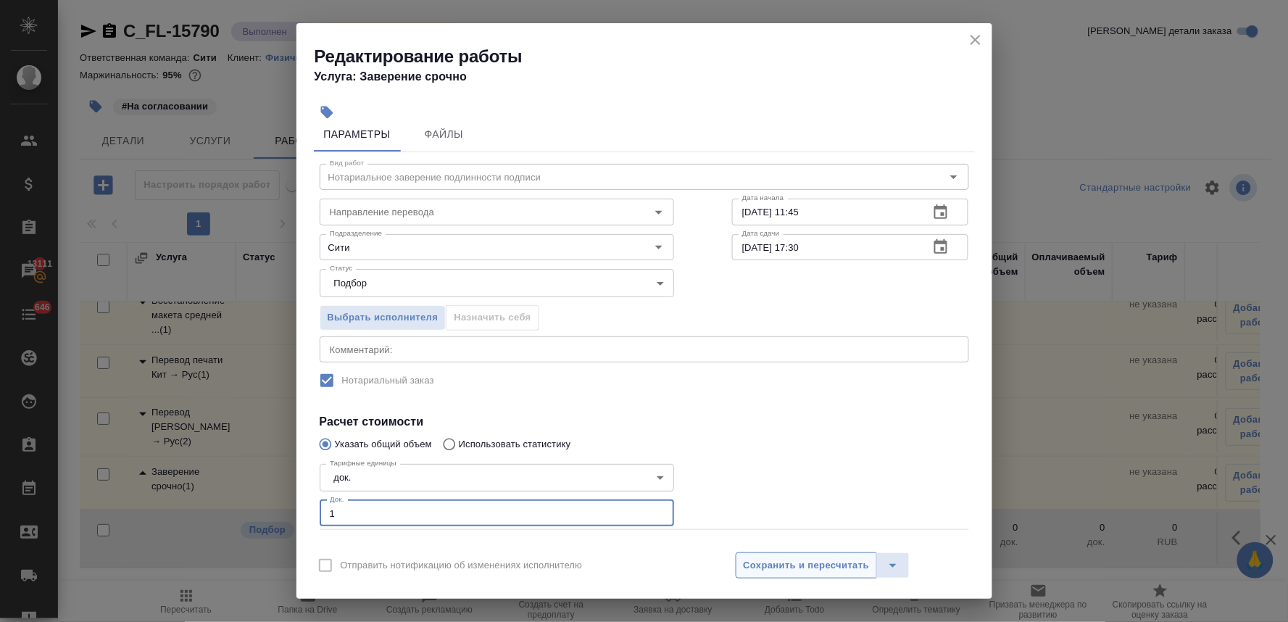
type input "1"
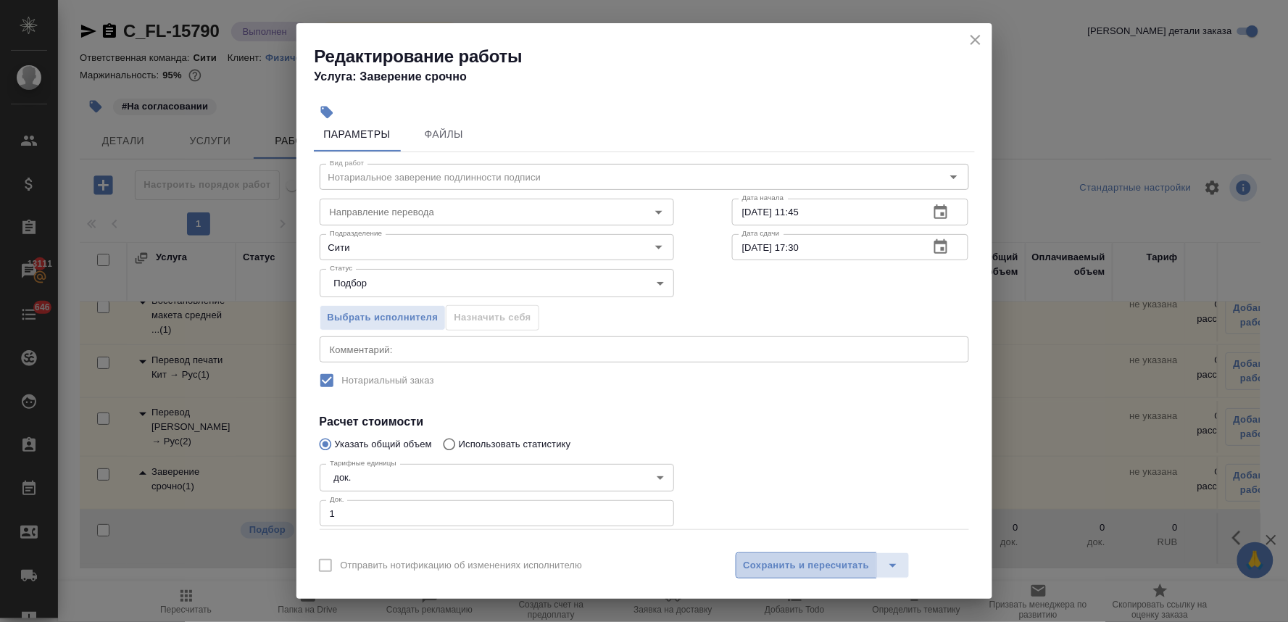
click at [834, 560] on span "Сохранить и пересчитать" at bounding box center [807, 565] width 126 height 17
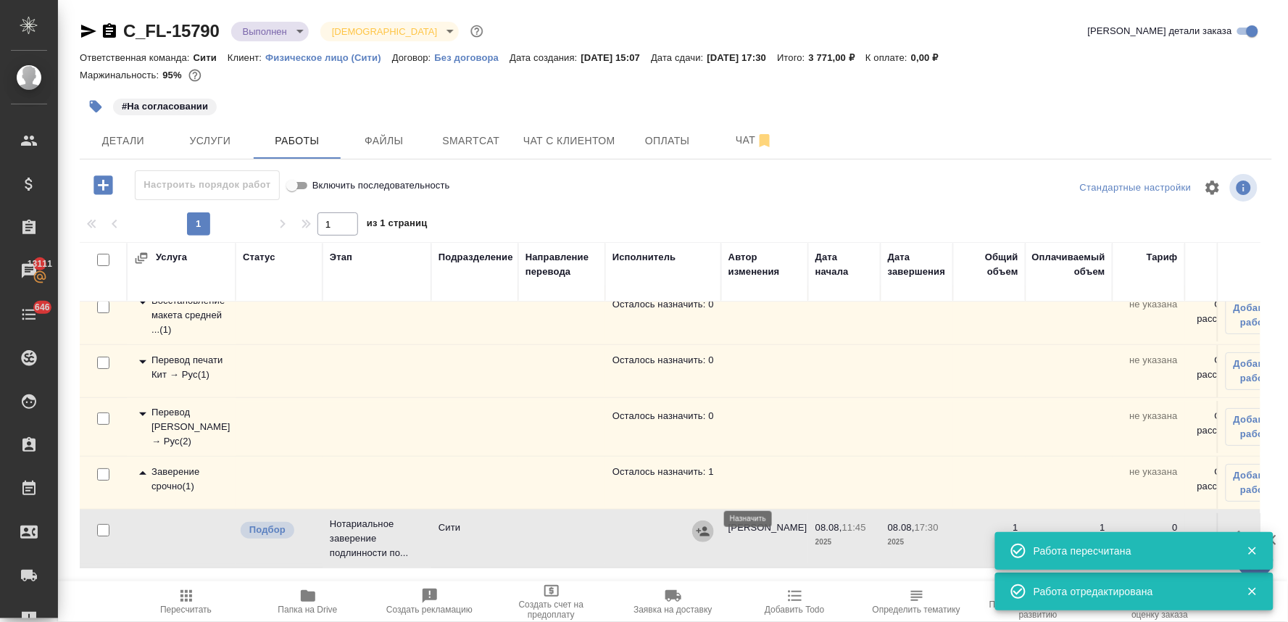
click at [699, 524] on icon "button" at bounding box center [703, 531] width 14 height 14
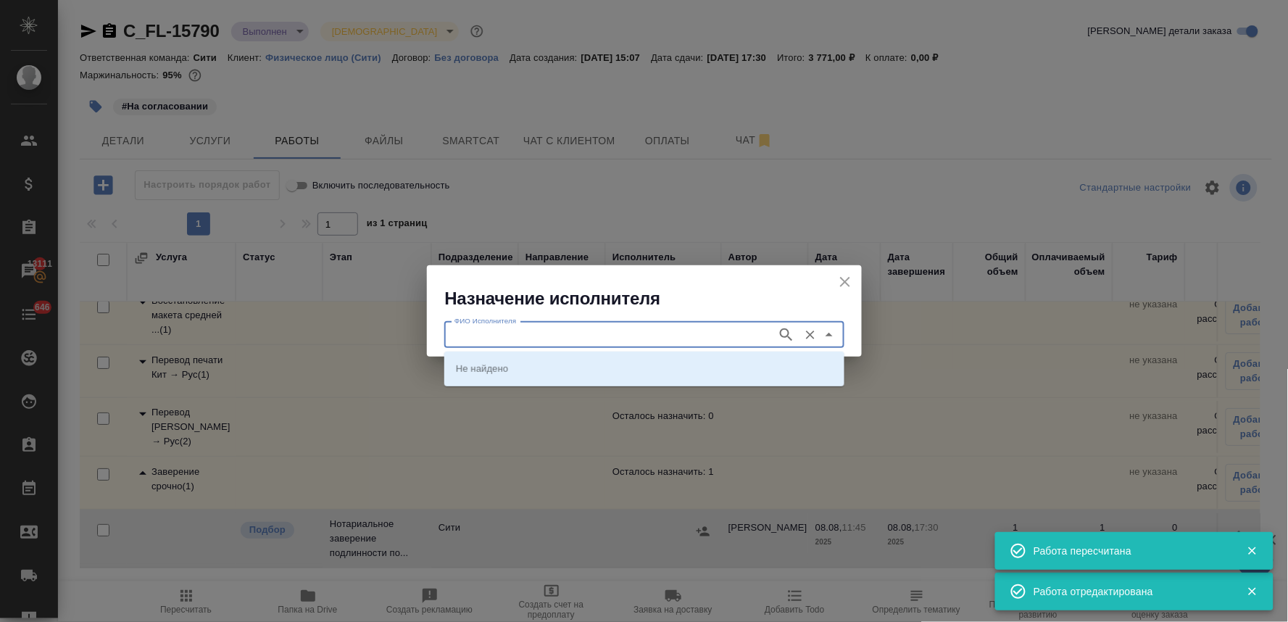
click at [505, 338] on input "ФИО Исполнителя" at bounding box center [609, 334] width 321 height 17
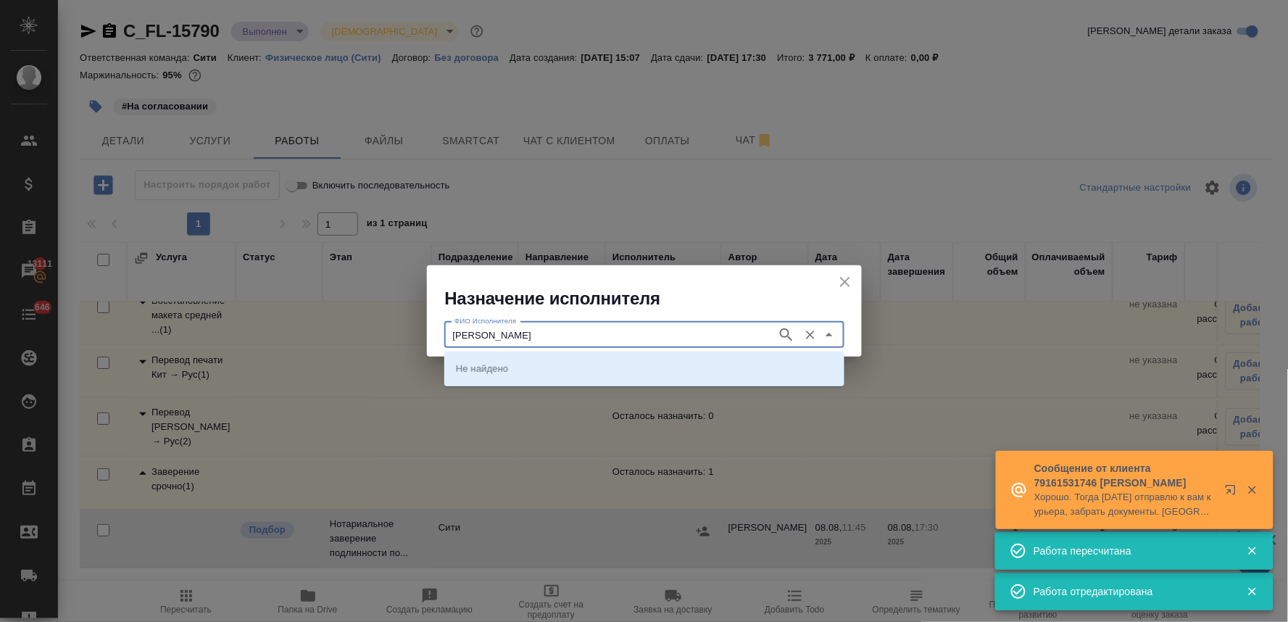
type input "крылова"
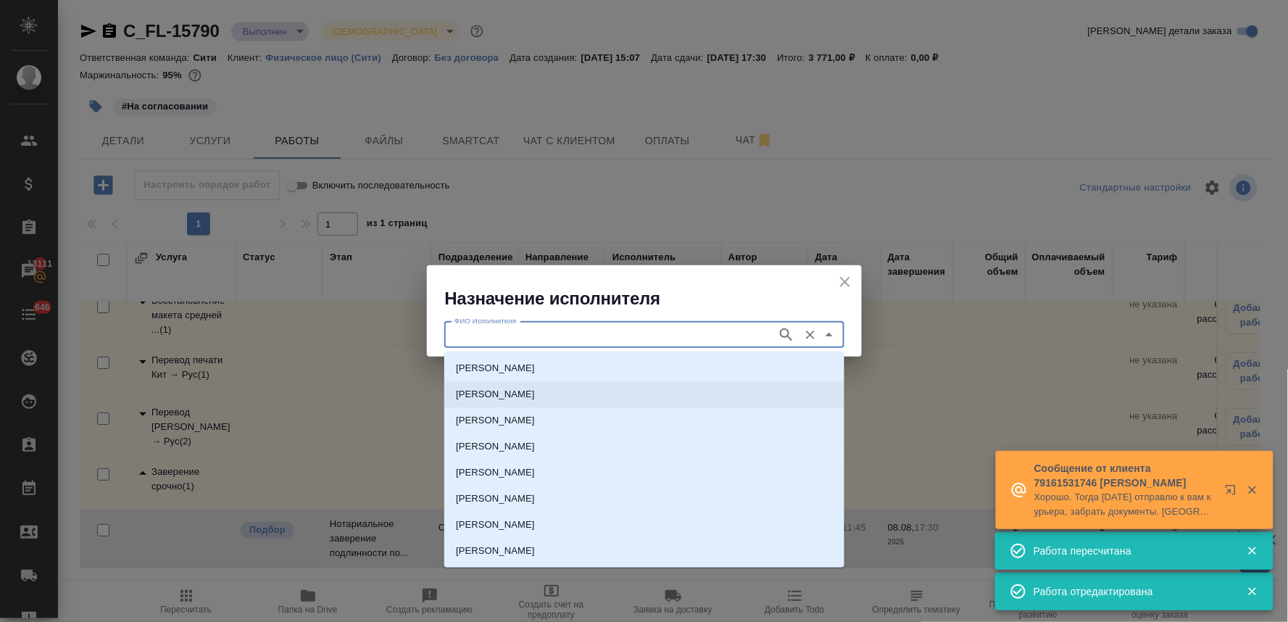
click at [517, 392] on p "НОТАРИУС Крылова Юлия Владимировна" at bounding box center [495, 394] width 79 height 14
type input "НОТАРИУС Крылова Юлия Владимировна"
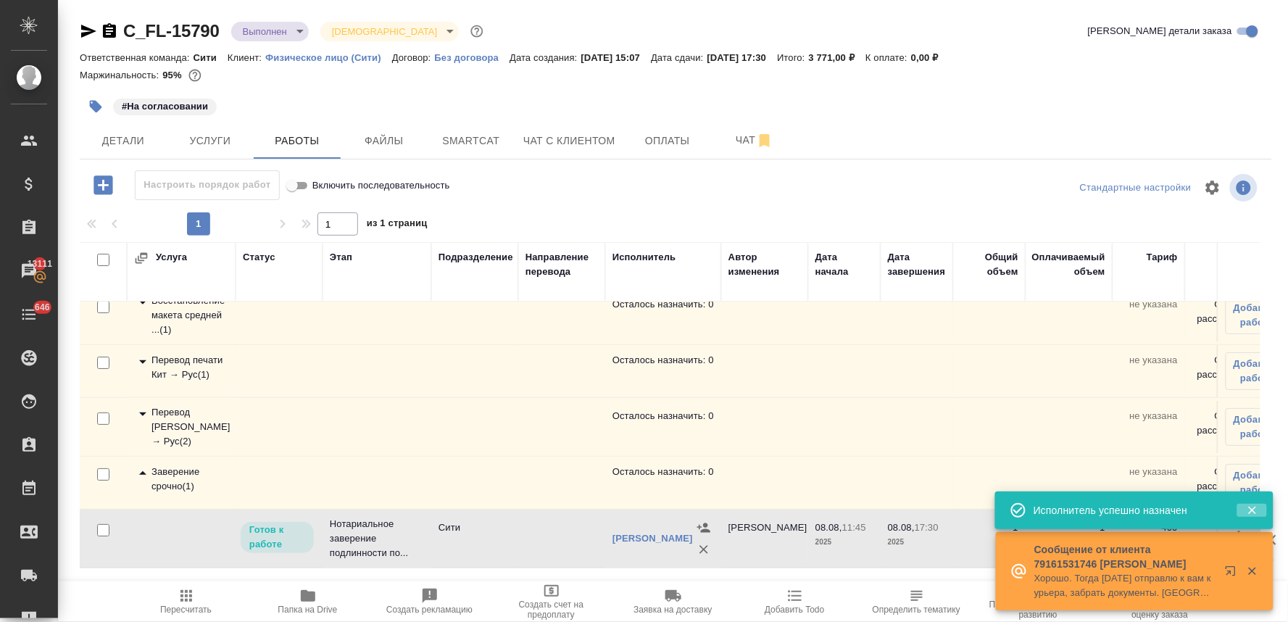
click at [1251, 512] on icon "button" at bounding box center [1252, 511] width 8 height 8
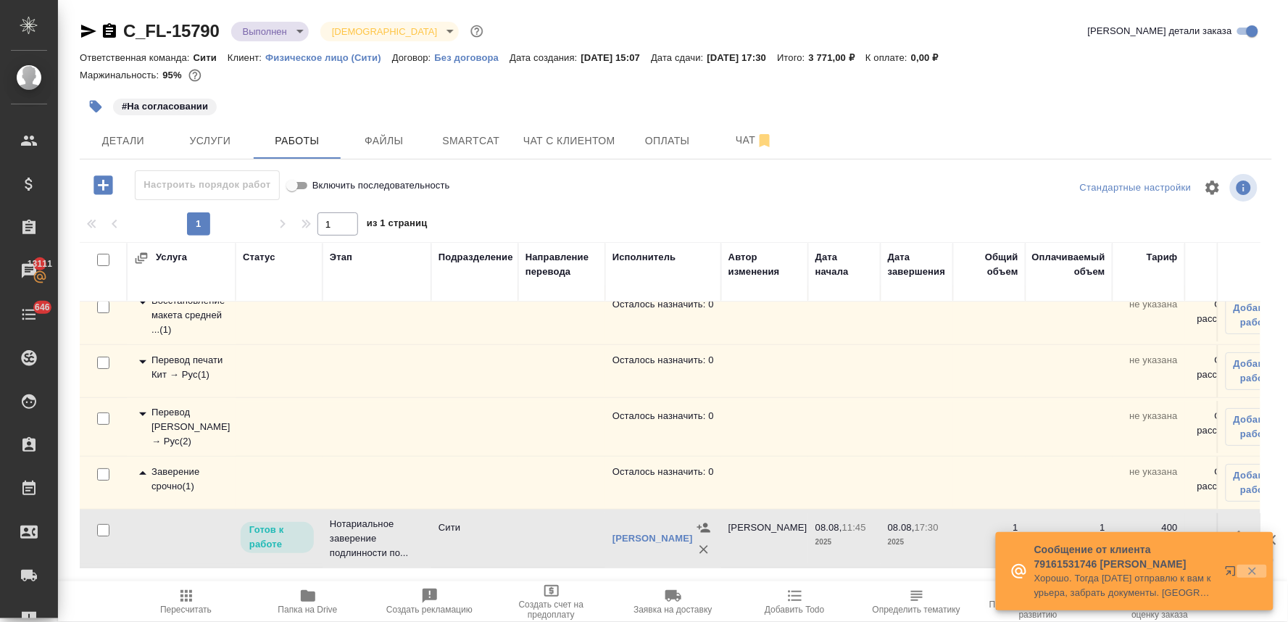
click at [1254, 573] on icon "button" at bounding box center [1252, 572] width 8 height 8
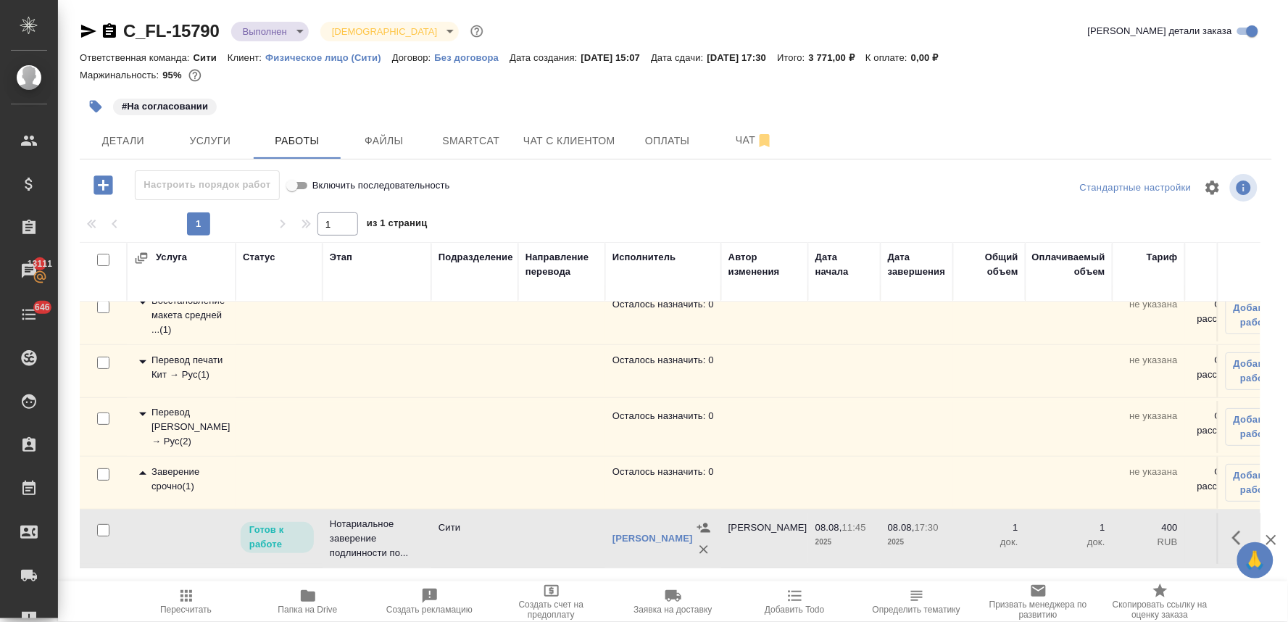
click at [1232, 529] on icon "button" at bounding box center [1240, 537] width 17 height 17
click at [1126, 529] on icon "button" at bounding box center [1134, 537] width 17 height 17
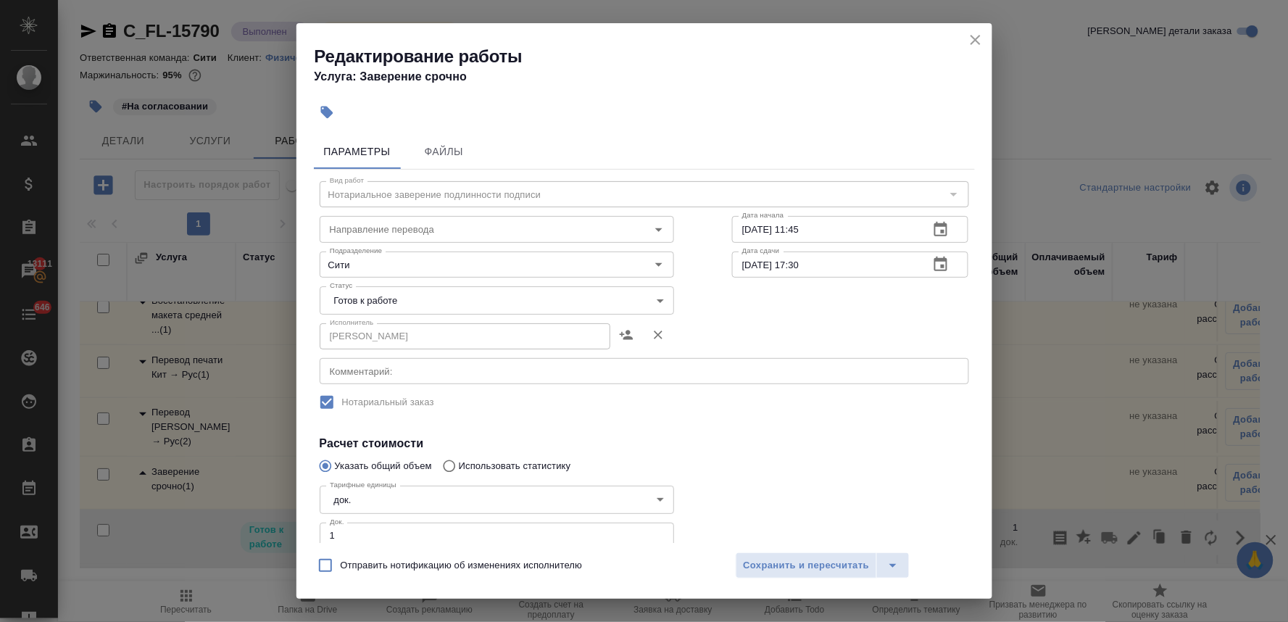
click at [394, 291] on body "🙏 .cls-1 fill:#fff; AWATERA Lyamina Nadezhda Клиенты Спецификации Заказы 13111 …" at bounding box center [644, 311] width 1288 height 622
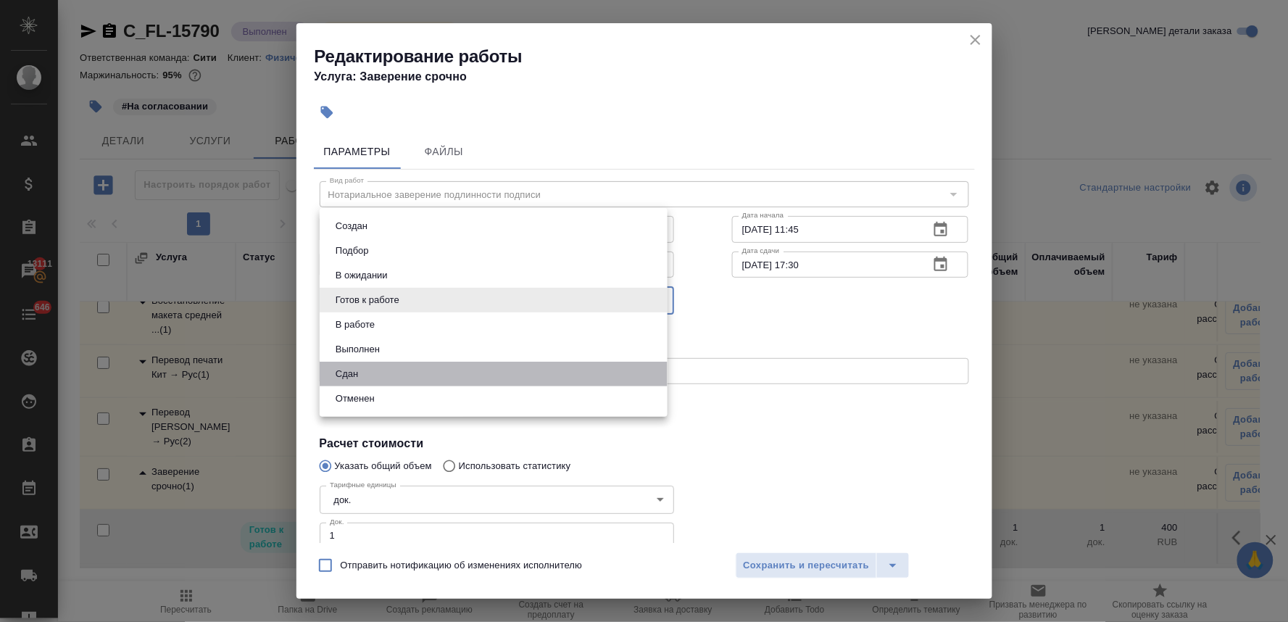
click at [384, 374] on li "Сдан" at bounding box center [494, 374] width 348 height 25
type input "closed"
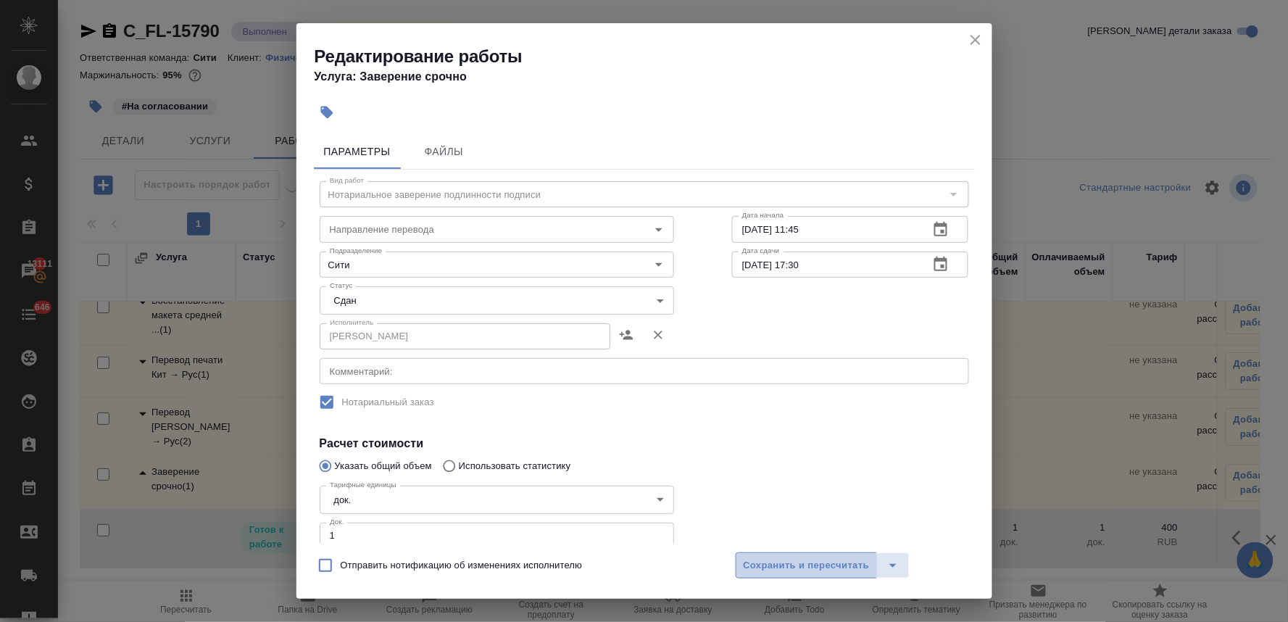
click at [784, 557] on span "Сохранить и пересчитать" at bounding box center [807, 565] width 126 height 17
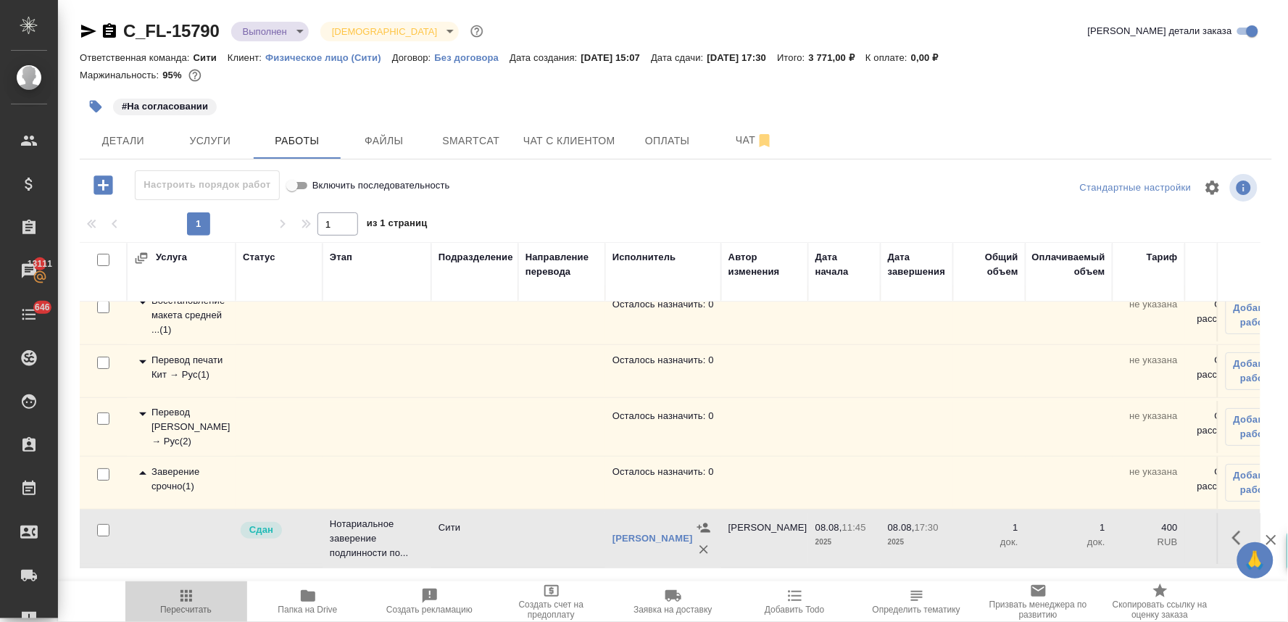
drag, startPoint x: 183, startPoint y: 610, endPoint x: 186, endPoint y: 595, distance: 15.6
click at [183, 610] on span "Пересчитать" at bounding box center [185, 609] width 51 height 10
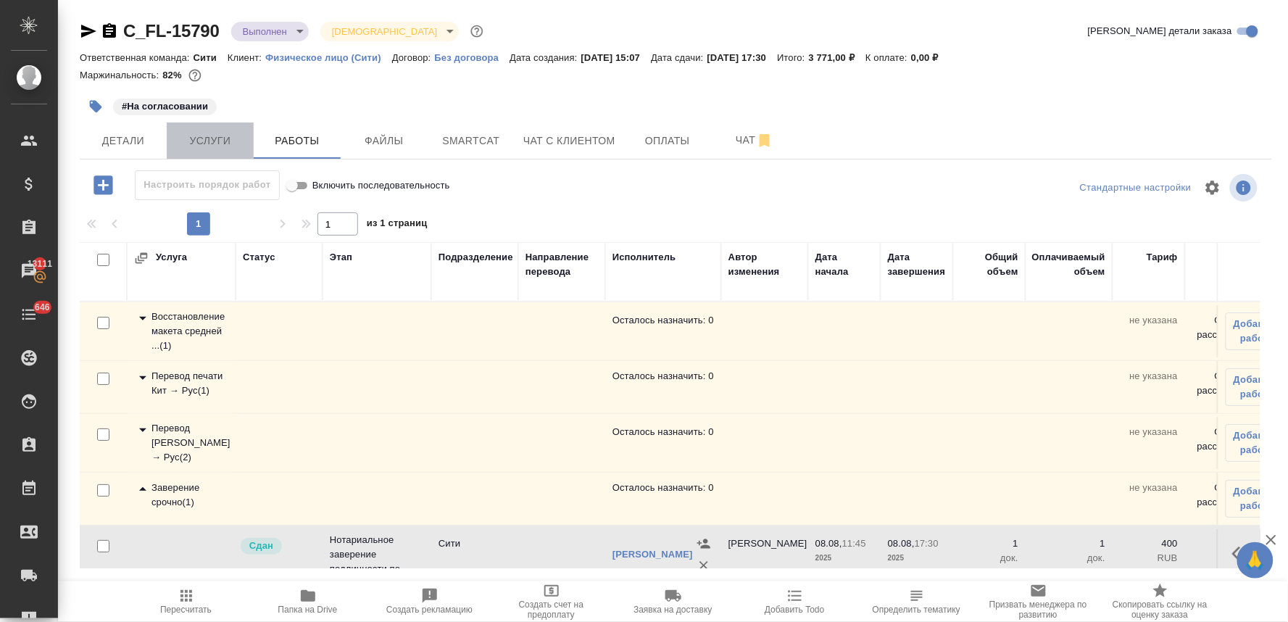
click at [213, 136] on span "Услуги" at bounding box center [210, 141] width 70 height 18
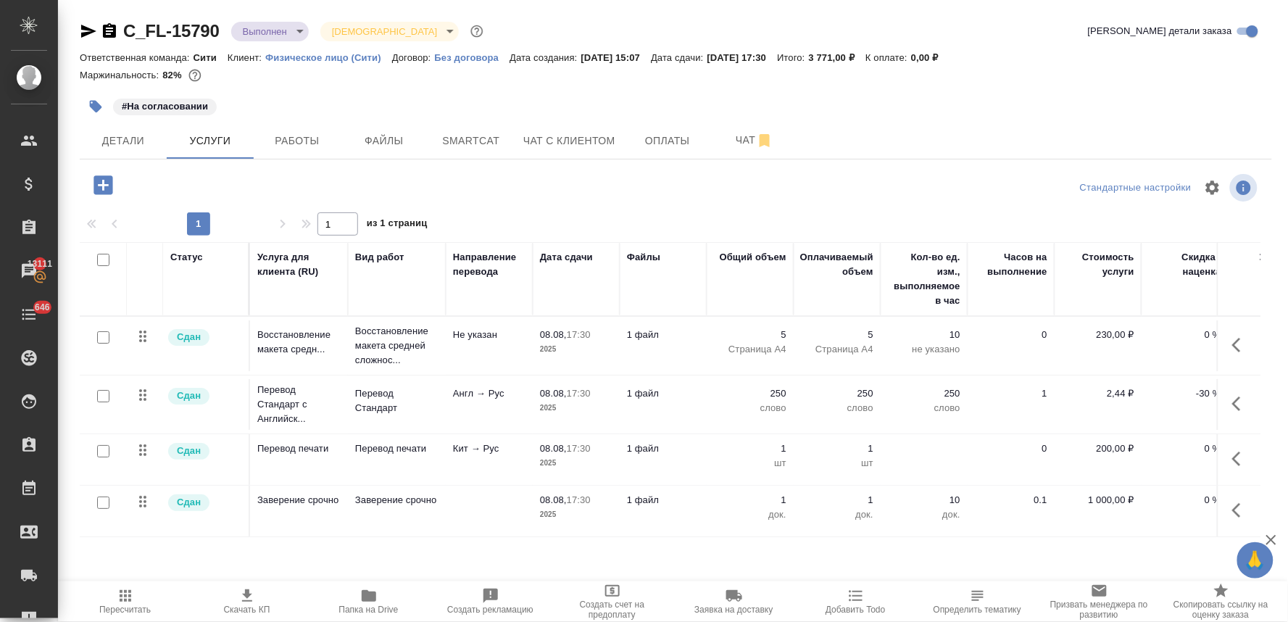
scroll to position [0, 184]
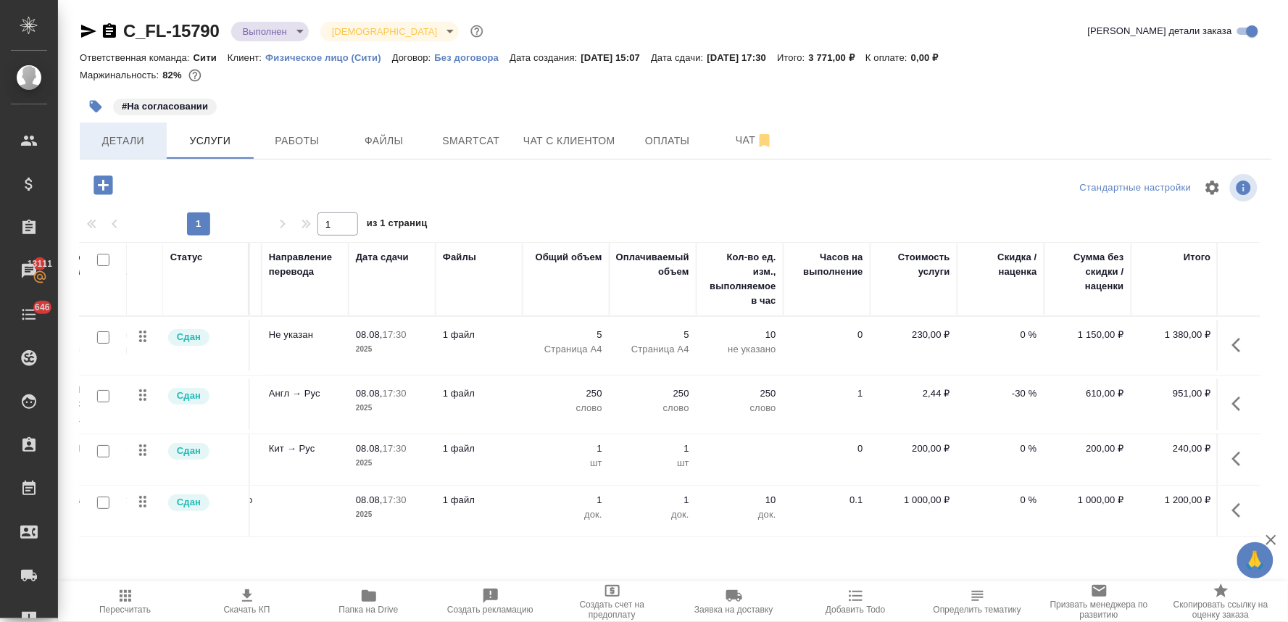
click at [128, 141] on span "Детали" at bounding box center [123, 141] width 70 height 18
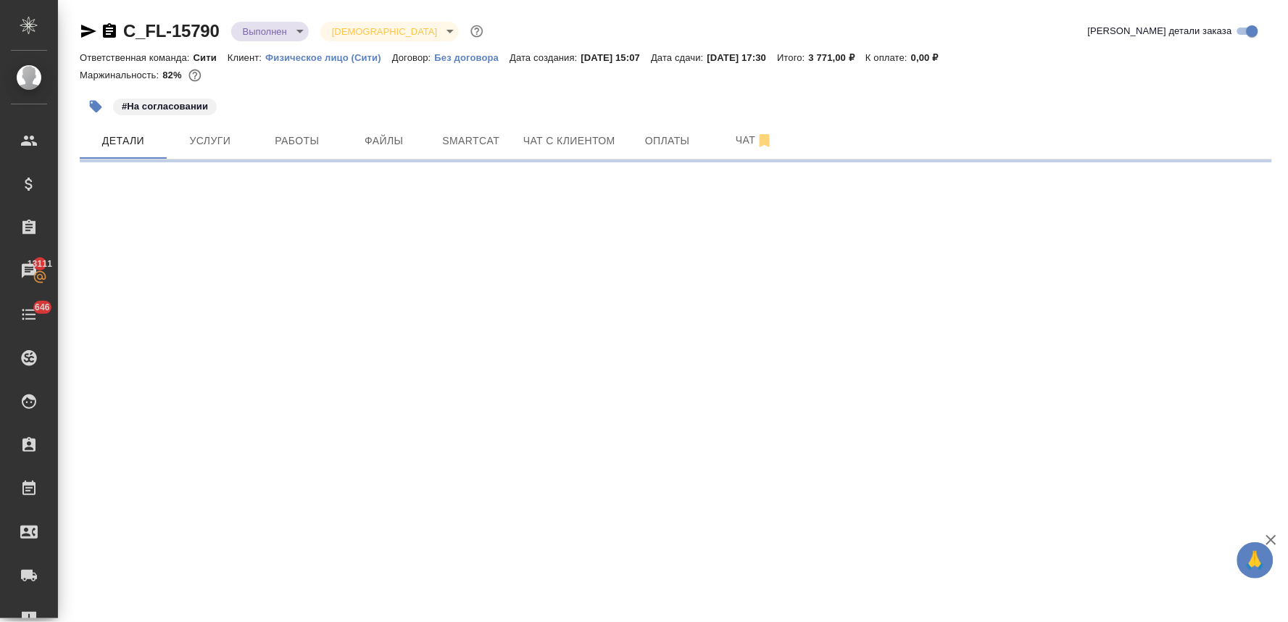
select select "RU"
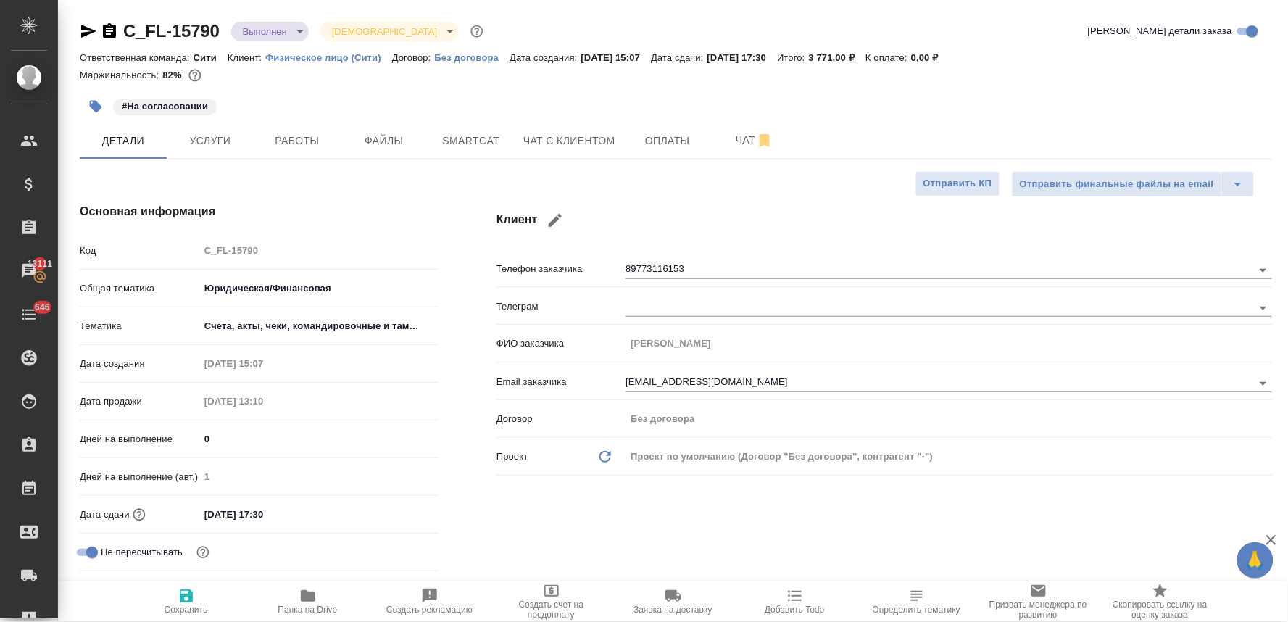
type textarea "x"
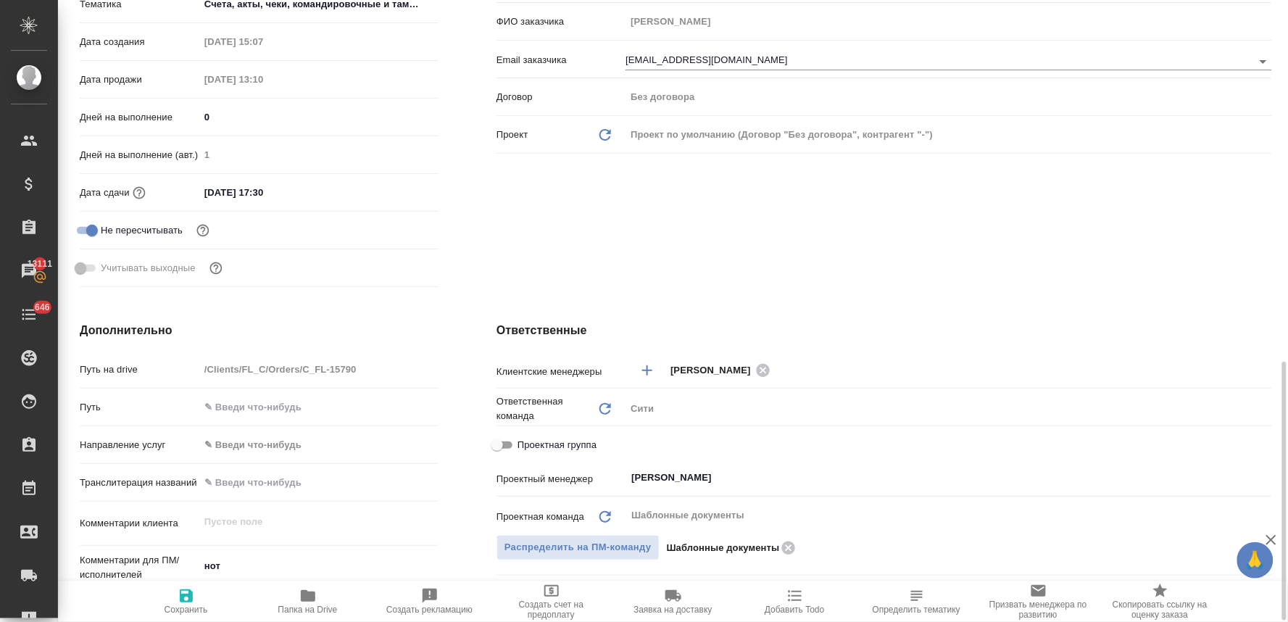
scroll to position [483, 0]
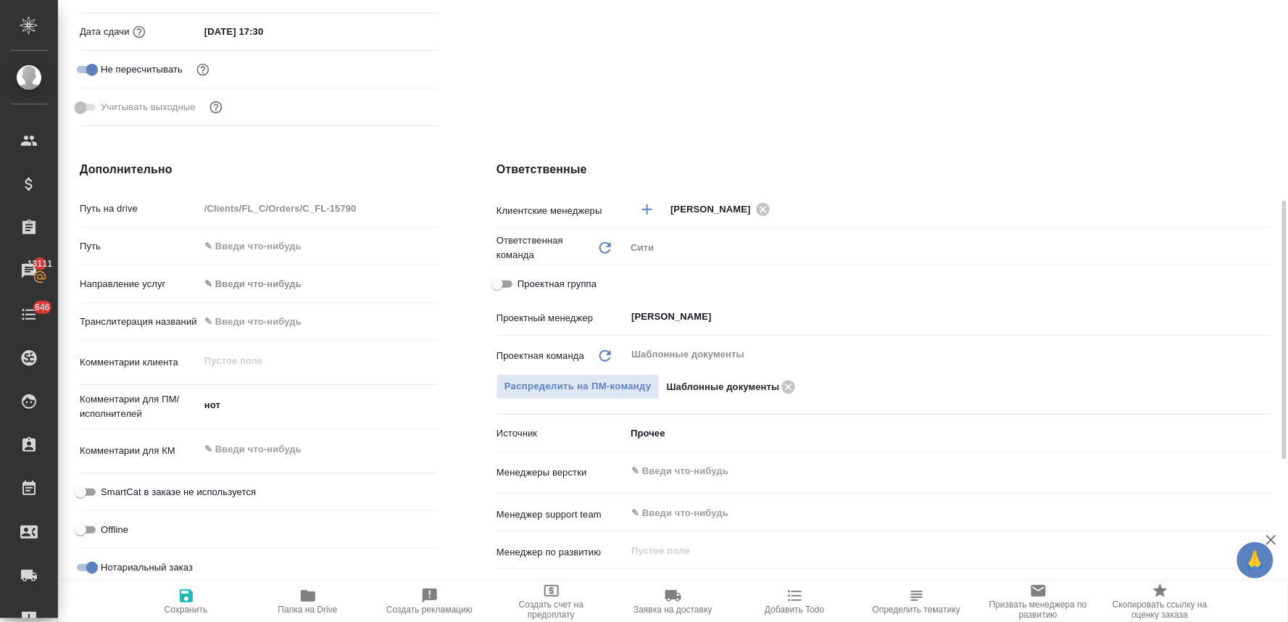
click at [527, 285] on span "Проектная группа" at bounding box center [556, 284] width 79 height 14
click at [523, 285] on input "Проектная группа" at bounding box center [497, 283] width 52 height 17
checkbox input "true"
type textarea "x"
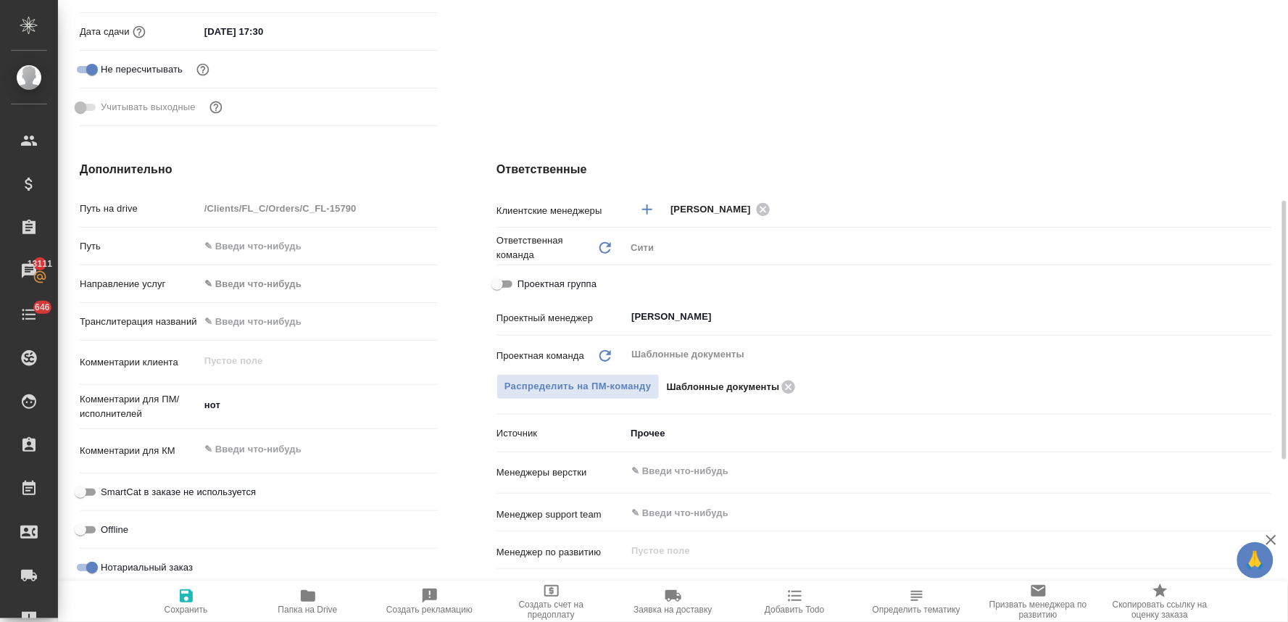
type textarea "x"
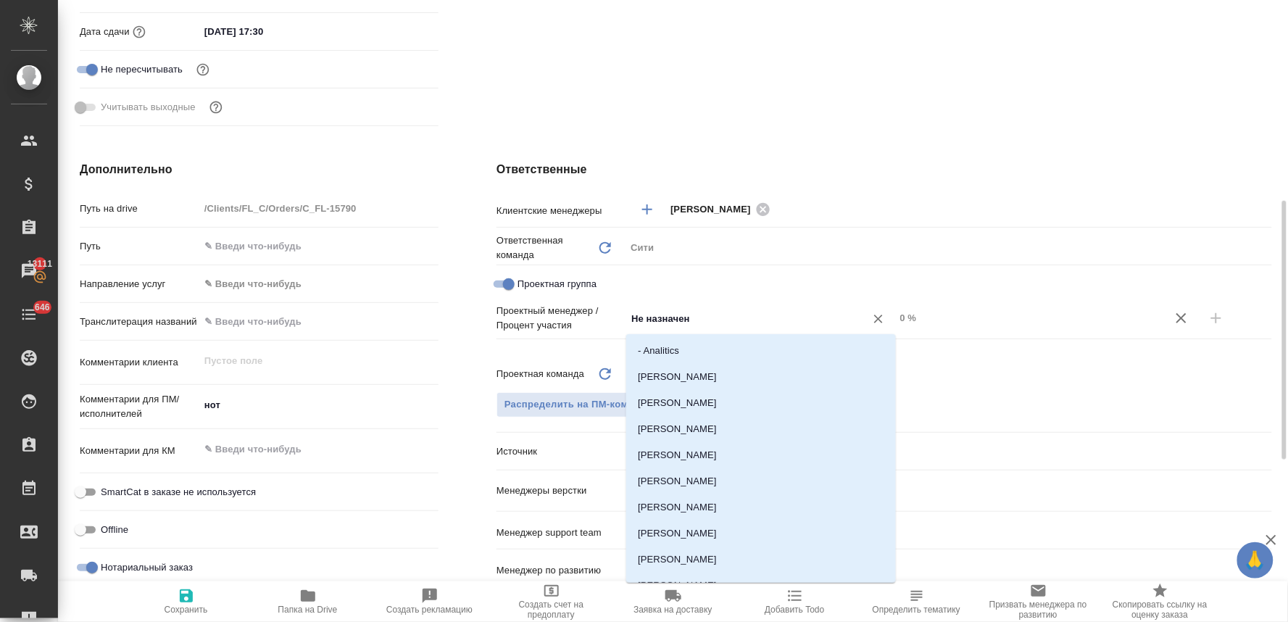
click at [660, 317] on input "Не назначен" at bounding box center [736, 317] width 212 height 17
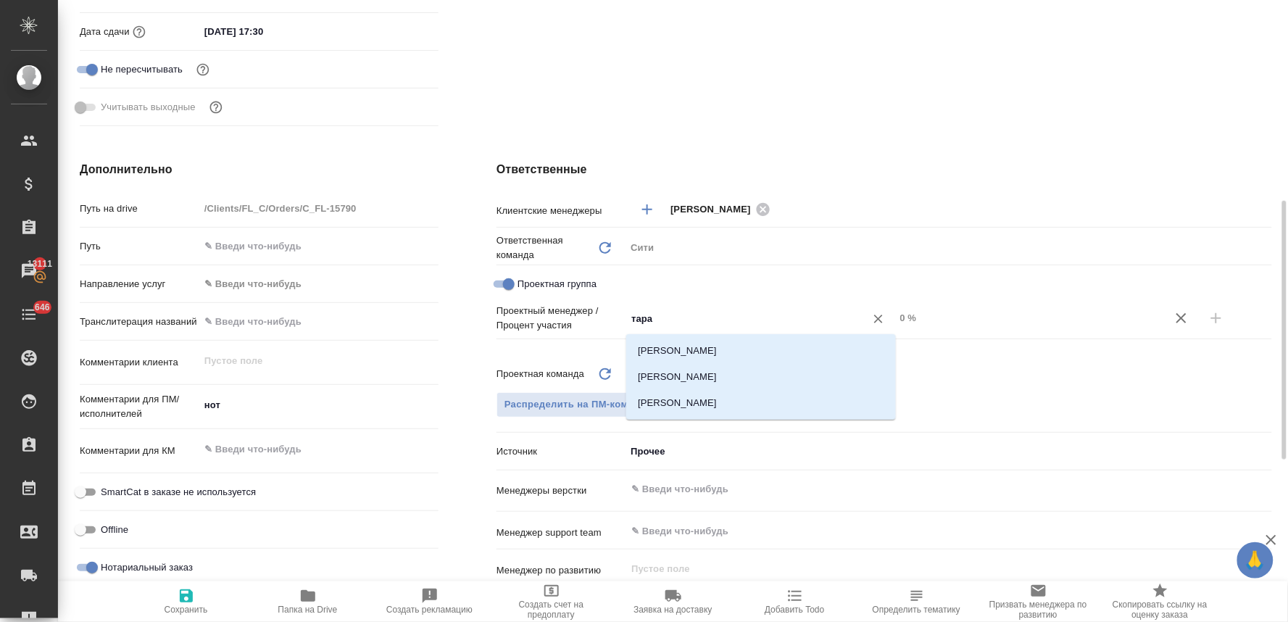
type input "тараб"
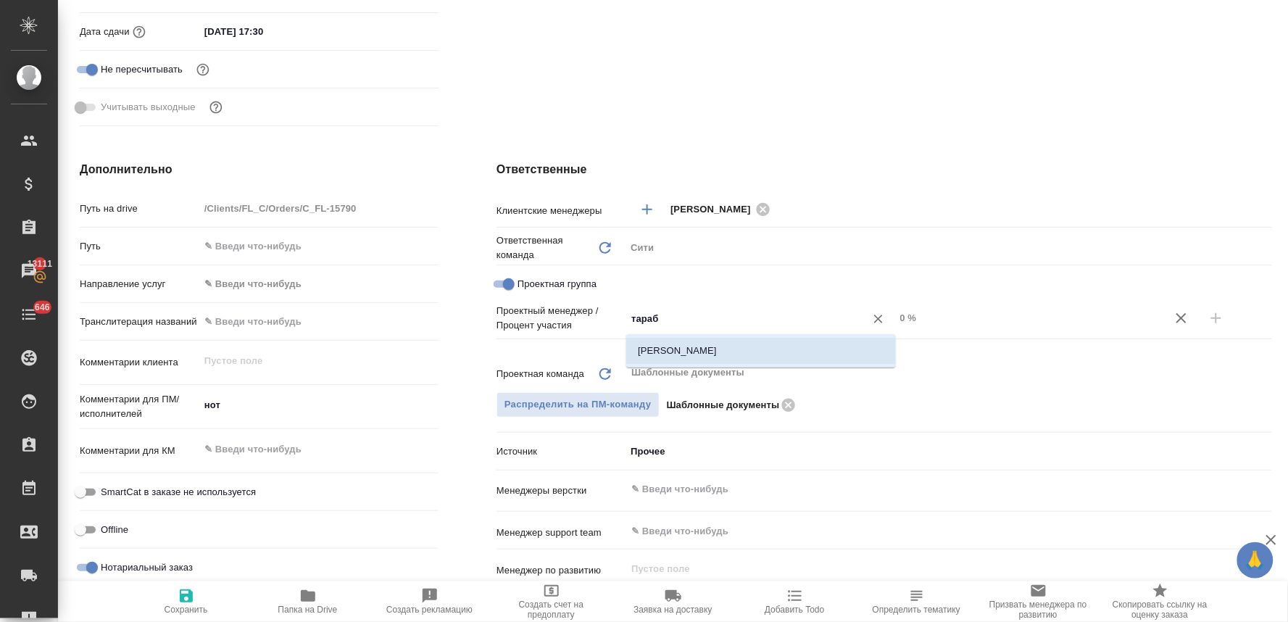
click at [676, 349] on li "Тарабановская Анастасия" at bounding box center [761, 351] width 270 height 26
type textarea "x"
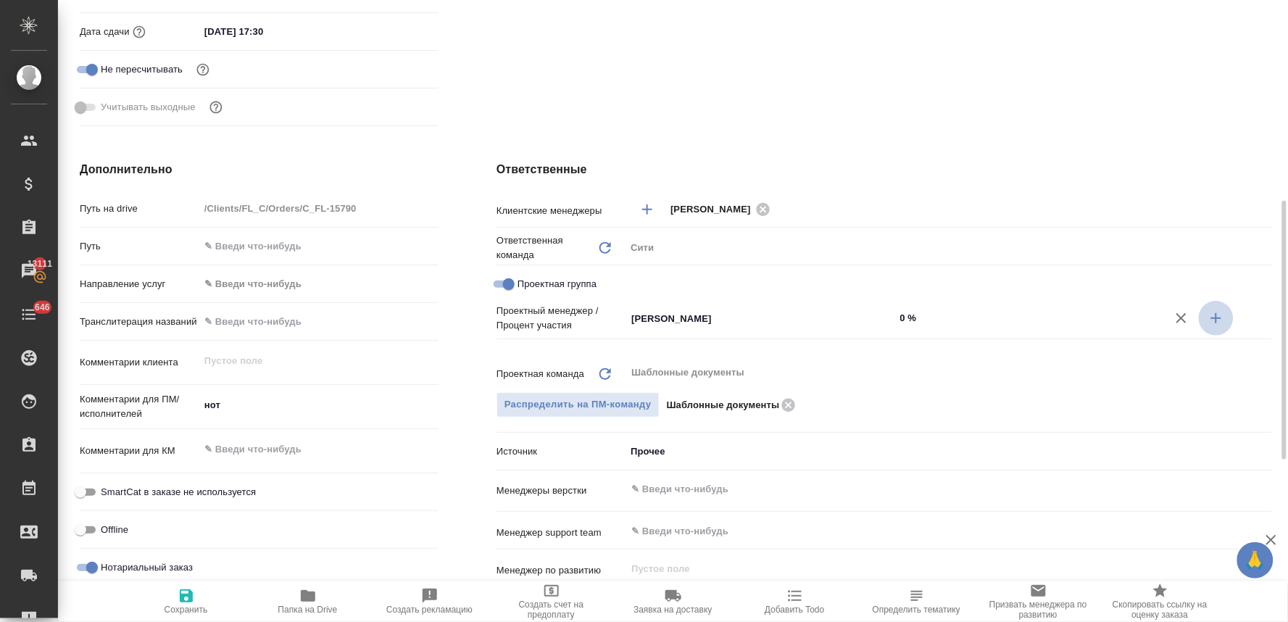
click at [1220, 320] on icon "button" at bounding box center [1215, 317] width 17 height 17
type textarea "x"
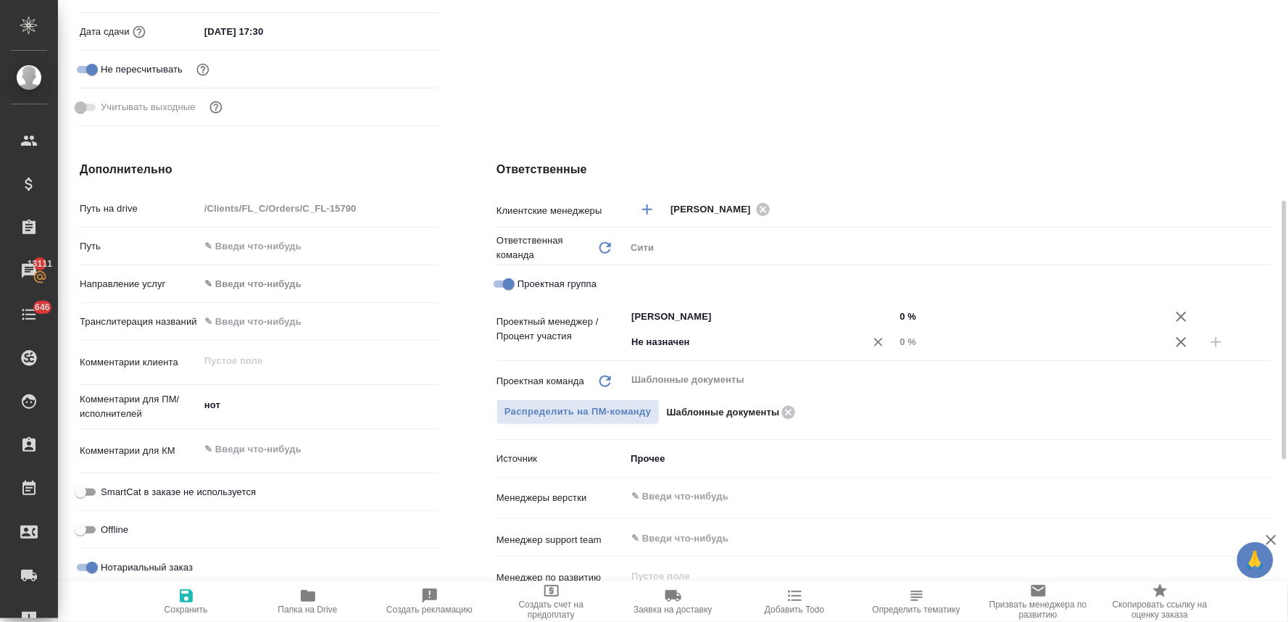
click at [805, 338] on input "Не назначен" at bounding box center [736, 341] width 212 height 17
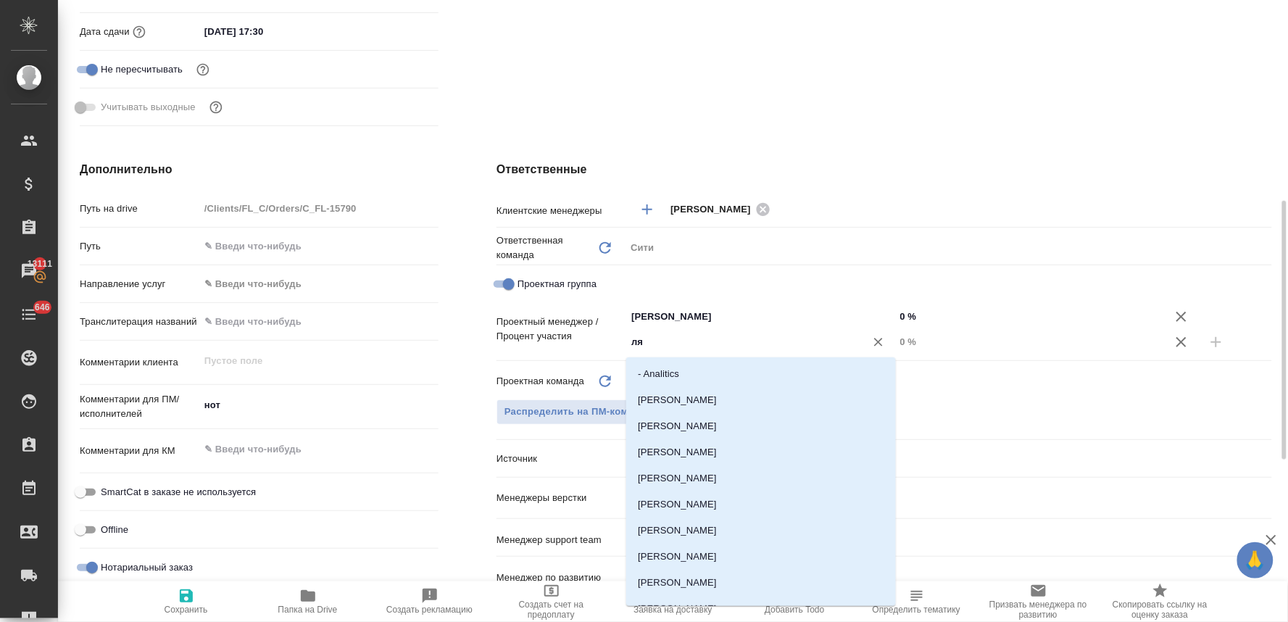
type input "лям"
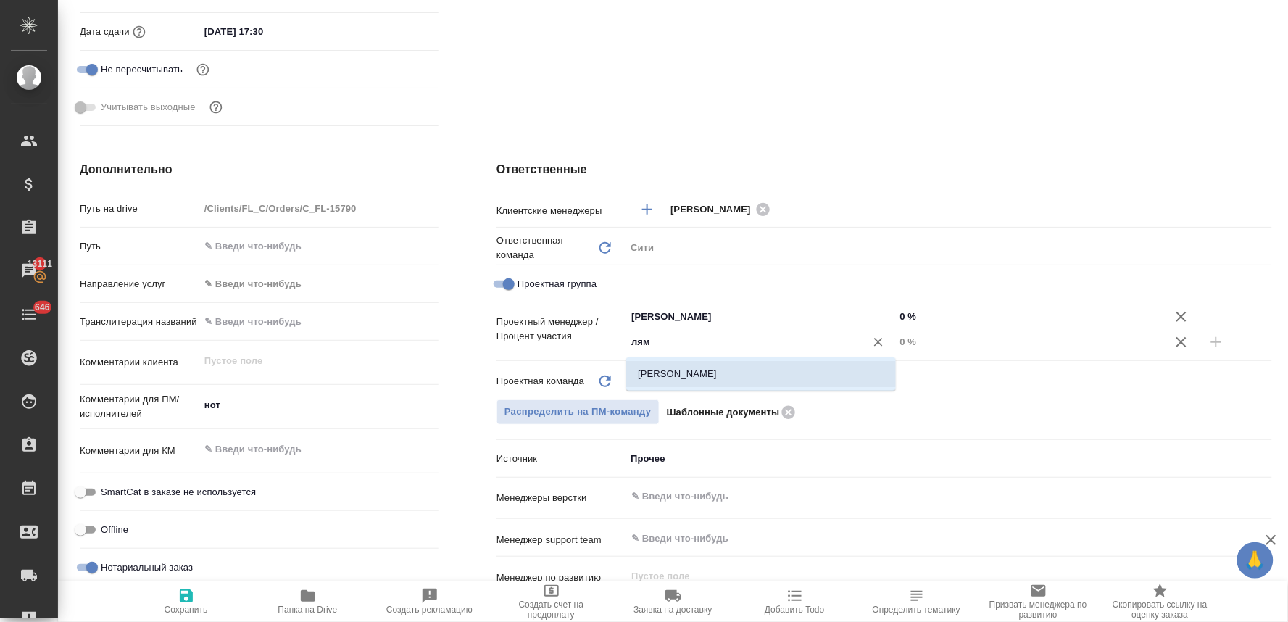
click at [803, 365] on li "[PERSON_NAME]" at bounding box center [761, 374] width 270 height 26
type textarea "x"
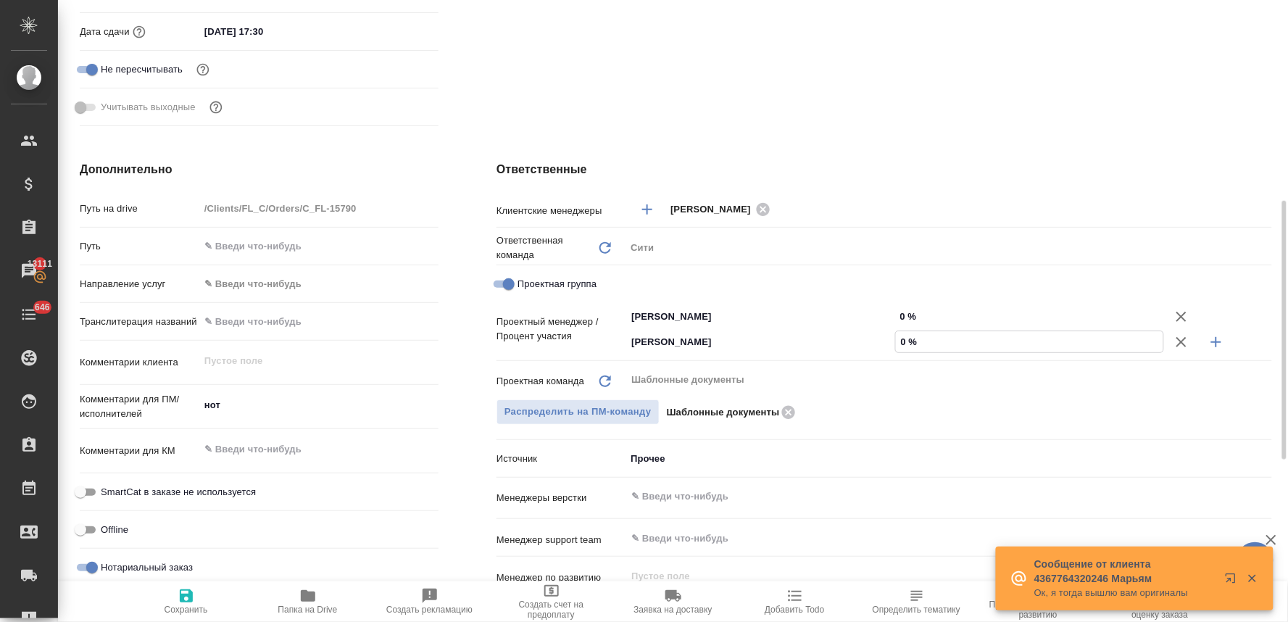
click at [910, 342] on input "0 %" at bounding box center [1030, 341] width 268 height 21
type textarea "x"
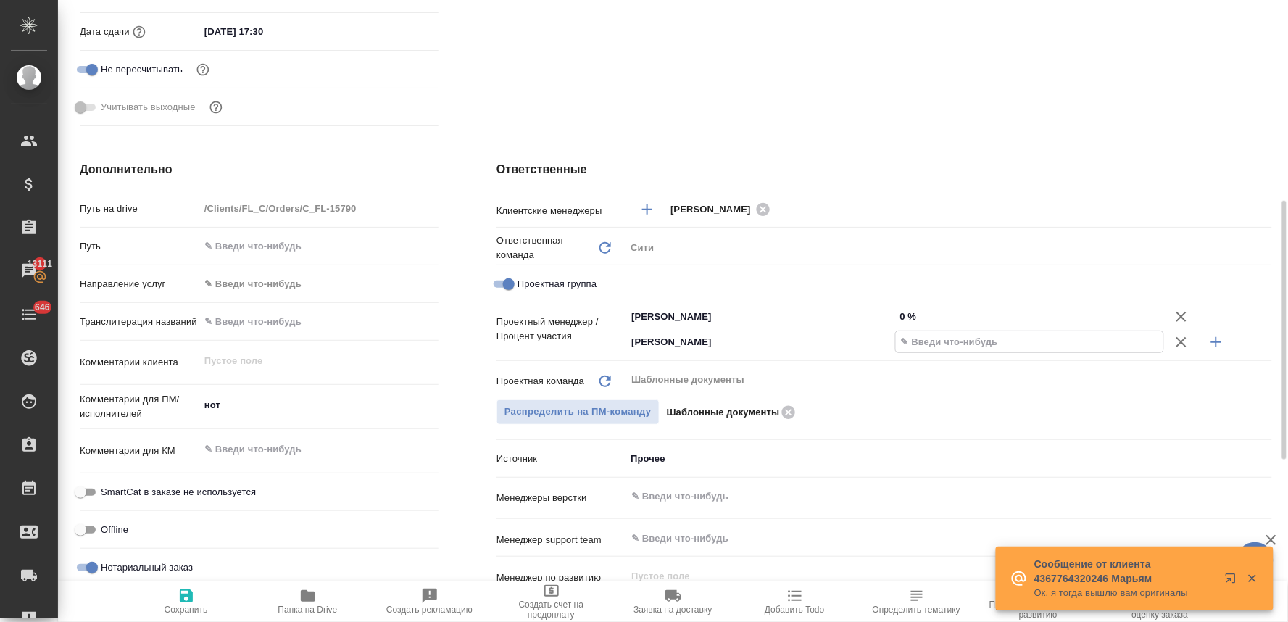
type textarea "x"
type input "32 %"
type textarea "x"
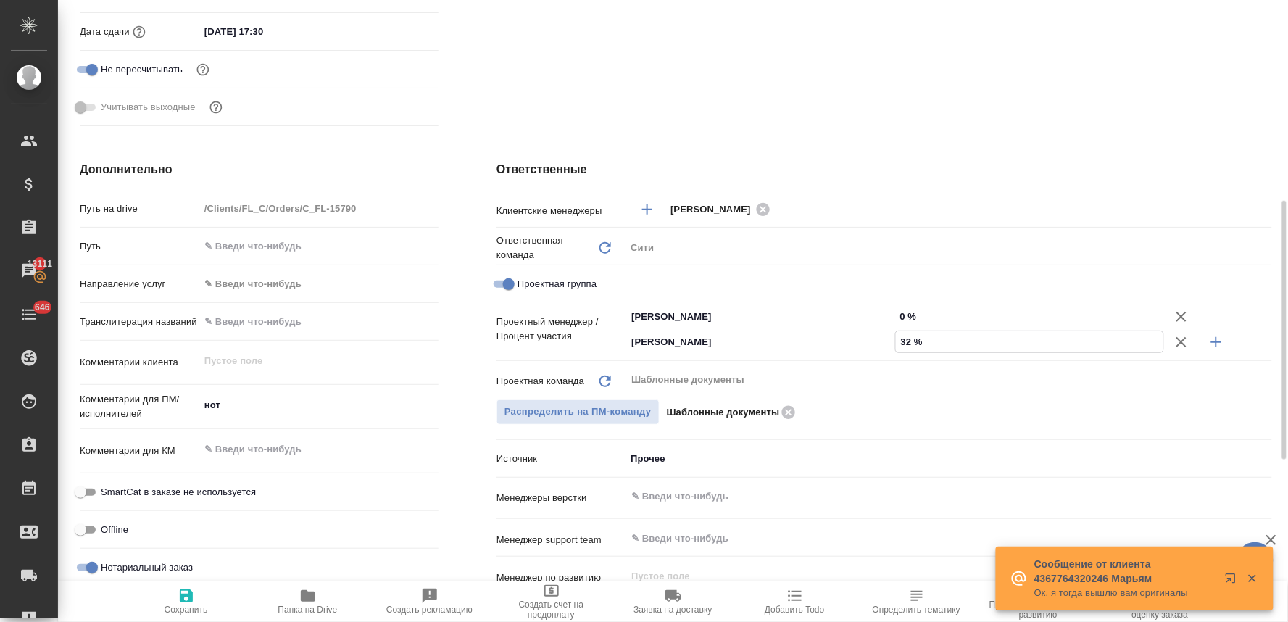
type textarea "x"
type input "32 %"
click at [906, 309] on input "0 %" at bounding box center [1030, 316] width 268 height 21
type textarea "x"
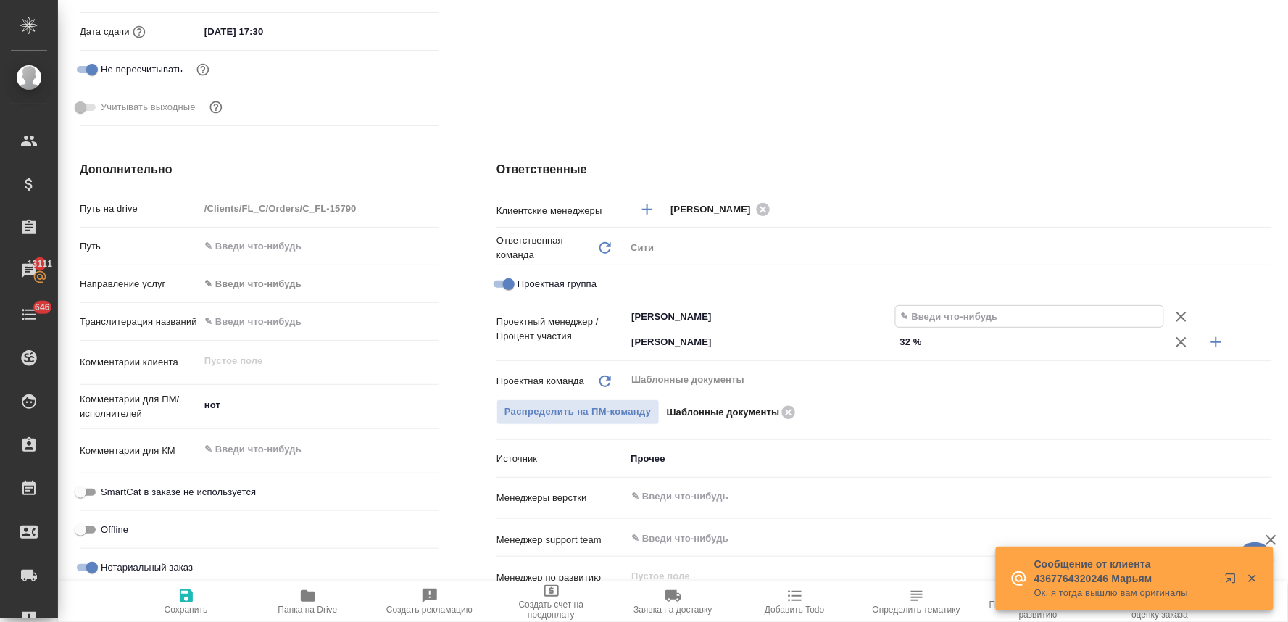
type textarea "x"
type input "68 %"
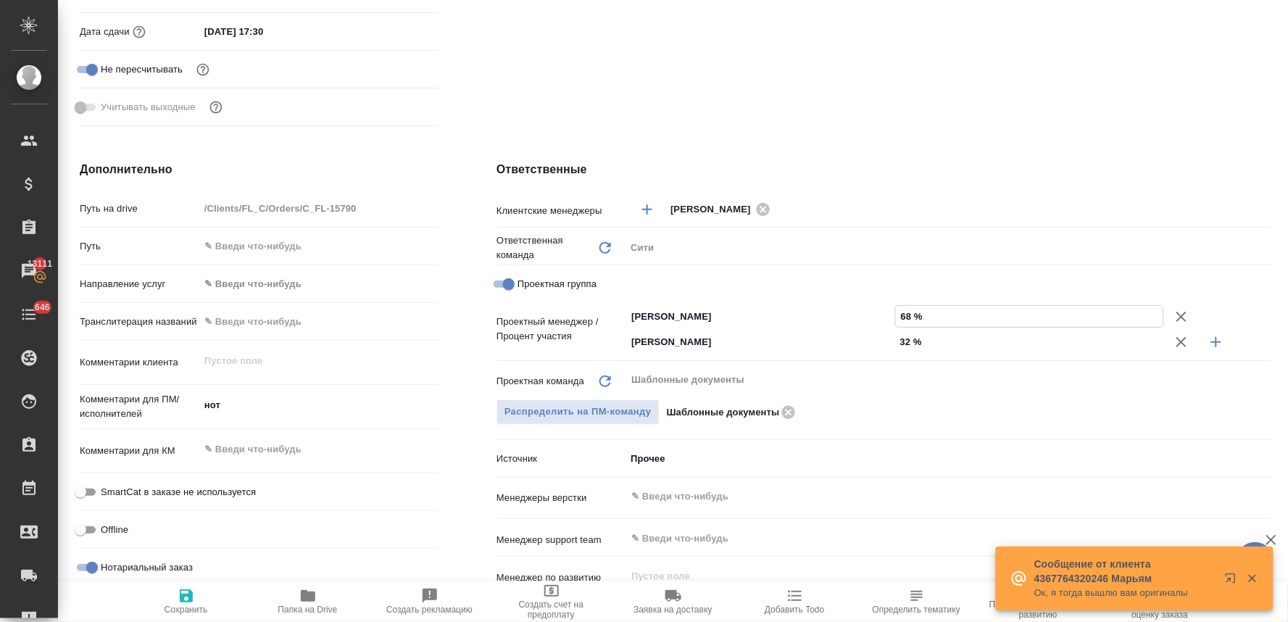
type textarea "x"
type input "68 %"
click at [186, 599] on icon "button" at bounding box center [186, 595] width 17 height 17
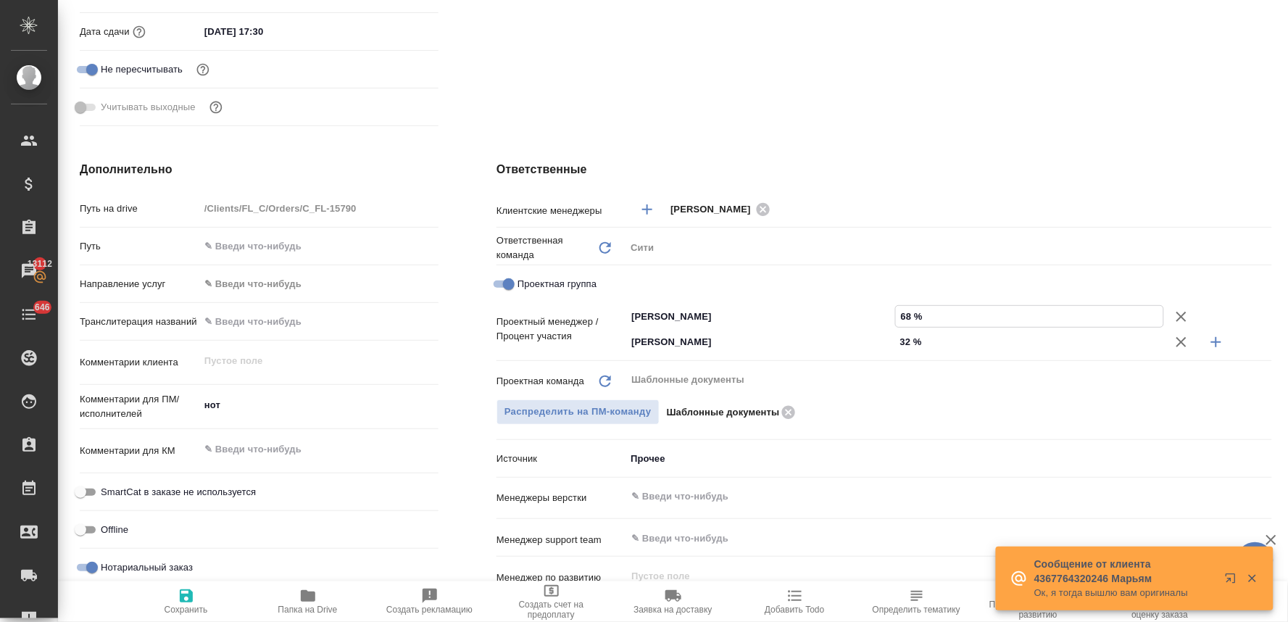
type textarea "x"
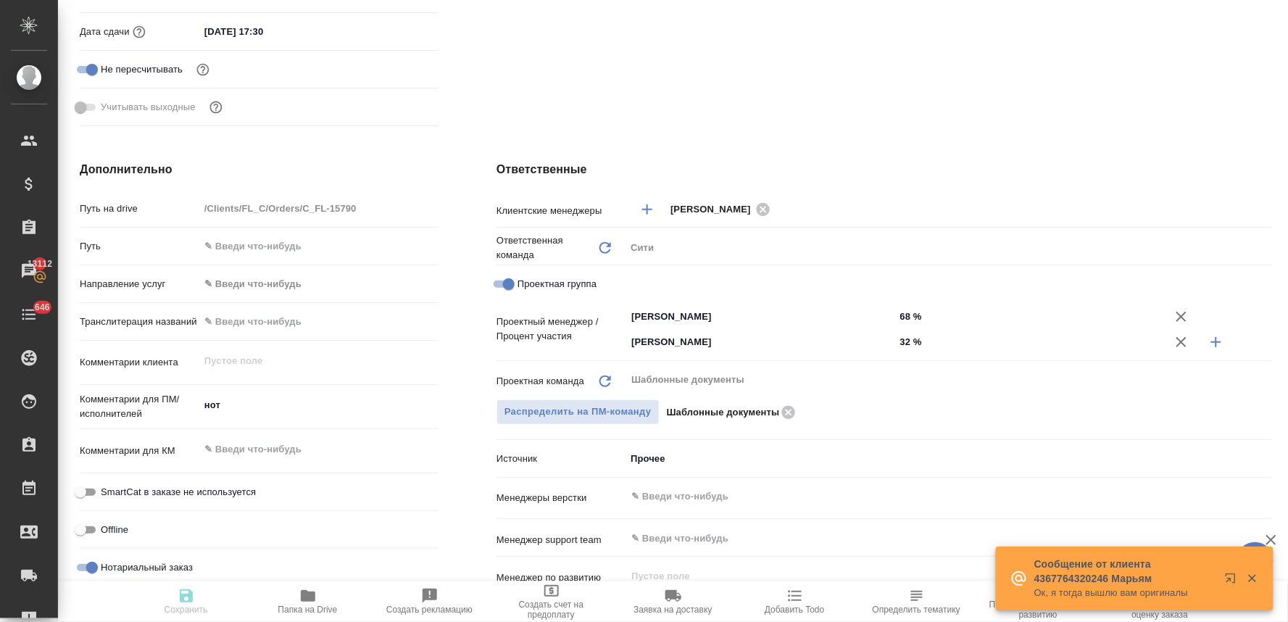
type textarea "x"
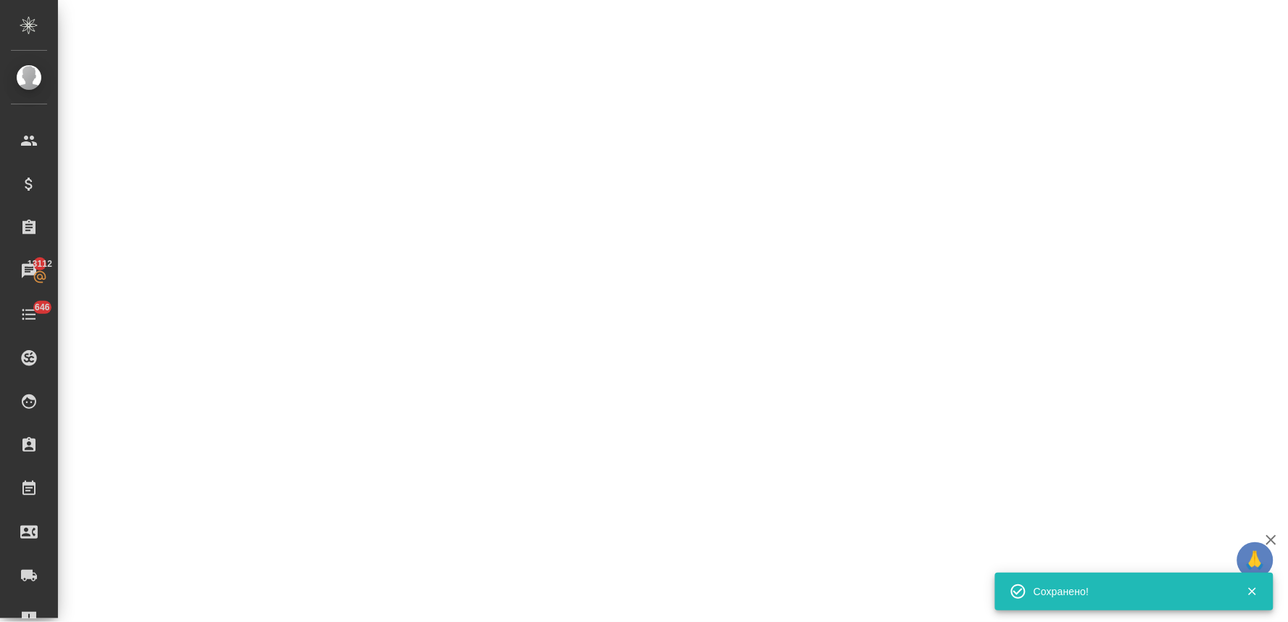
select select "RU"
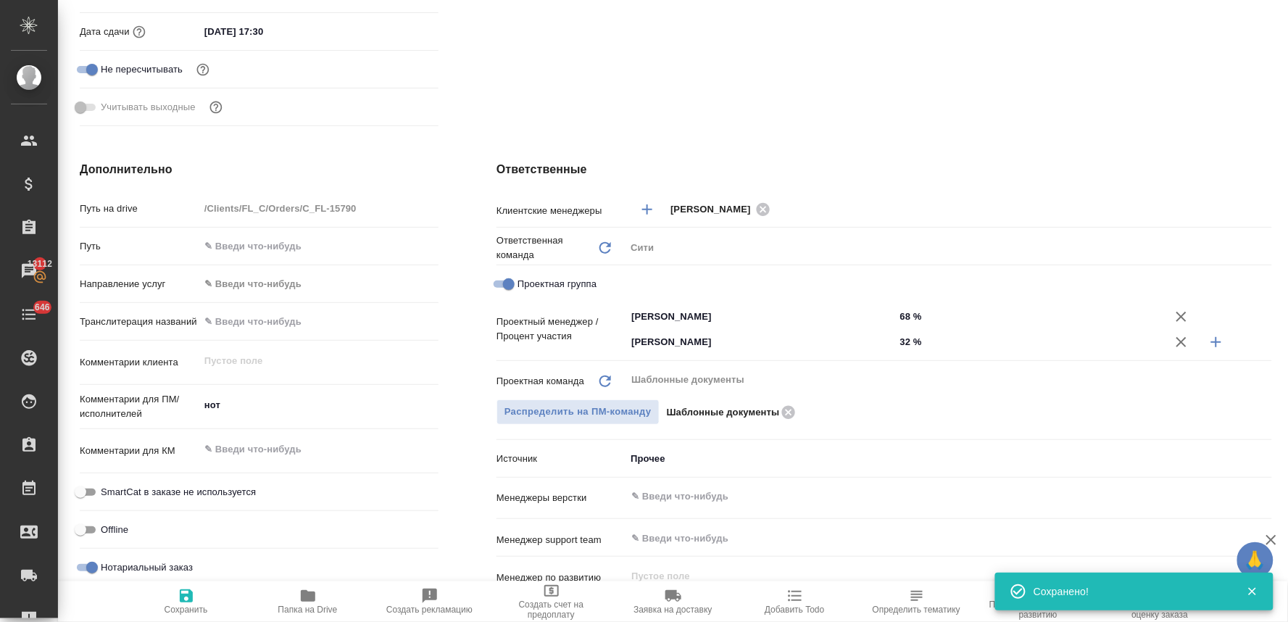
type textarea "x"
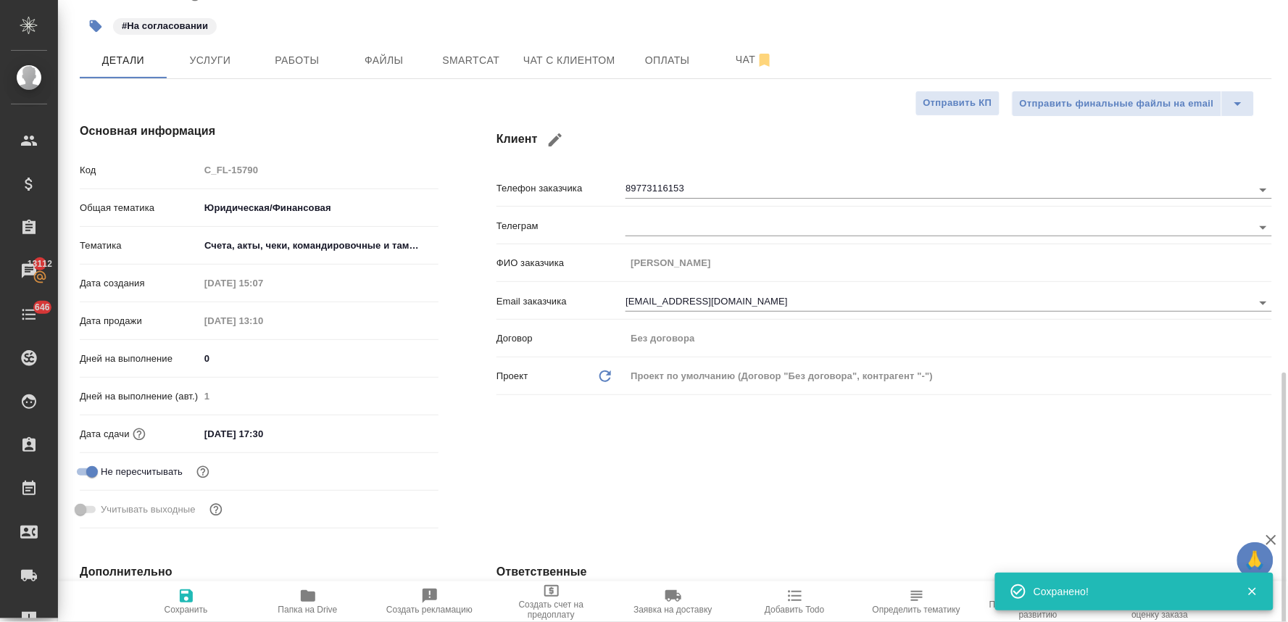
scroll to position [0, 0]
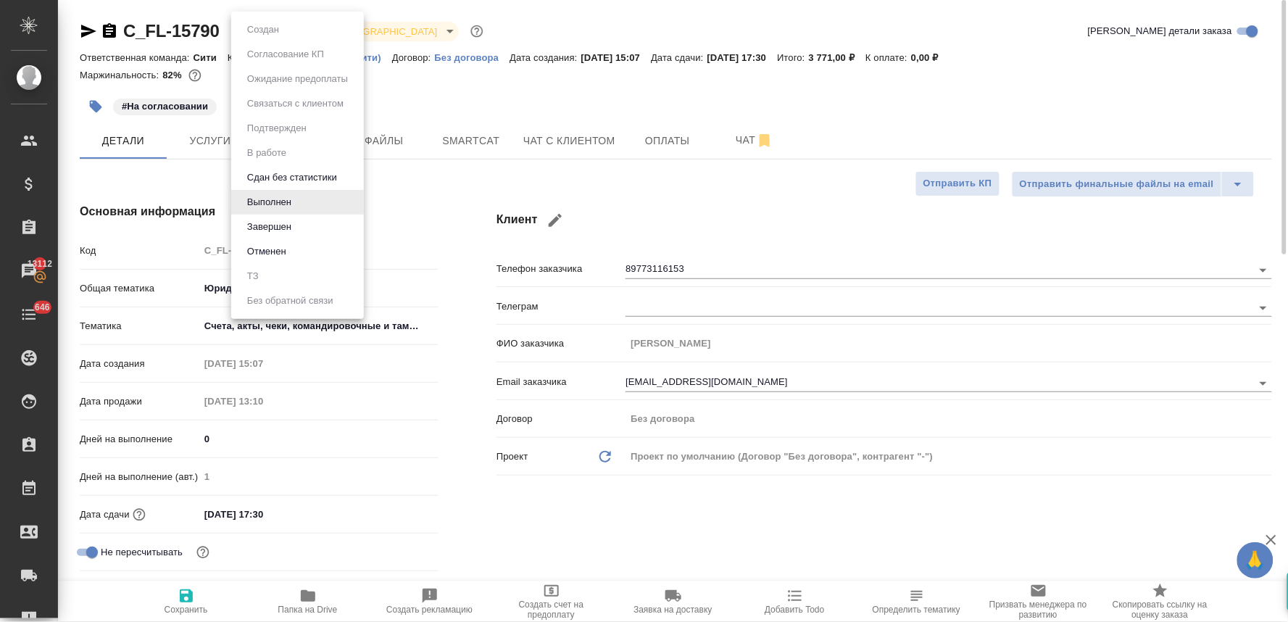
click at [264, 33] on body "🙏 .cls-1 fill:#fff; AWATERA Lyamina Nadezhda Клиенты Спецификации Заказы 13112 …" at bounding box center [644, 311] width 1288 height 622
click at [308, 233] on li "Завершен" at bounding box center [297, 227] width 133 height 25
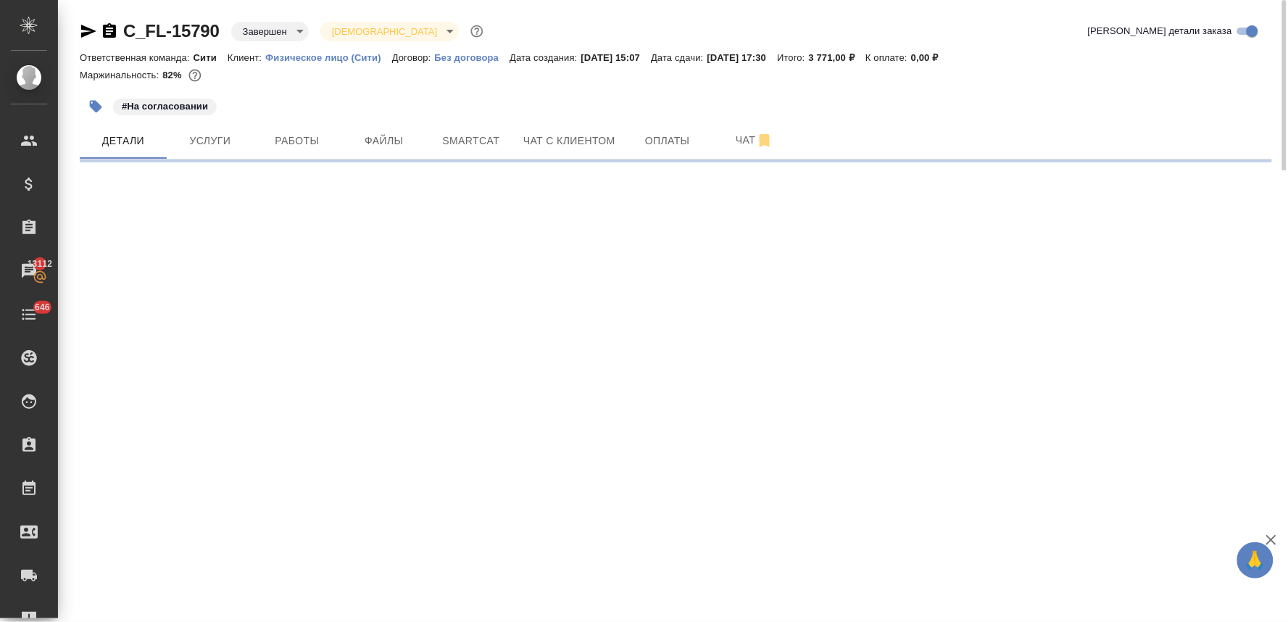
select select "RU"
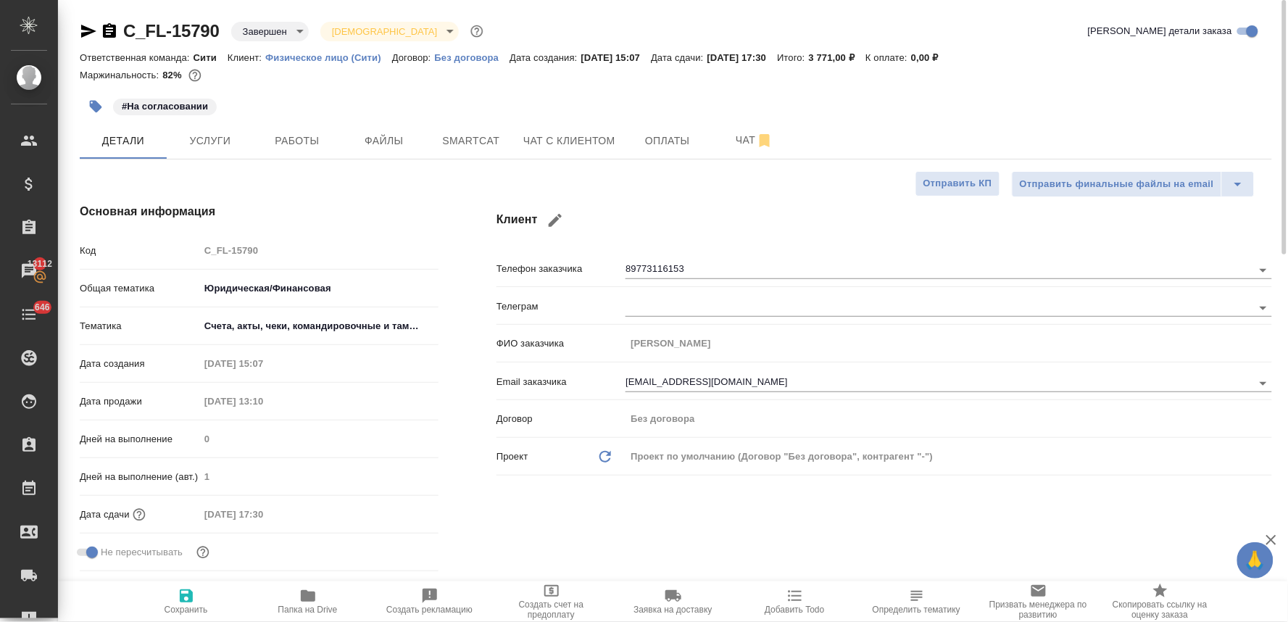
type textarea "x"
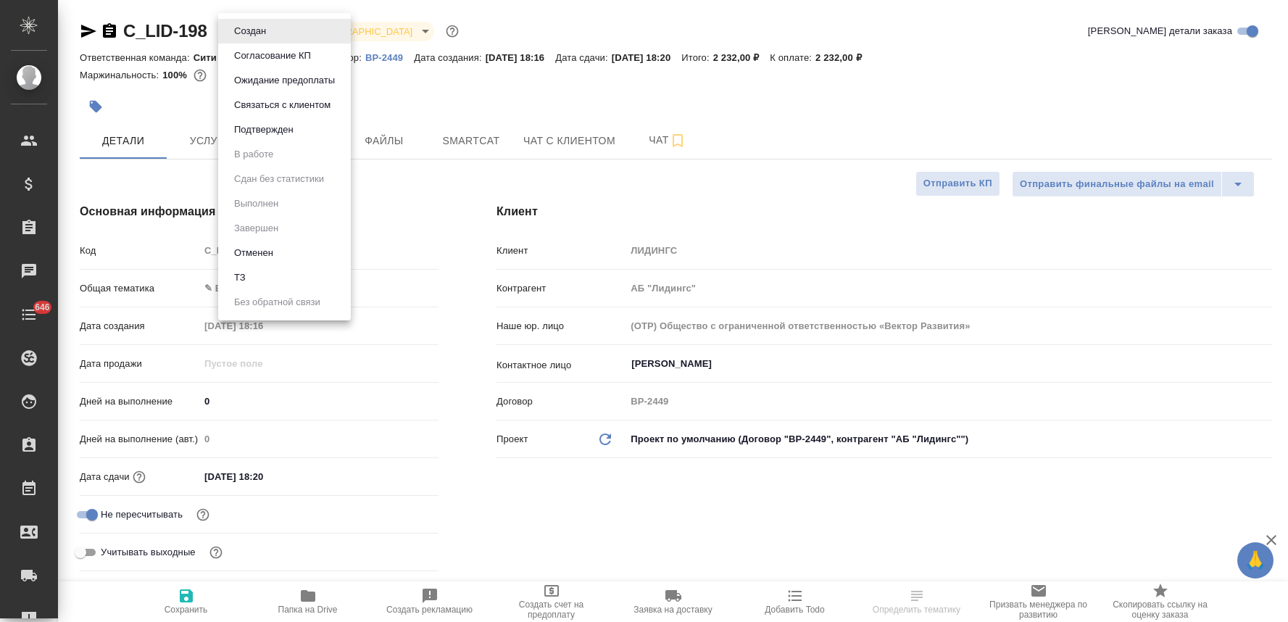
select select "RU"
click at [241, 25] on body "🙏 .cls-1 fill:#fff; AWATERA [PERSON_NAME] Спецификации Заказы Чаты 646 Todo Про…" at bounding box center [644, 311] width 1288 height 622
type textarea "x"
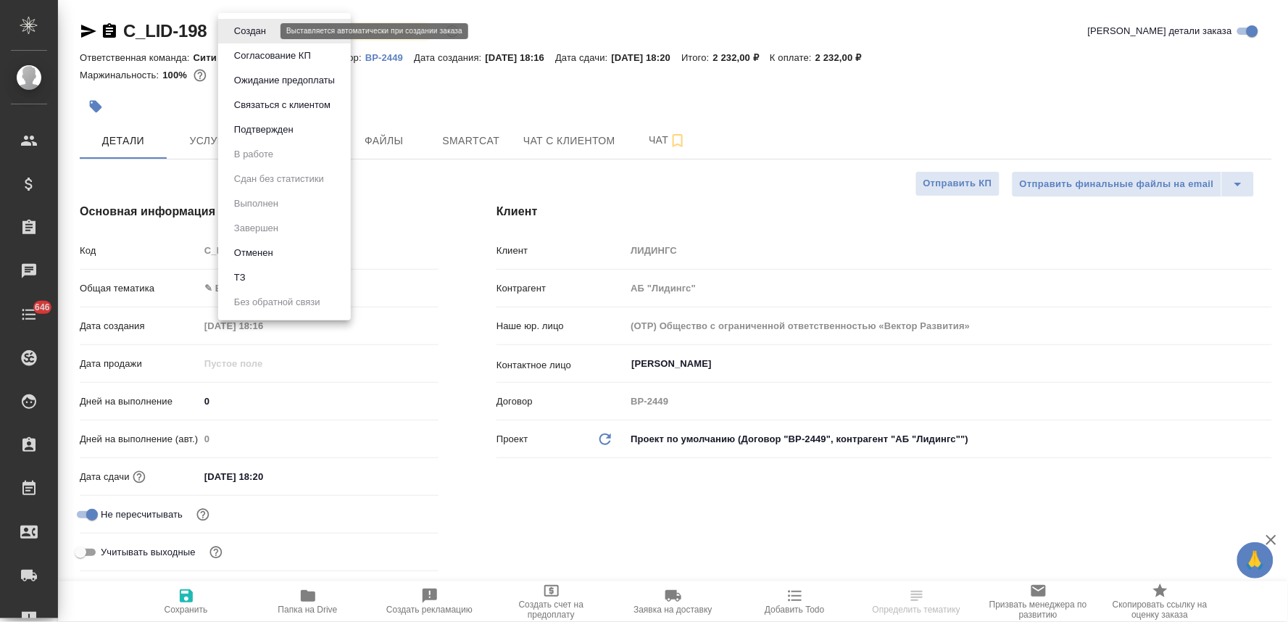
type textarea "x"
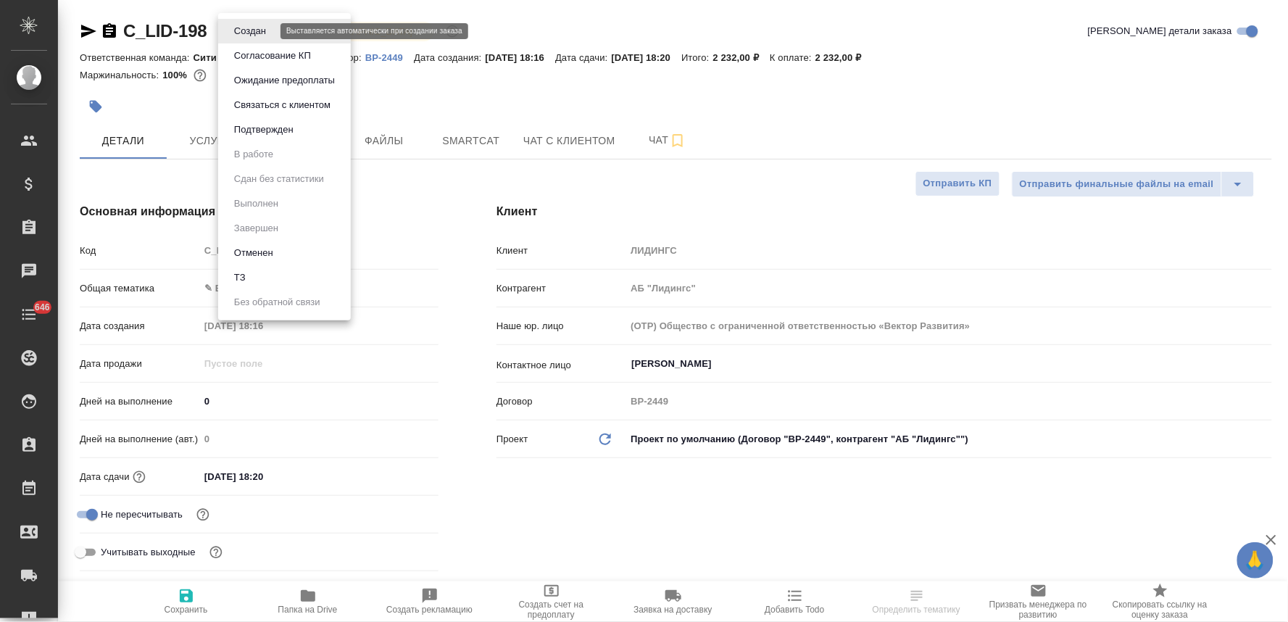
type textarea "x"
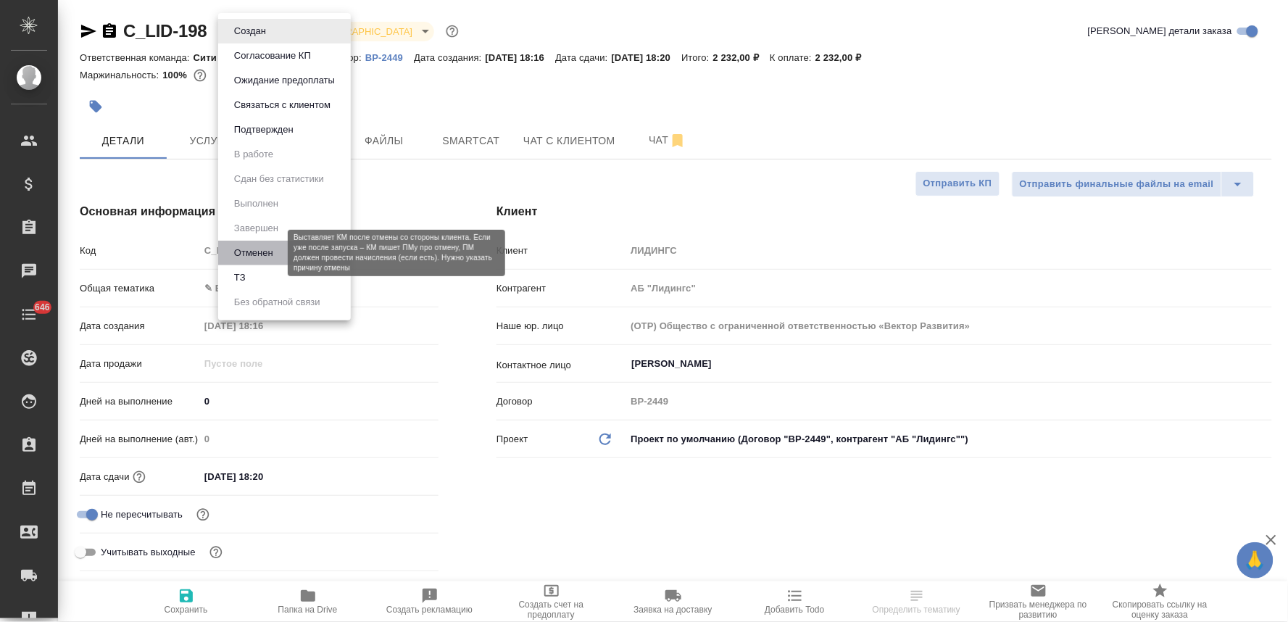
click at [273, 250] on button "Отменен" at bounding box center [254, 253] width 48 height 16
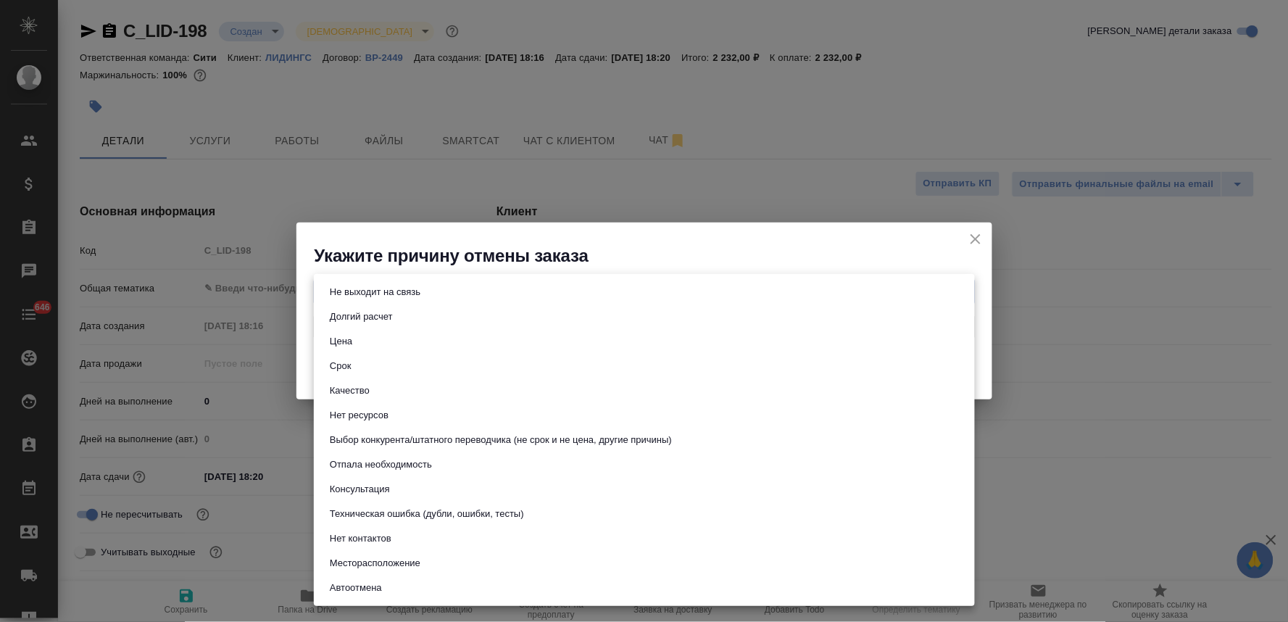
click at [426, 288] on body "🙏 .cls-1 fill:#fff; AWATERA [PERSON_NAME] Спецификации Заказы Чаты 646 Todo Про…" at bounding box center [644, 311] width 1288 height 622
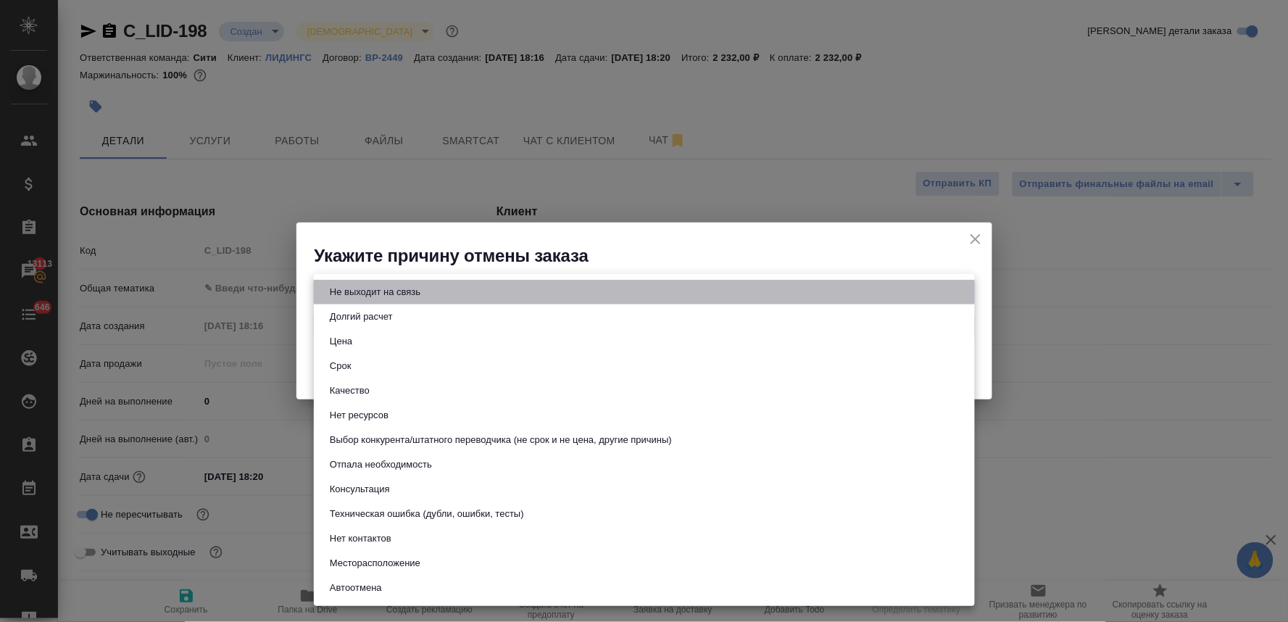
click at [433, 287] on li "Не выходит на связь" at bounding box center [644, 292] width 661 height 25
type input "stopContacting"
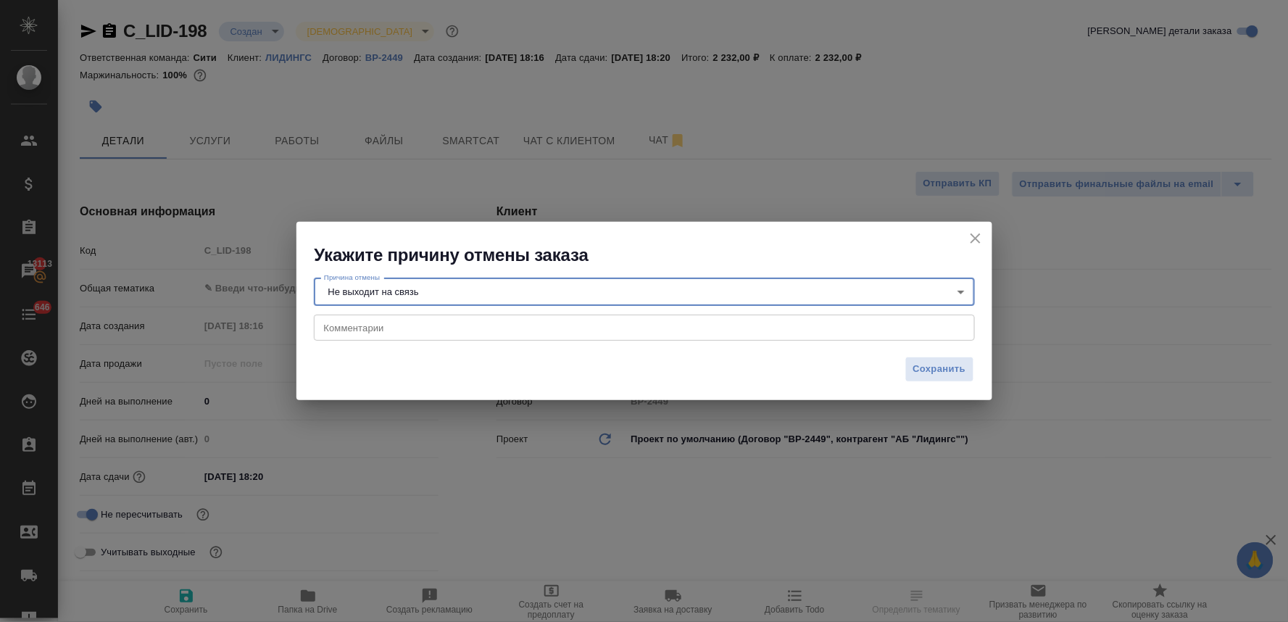
click at [425, 323] on textarea at bounding box center [644, 328] width 641 height 11
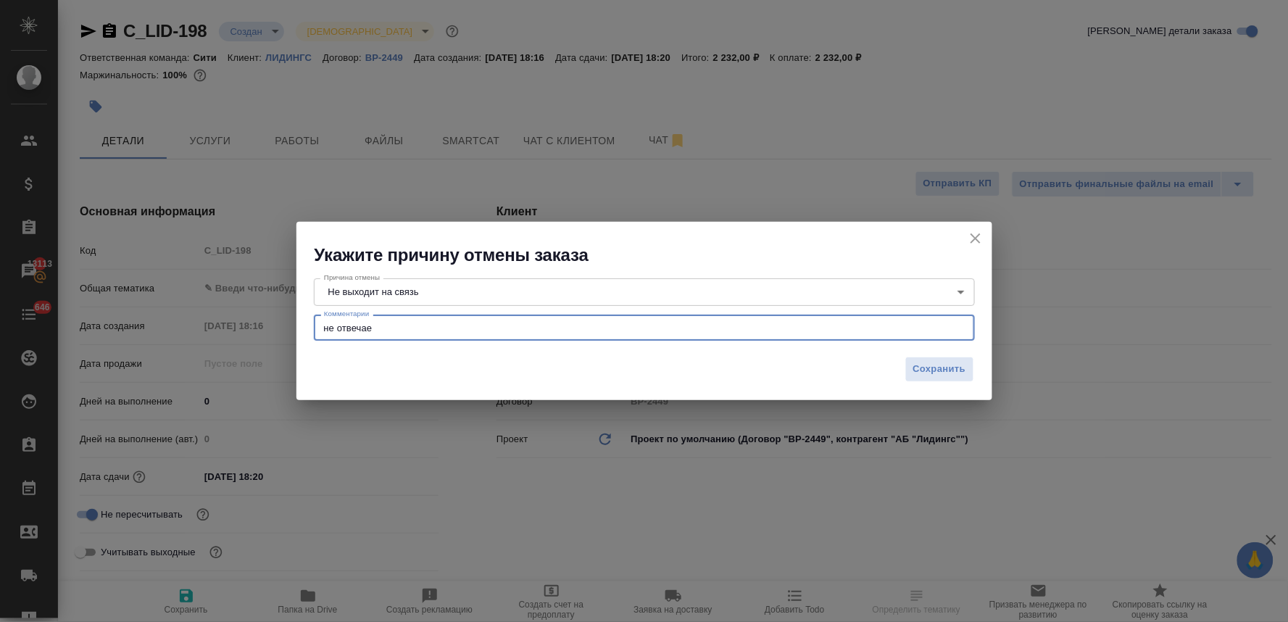
type textarea "не отвечает"
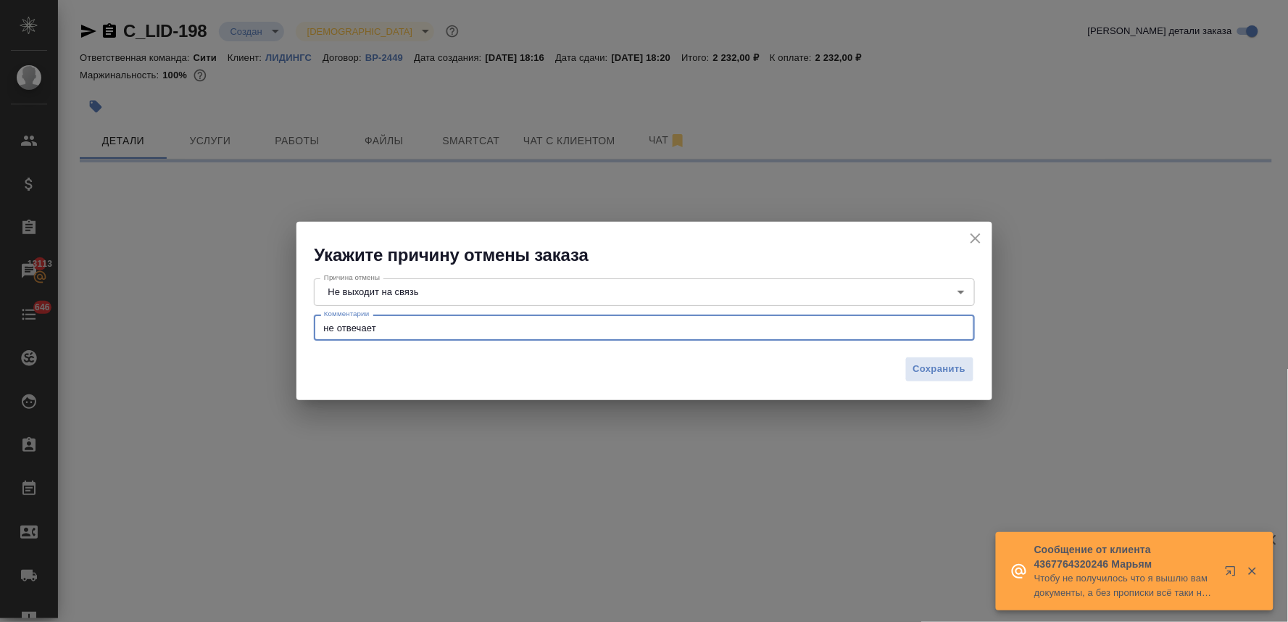
select select "RU"
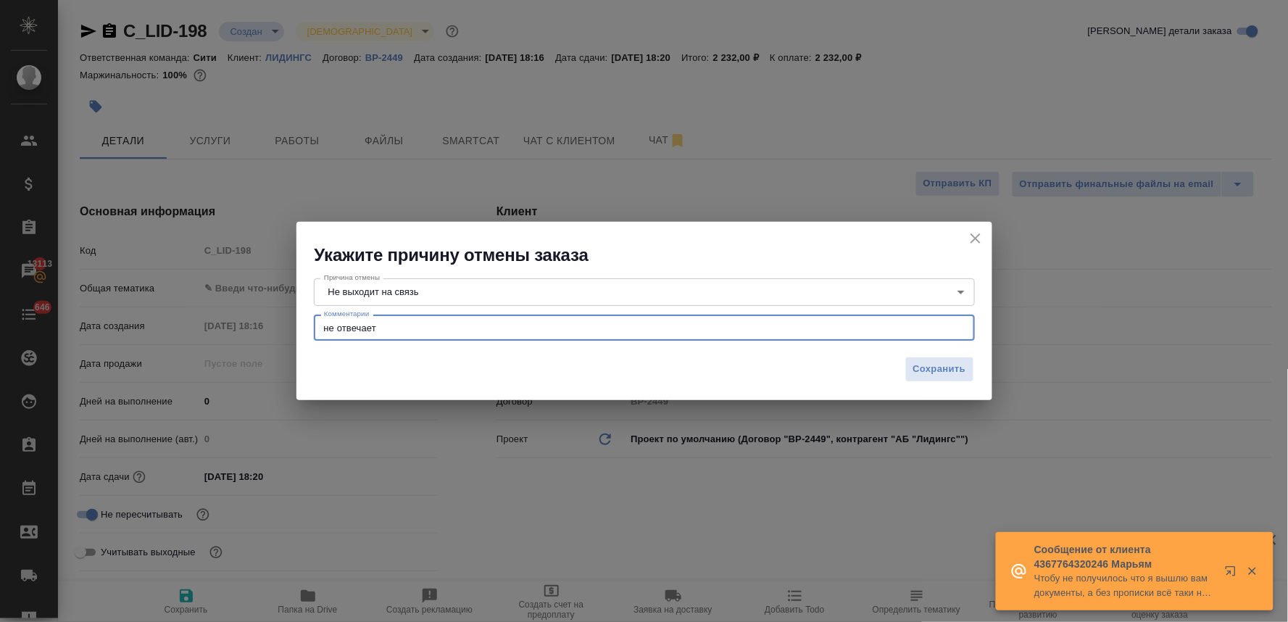
type textarea "x"
type textarea "не отвечает"
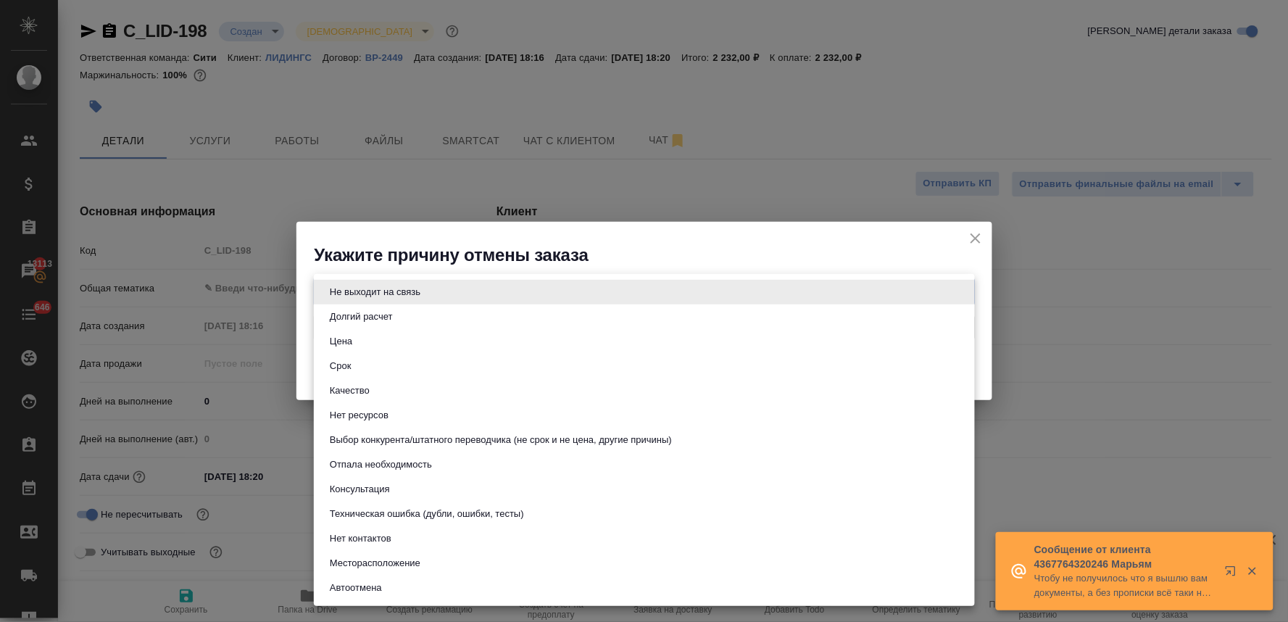
drag, startPoint x: 452, startPoint y: 293, endPoint x: 257, endPoint y: 284, distance: 195.2
click at [257, 284] on body "🙏 .cls-1 fill:#fff; AWATERA [PERSON_NAME] Спецификации Заказы 13113 Чаты 646 To…" at bounding box center [644, 311] width 1288 height 622
click at [501, 241] on div at bounding box center [644, 311] width 1288 height 622
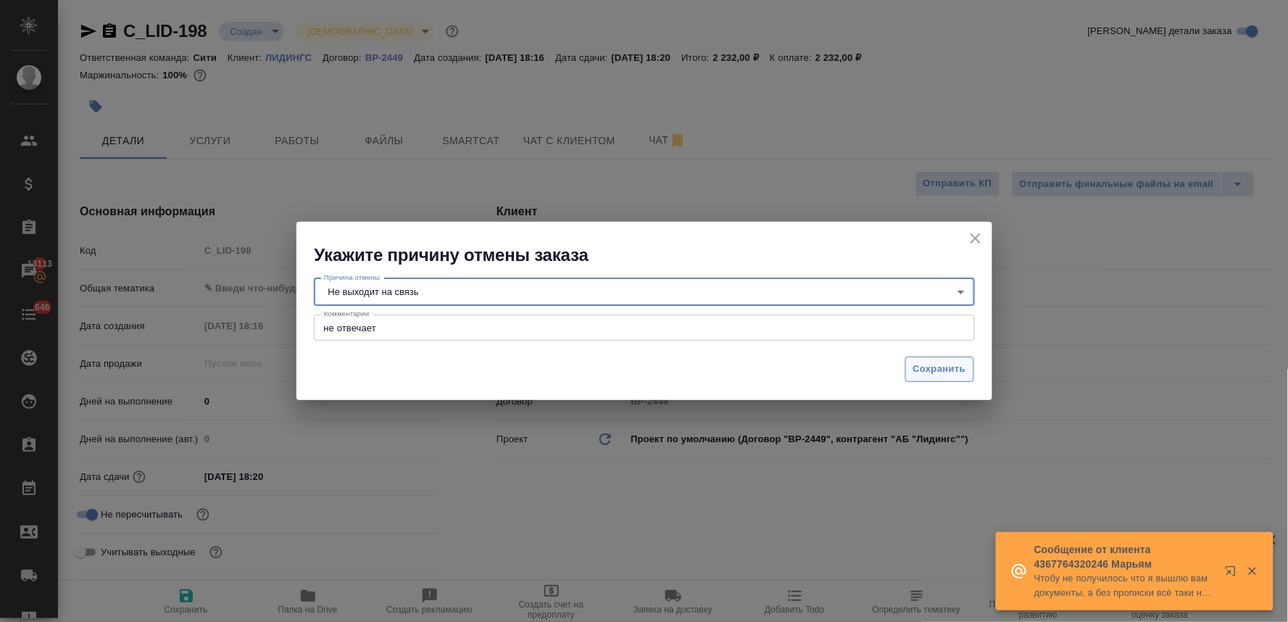
click at [925, 370] on span "Сохранить" at bounding box center [939, 369] width 53 height 17
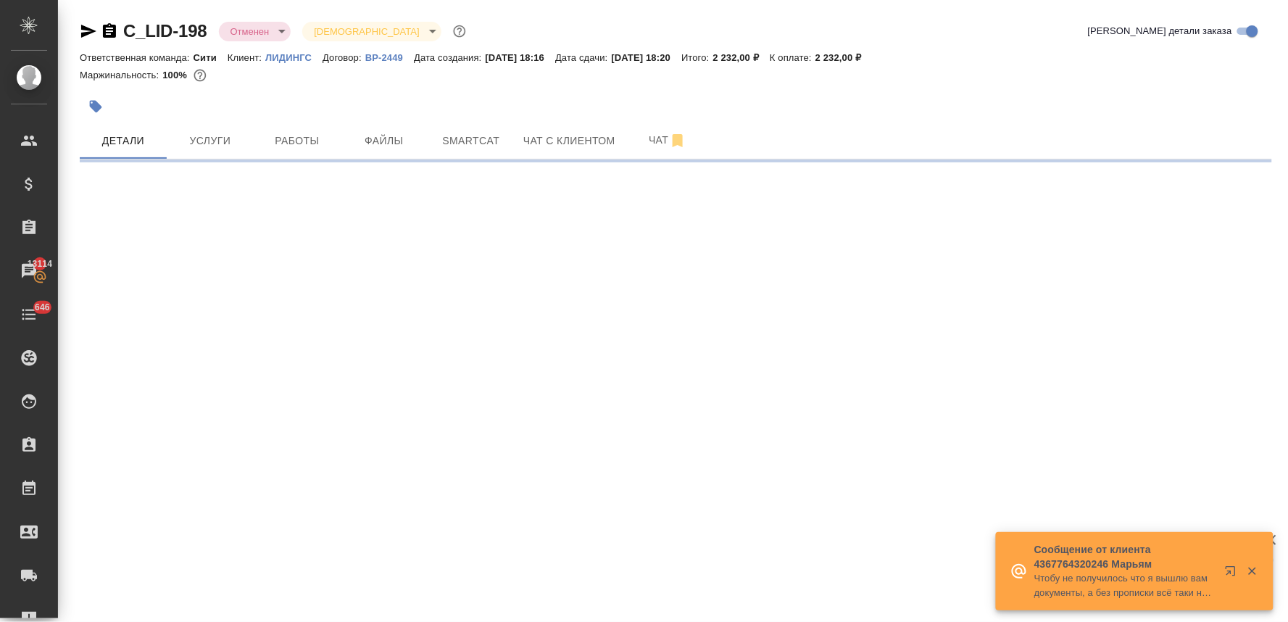
select select "RU"
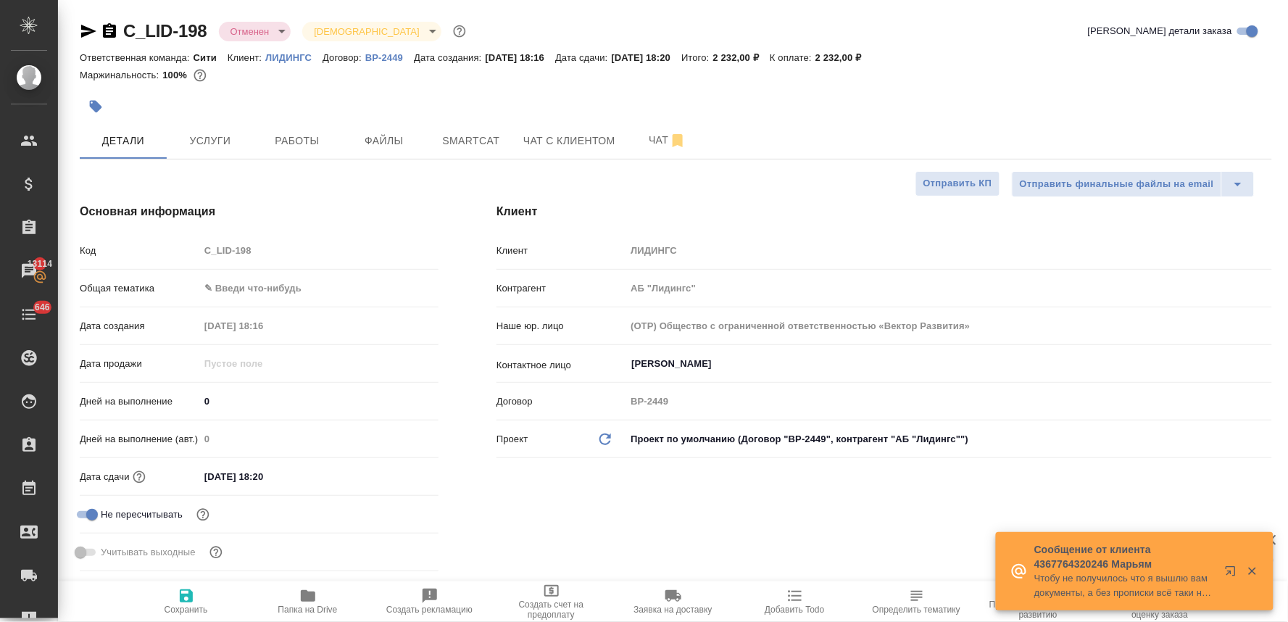
type textarea "x"
